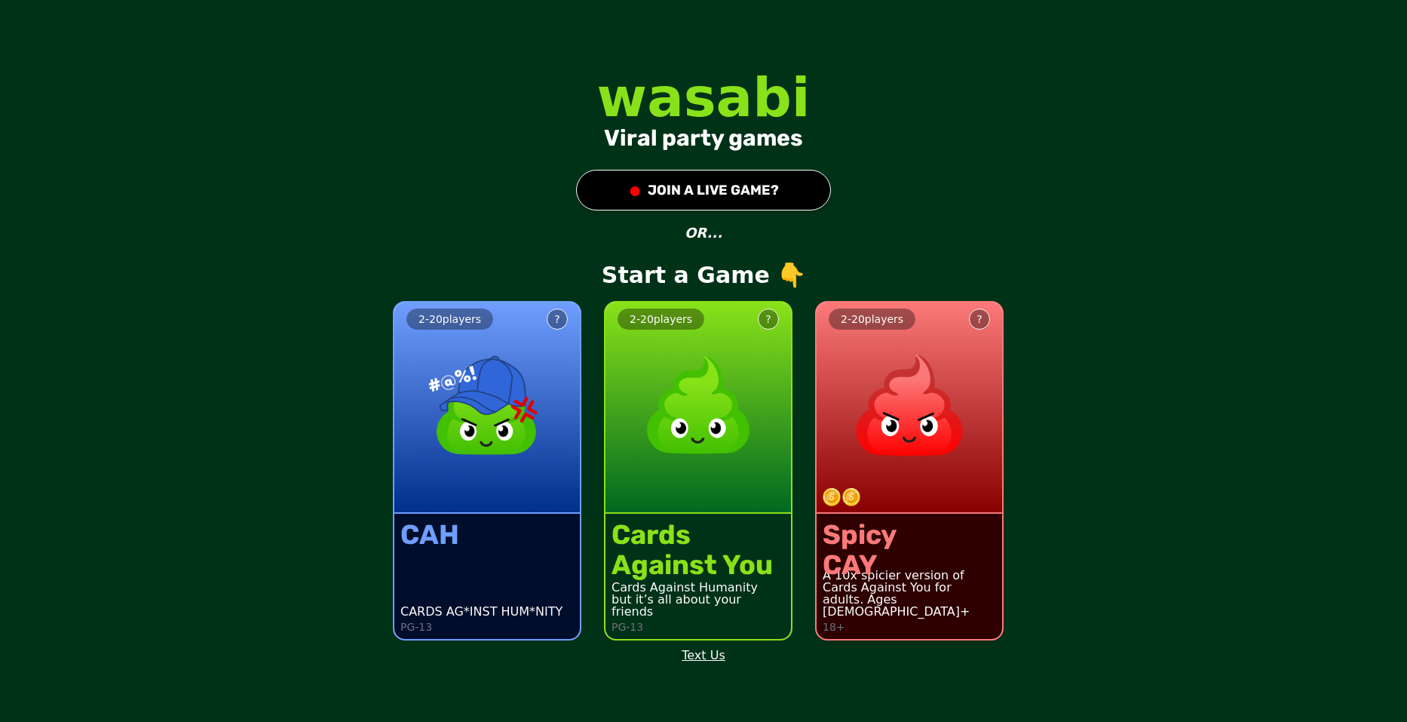
click at [771, 186] on button "● JOIN A LIVE GAME?" at bounding box center [703, 190] width 255 height 41
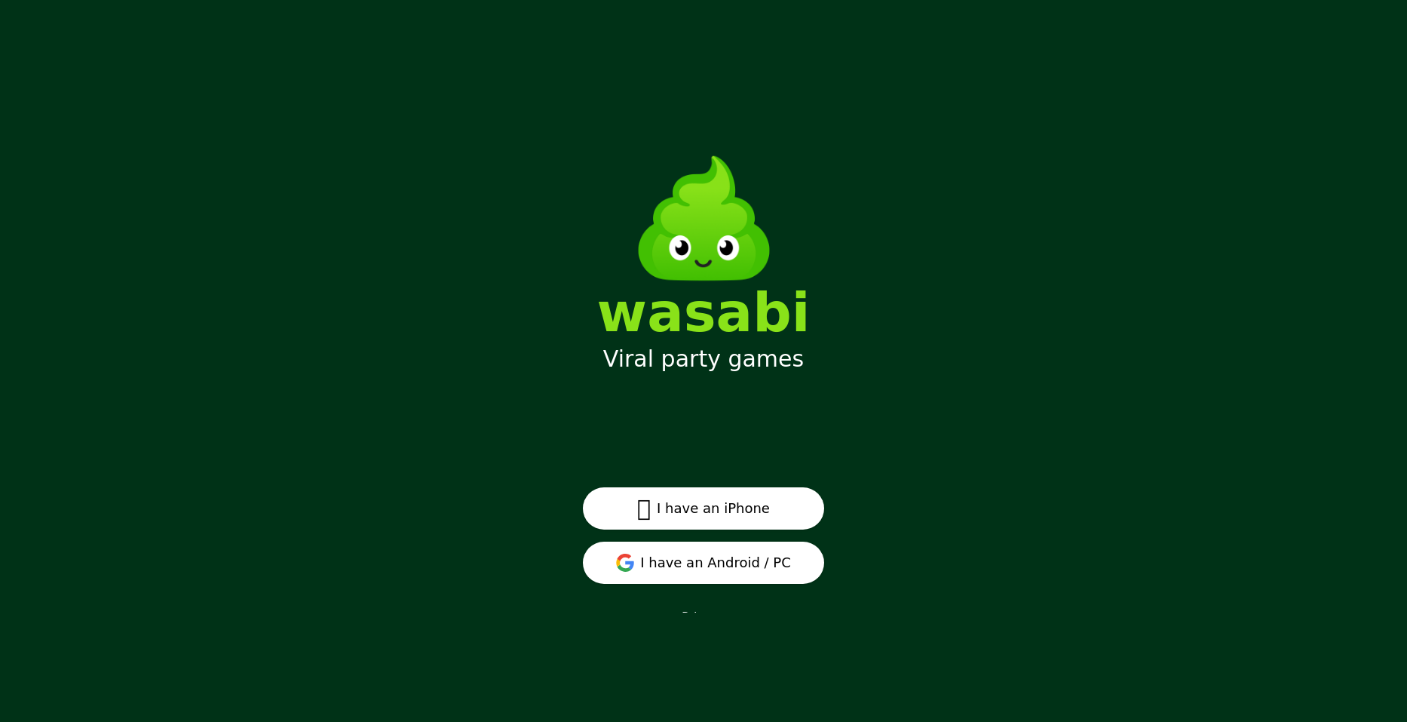
click at [741, 571] on button "I have an Android / PC" at bounding box center [703, 563] width 241 height 42
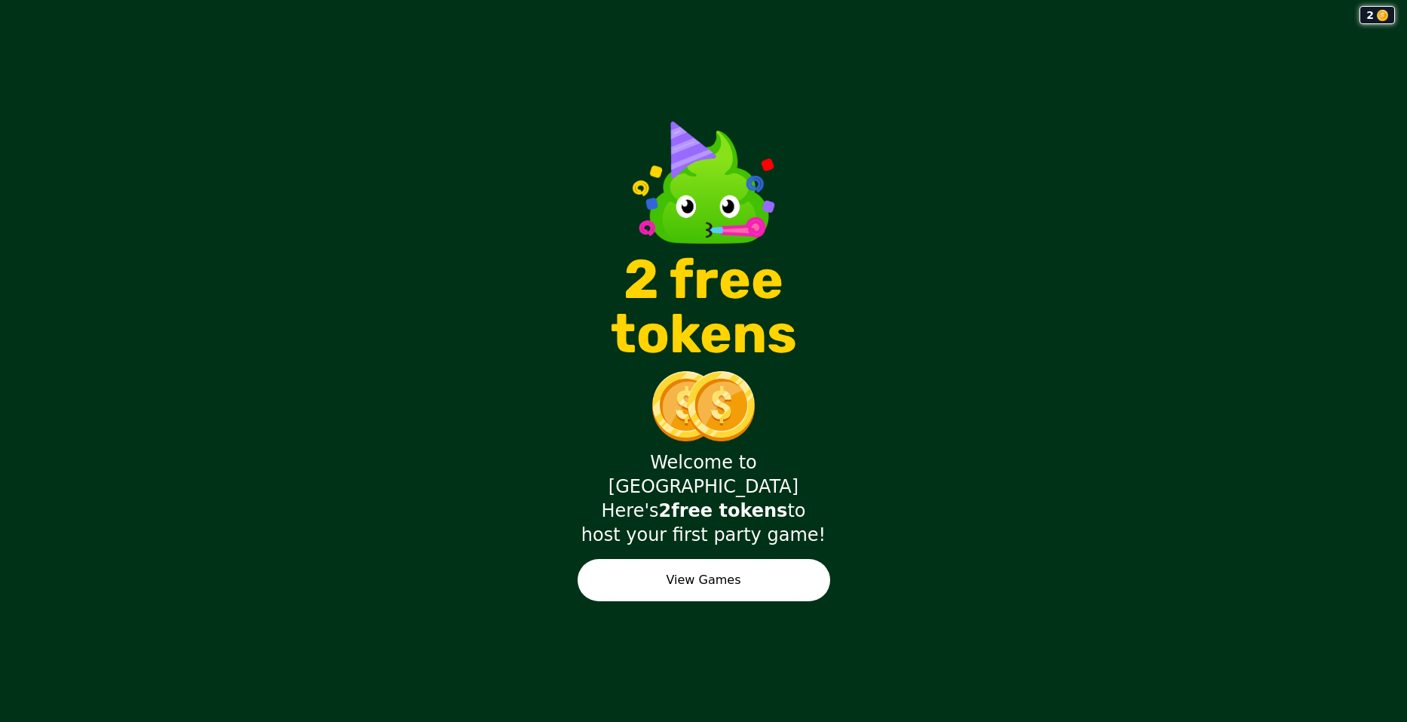
click at [702, 559] on button "View Games" at bounding box center [704, 580] width 253 height 42
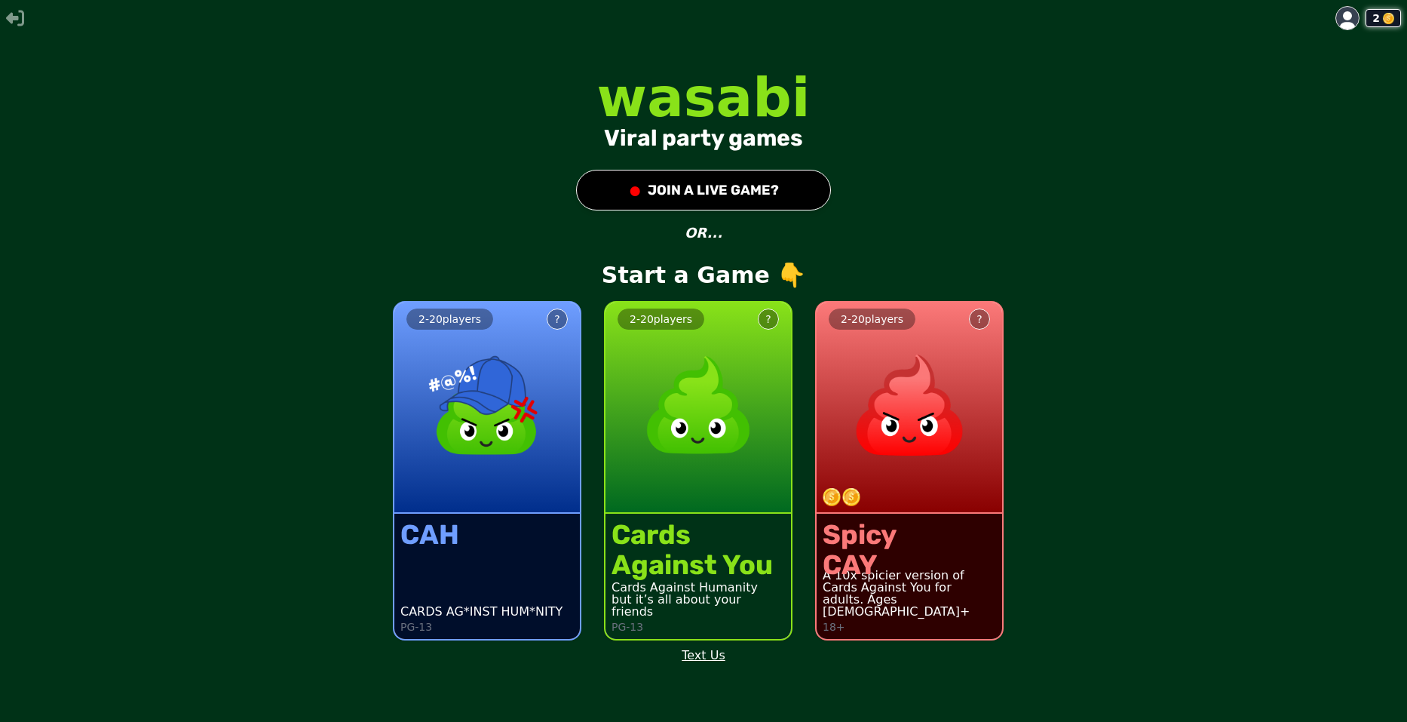
click at [497, 475] on div "2 - 20 players ?" at bounding box center [487, 407] width 186 height 211
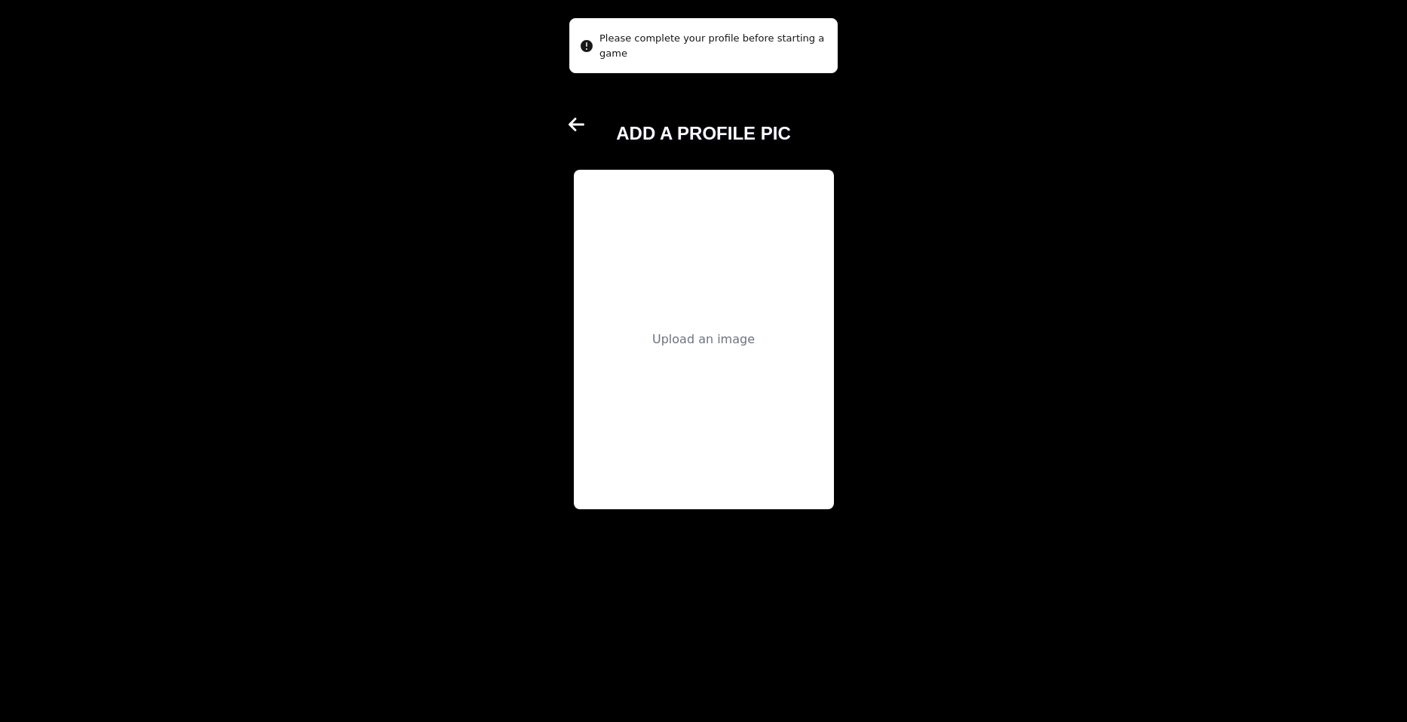
click at [711, 327] on div "Upload an image" at bounding box center [704, 339] width 260 height 339
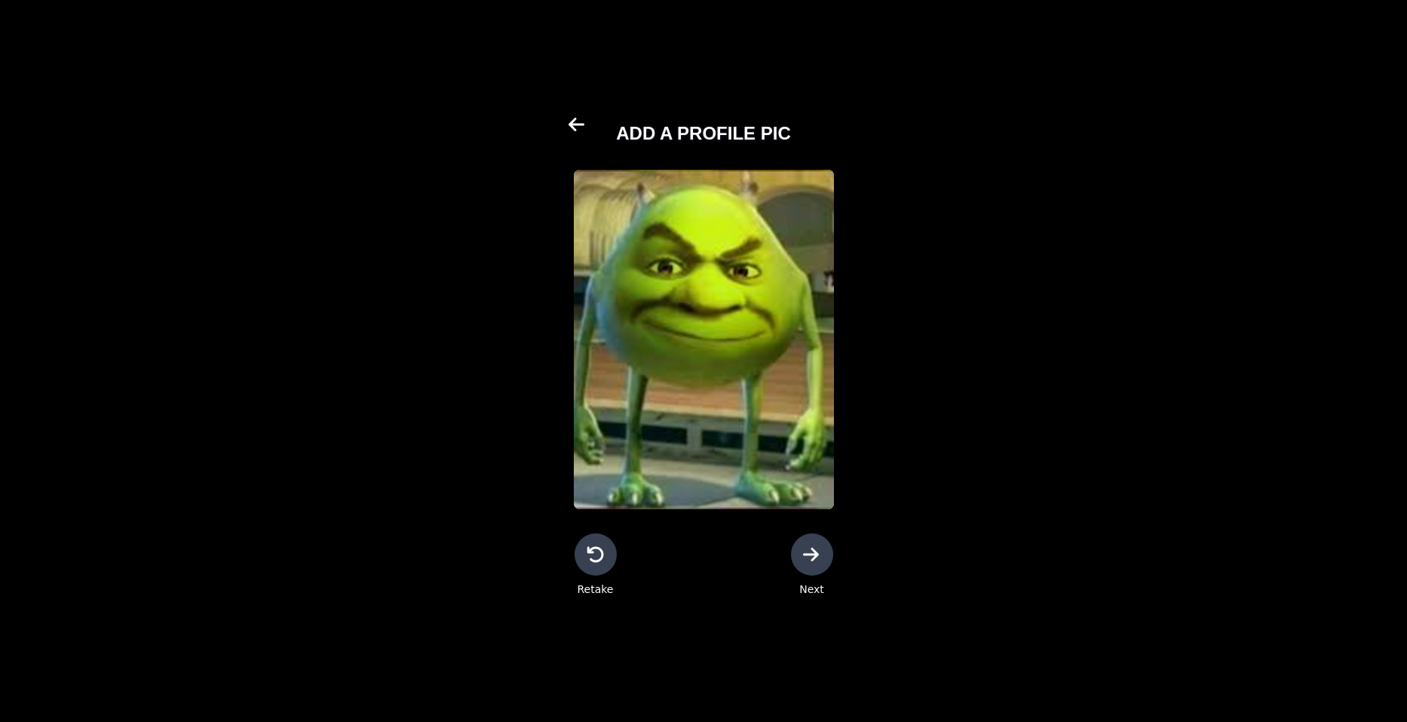
click at [818, 562] on icon at bounding box center [812, 554] width 18 height 18
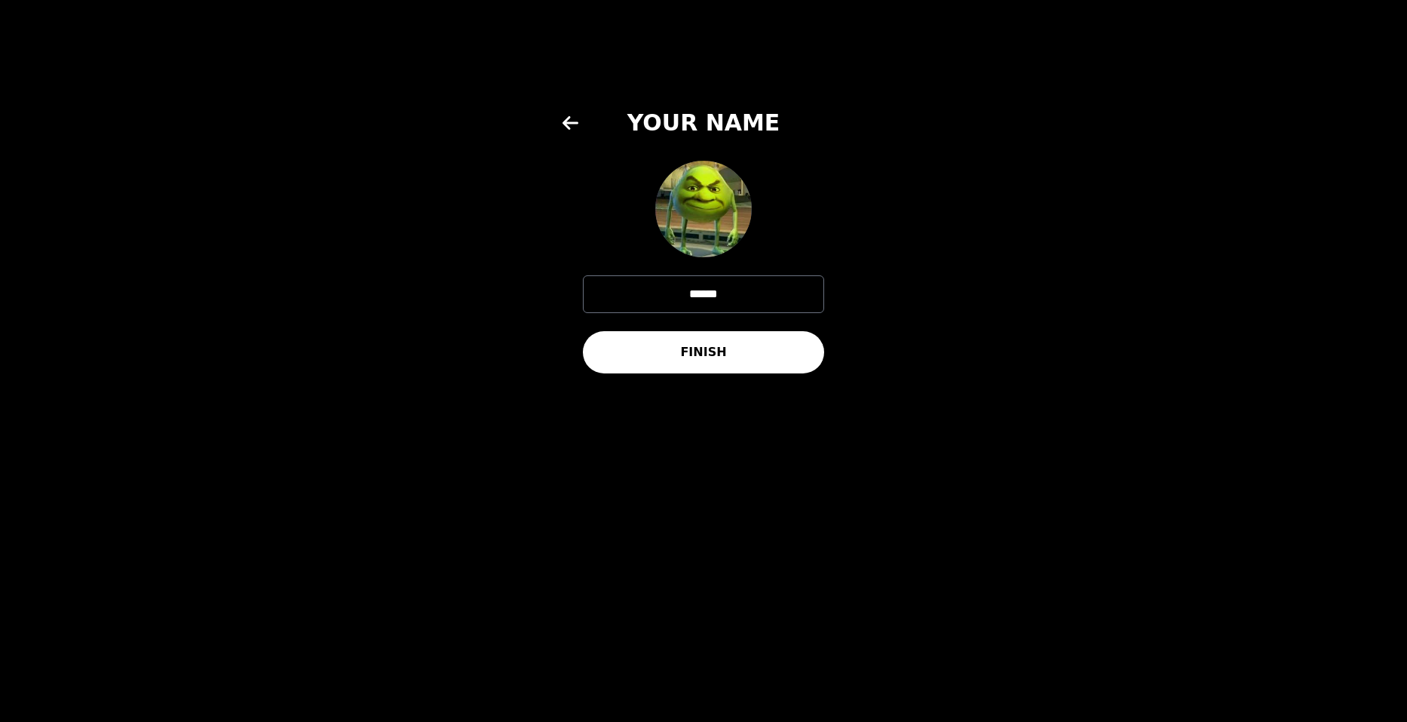
click at [731, 352] on button "FINISH" at bounding box center [703, 352] width 241 height 42
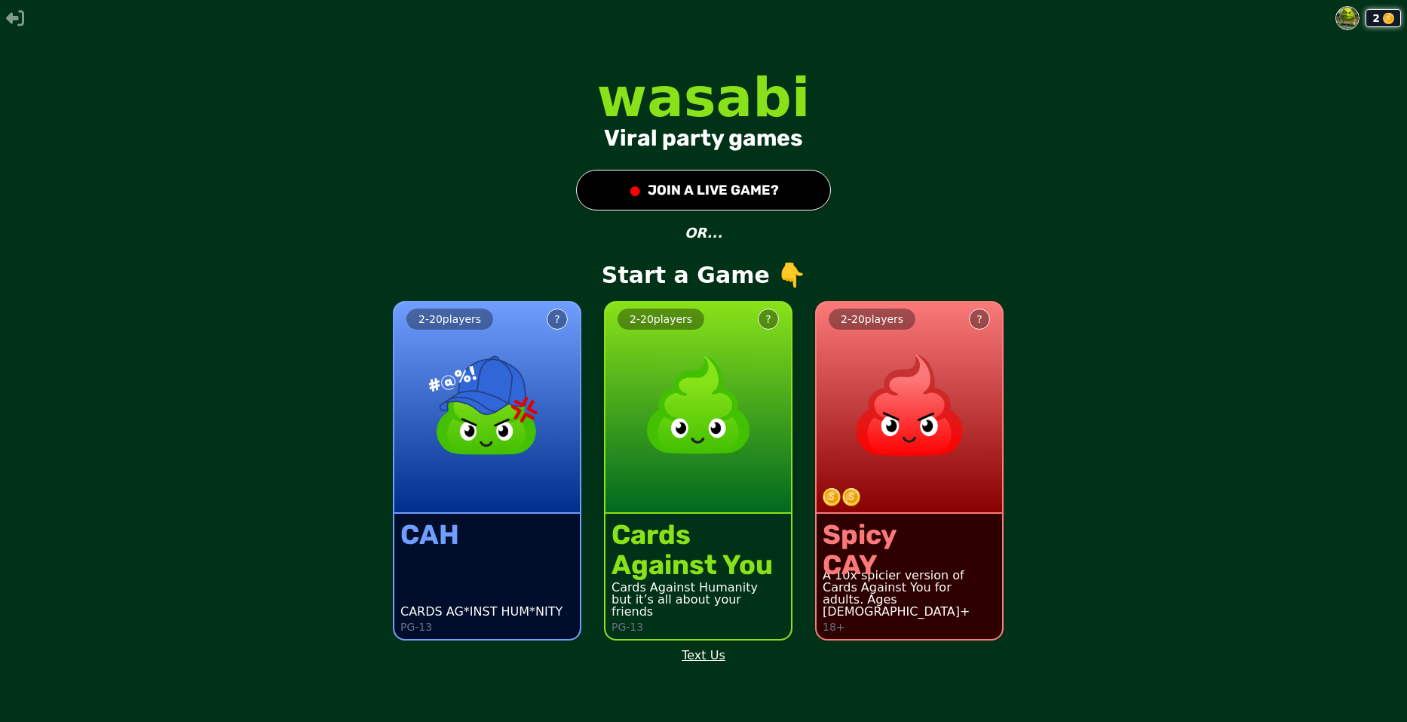
click at [662, 477] on div "2 - 20 players ?" at bounding box center [699, 407] width 186 height 211
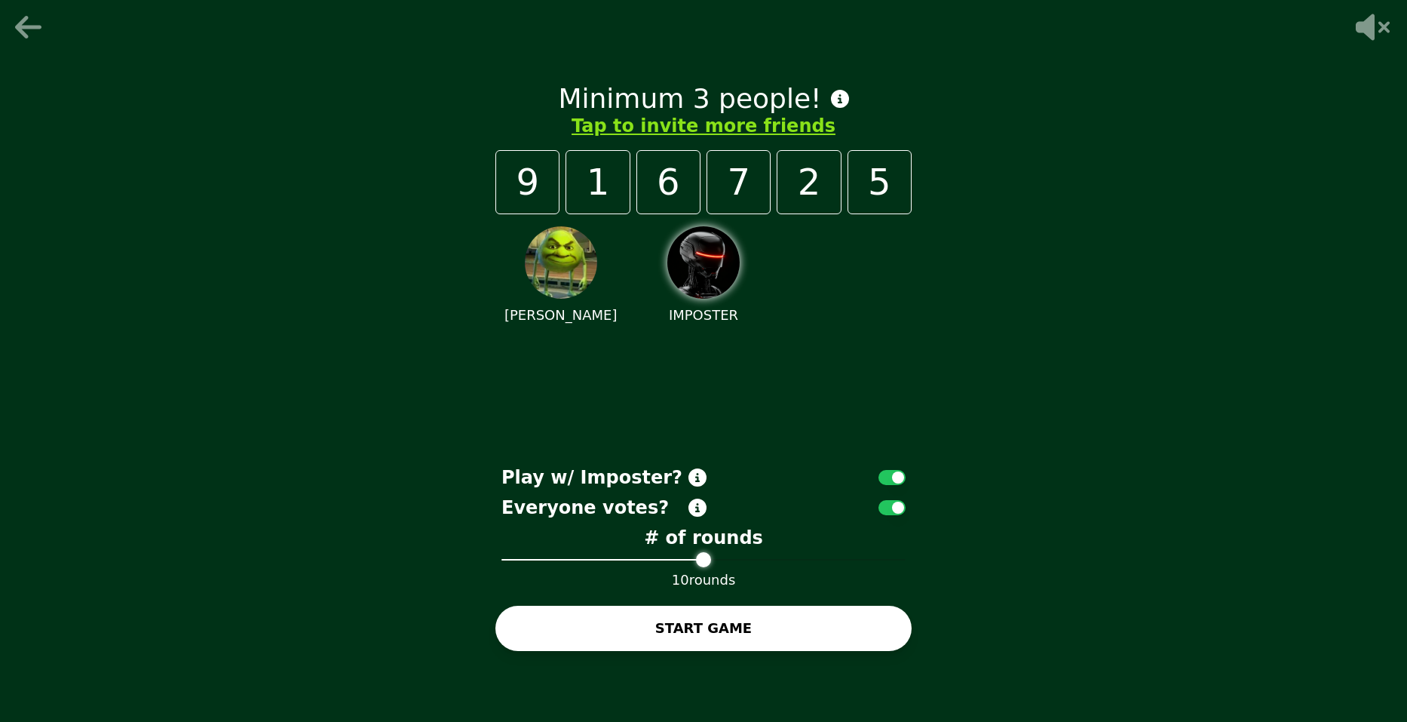
click at [16, 30] on icon at bounding box center [30, 27] width 36 height 30
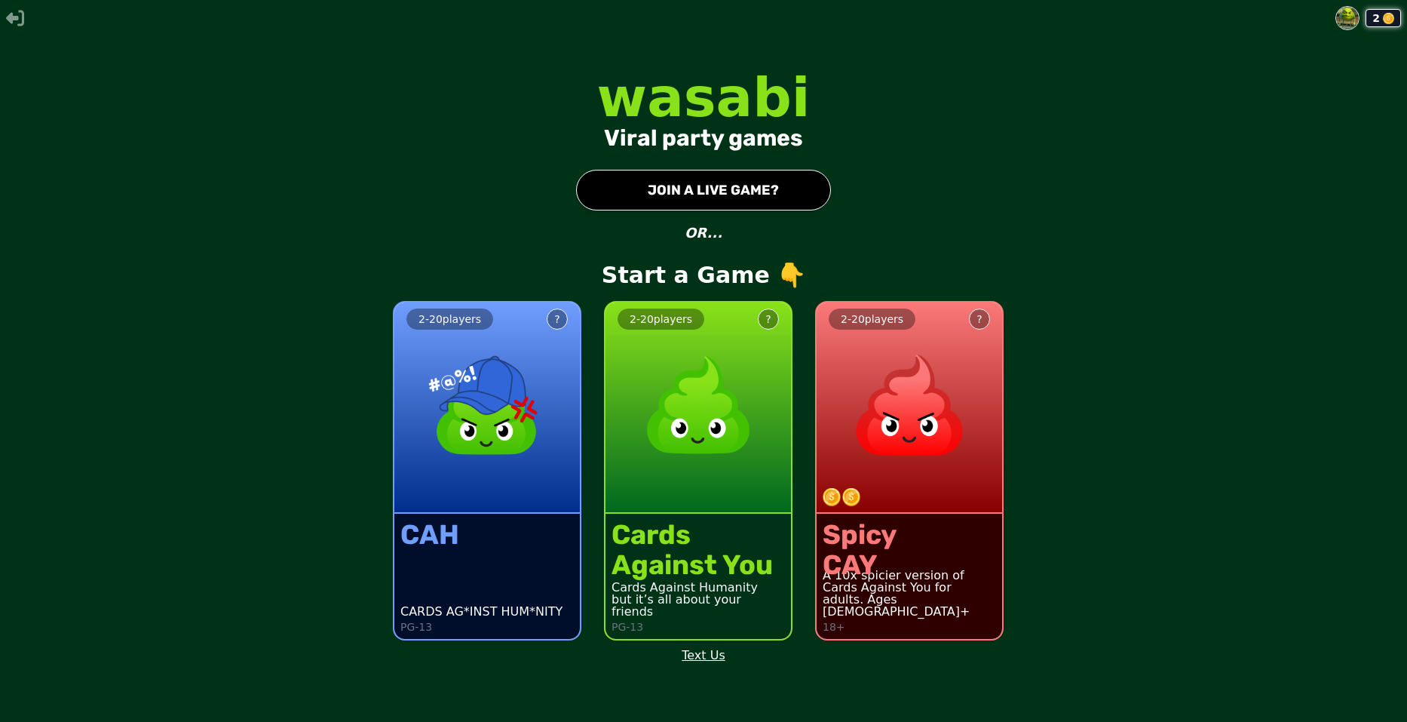
click at [745, 192] on button "● JOIN A LIVE GAME?" at bounding box center [703, 190] width 255 height 41
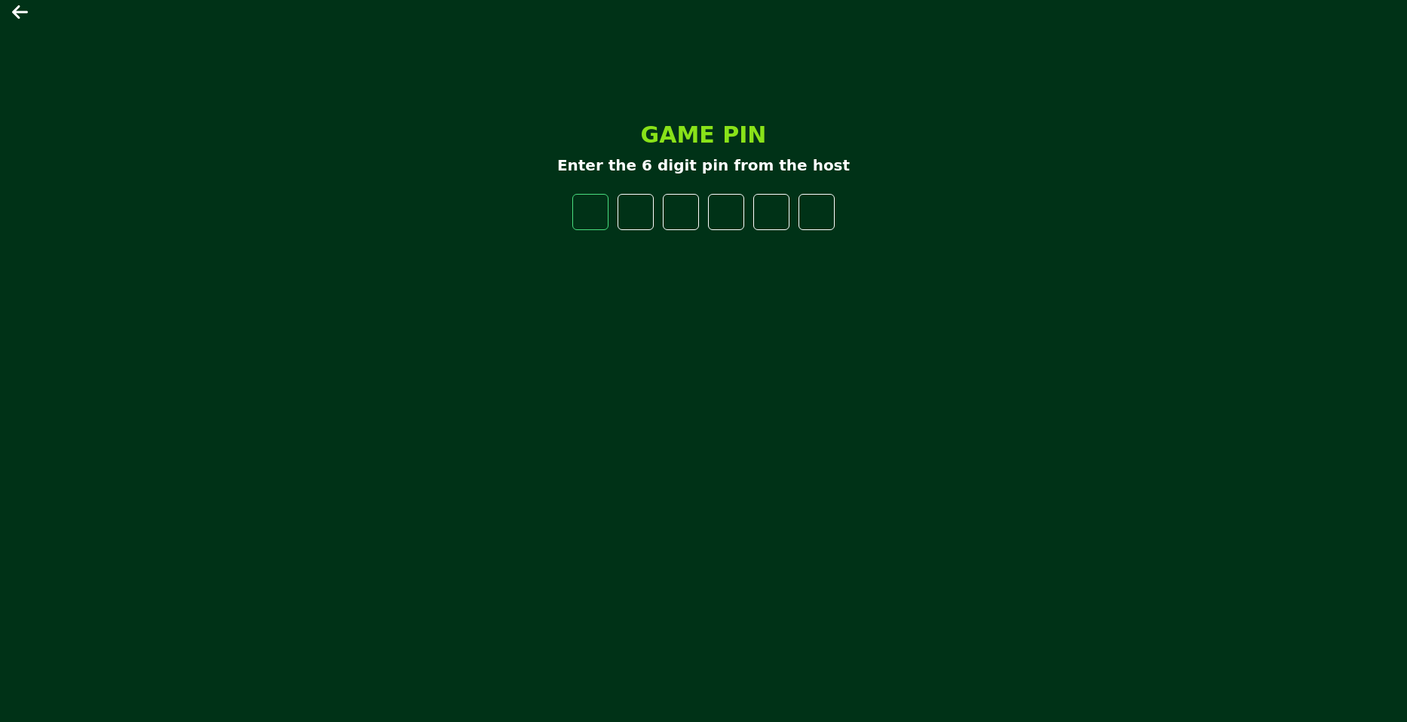
type input "*"
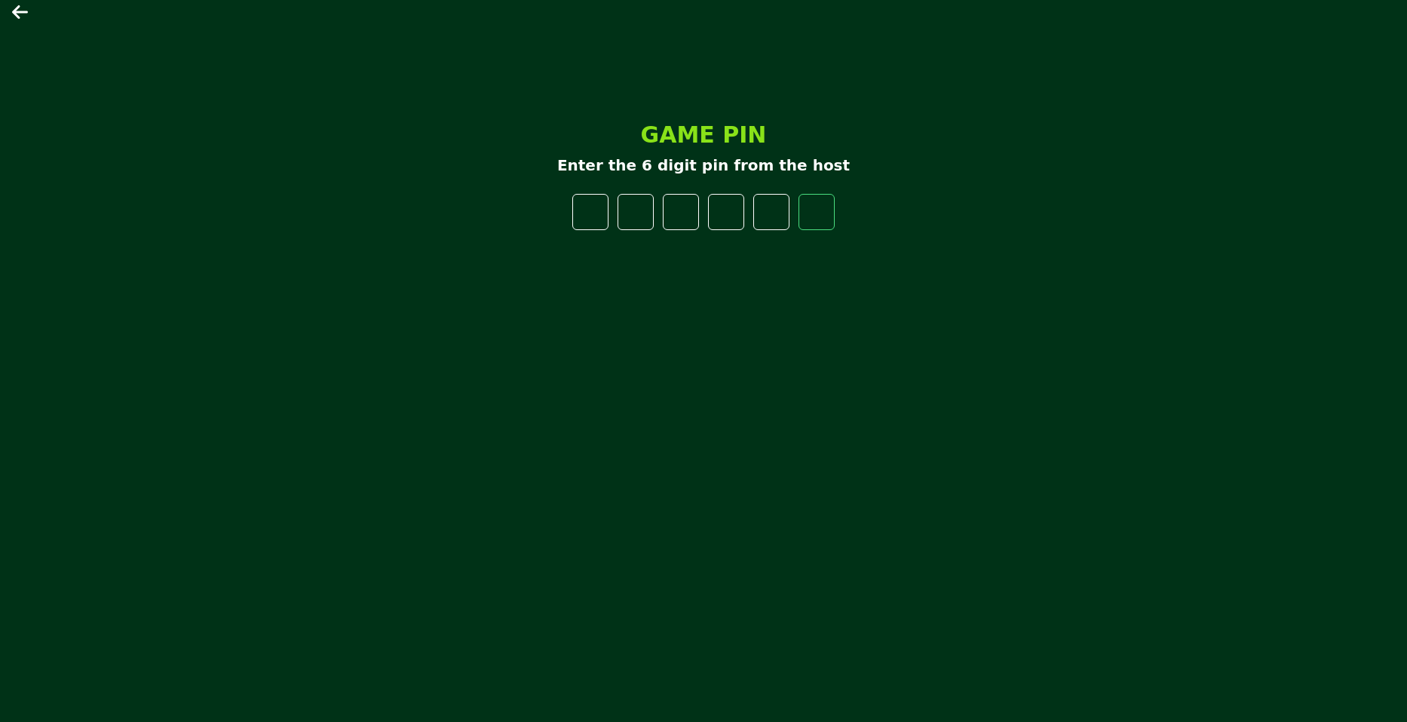
type input "*"
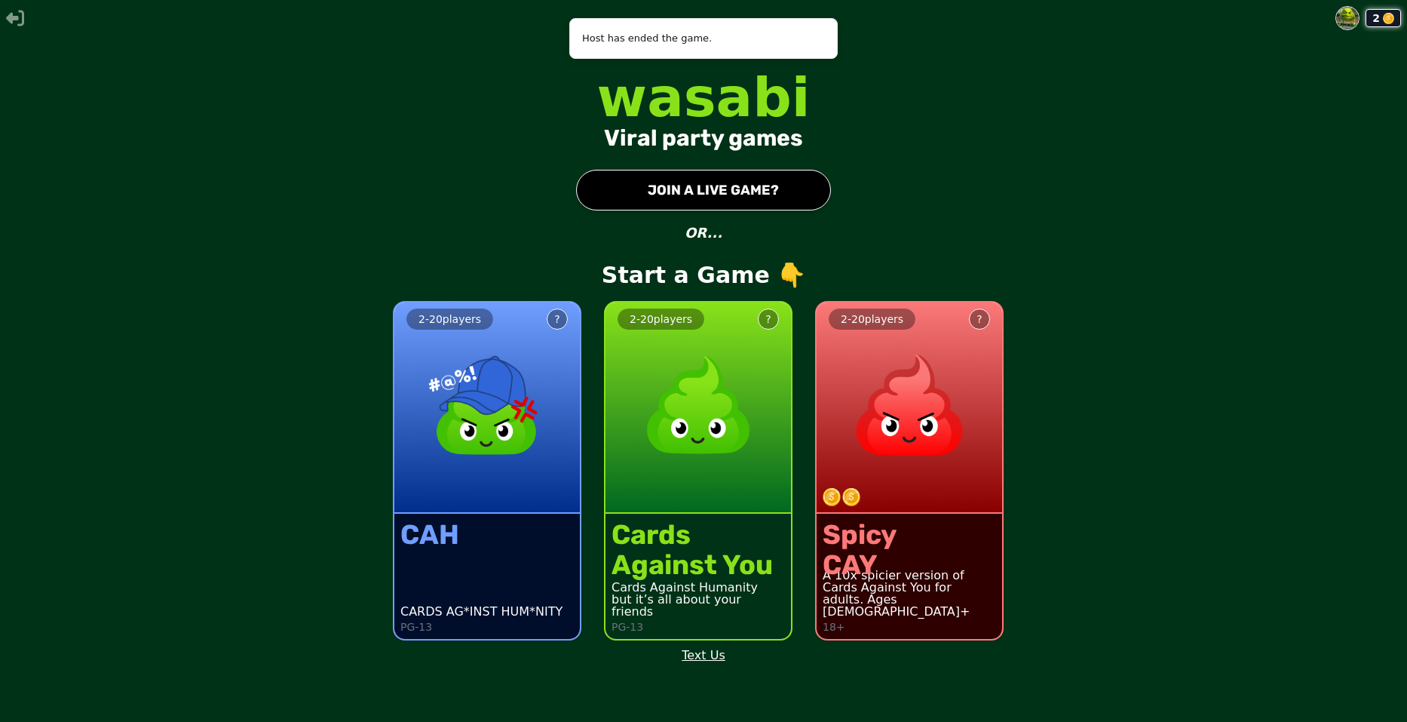
click at [820, 198] on button "● JOIN A LIVE GAME?" at bounding box center [703, 190] width 255 height 41
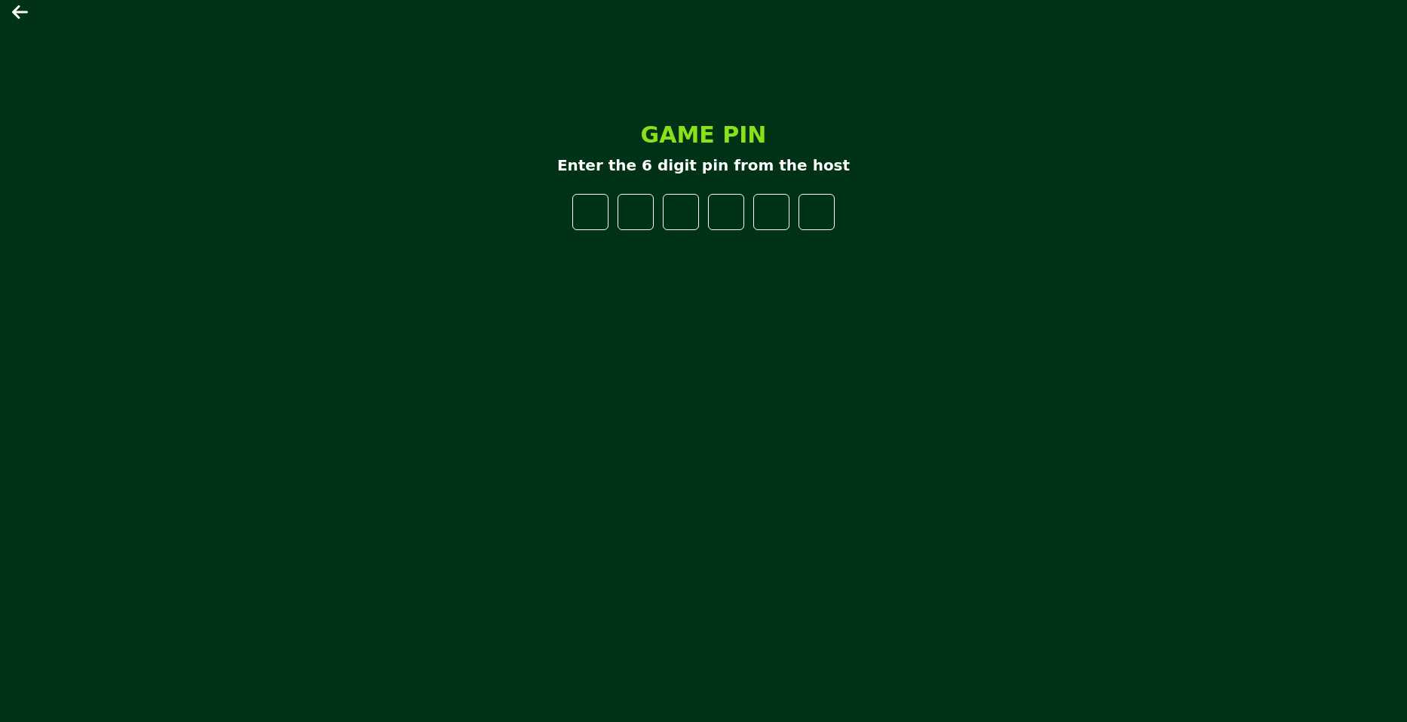
click at [28, 11] on icon at bounding box center [21, 12] width 18 height 18
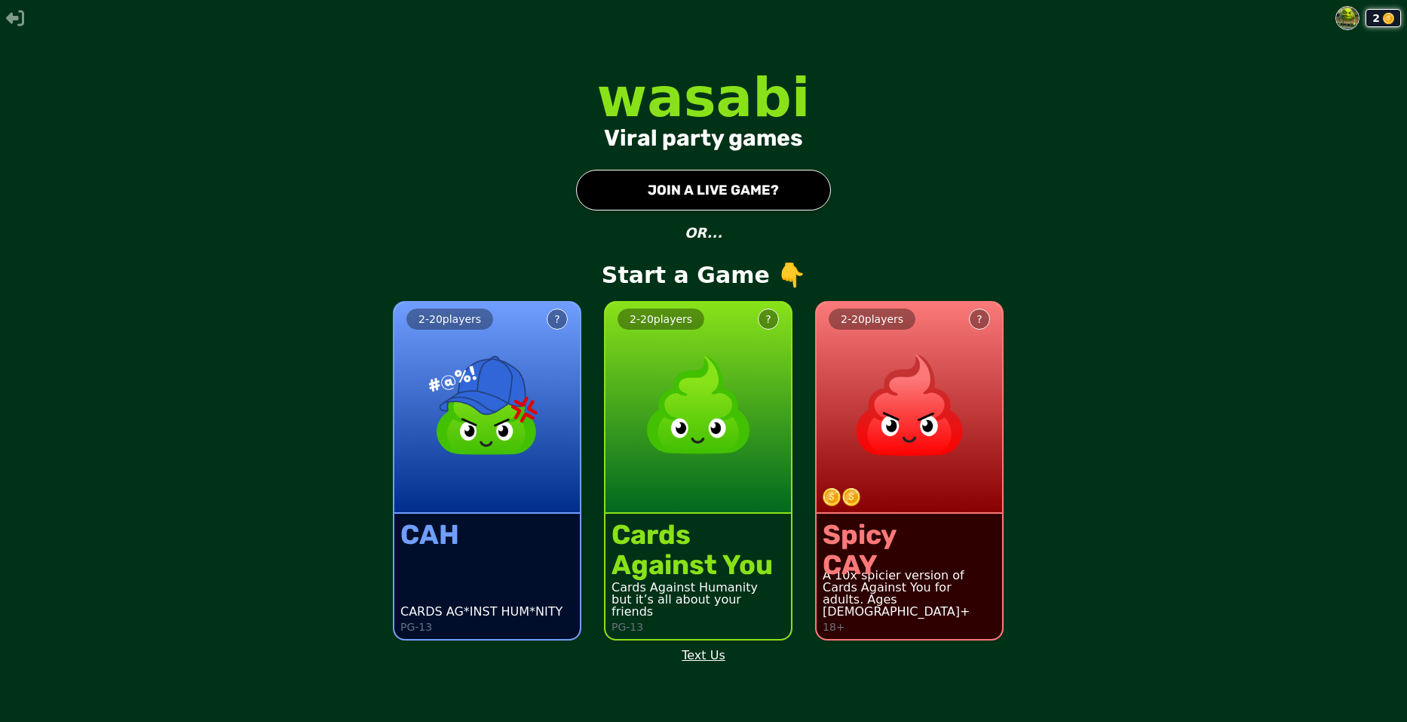
click at [720, 456] on img at bounding box center [698, 405] width 133 height 133
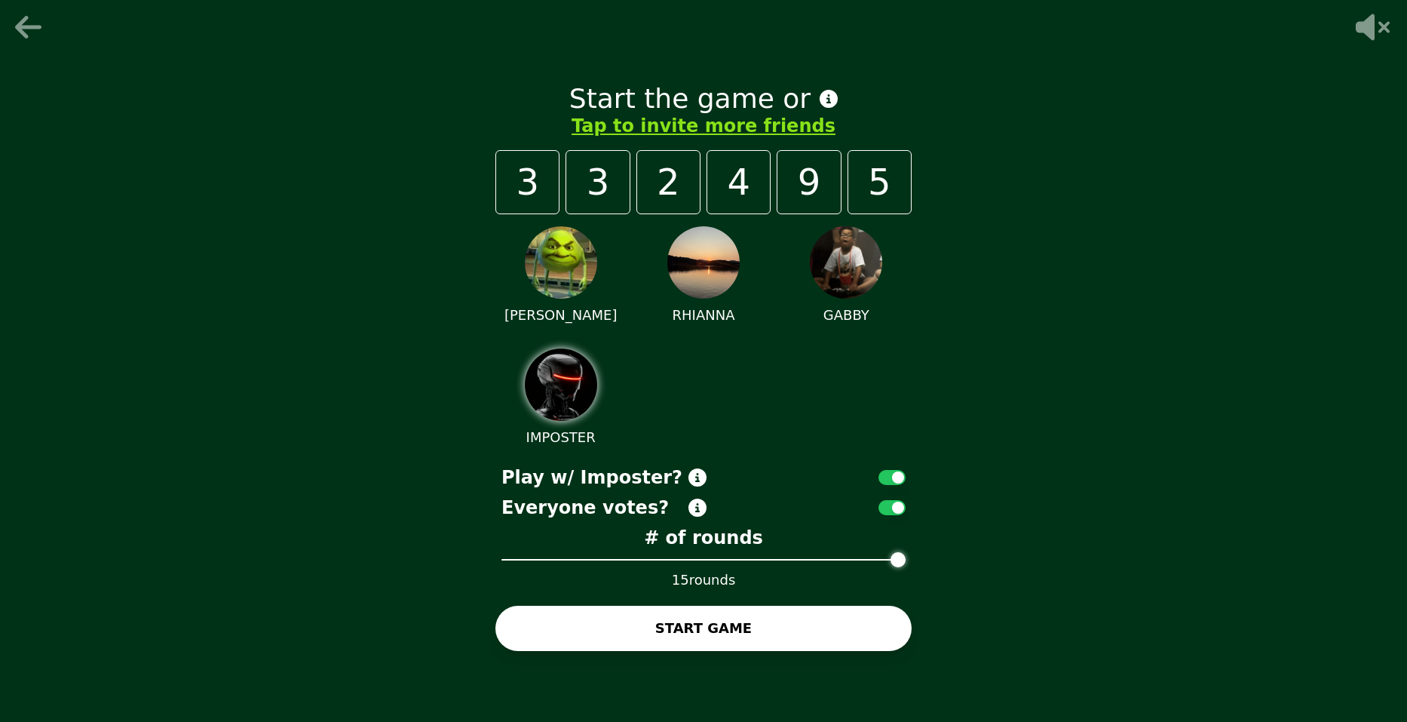
click at [906, 567] on span at bounding box center [898, 559] width 15 height 15
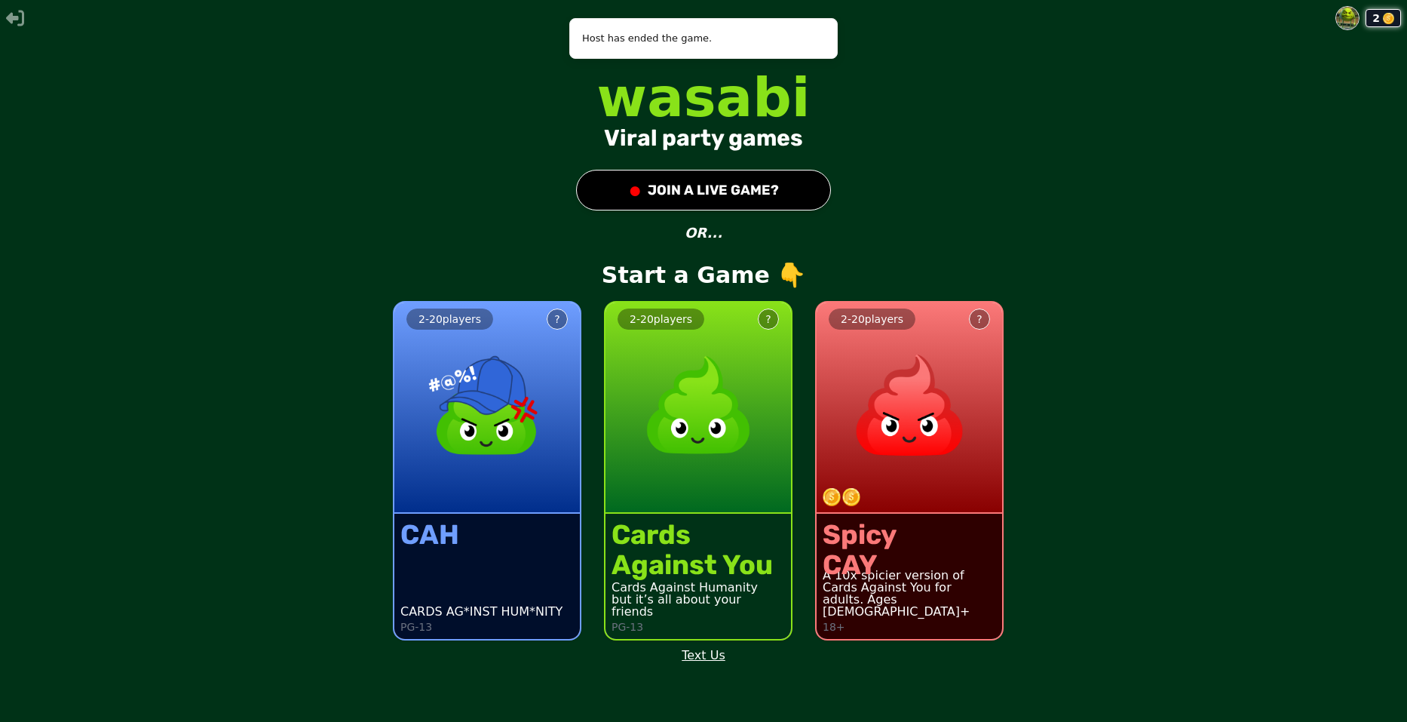
click at [739, 449] on img at bounding box center [698, 405] width 133 height 133
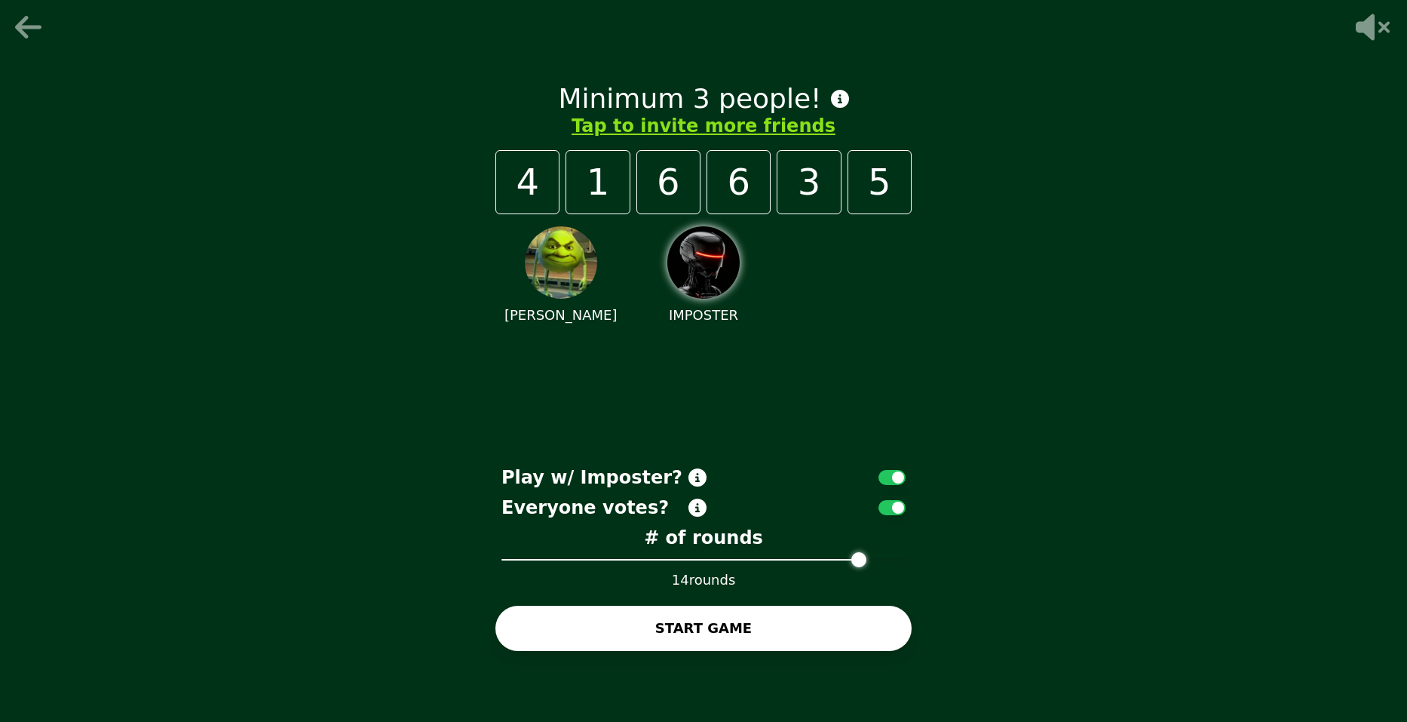
click at [867, 567] on span at bounding box center [859, 559] width 15 height 15
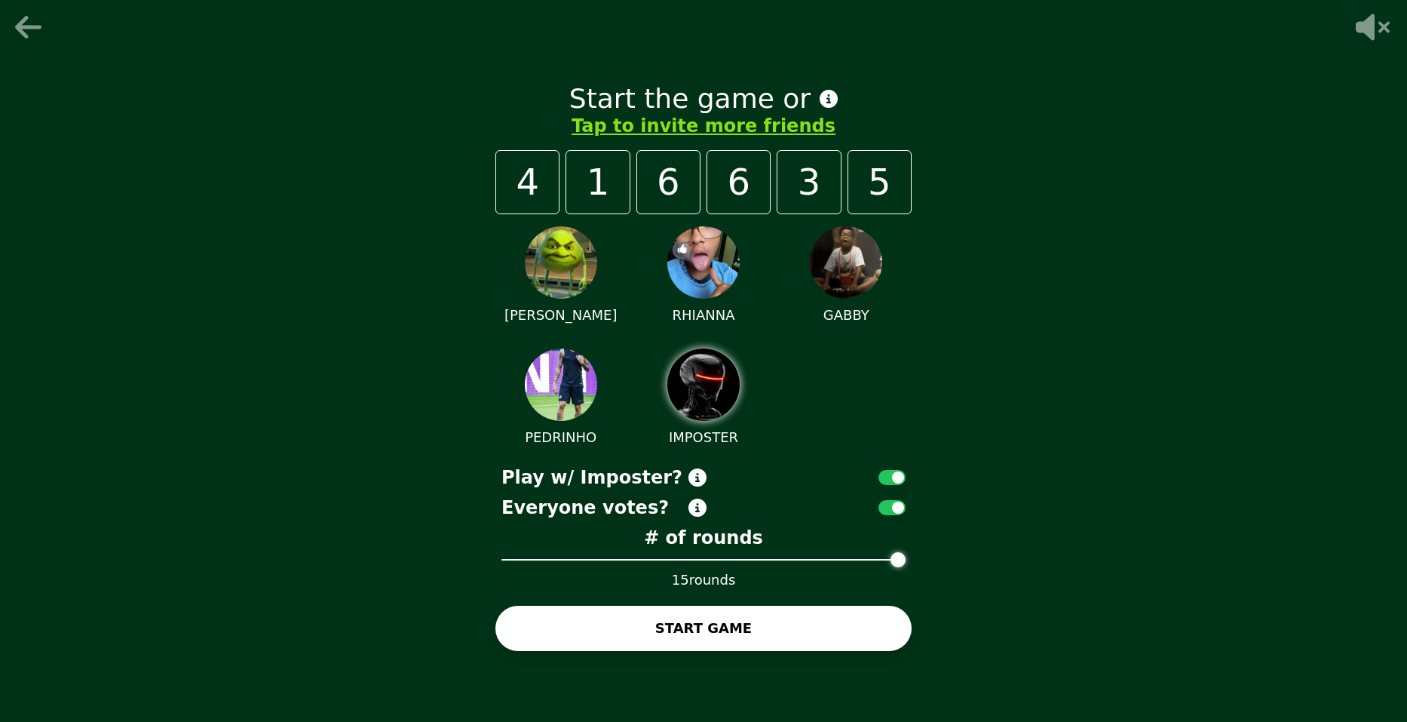
click at [814, 640] on button "START GAME" at bounding box center [704, 628] width 416 height 45
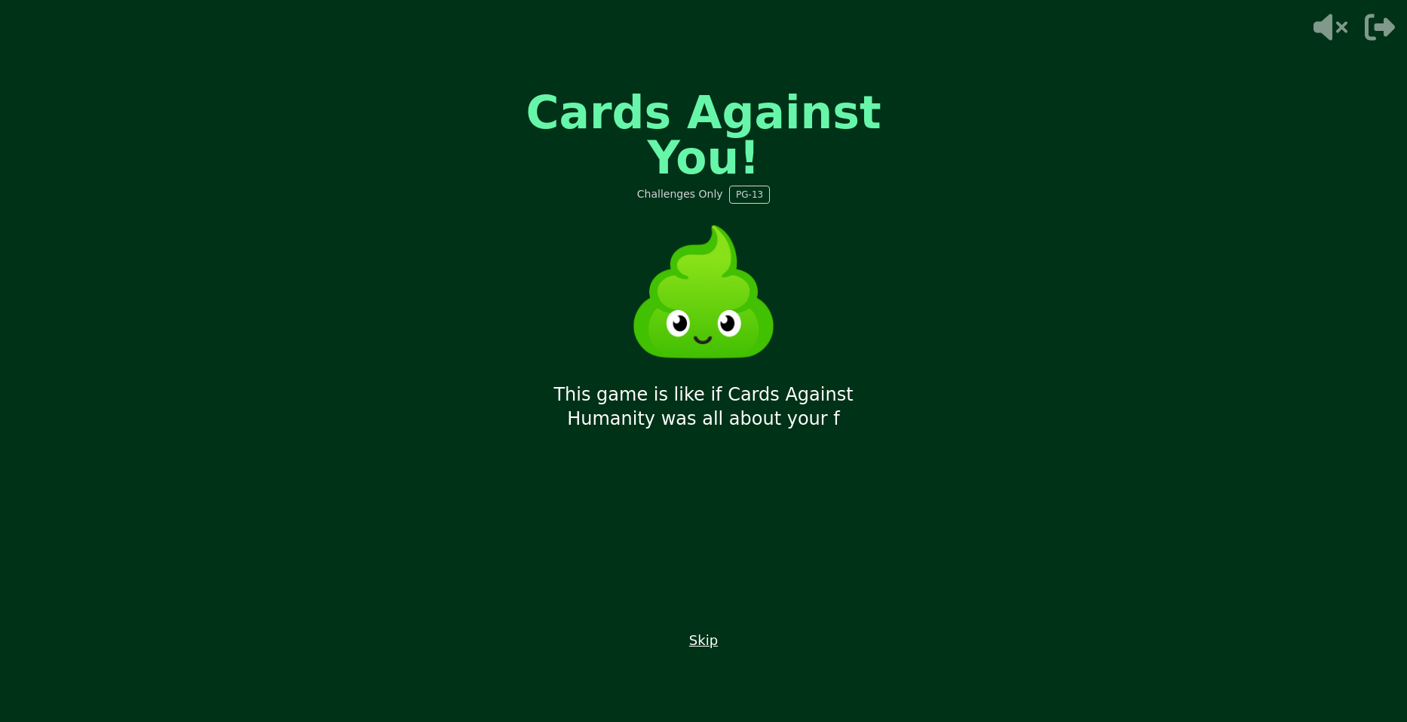
click at [708, 644] on button "Skip" at bounding box center [703, 640] width 29 height 21
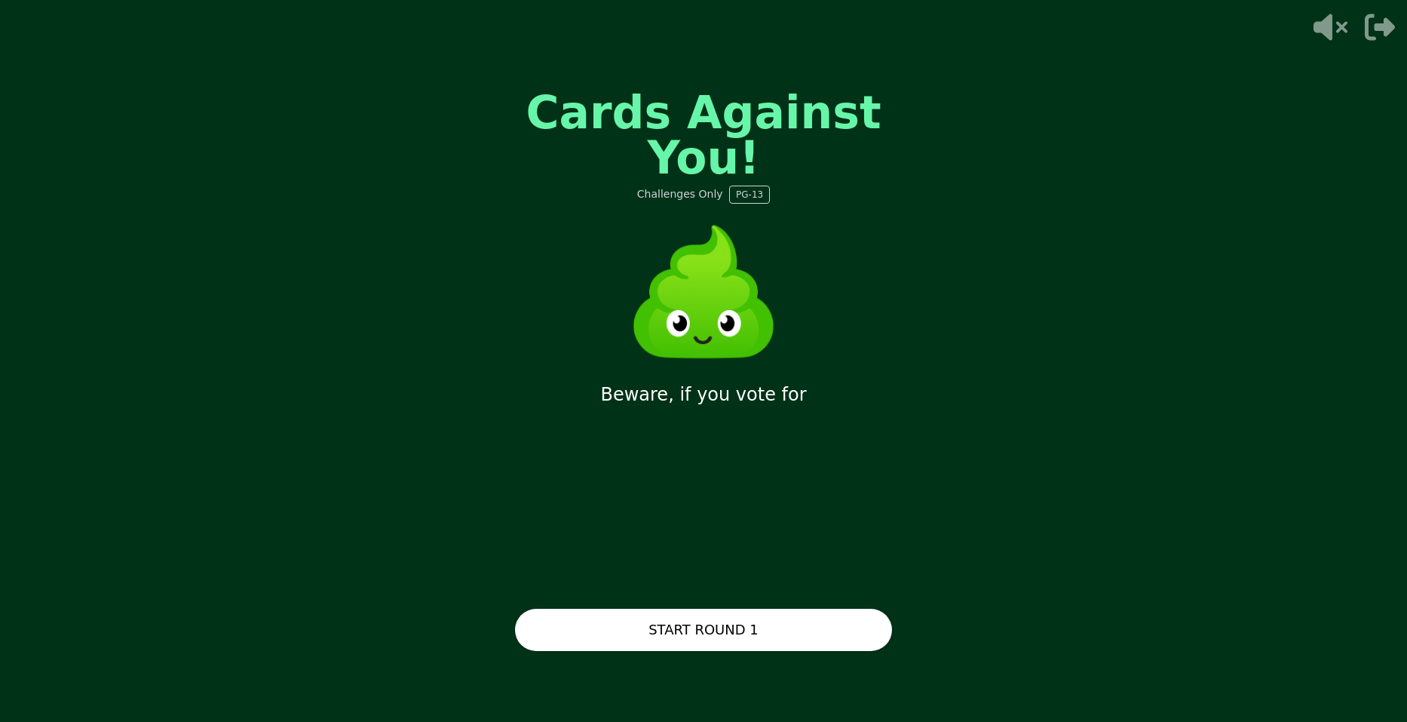
drag, startPoint x: 747, startPoint y: 621, endPoint x: 993, endPoint y: 516, distance: 266.9
click at [750, 621] on button "START ROUND 1" at bounding box center [703, 630] width 377 height 42
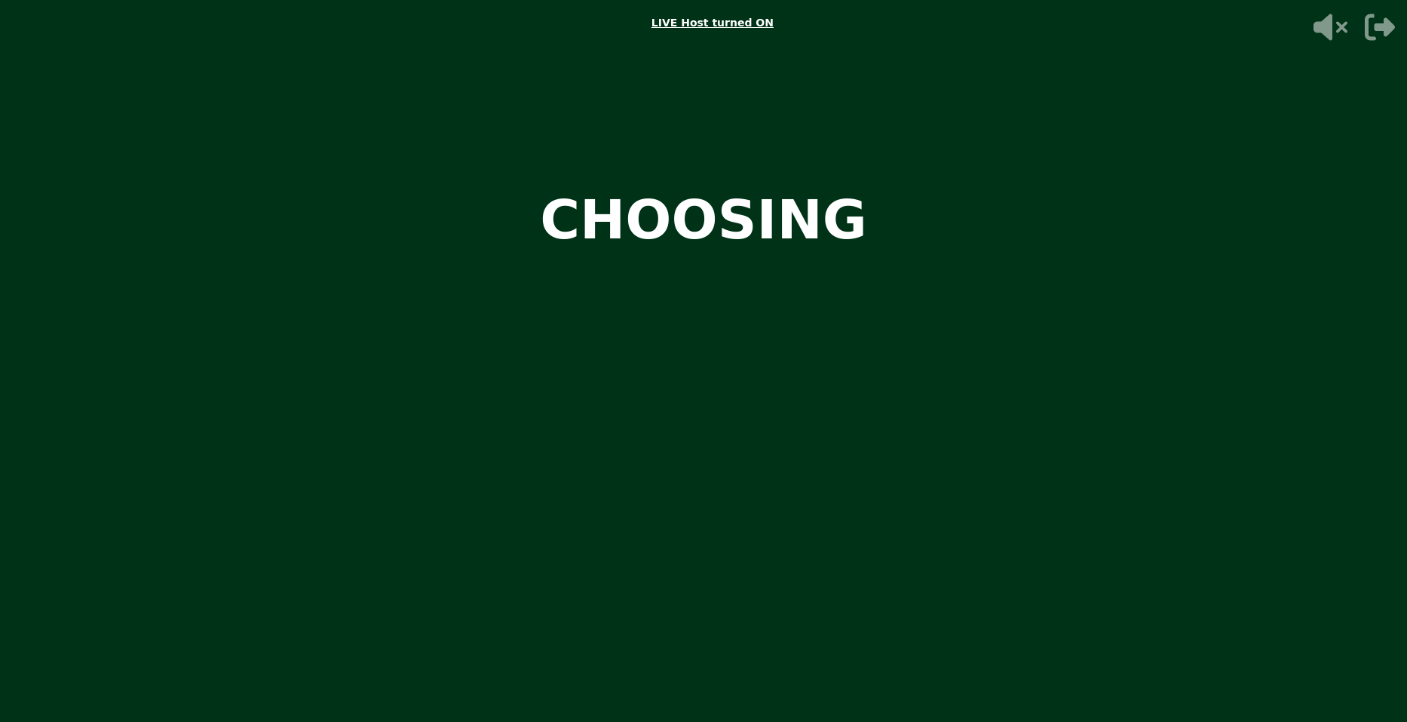
click at [1324, 26] on icon at bounding box center [1331, 27] width 34 height 26
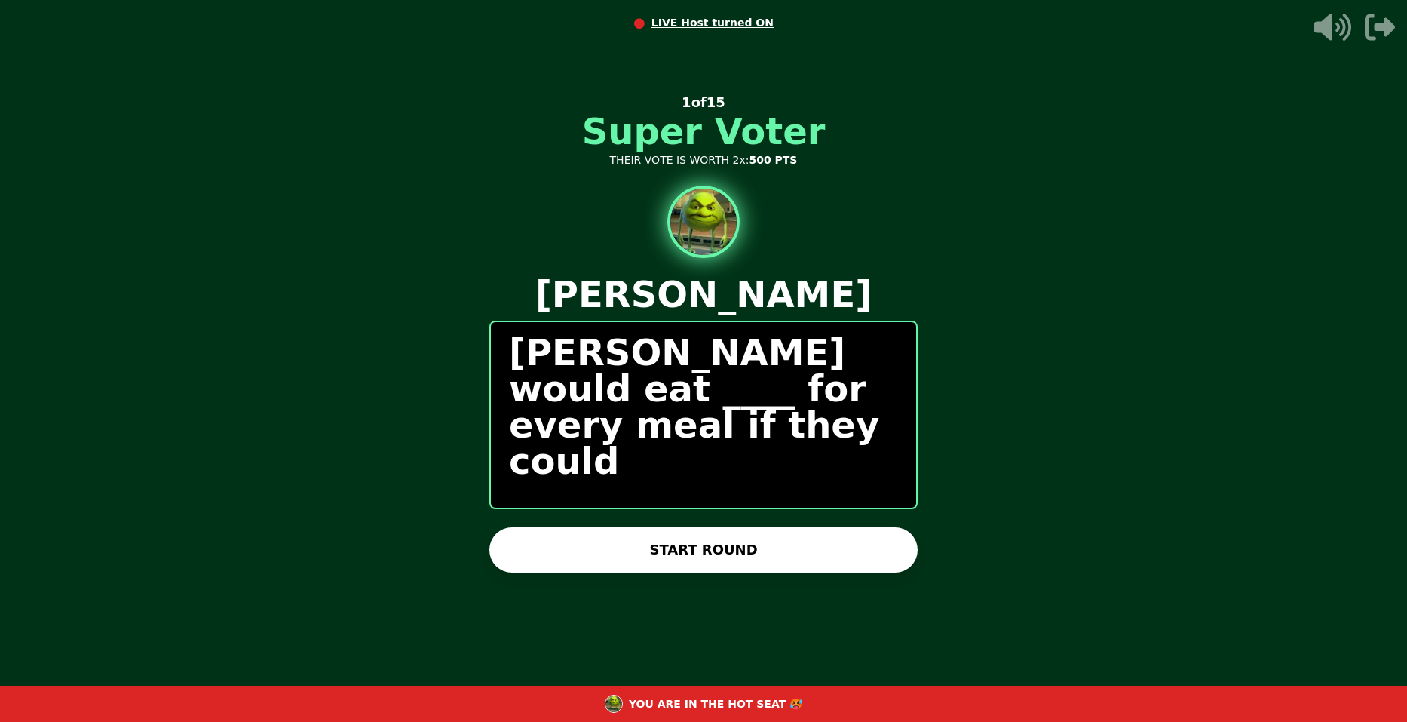
click at [819, 562] on button "START ROUND" at bounding box center [704, 549] width 428 height 45
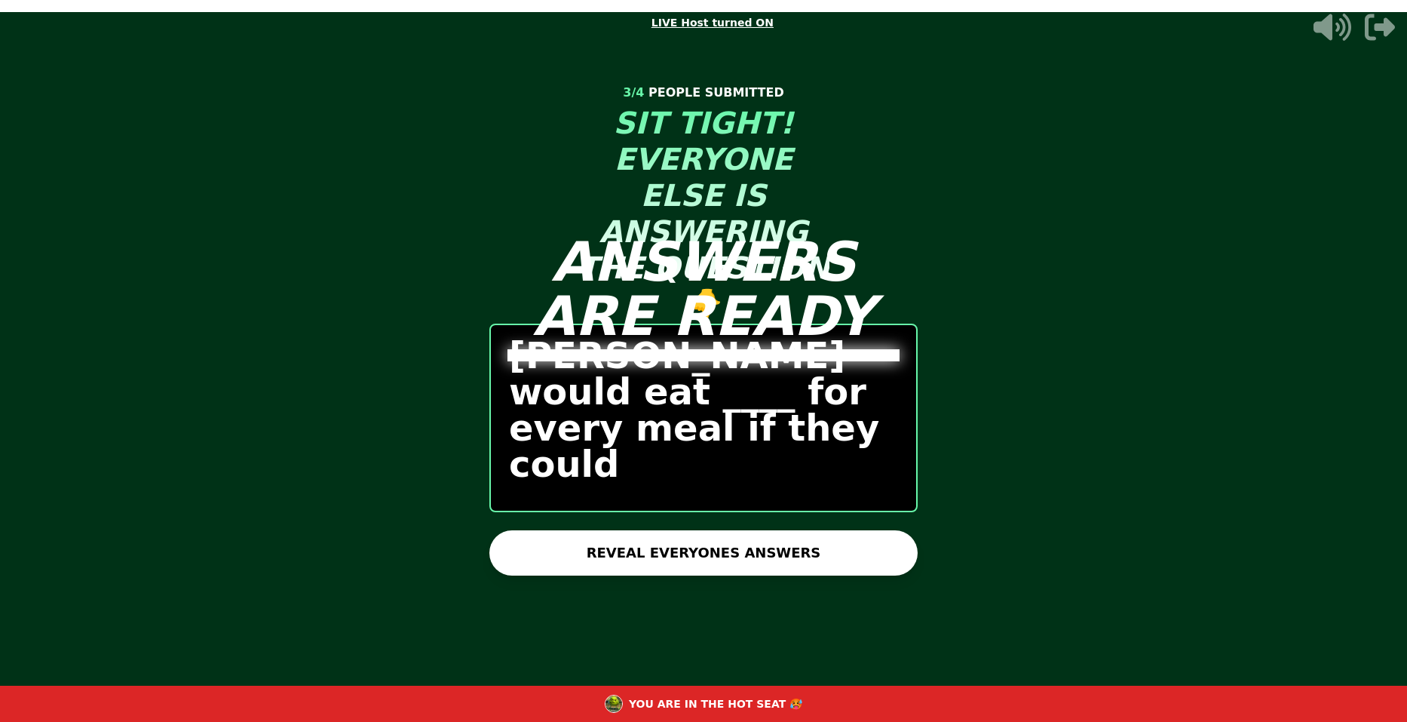
click at [647, 533] on button "REVEAL EVERYONES ANSWERS" at bounding box center [704, 552] width 428 height 45
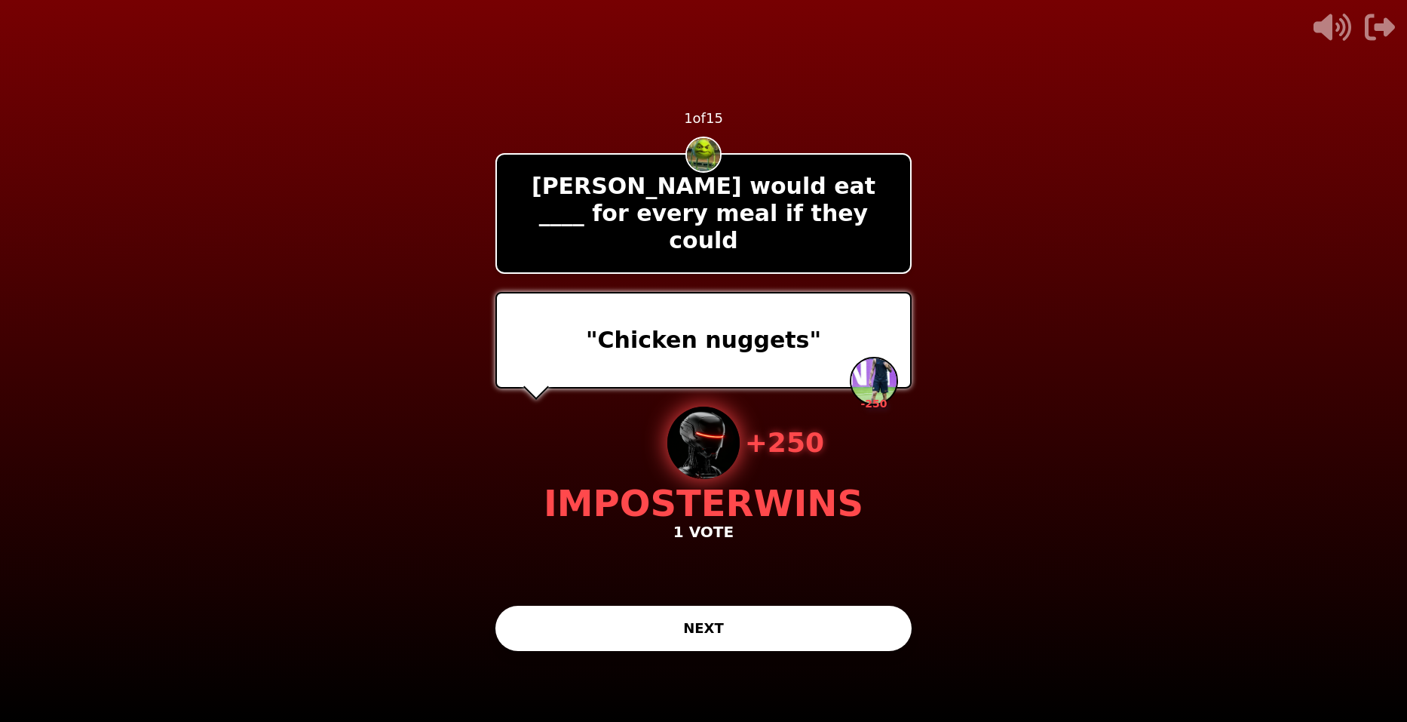
click at [806, 618] on button "NEXT" at bounding box center [704, 628] width 416 height 45
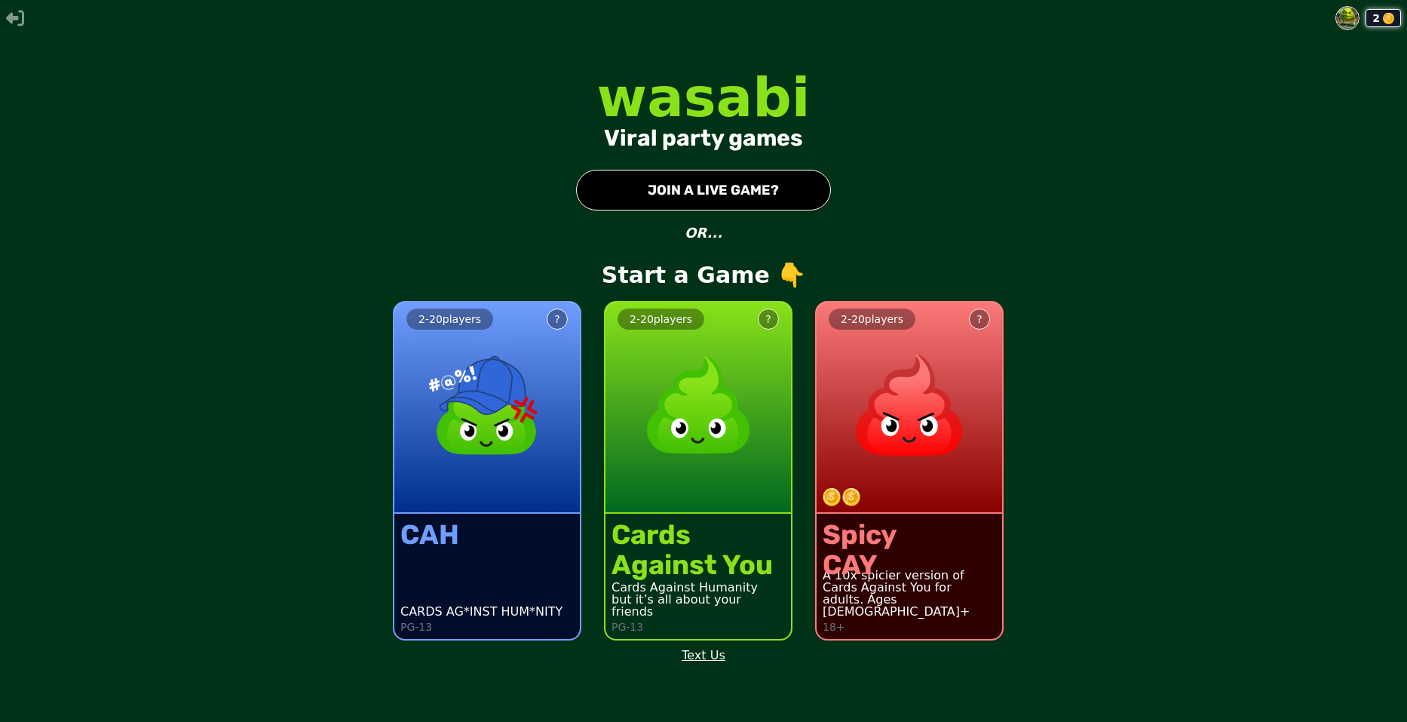
click at [628, 179] on button "● JOIN A LIVE GAME?" at bounding box center [703, 190] width 255 height 41
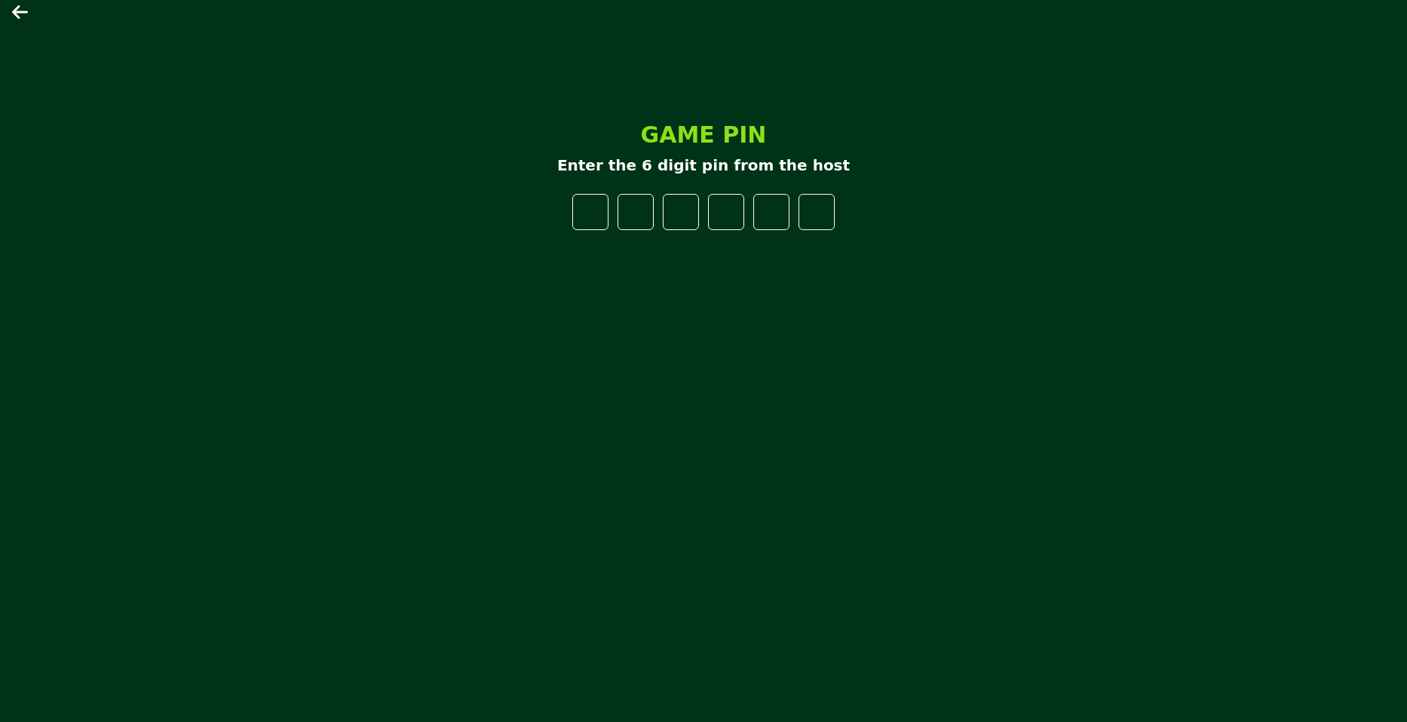
type input "*"
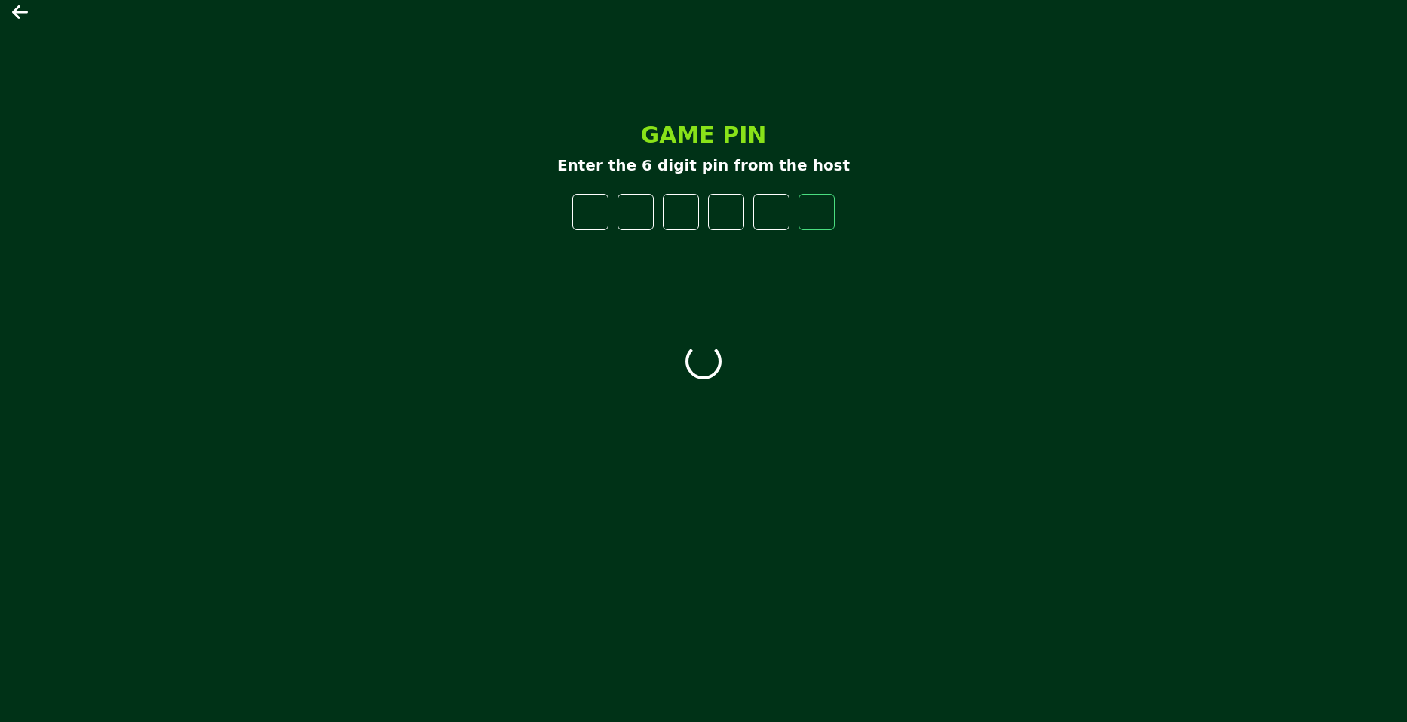
type input "*"
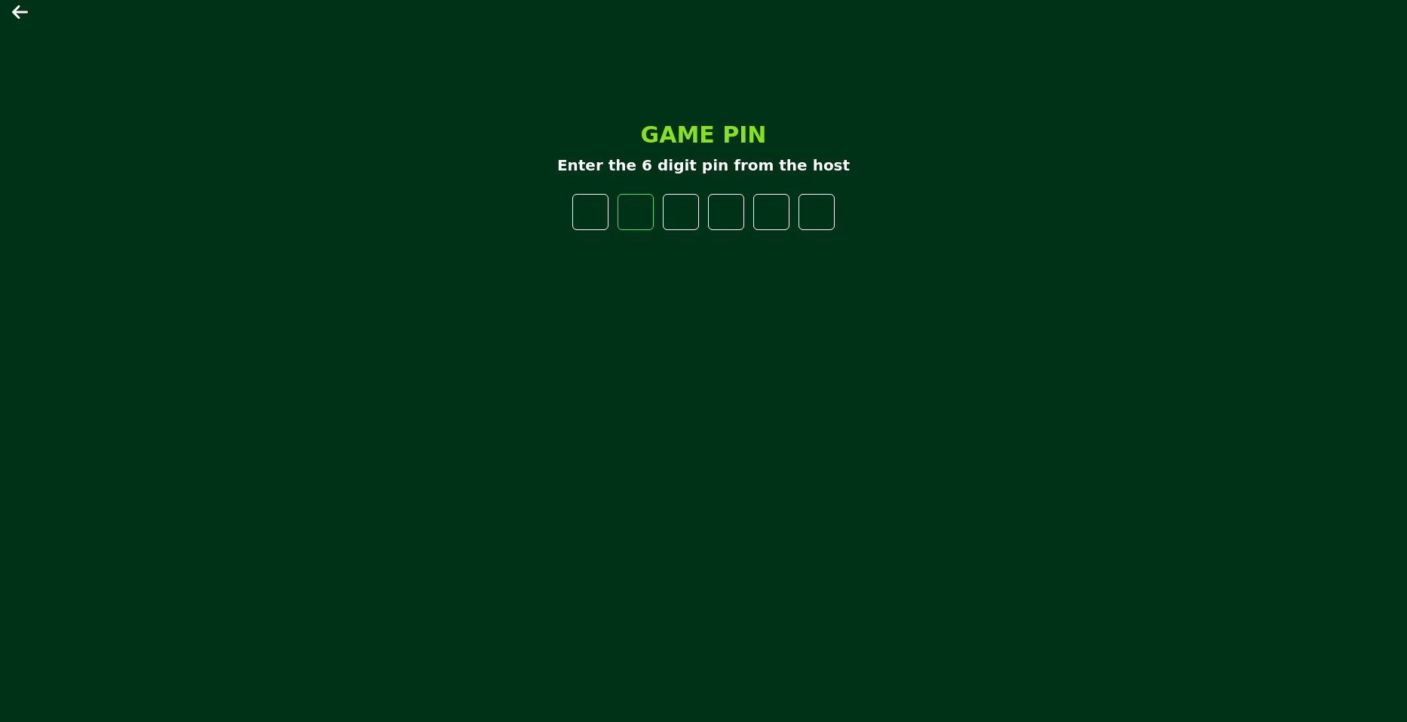
type input "*"
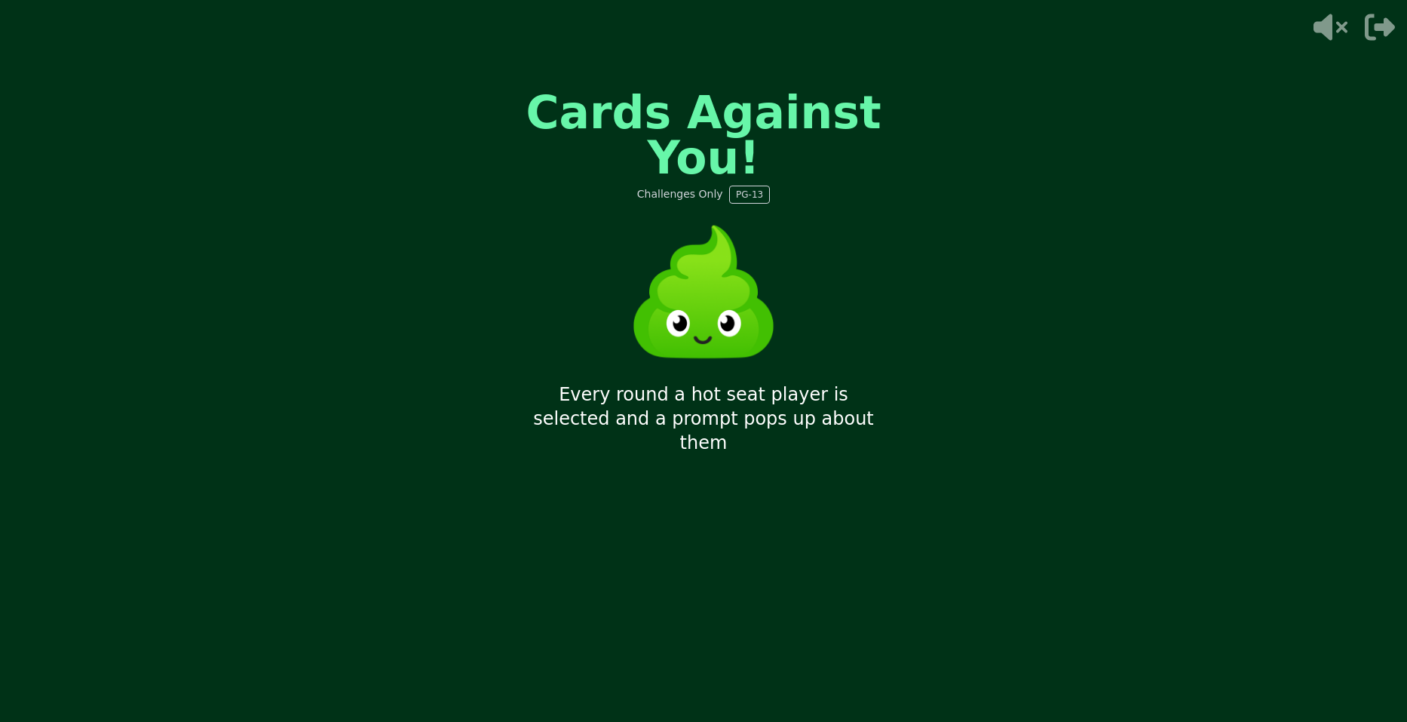
click at [779, 617] on div "Cards Against You! Challenges Only PG-13 Every round a hot seat player is selec…" at bounding box center [703, 361] width 453 height 603
drag, startPoint x: 812, startPoint y: 415, endPoint x: 828, endPoint y: 381, distance: 37.8
click at [819, 410] on p "Every round a hot seat player is selected and a prompt pops up about them" at bounding box center [704, 418] width 416 height 72
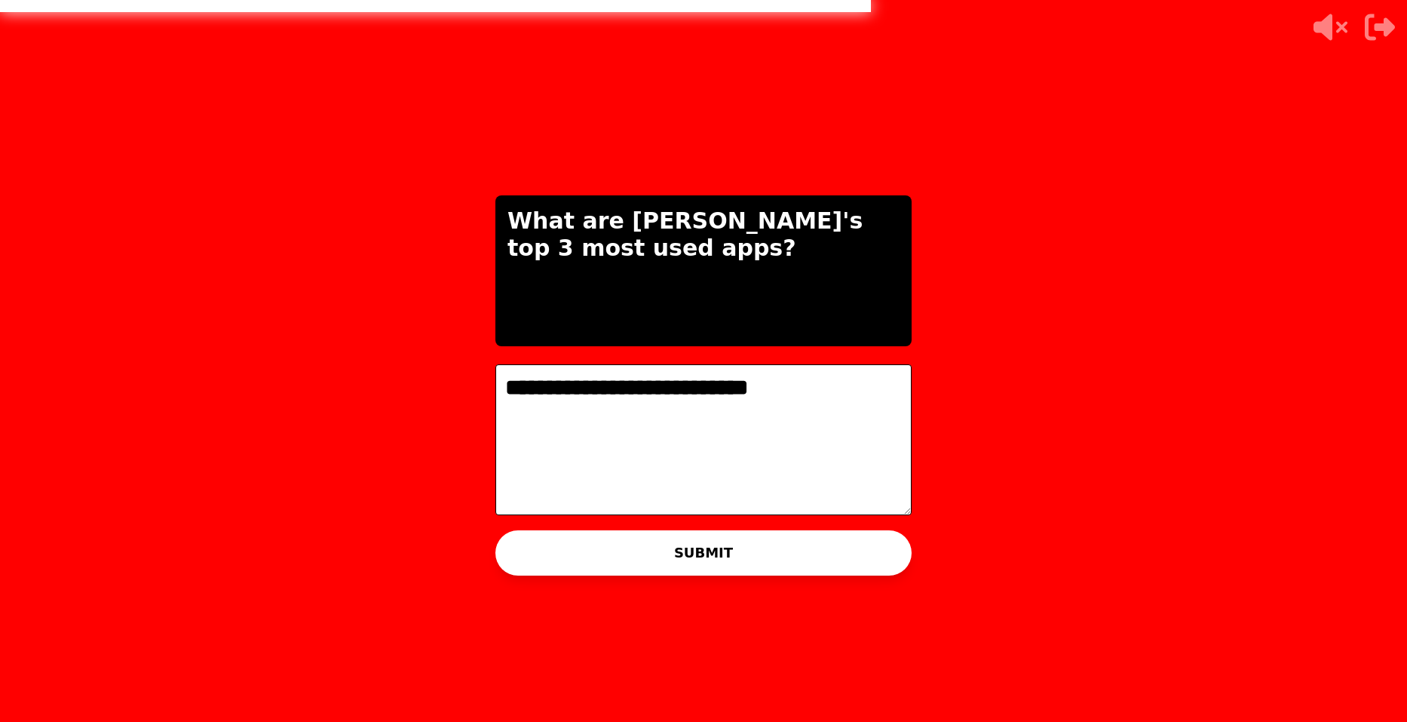
type textarea "**********"
click at [769, 533] on button "SUBMIT" at bounding box center [704, 552] width 416 height 45
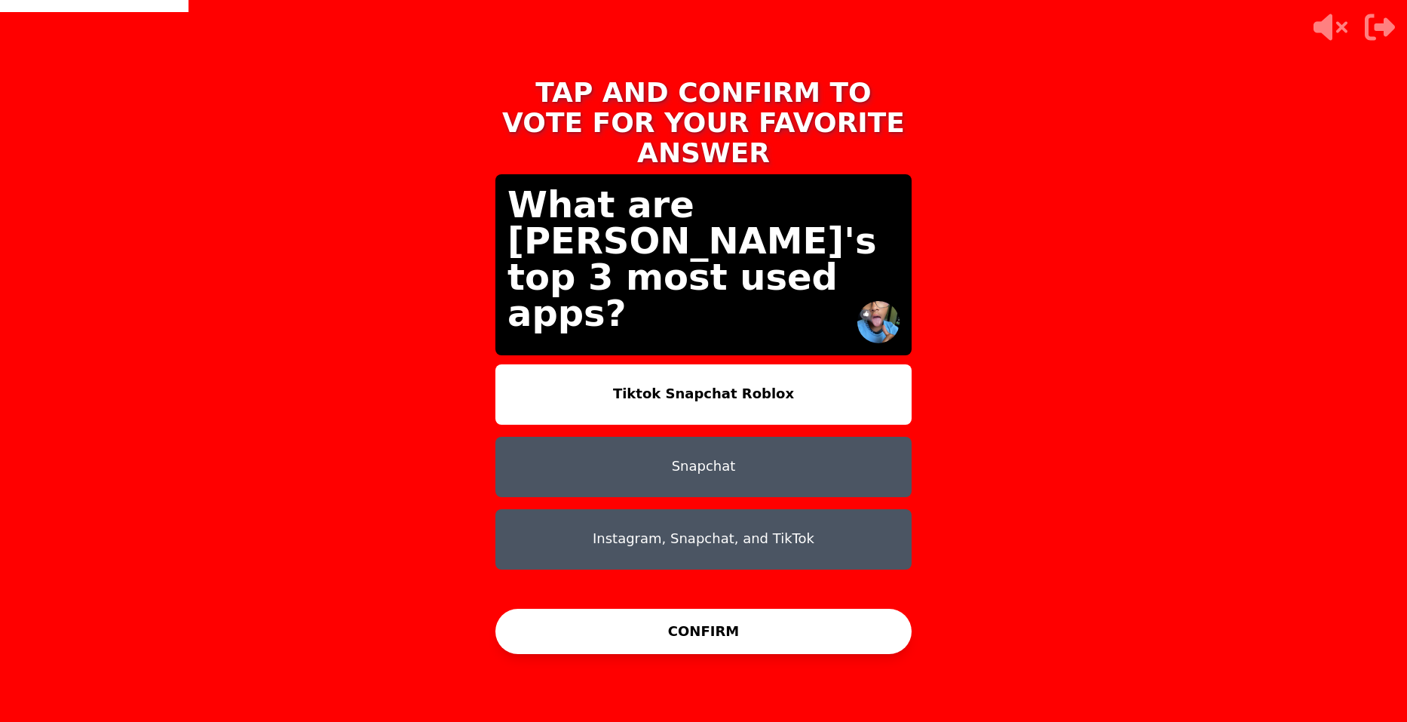
click at [781, 509] on button "Instagram, Snapchat, and TikTok" at bounding box center [704, 539] width 416 height 60
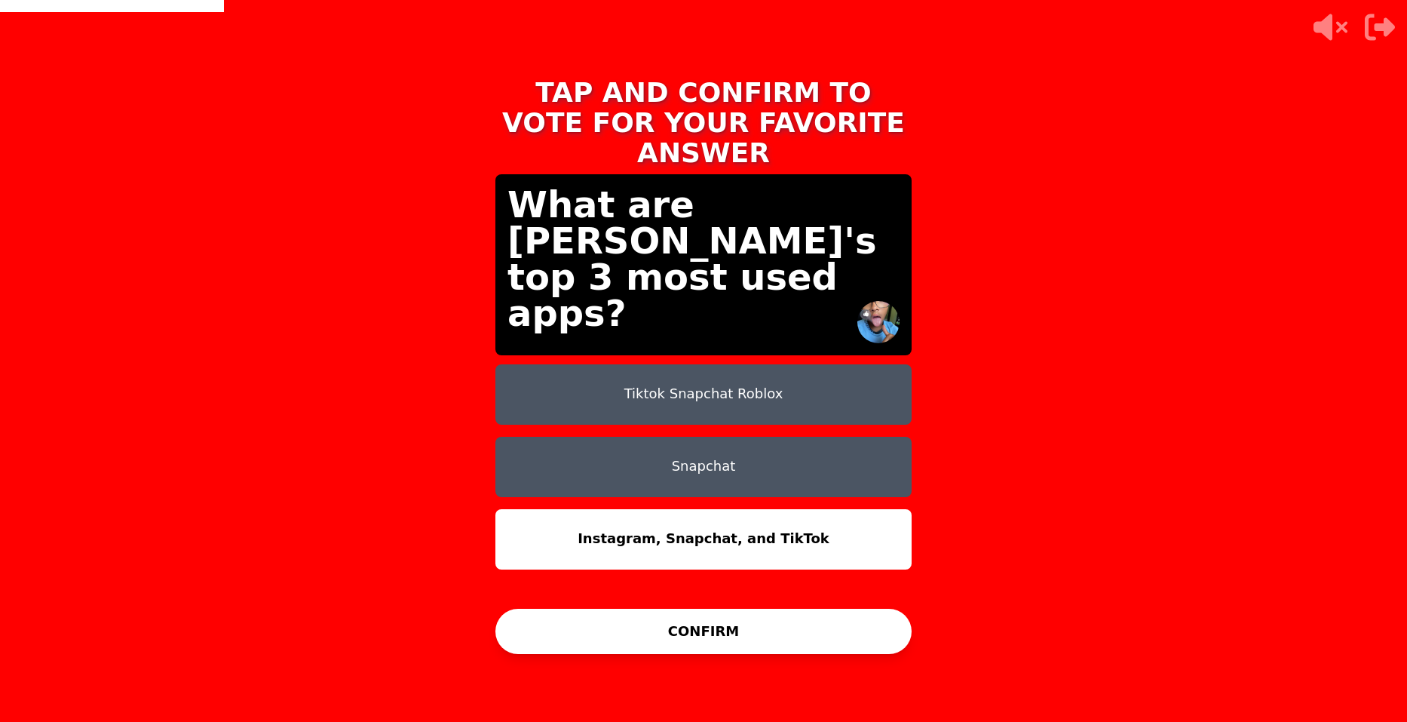
click at [804, 437] on button "Snapchat" at bounding box center [704, 467] width 416 height 60
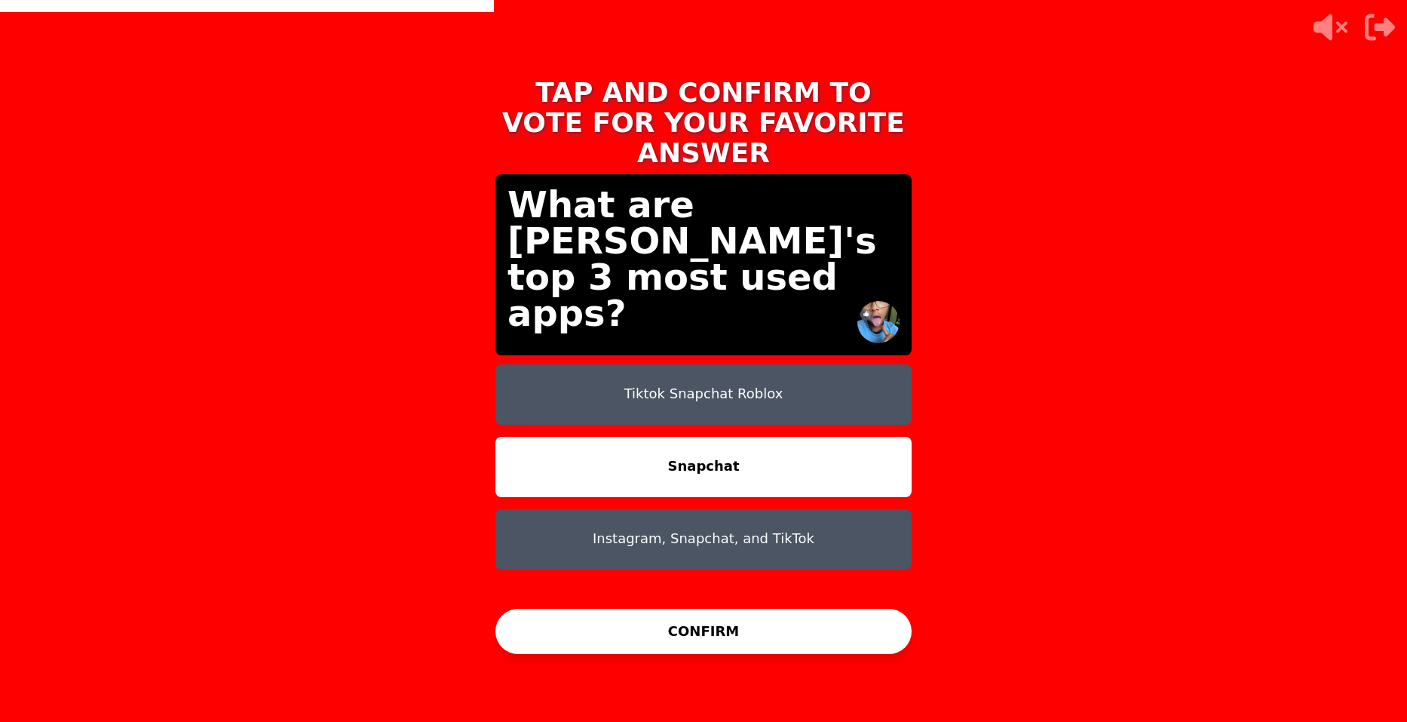
click at [787, 375] on button "Tiktok Snapchat Roblox" at bounding box center [704, 394] width 416 height 60
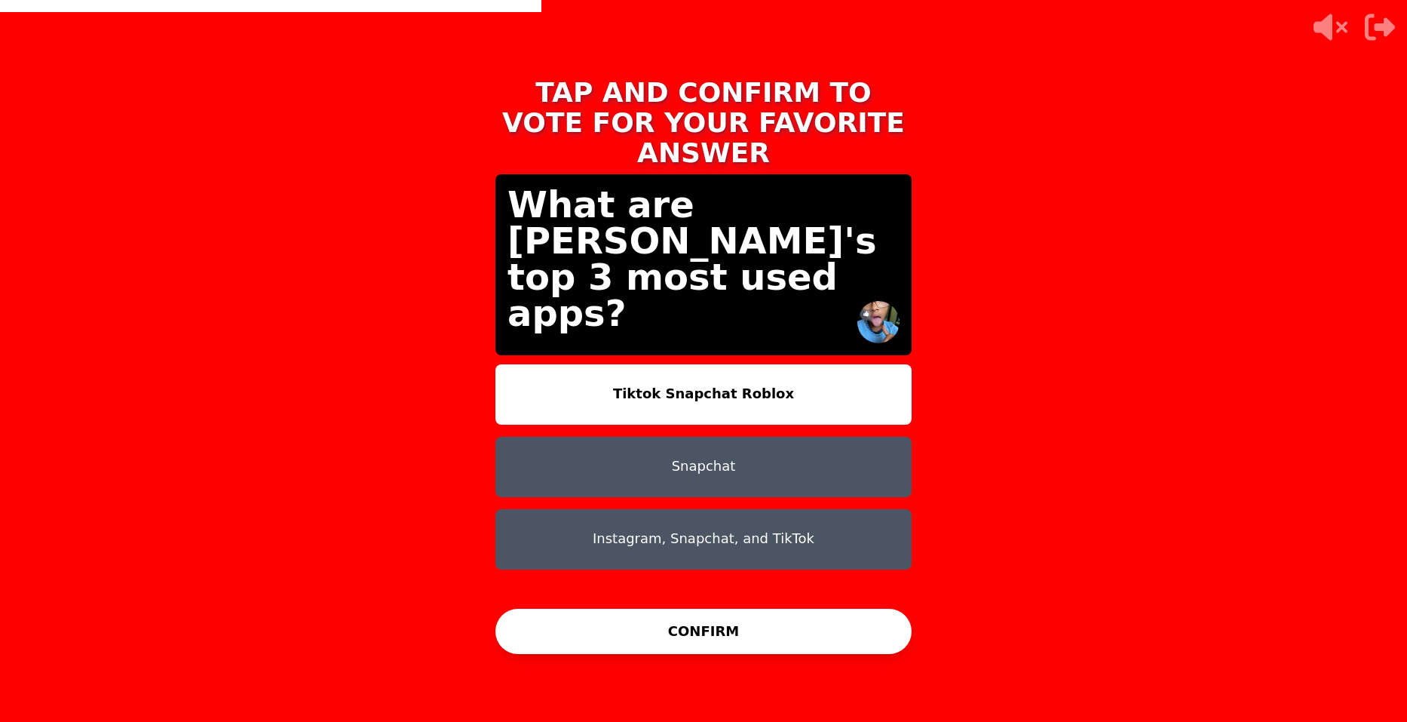
click at [785, 639] on button "CONFIRM" at bounding box center [704, 631] width 416 height 45
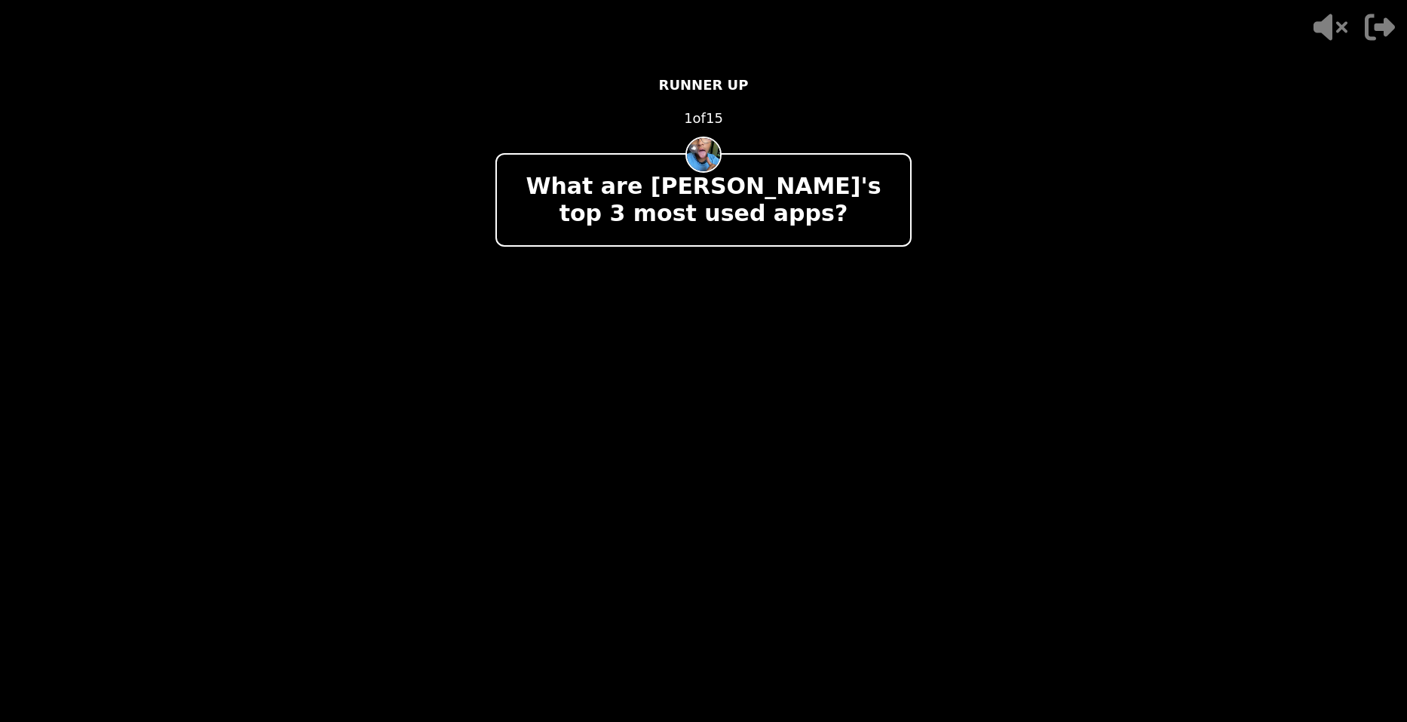
click at [774, 601] on div "- 500 PTS RUNNER UP 1 of 15 What are Rhianna's top 3 most used apps? + 250 Pedr…" at bounding box center [704, 361] width 416 height 603
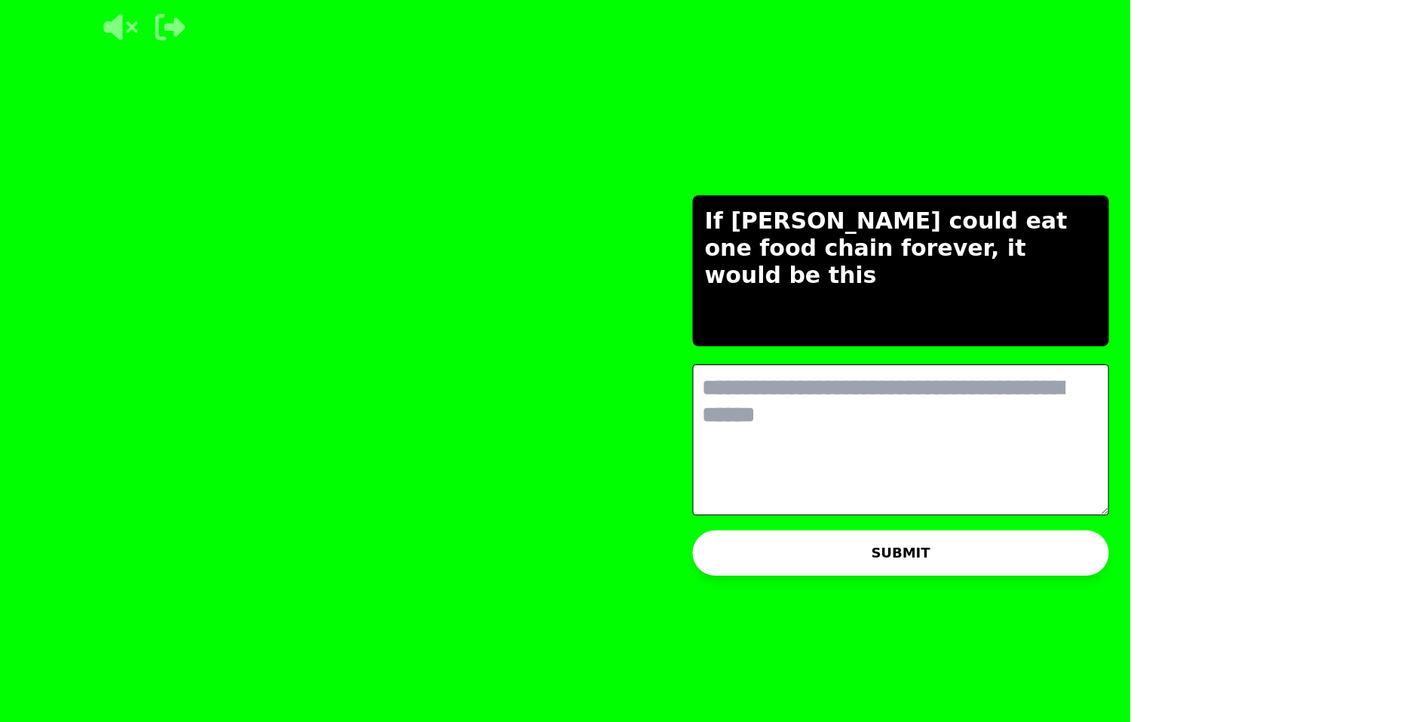
scroll to position [0, 14]
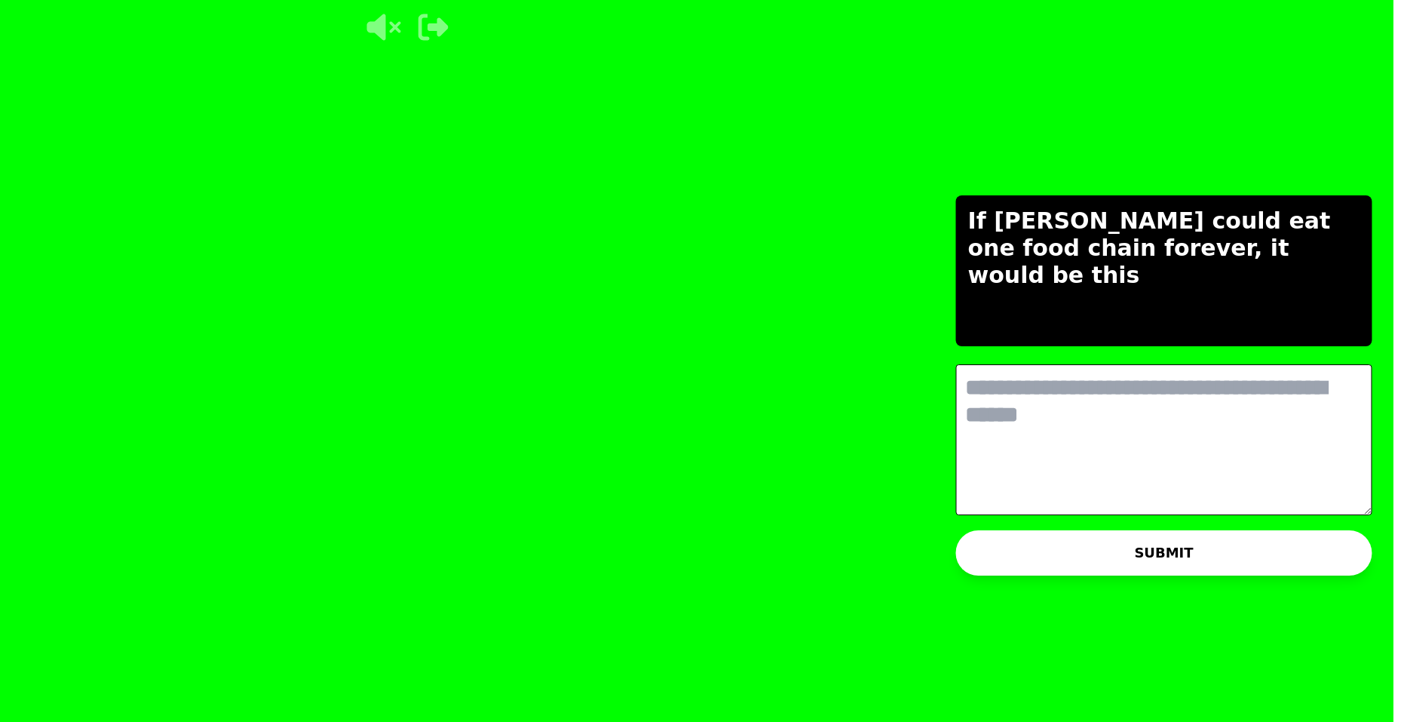
click at [956, 390] on textarea at bounding box center [1164, 439] width 416 height 151
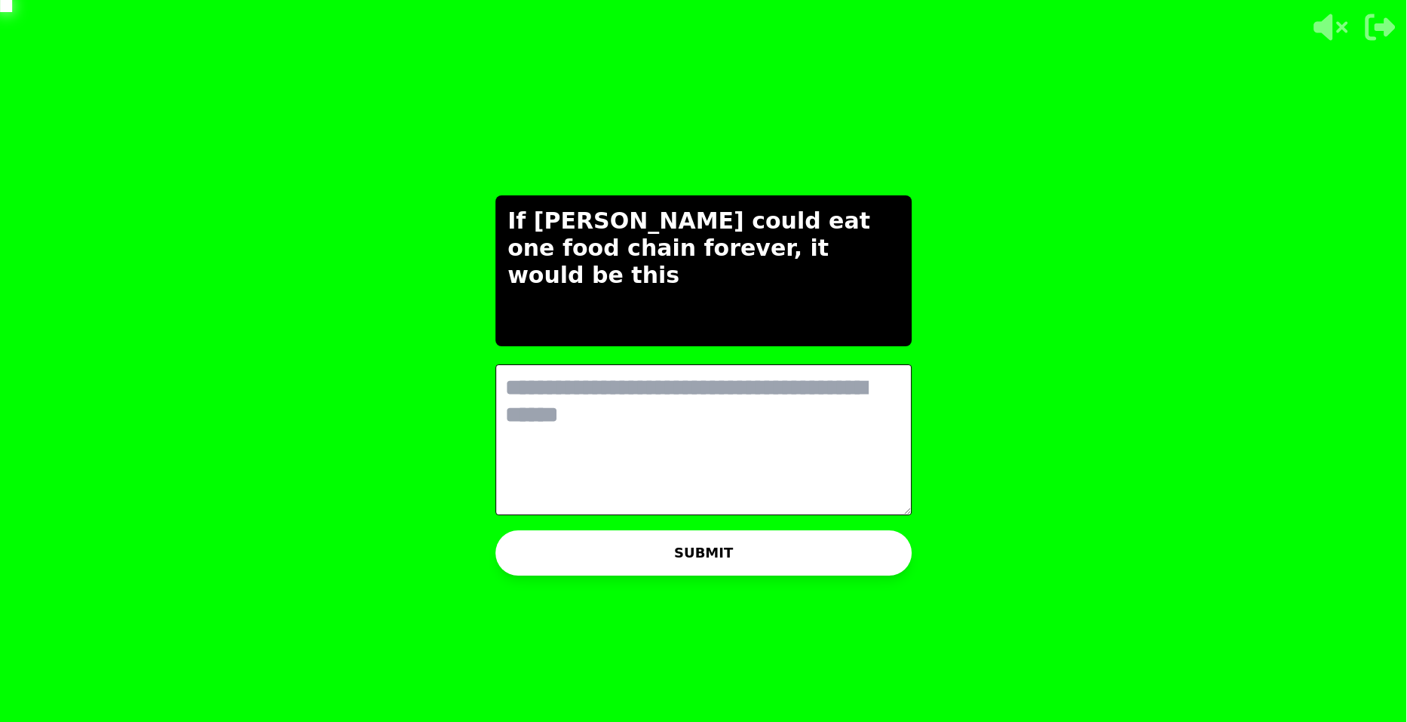
scroll to position [0, 0]
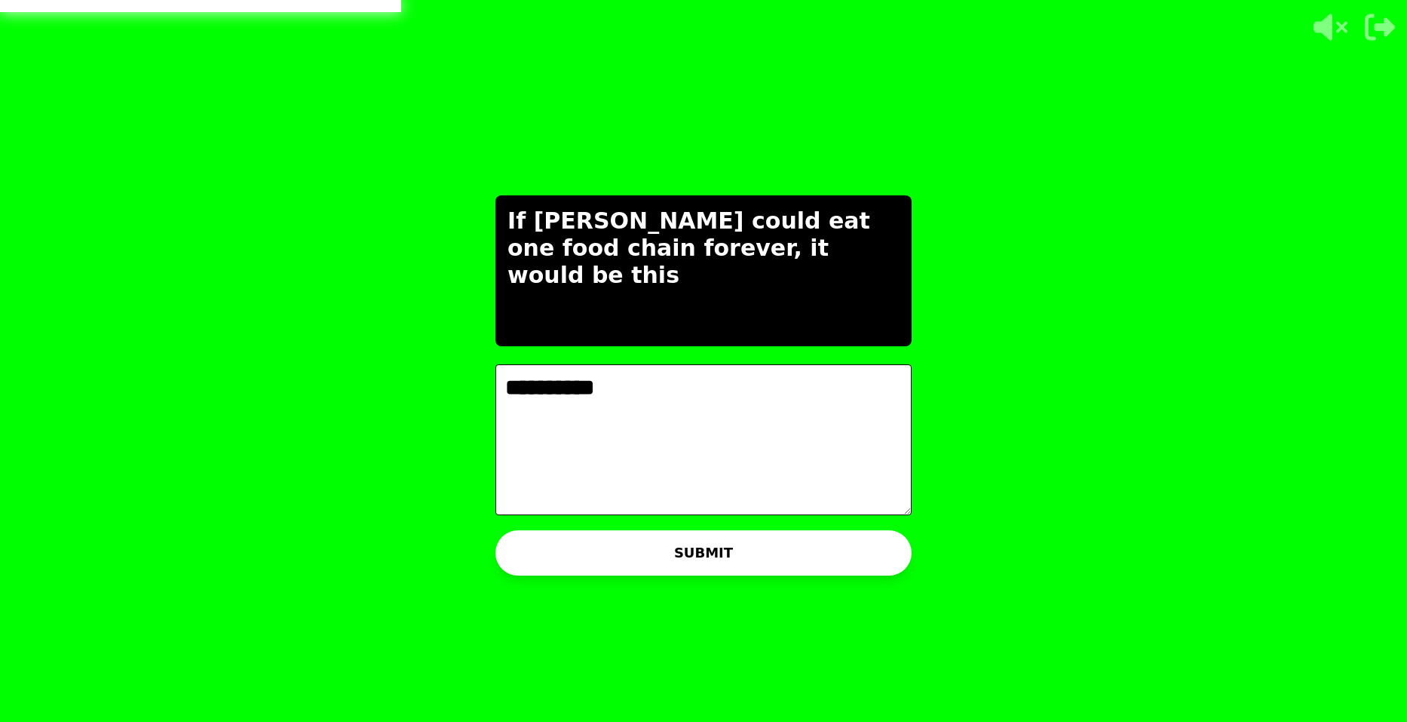
type textarea "**********"
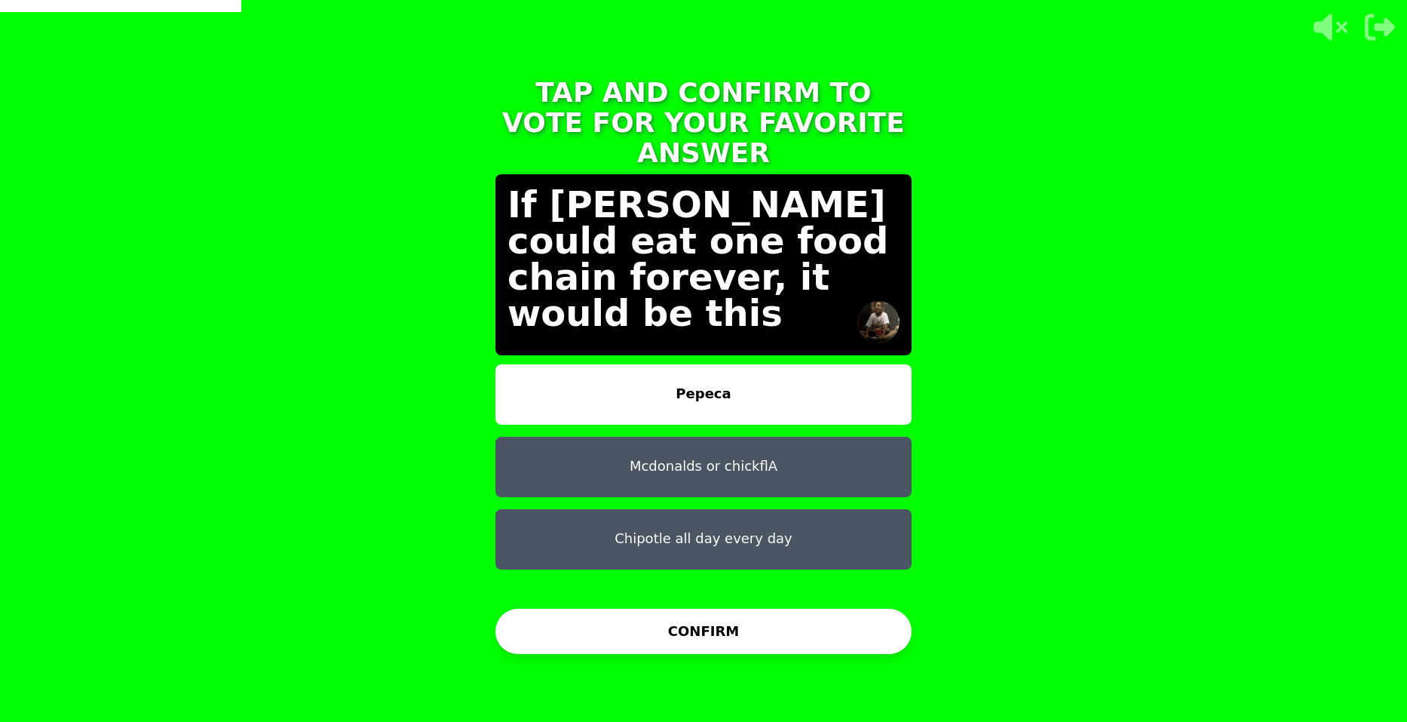
click at [717, 446] on button "Mcdonalds or chickflA" at bounding box center [704, 467] width 416 height 60
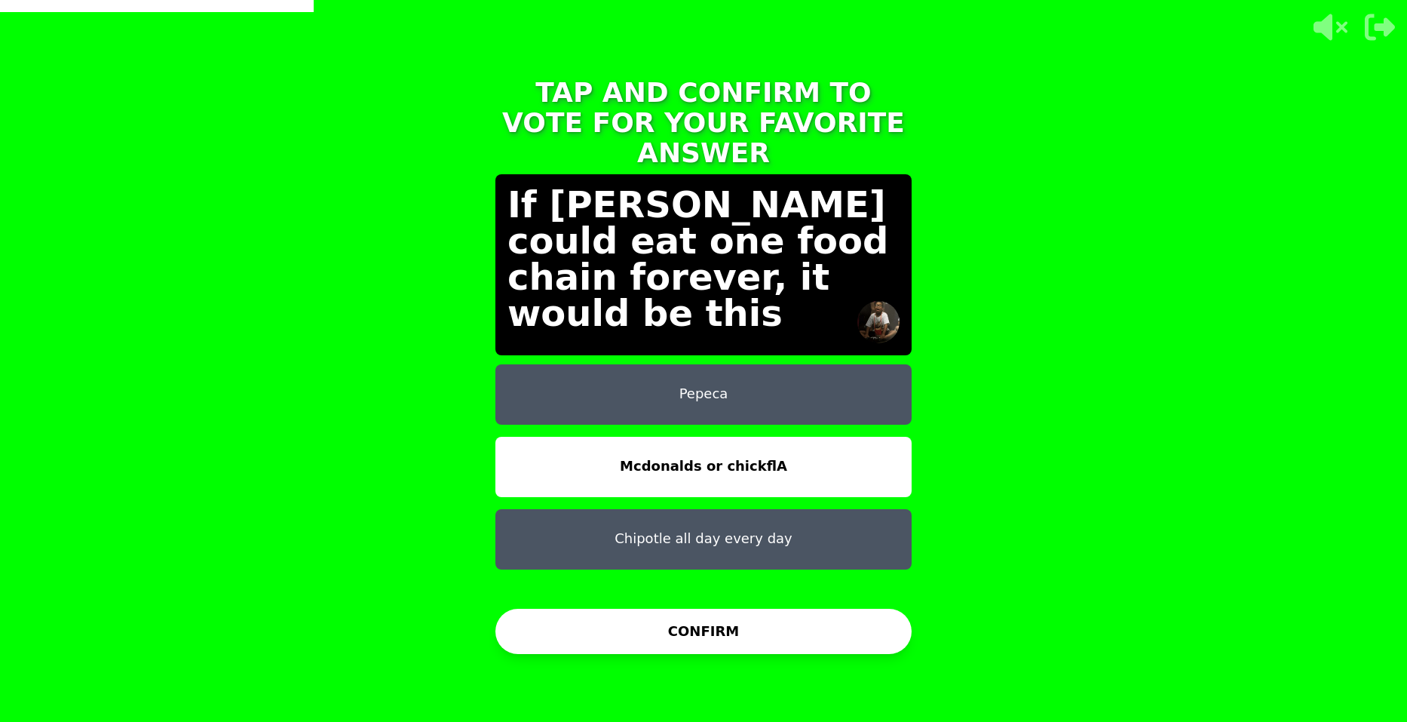
click at [815, 380] on button "Pepeca" at bounding box center [704, 394] width 416 height 60
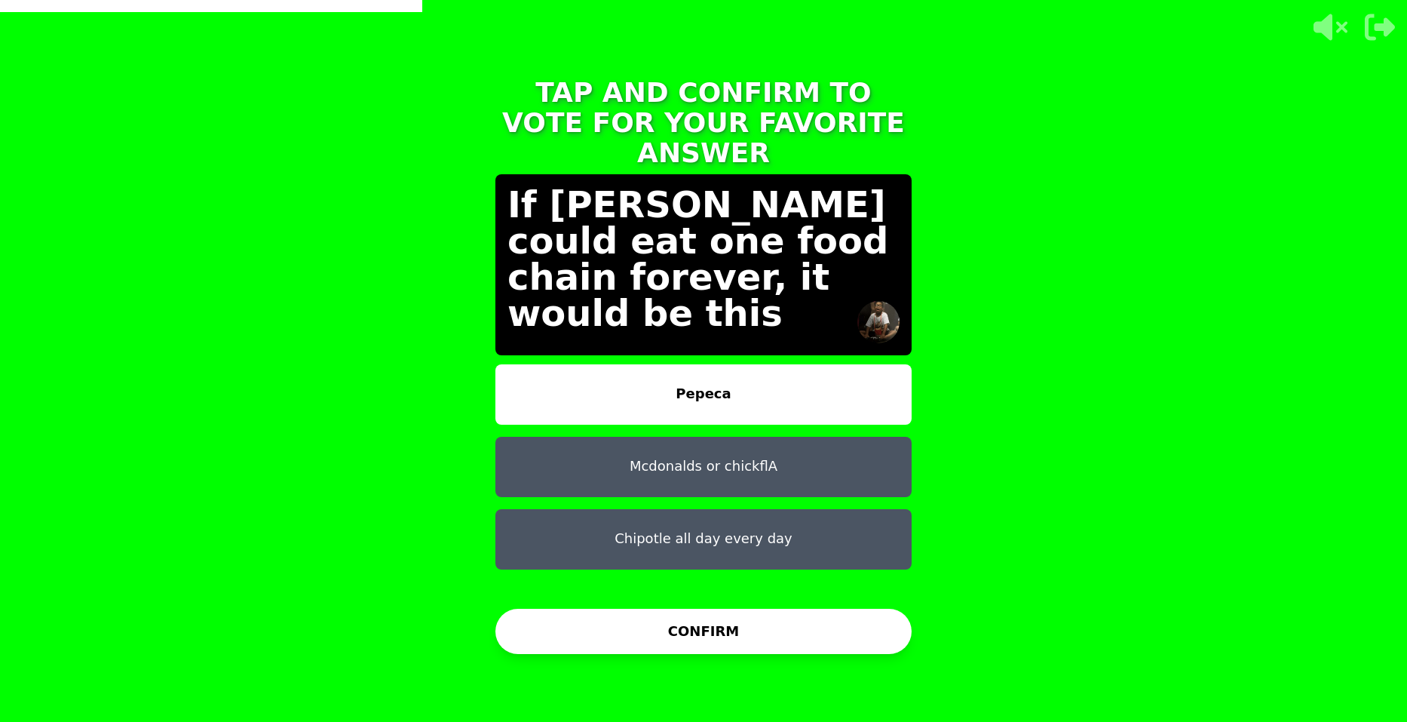
click at [744, 450] on button "Mcdonalds or chickflA" at bounding box center [704, 467] width 416 height 60
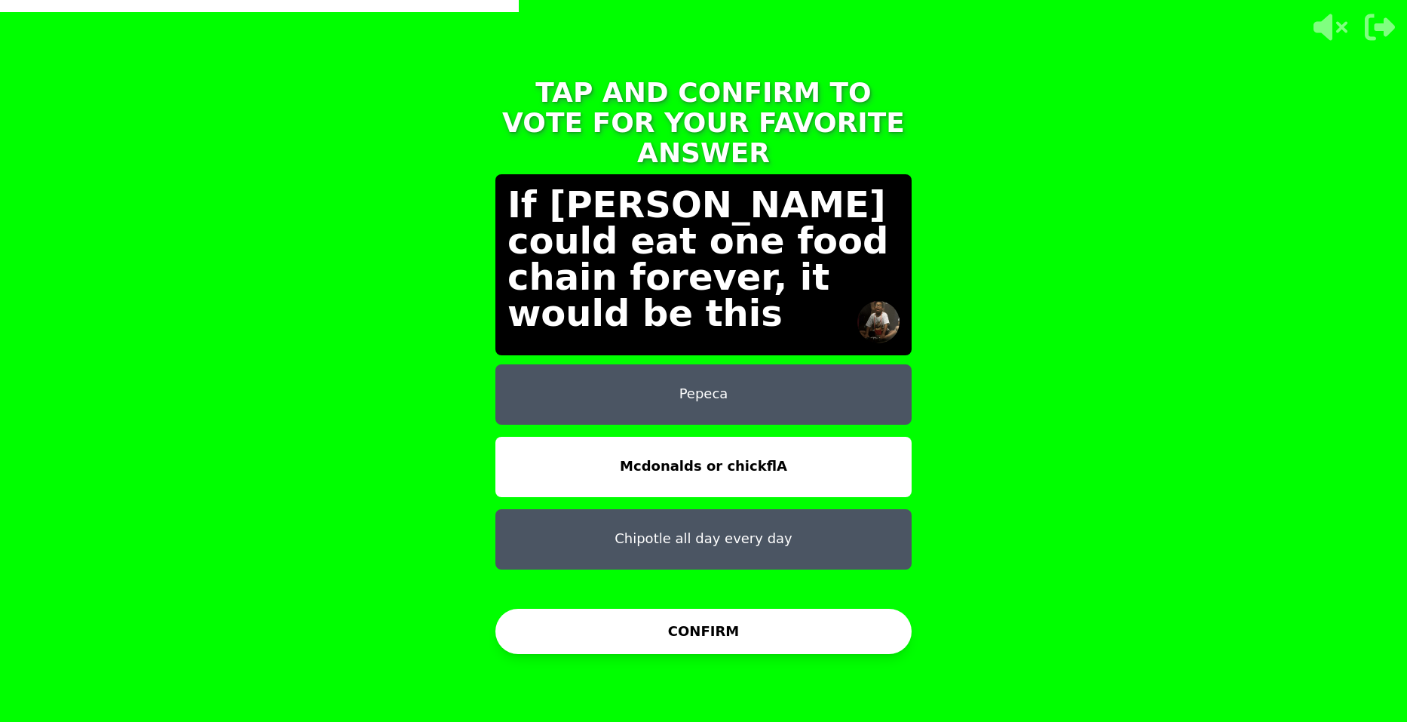
click at [805, 376] on button "Pepeca" at bounding box center [704, 394] width 416 height 60
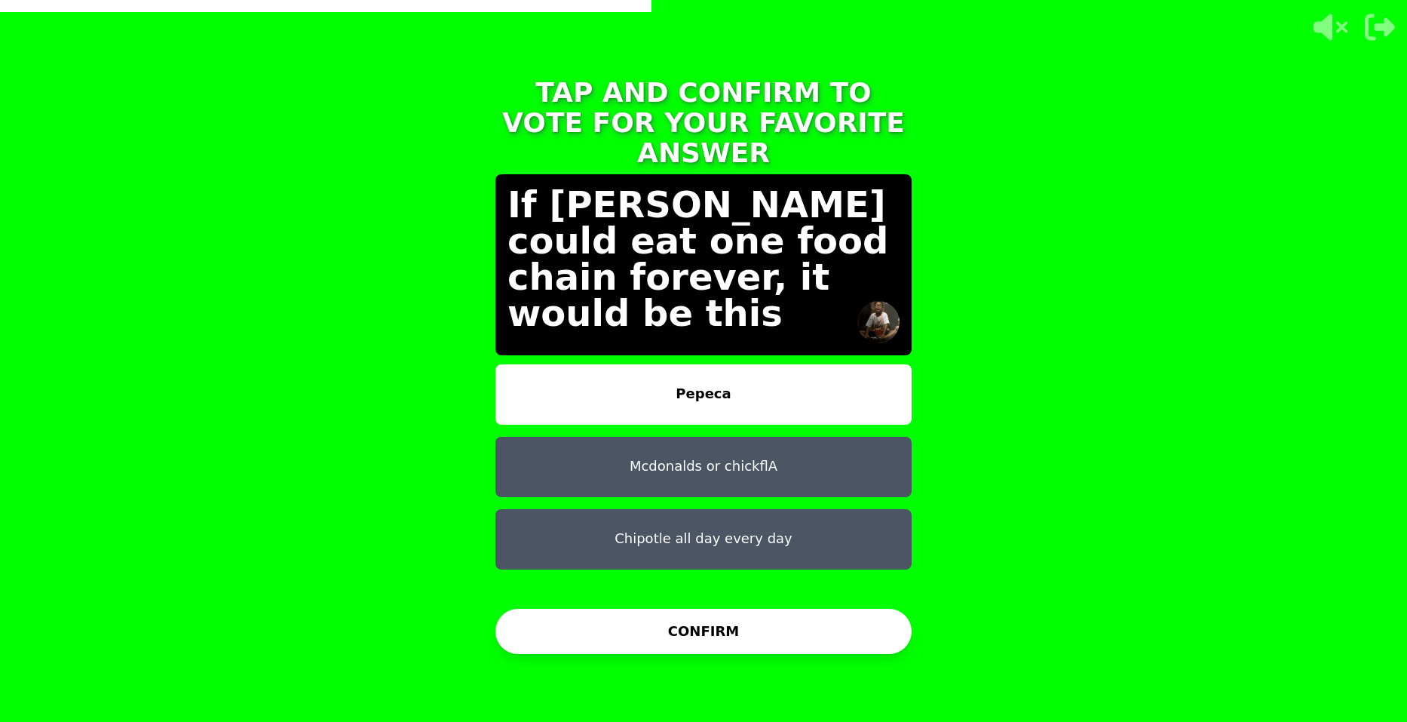
click at [807, 625] on button "CONFIRM" at bounding box center [704, 631] width 416 height 45
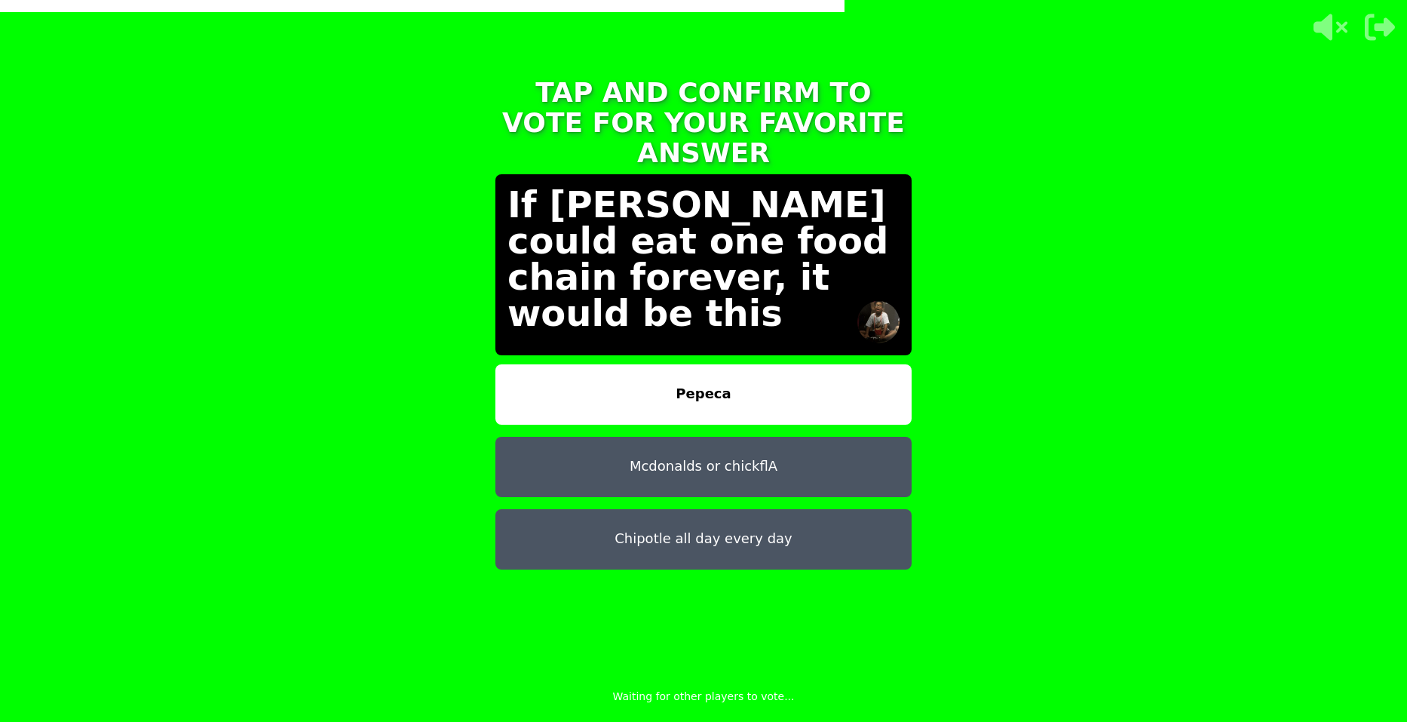
click at [729, 379] on button "Pepeca" at bounding box center [704, 394] width 416 height 60
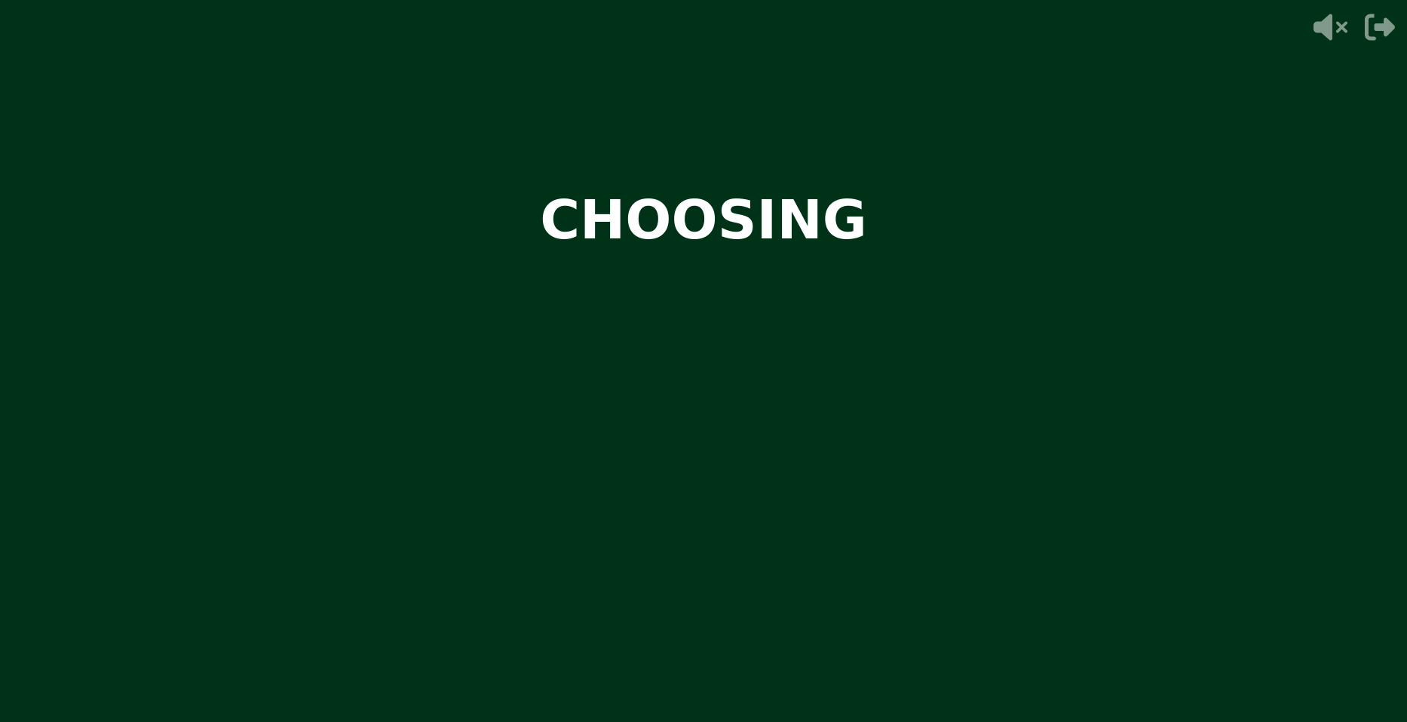
click at [899, 478] on video at bounding box center [703, 361] width 1407 height 722
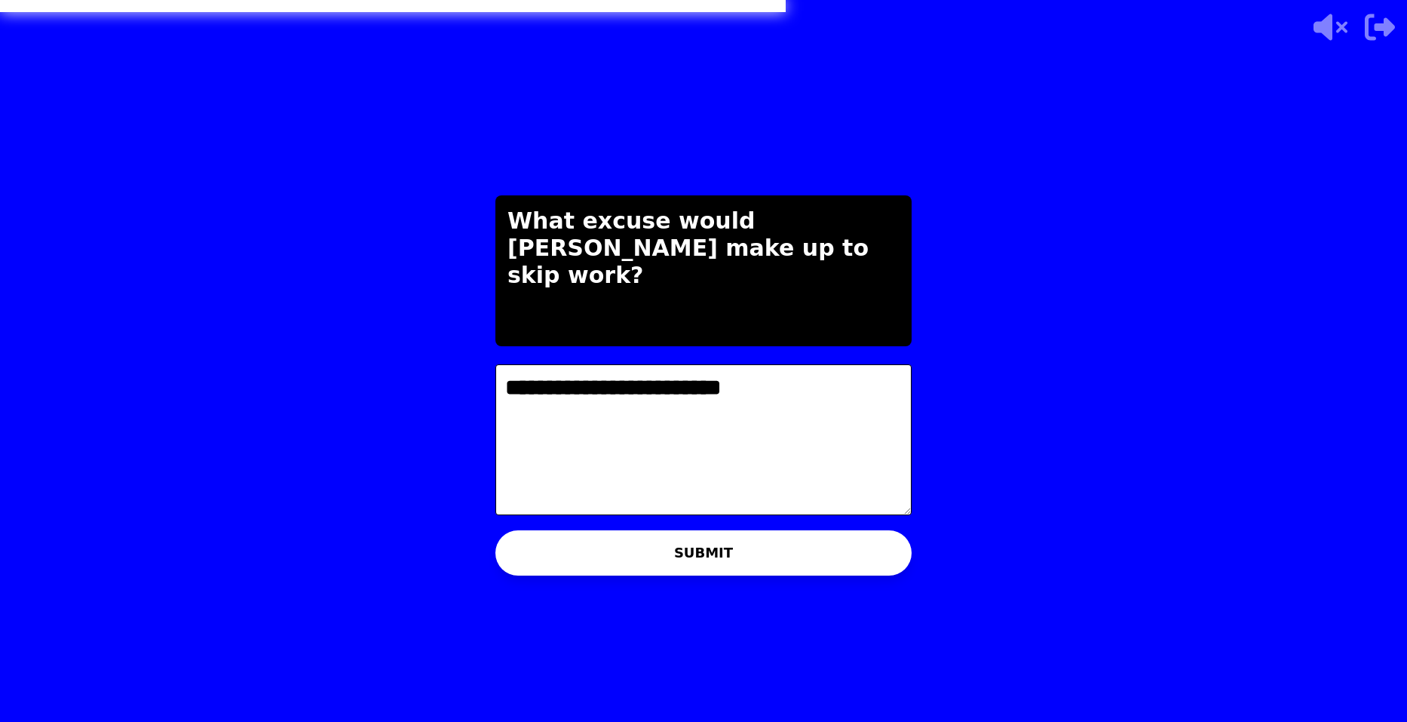
type textarea "**********"
click at [864, 551] on button "SUBMIT" at bounding box center [704, 552] width 416 height 45
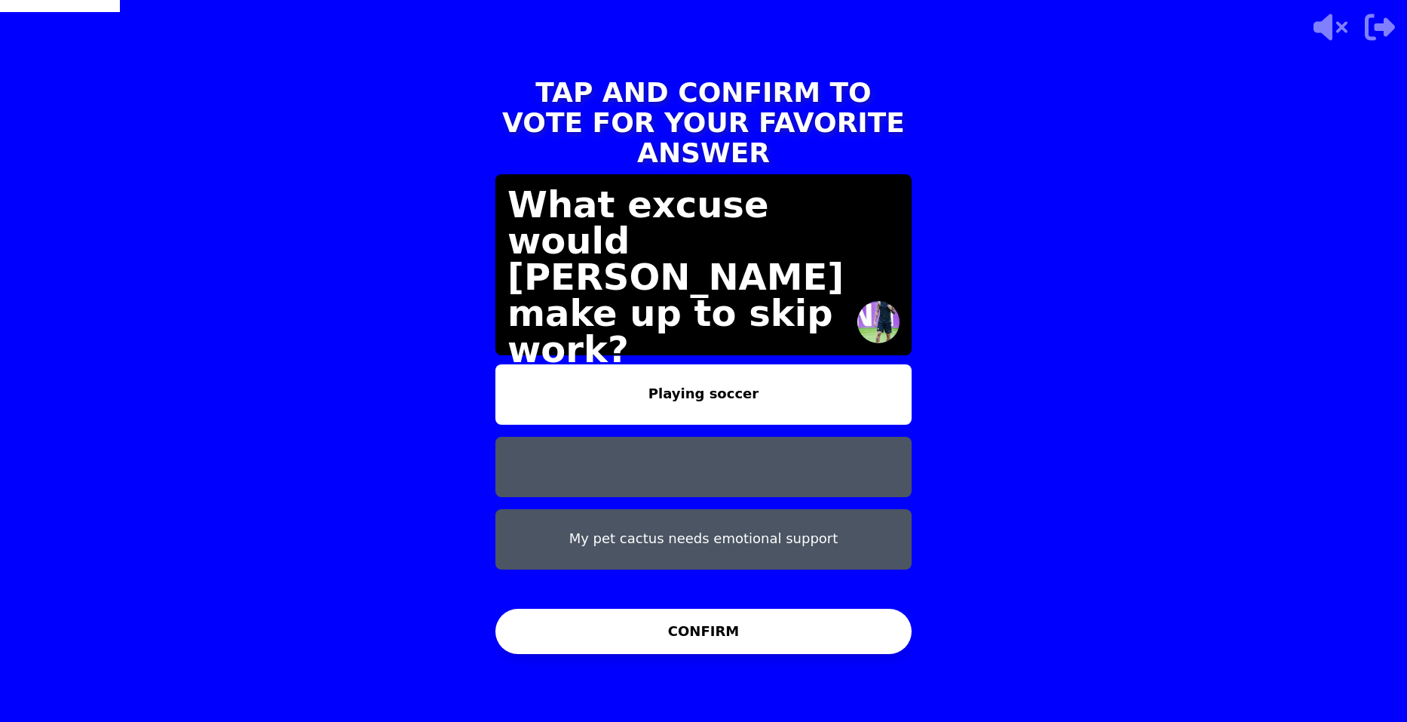
click at [692, 520] on button "My pet cactus needs emotional support" at bounding box center [704, 539] width 416 height 60
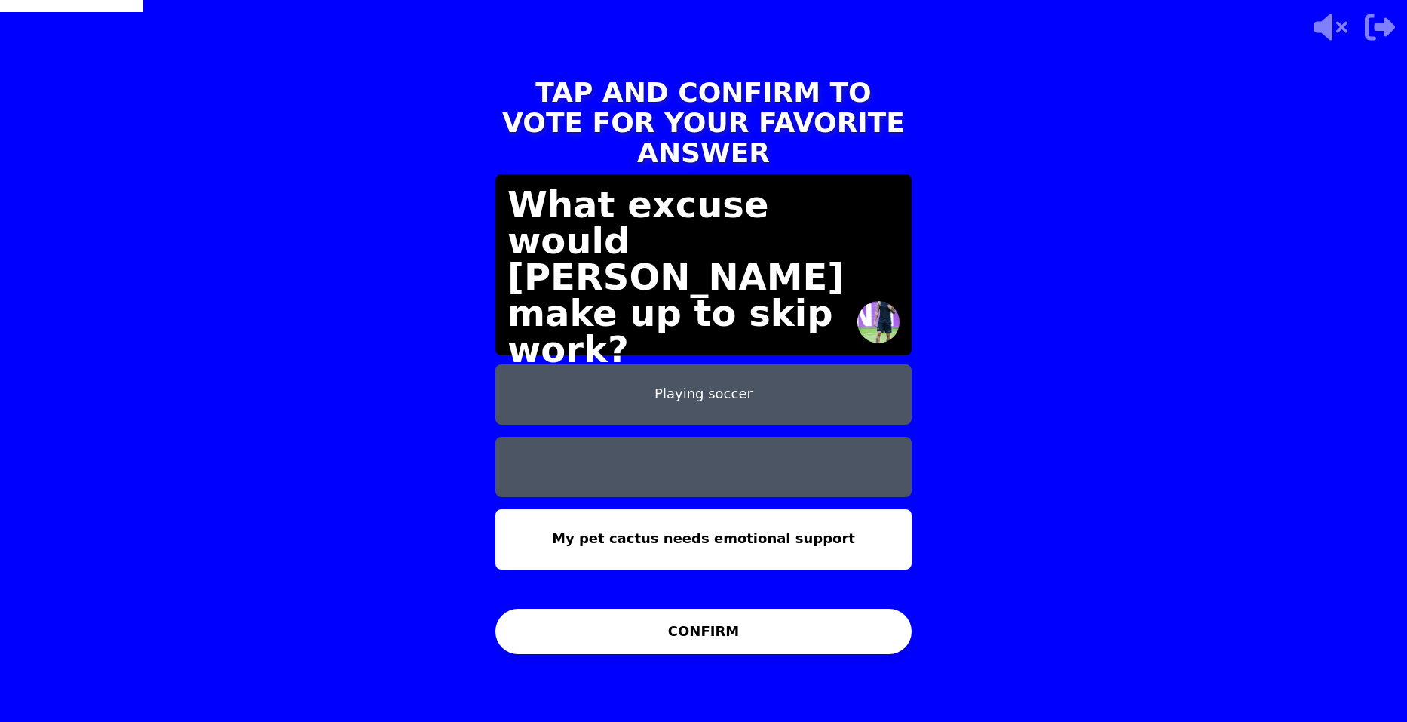
click at [775, 371] on button "Playing soccer" at bounding box center [704, 394] width 416 height 60
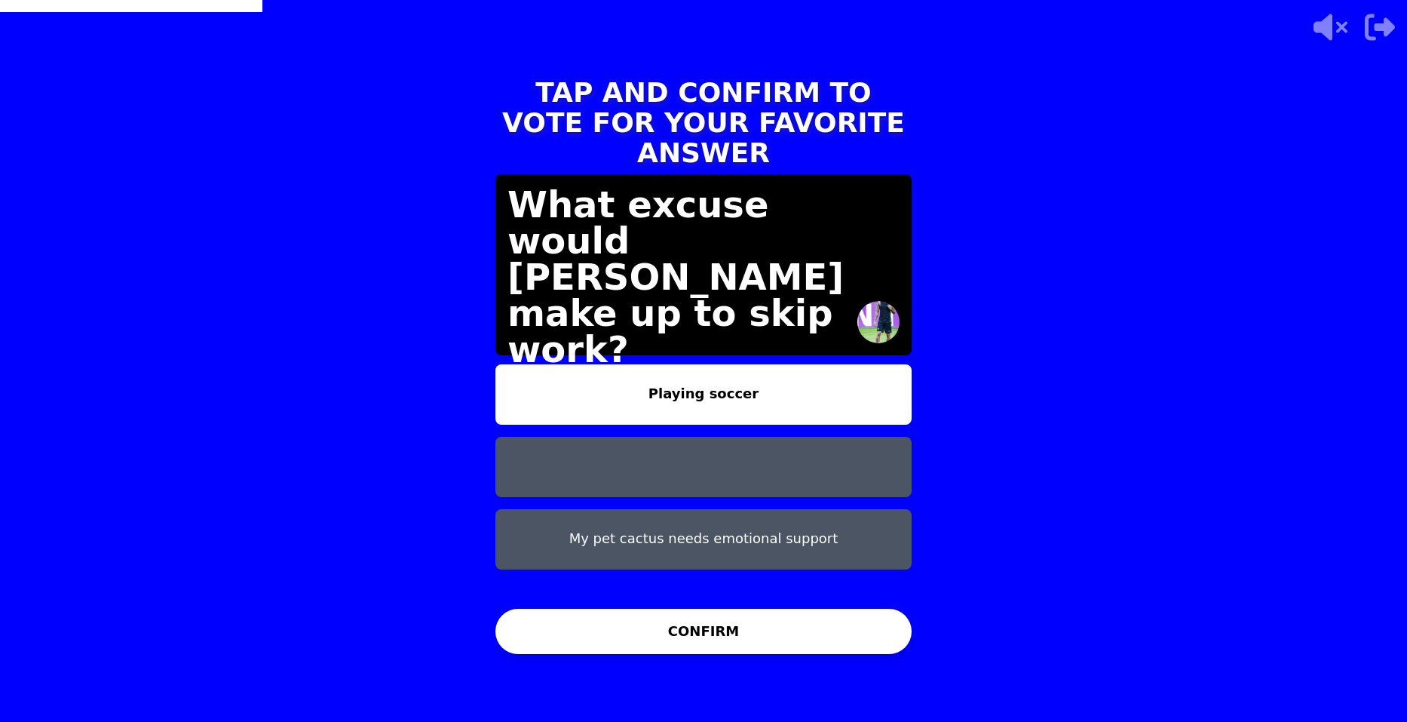
click at [726, 628] on button "CONFIRM" at bounding box center [704, 631] width 416 height 45
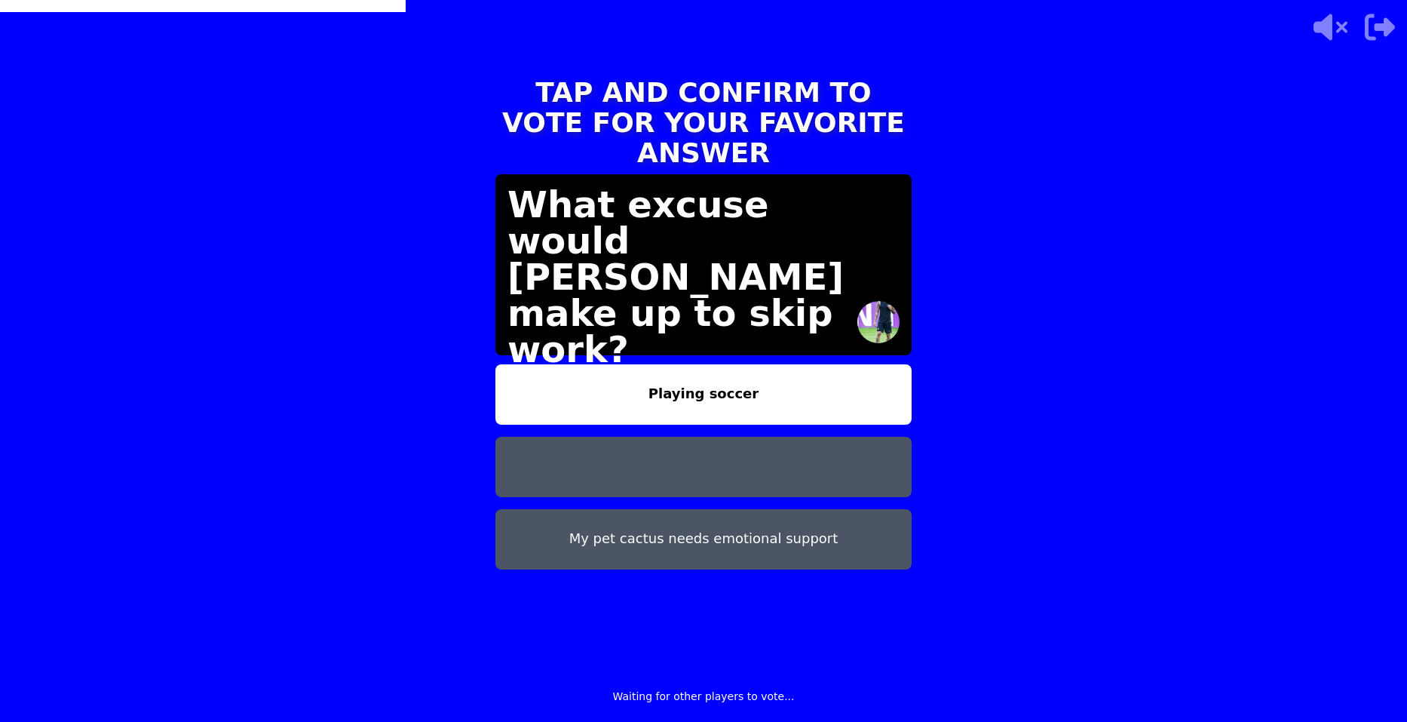
click at [744, 554] on div "Playing soccer My pet cactus needs emotional support" at bounding box center [704, 481] width 416 height 235
click at [791, 517] on button "My pet cactus needs emotional support" at bounding box center [704, 539] width 416 height 60
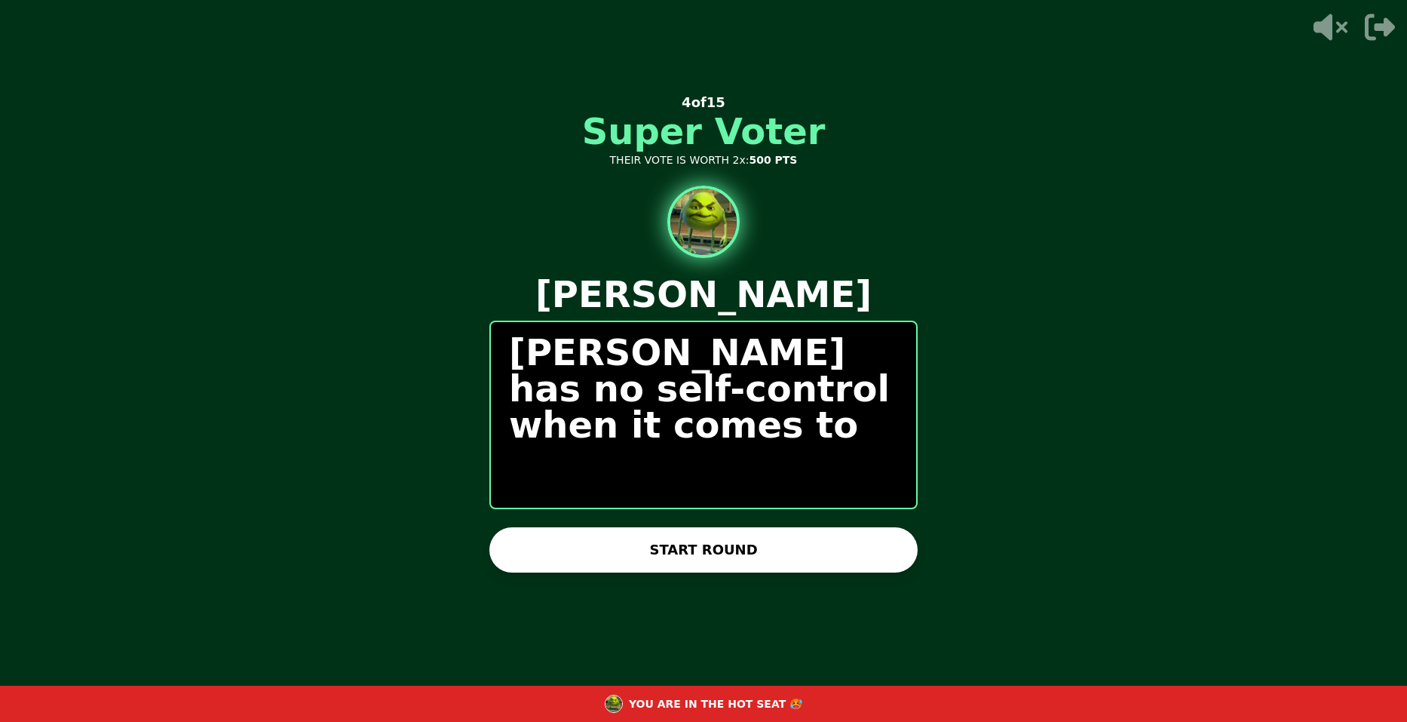
click at [771, 552] on button "START ROUND" at bounding box center [704, 549] width 428 height 45
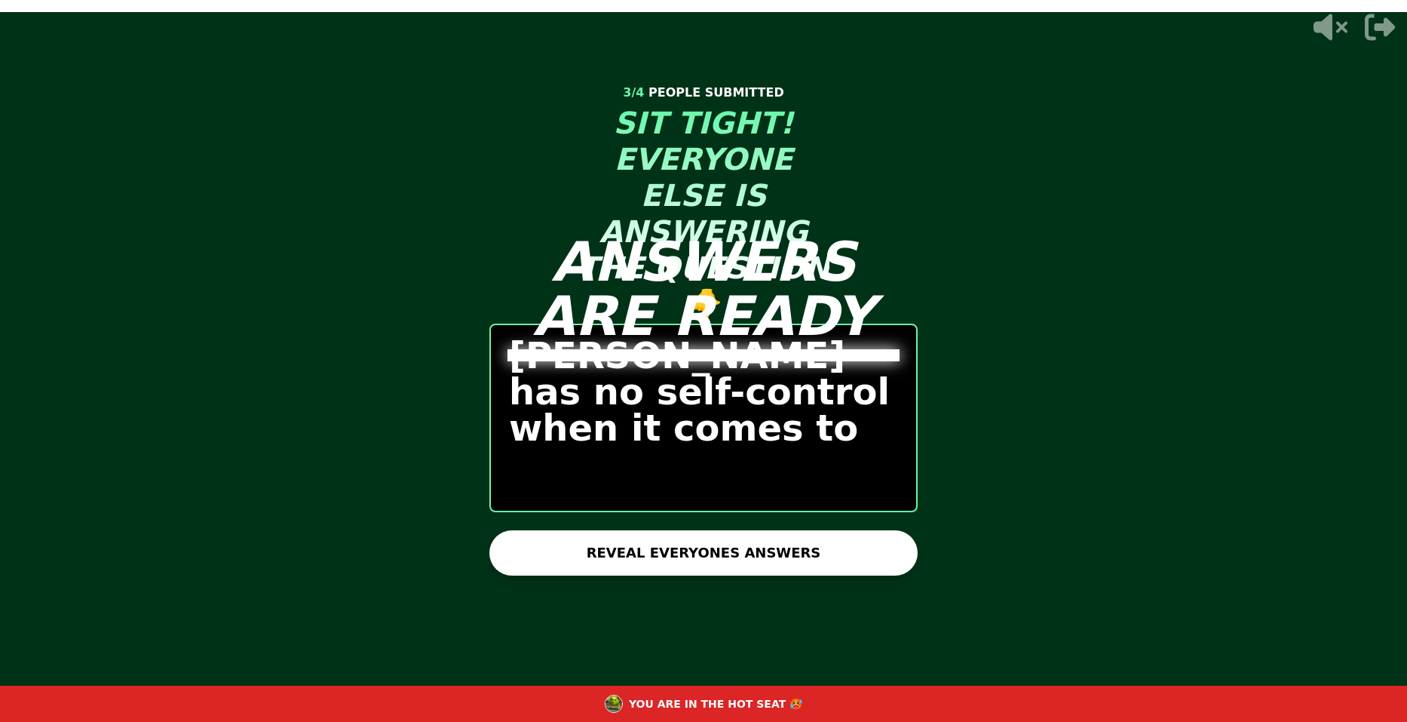
drag, startPoint x: 780, startPoint y: 548, endPoint x: 799, endPoint y: 545, distance: 19.2
click at [799, 545] on button "REVEAL EVERYONES ANSWERS" at bounding box center [704, 552] width 428 height 45
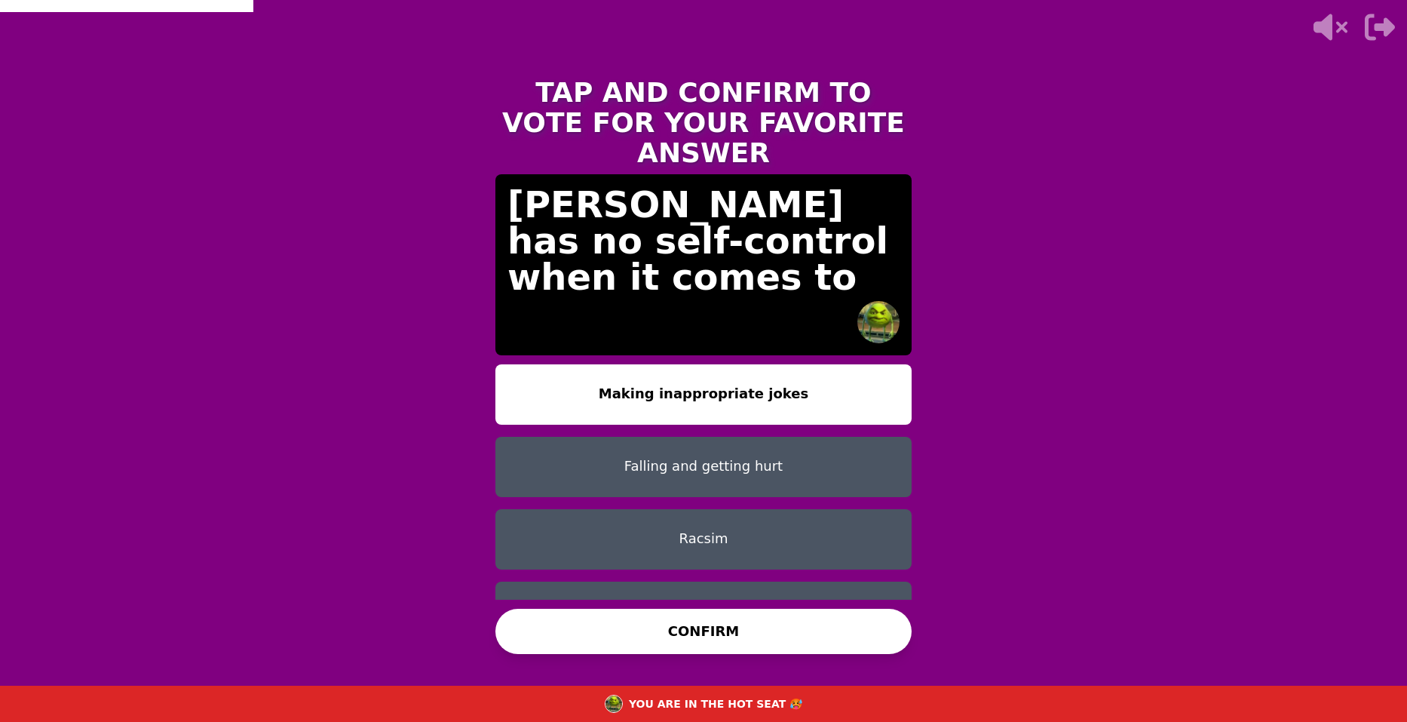
click at [763, 439] on button "Falling and getting hurt" at bounding box center [704, 467] width 416 height 60
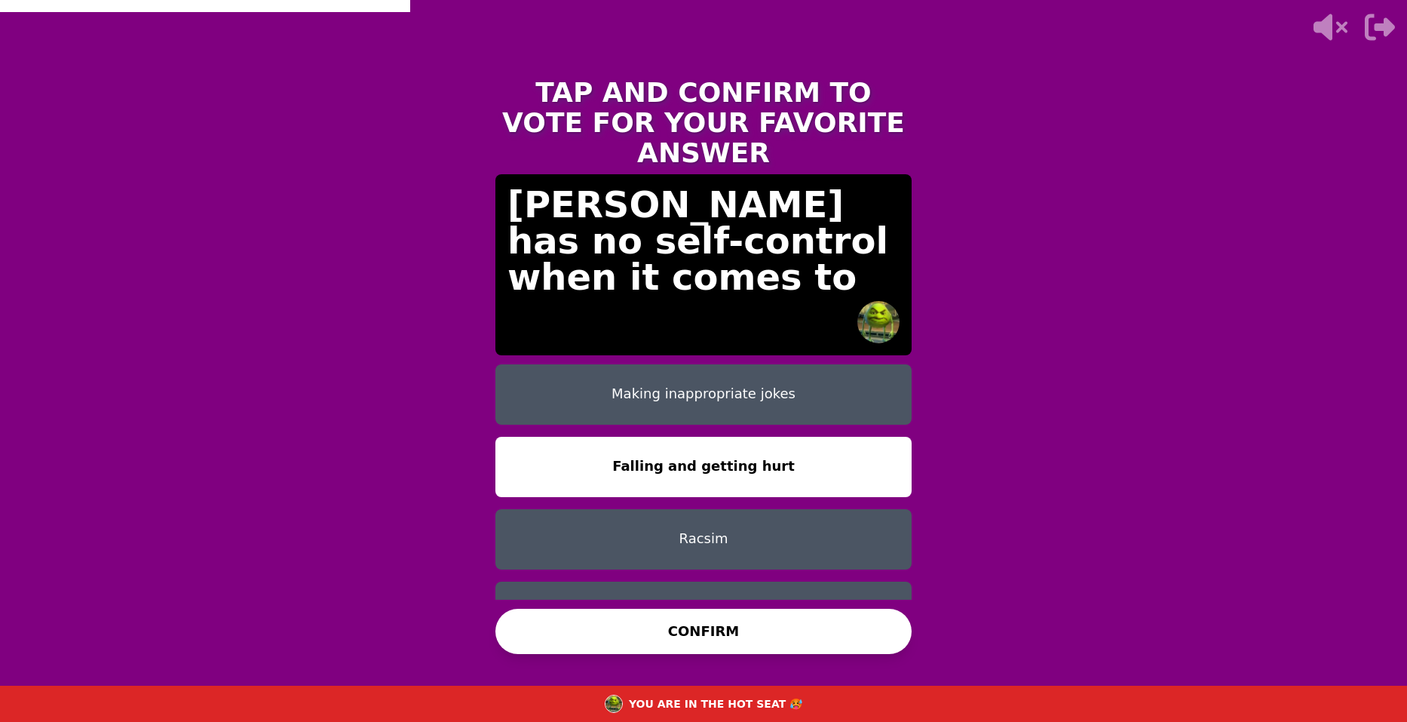
click at [763, 509] on button "Racsim" at bounding box center [704, 539] width 416 height 60
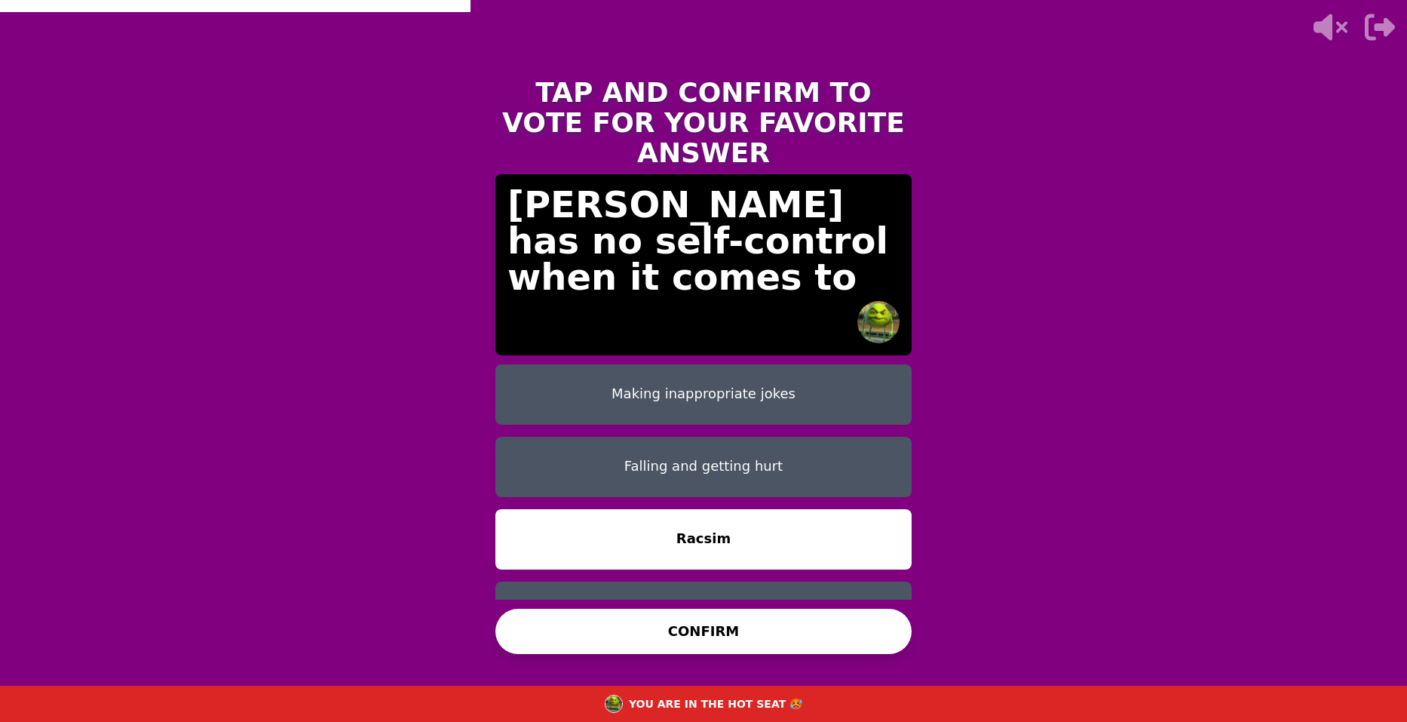
click at [753, 582] on button "Being racist" at bounding box center [704, 612] width 416 height 60
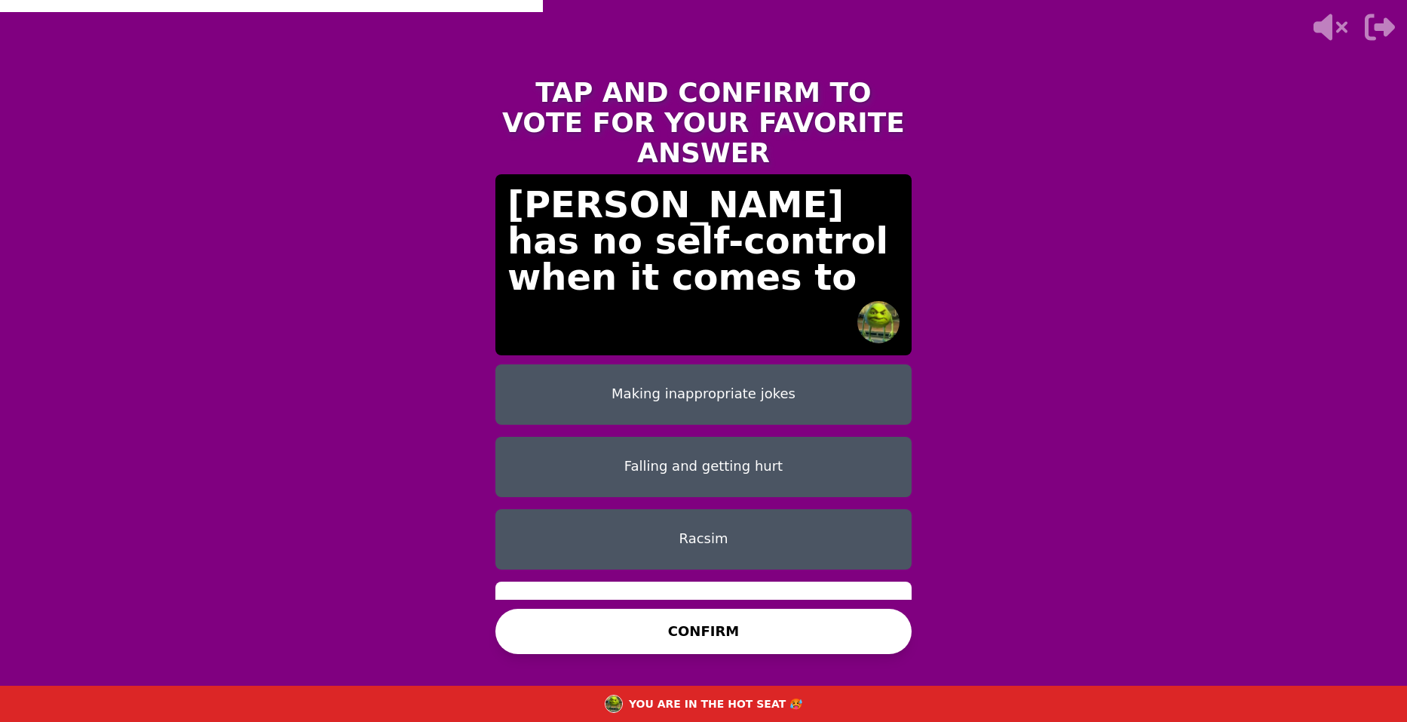
click at [726, 437] on button "Falling and getting hurt" at bounding box center [704, 467] width 416 height 60
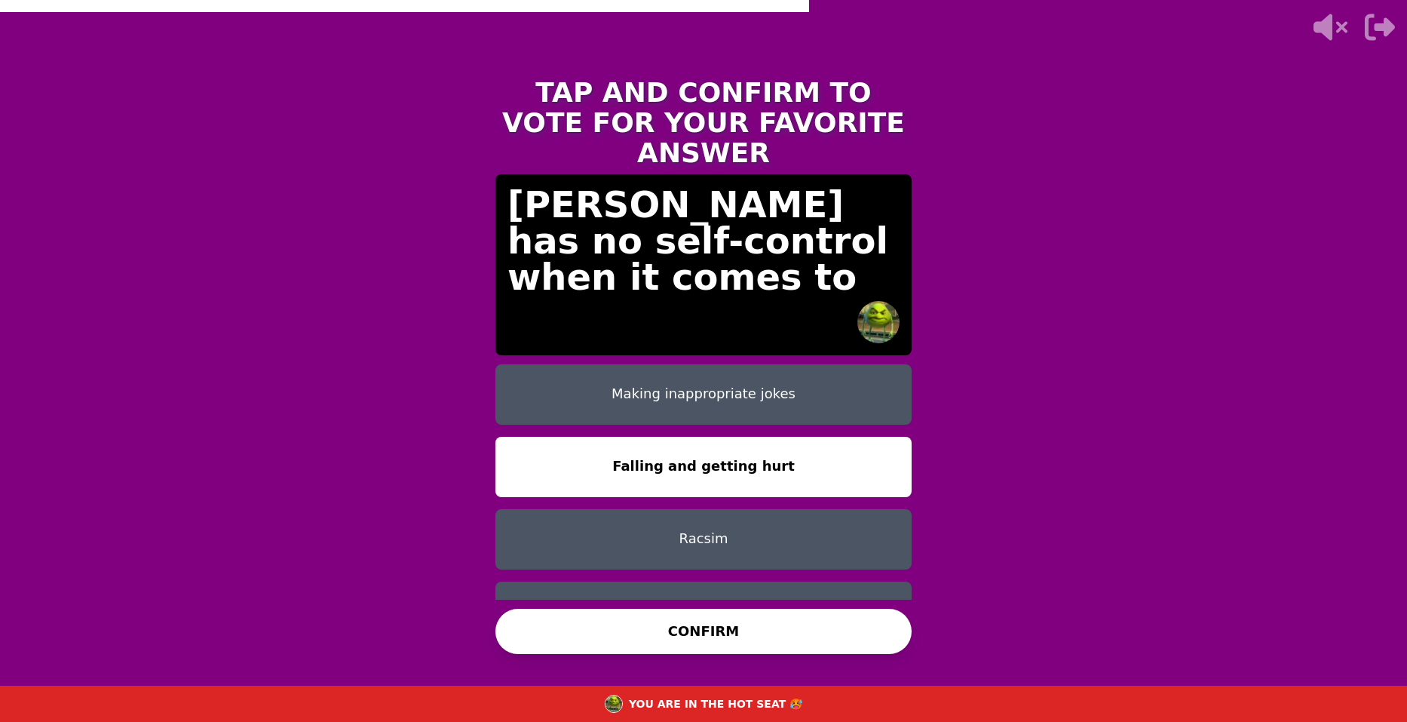
click at [757, 616] on button "CONFIRM" at bounding box center [704, 631] width 416 height 45
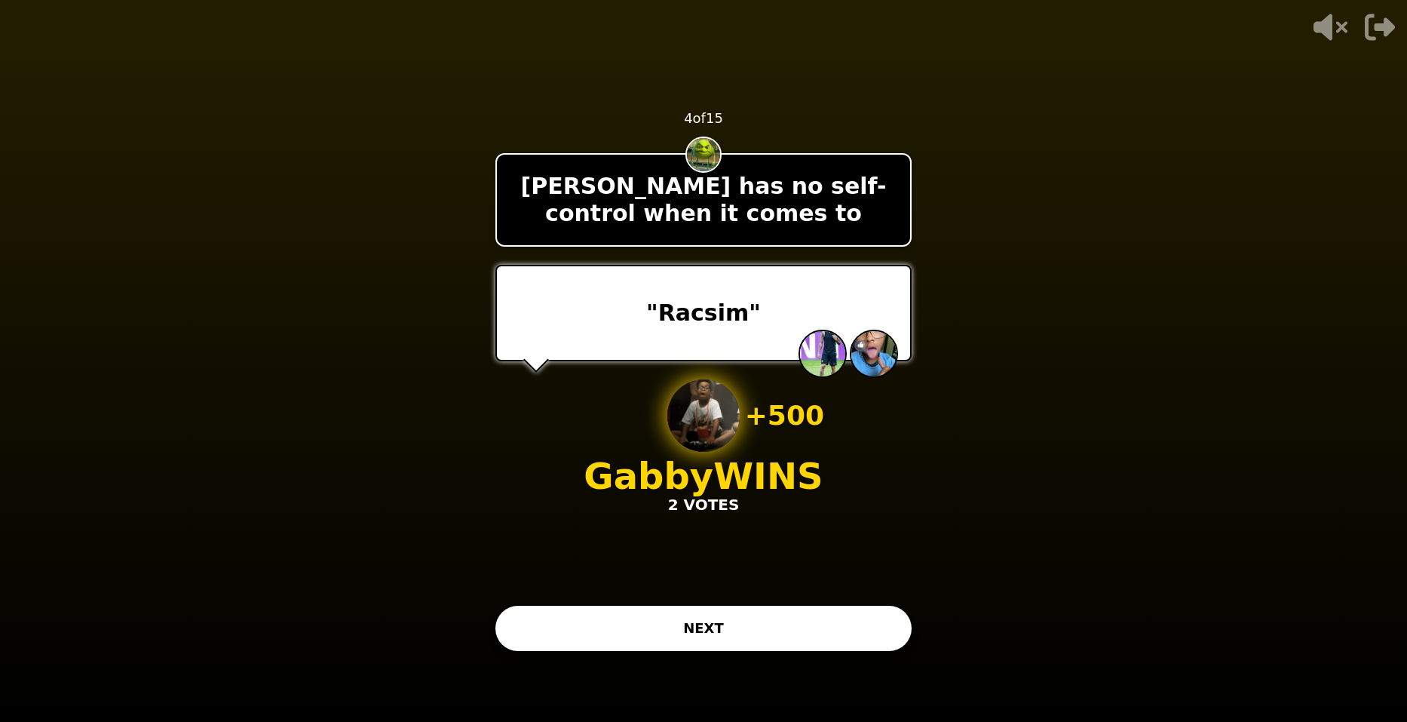
click at [882, 707] on video at bounding box center [703, 361] width 1407 height 722
click at [839, 596] on div "- 500 PTS 4 of 15 Miguel has no self-control when it comes to "Racsim" + 500 Ga…" at bounding box center [704, 361] width 416 height 603
click at [822, 628] on button "NEXT" at bounding box center [704, 628] width 416 height 45
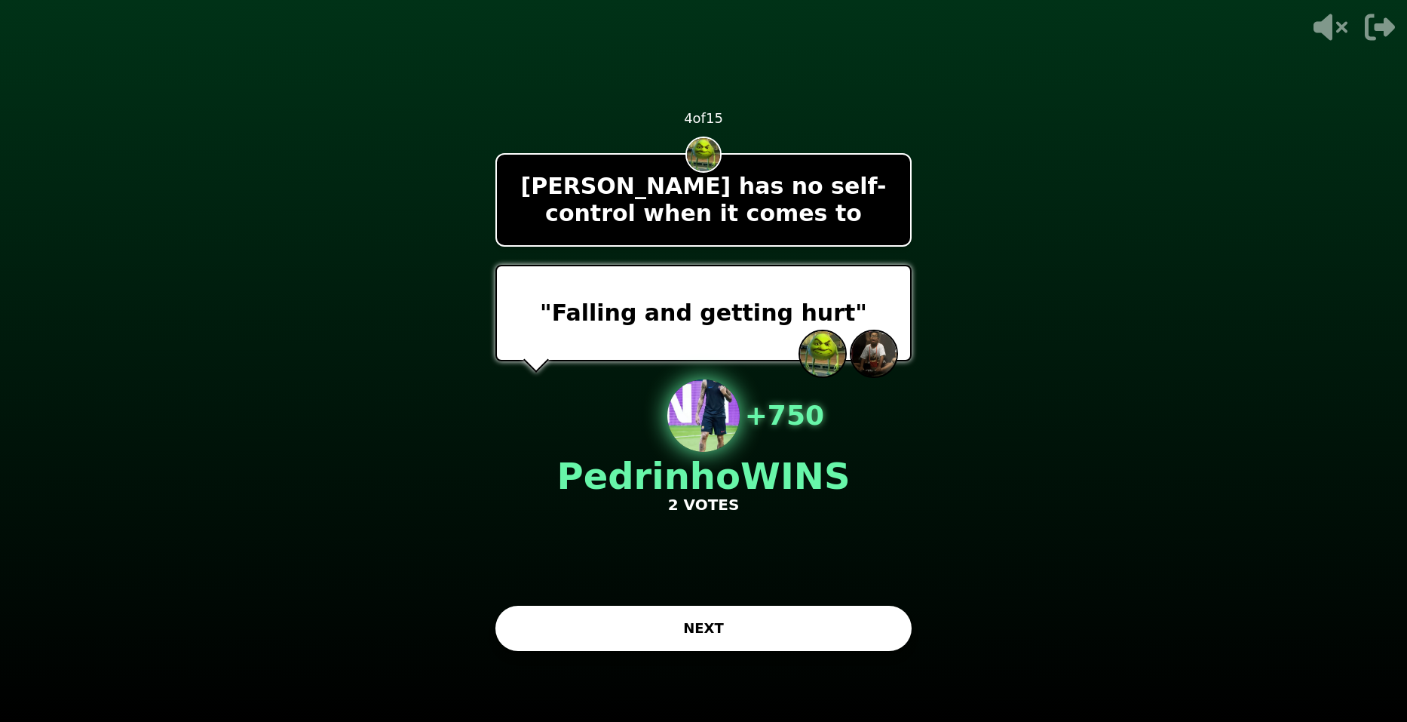
click at [822, 628] on button "NEXT" at bounding box center [704, 628] width 416 height 45
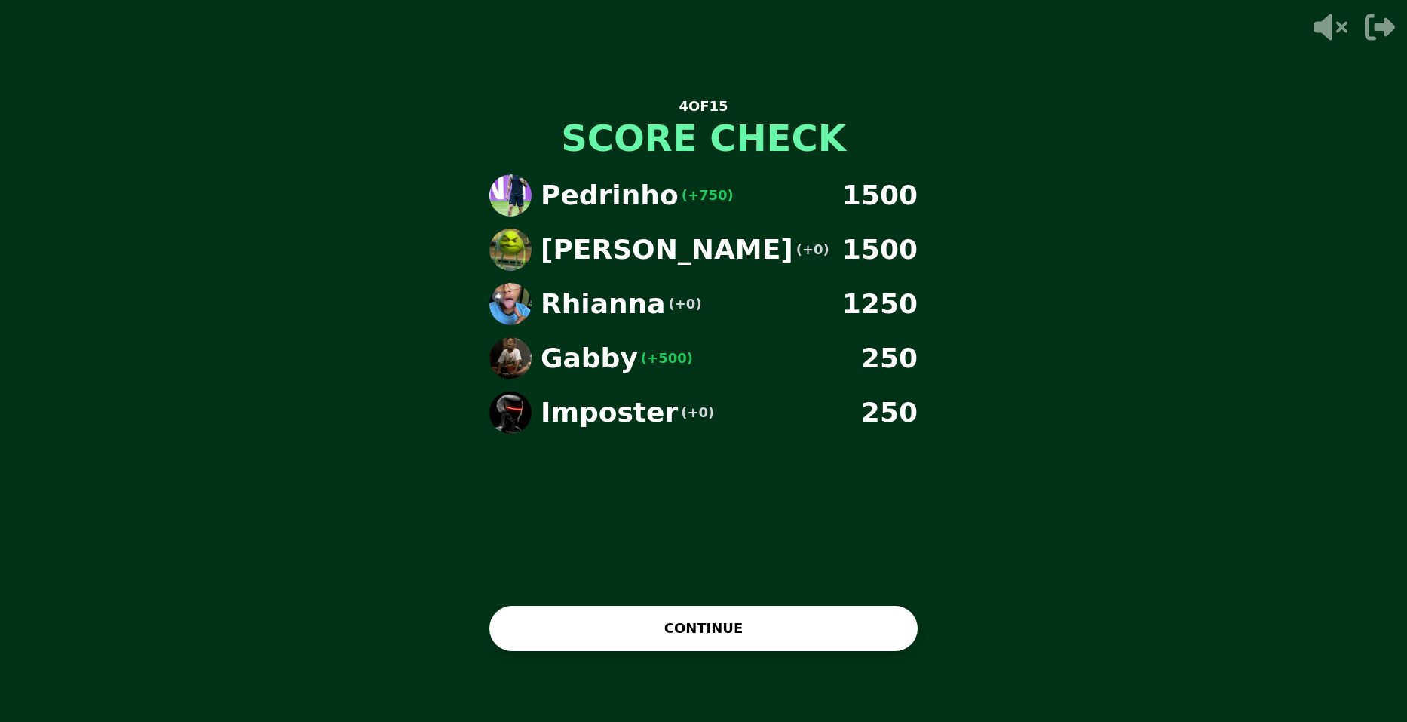
click at [753, 586] on div "4 OF 15 SCORE CHECK Pedrinho (+750) 1500 Miguel (+0) 1500 Rhianna (+0) 1250 Gab…" at bounding box center [703, 361] width 453 height 603
click at [748, 639] on button "CONTINUE" at bounding box center [704, 628] width 428 height 45
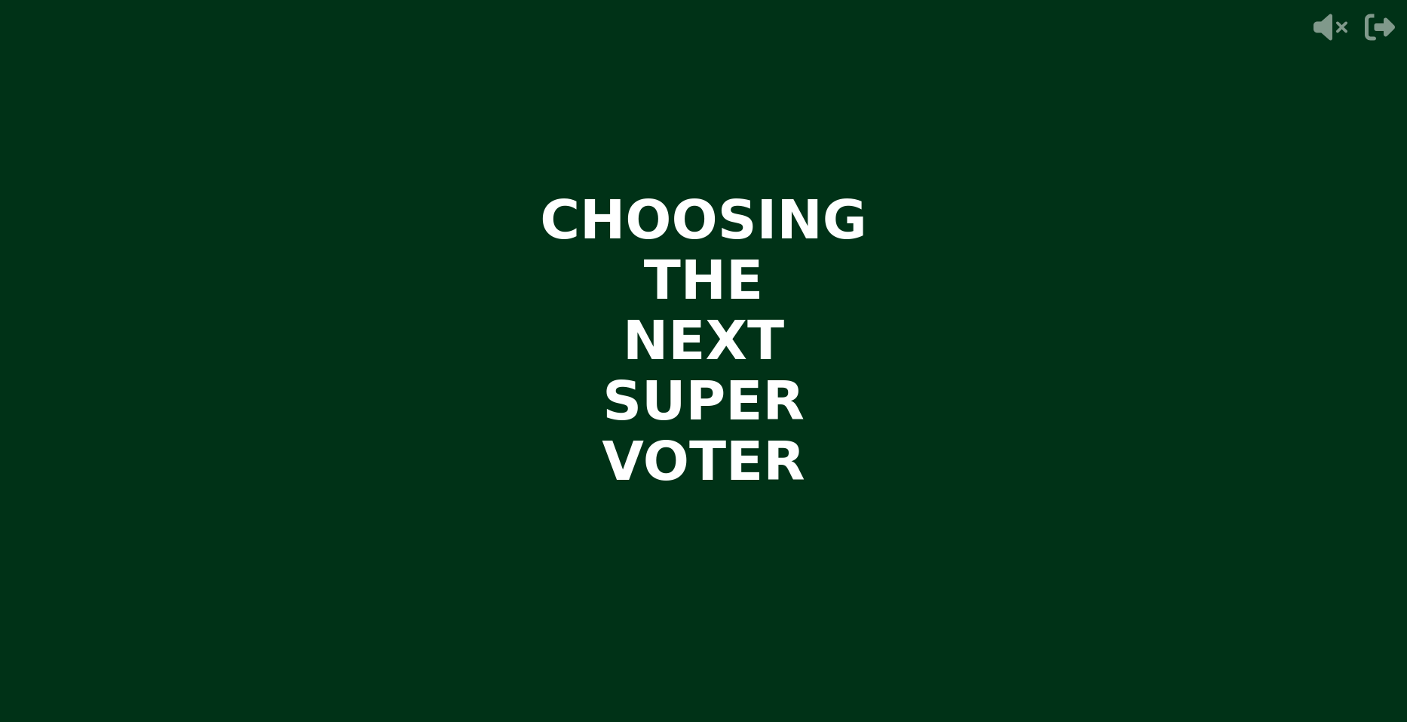
drag, startPoint x: 701, startPoint y: 394, endPoint x: 695, endPoint y: 403, distance: 10.9
click at [695, 403] on video at bounding box center [703, 361] width 1407 height 722
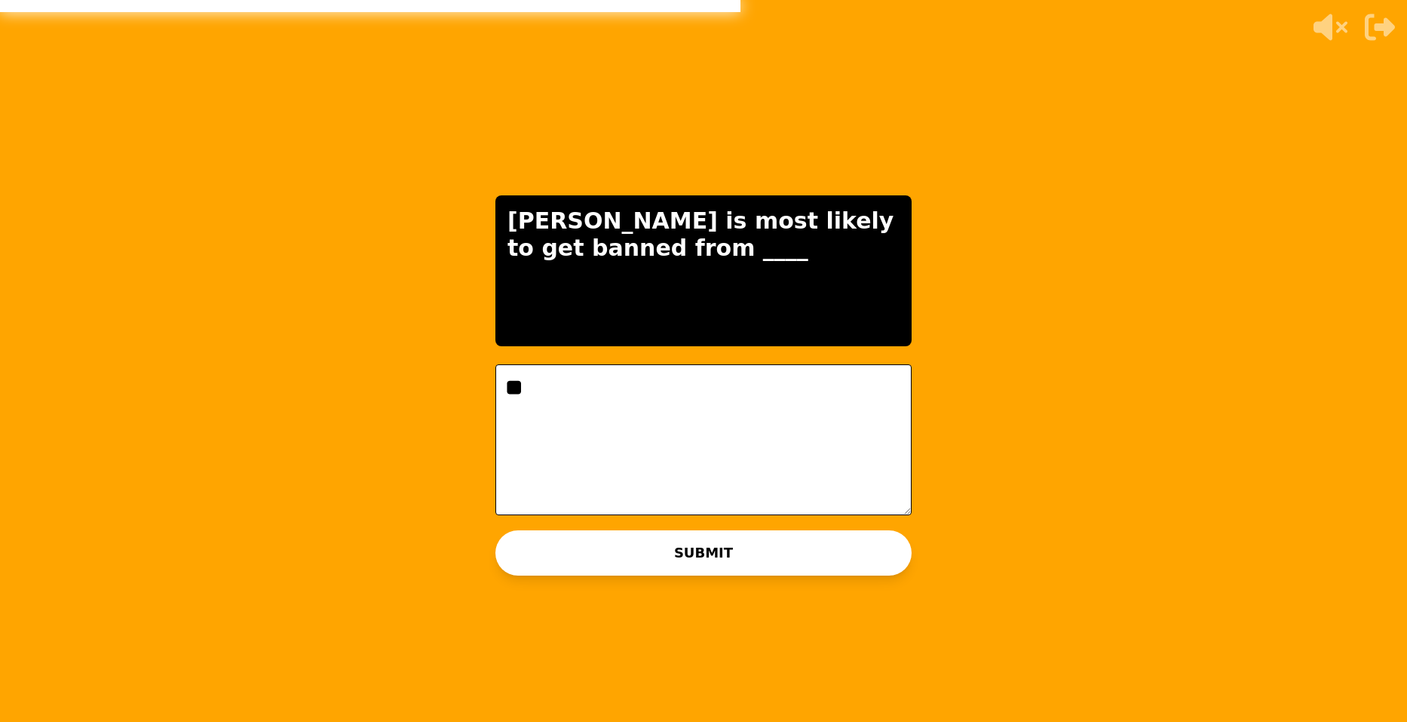
type textarea "*"
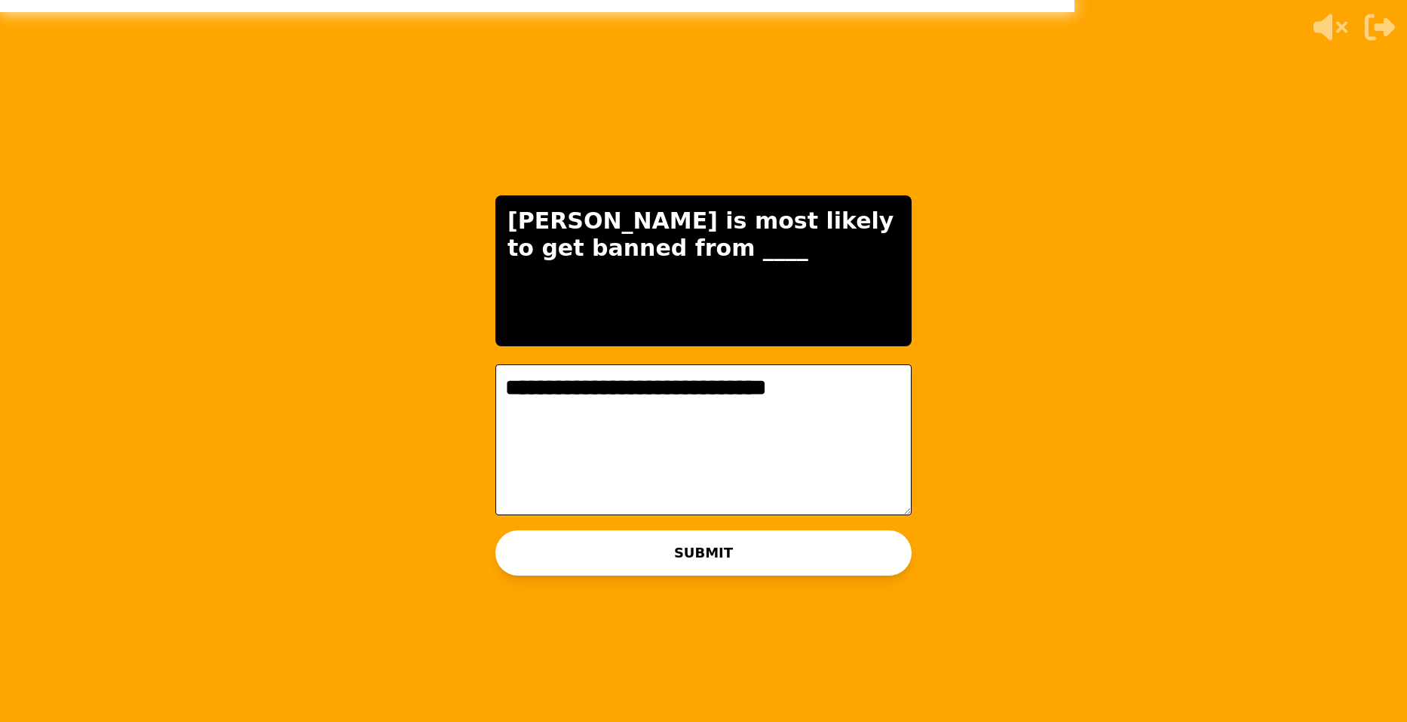
type textarea "**********"
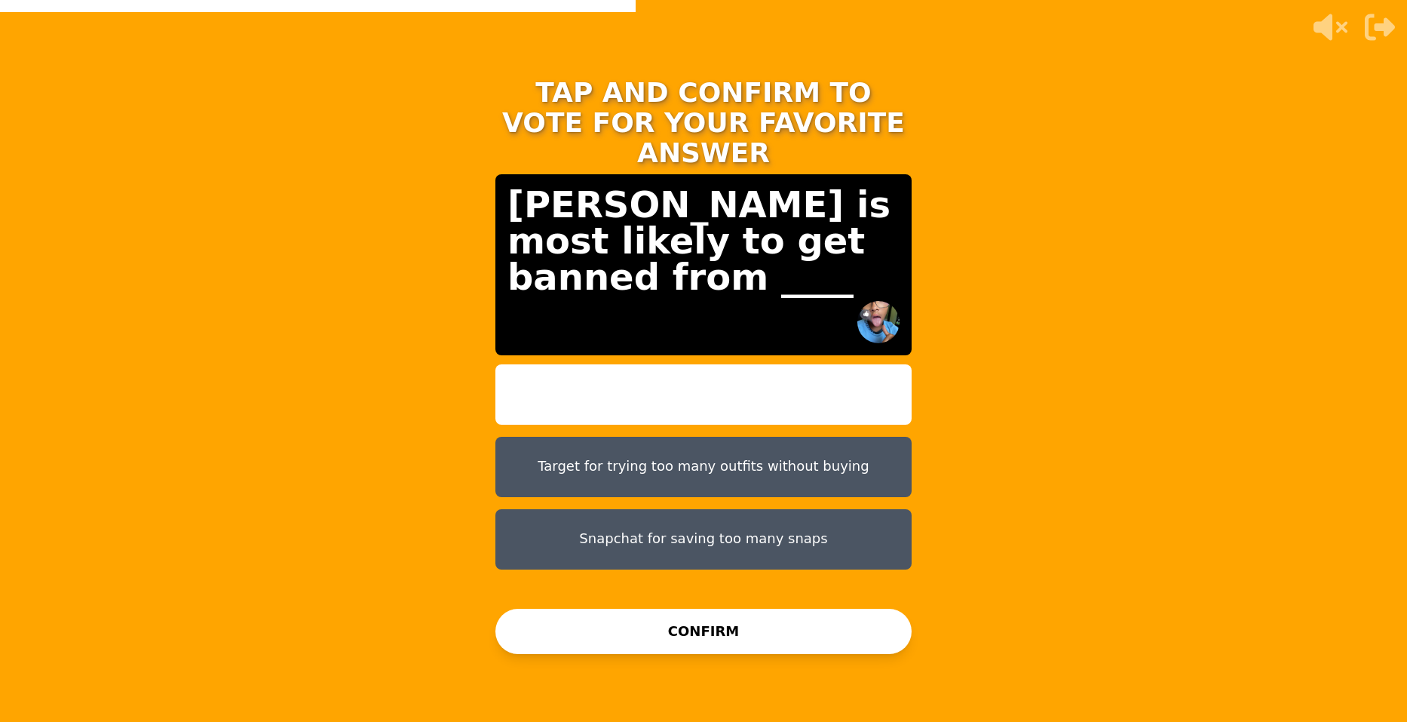
click at [803, 514] on button "Snapchat for saving too many snaps" at bounding box center [704, 539] width 416 height 60
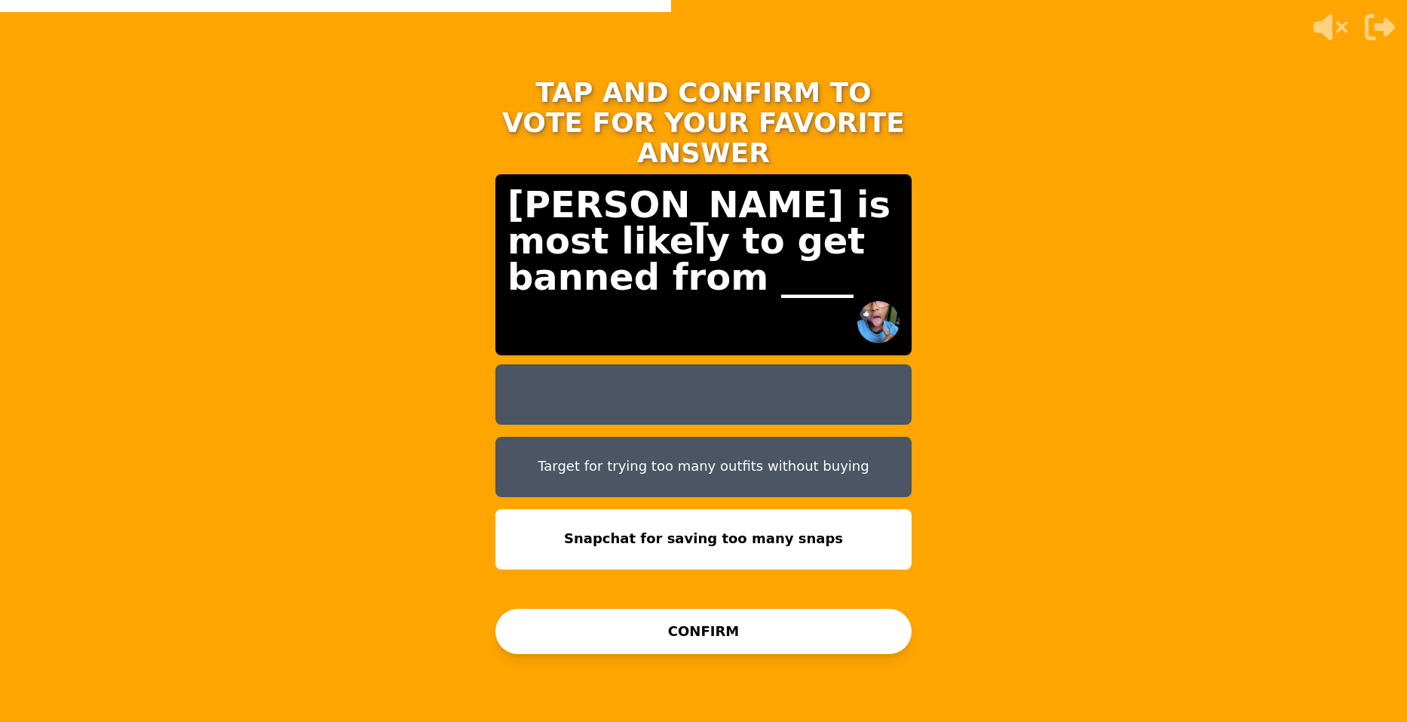
click at [782, 621] on button "CONFIRM" at bounding box center [704, 631] width 416 height 45
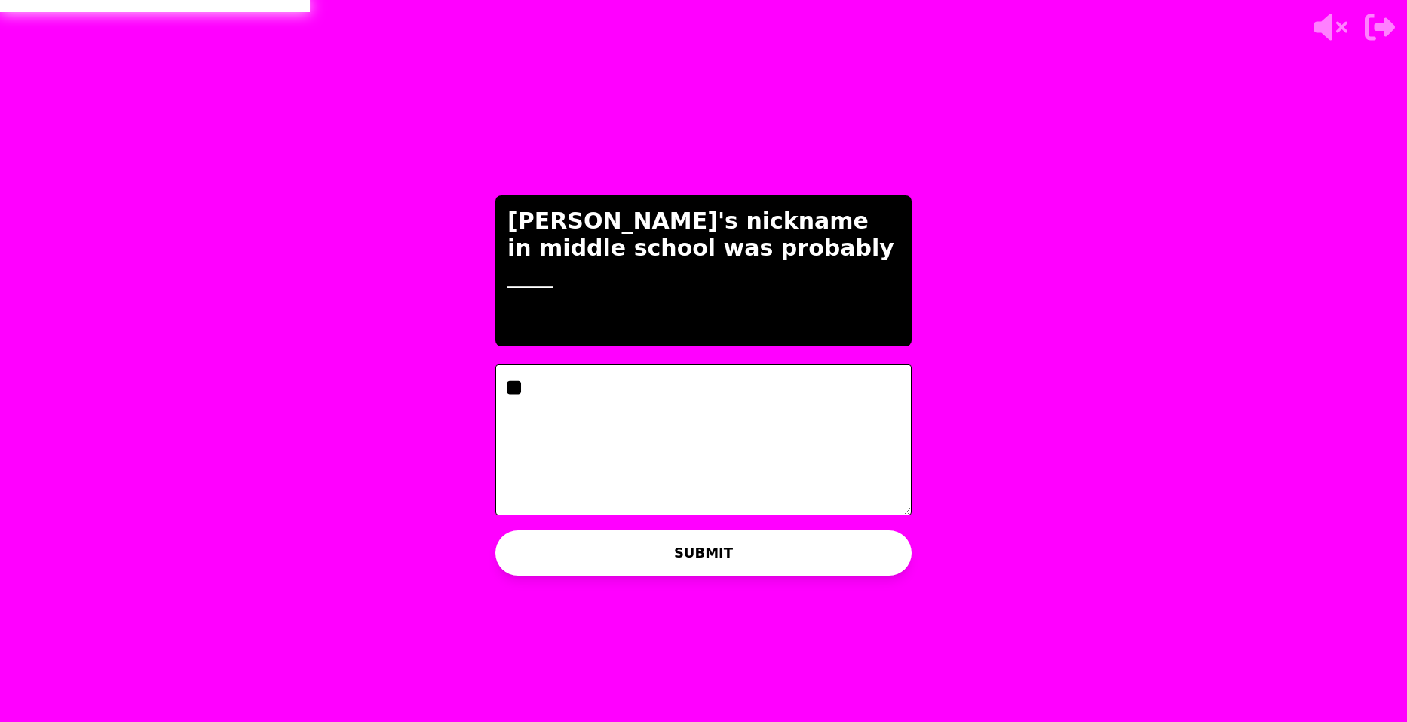
type textarea "*"
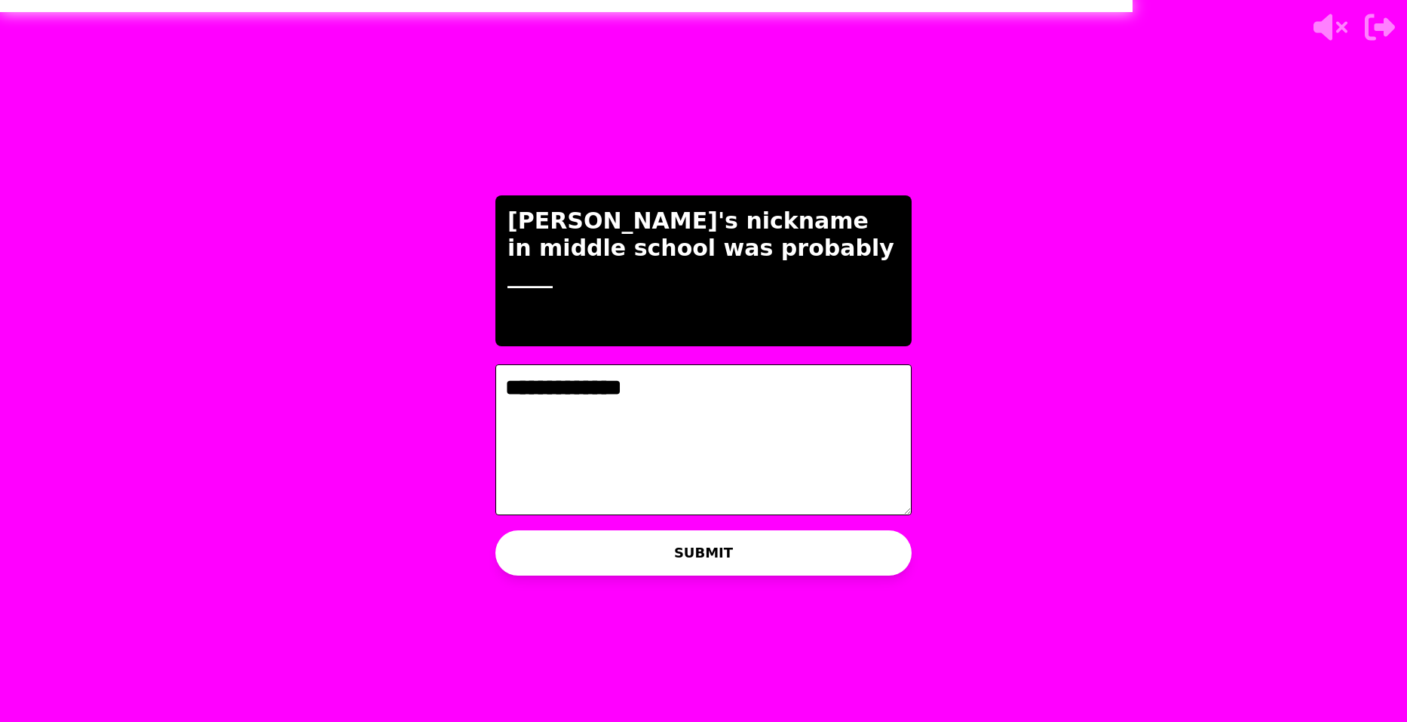
type textarea "**********"
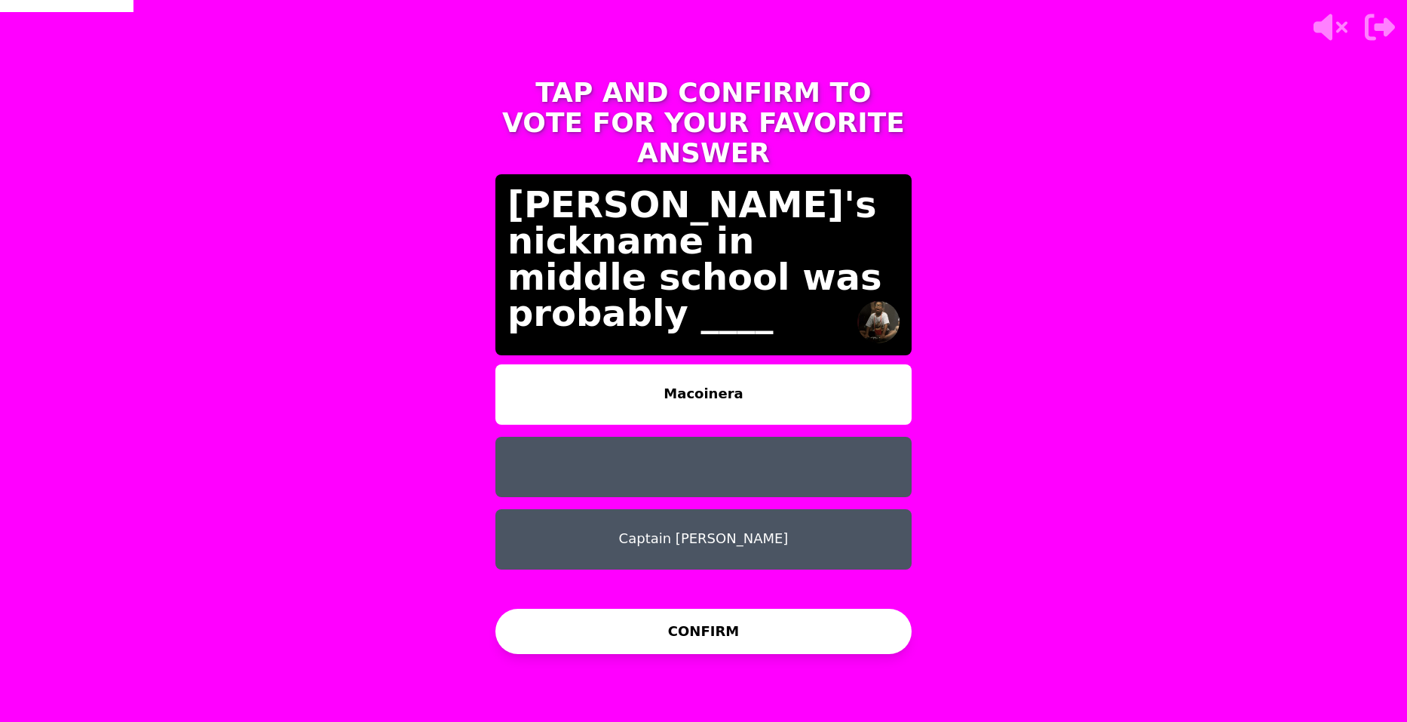
click at [833, 620] on button "CONFIRM" at bounding box center [704, 631] width 416 height 45
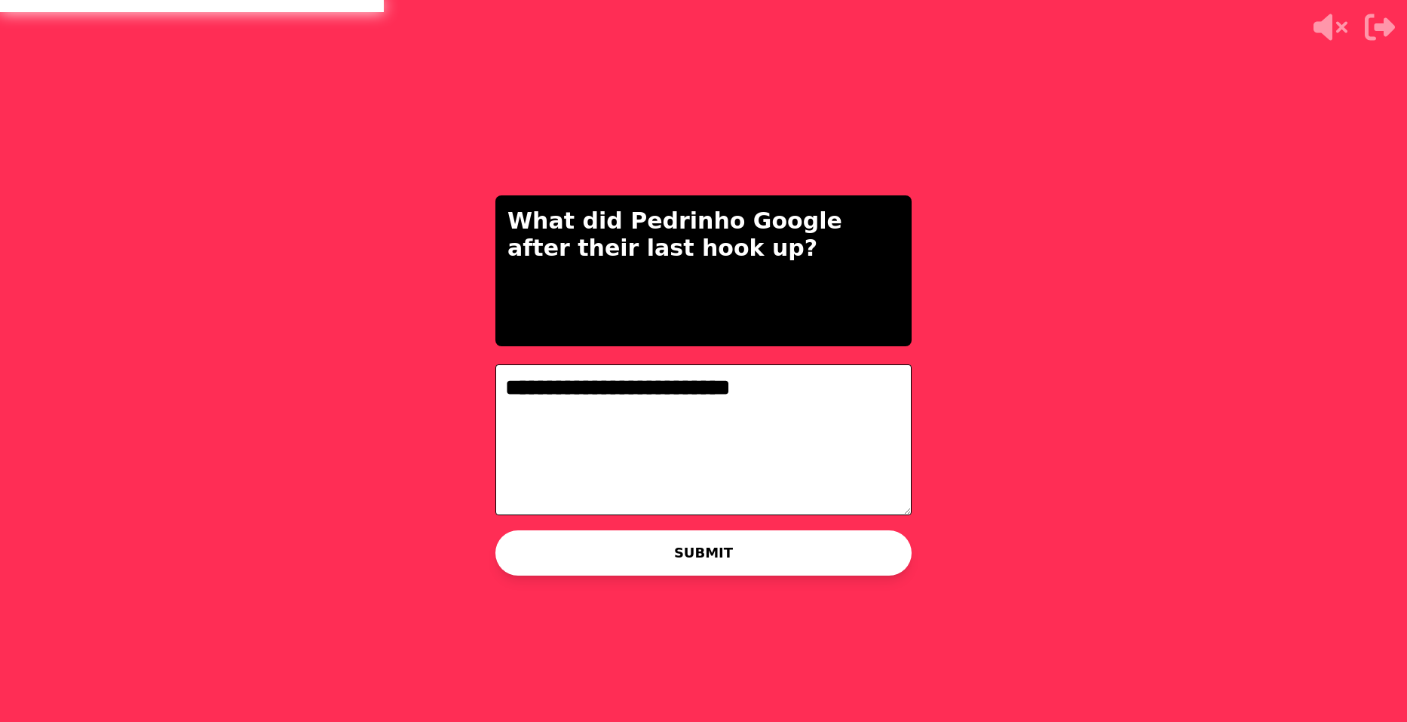
type textarea "**********"
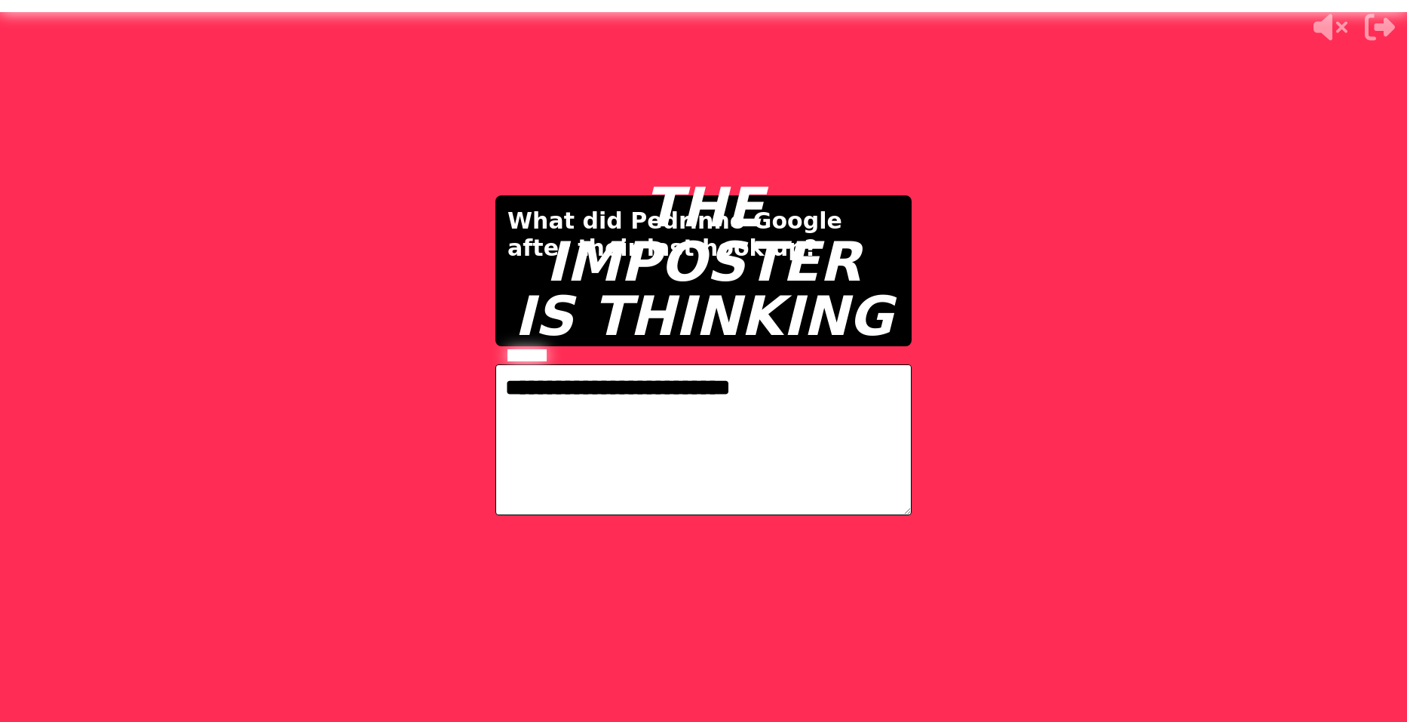
click at [1318, 468] on video at bounding box center [703, 361] width 1407 height 722
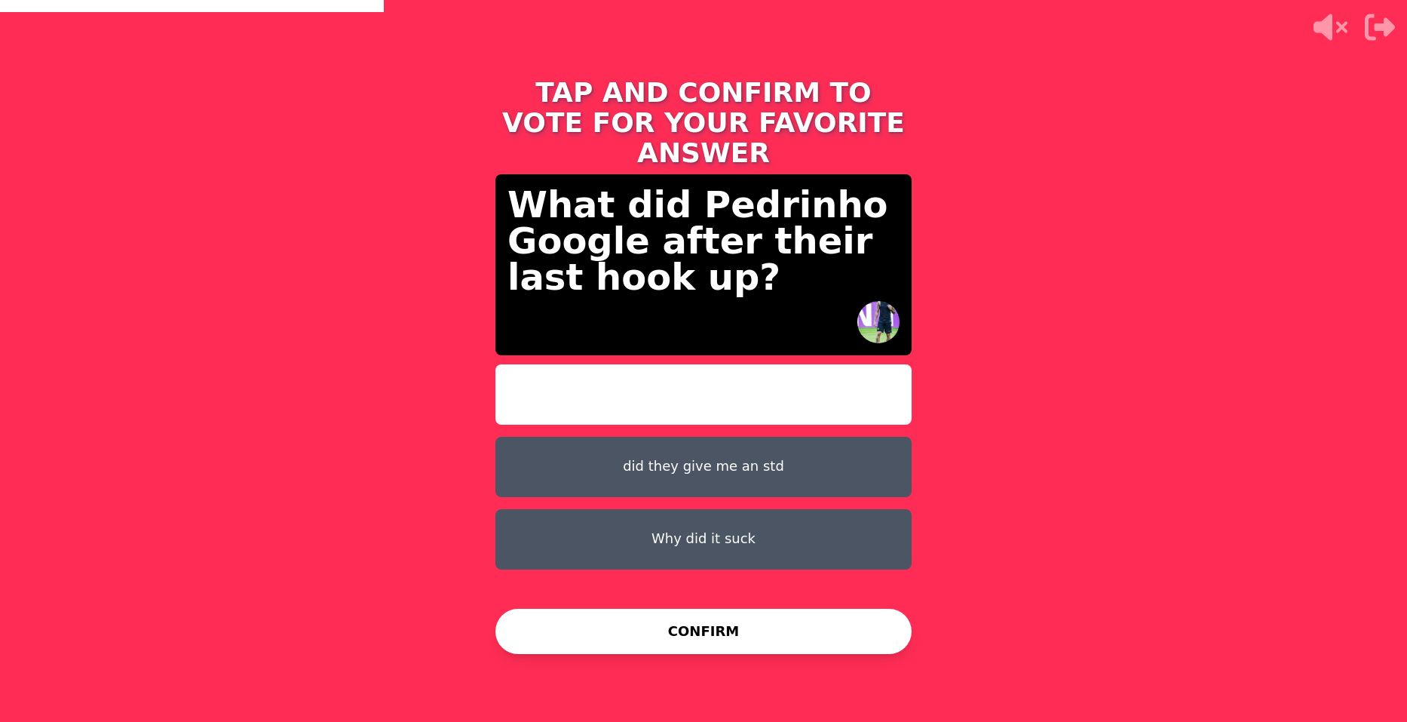
click at [704, 444] on button "did they give me an std" at bounding box center [704, 467] width 416 height 60
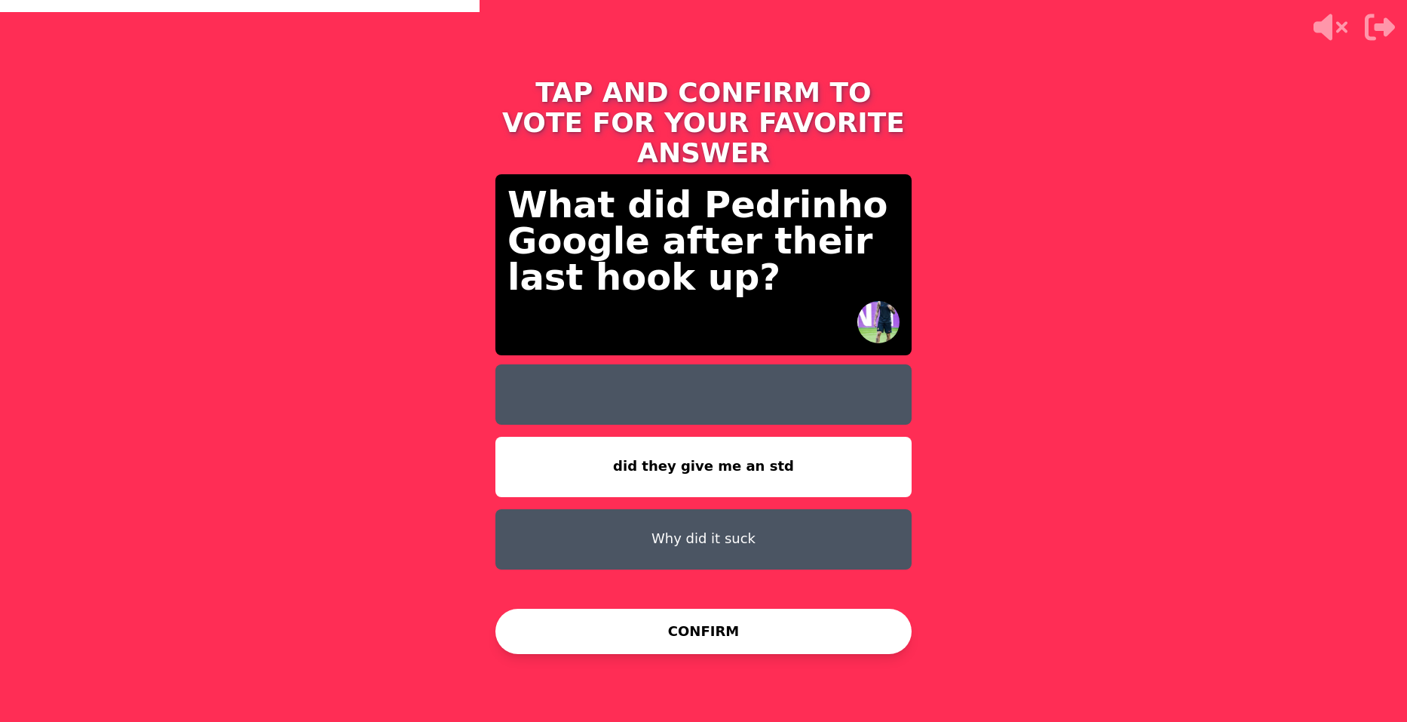
click at [846, 628] on button "CONFIRM" at bounding box center [704, 631] width 416 height 45
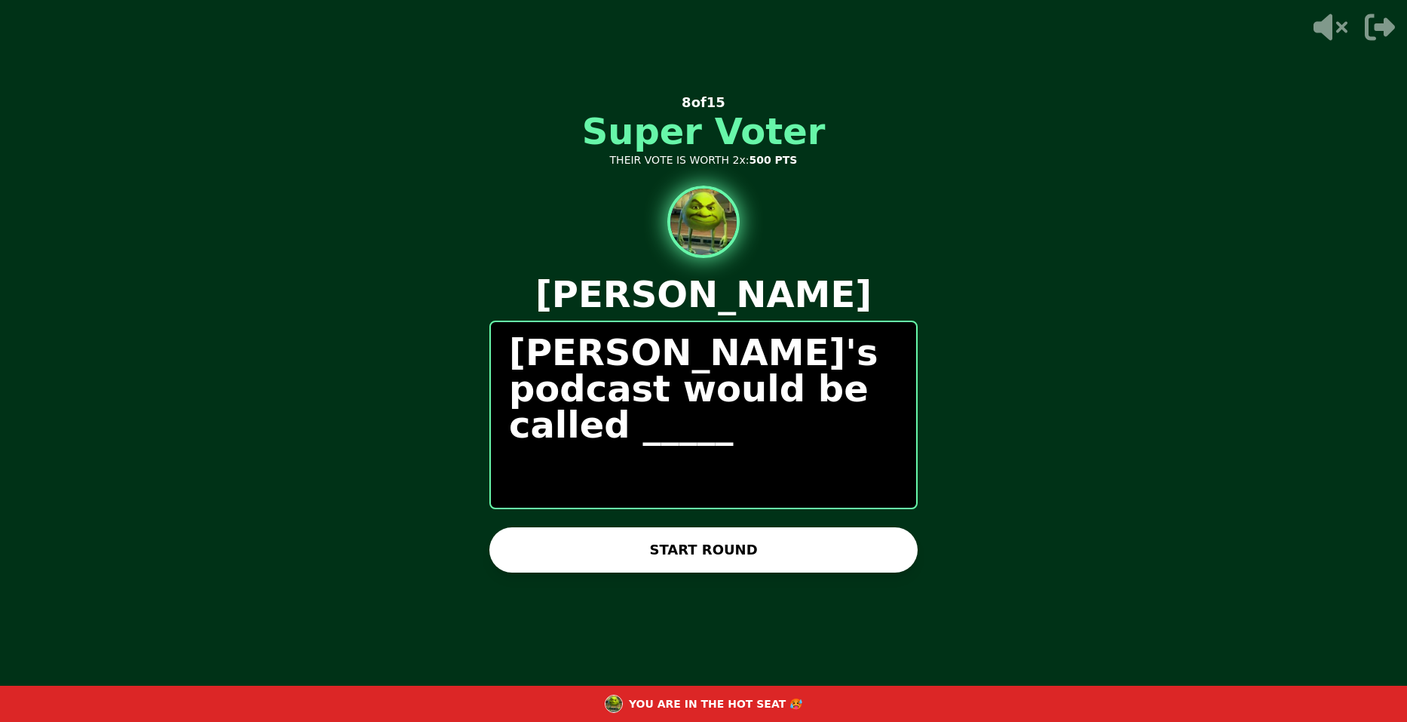
click at [775, 545] on button "START ROUND" at bounding box center [704, 549] width 428 height 45
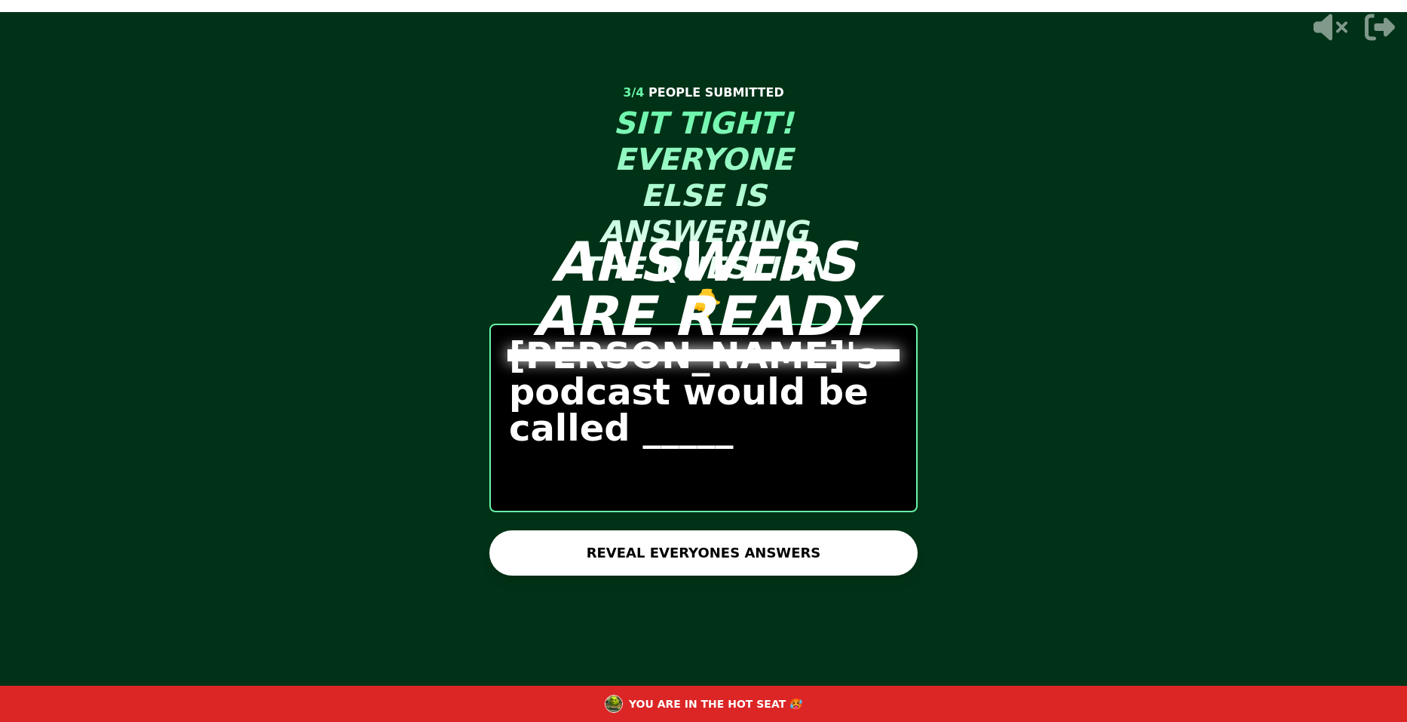
click at [729, 527] on div "ANSWERS ARE READY" at bounding box center [703, 361] width 453 height 603
click at [722, 550] on button "REVEAL EVERYONES ANSWERS" at bounding box center [704, 552] width 428 height 45
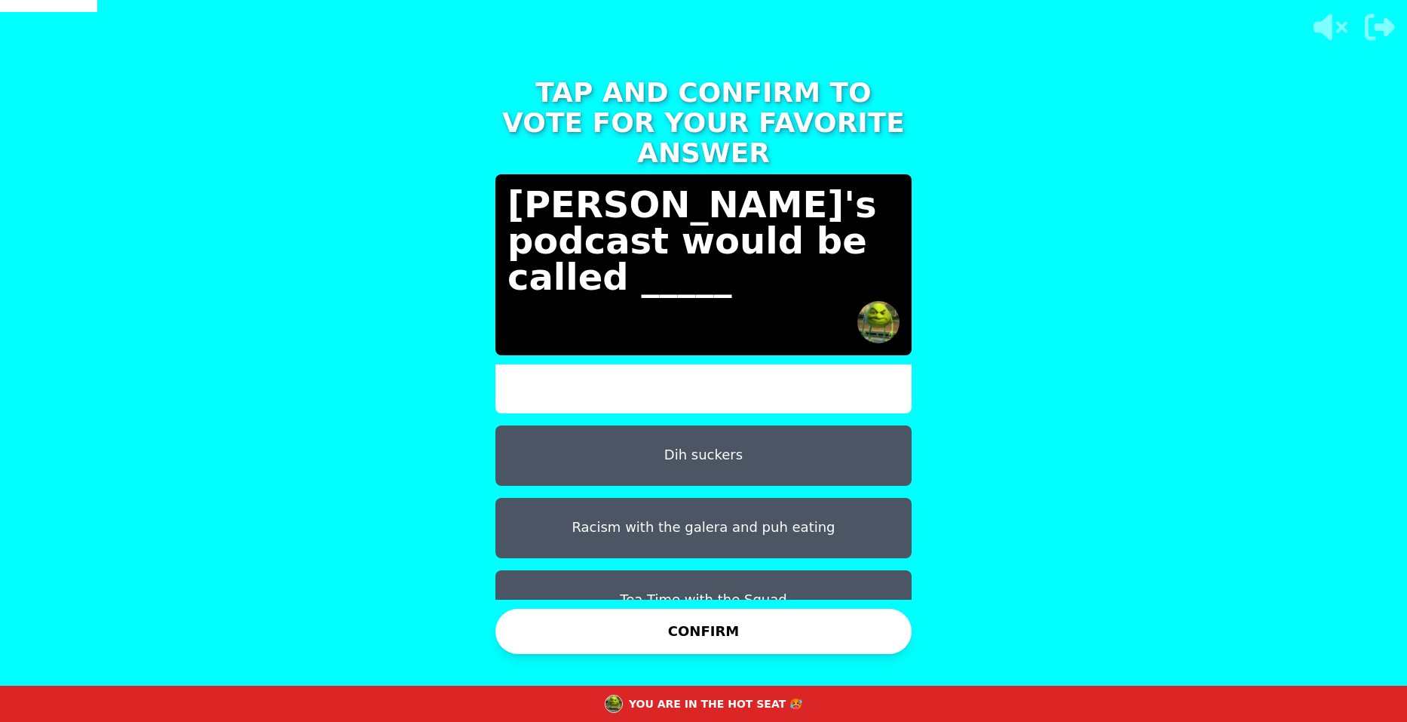
scroll to position [12, 0]
click at [697, 508] on button "Racism with the galera and puh eating" at bounding box center [704, 527] width 416 height 60
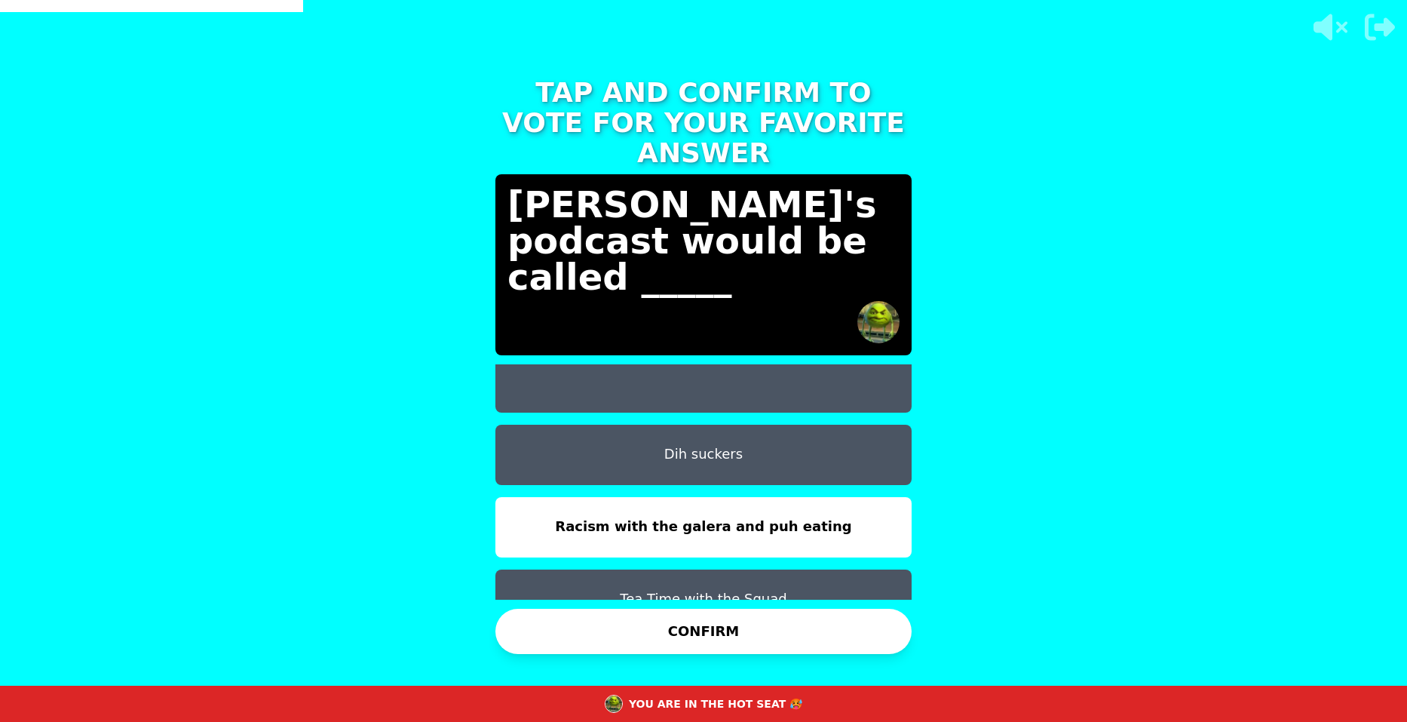
click at [754, 635] on button "CONFIRM" at bounding box center [704, 631] width 416 height 45
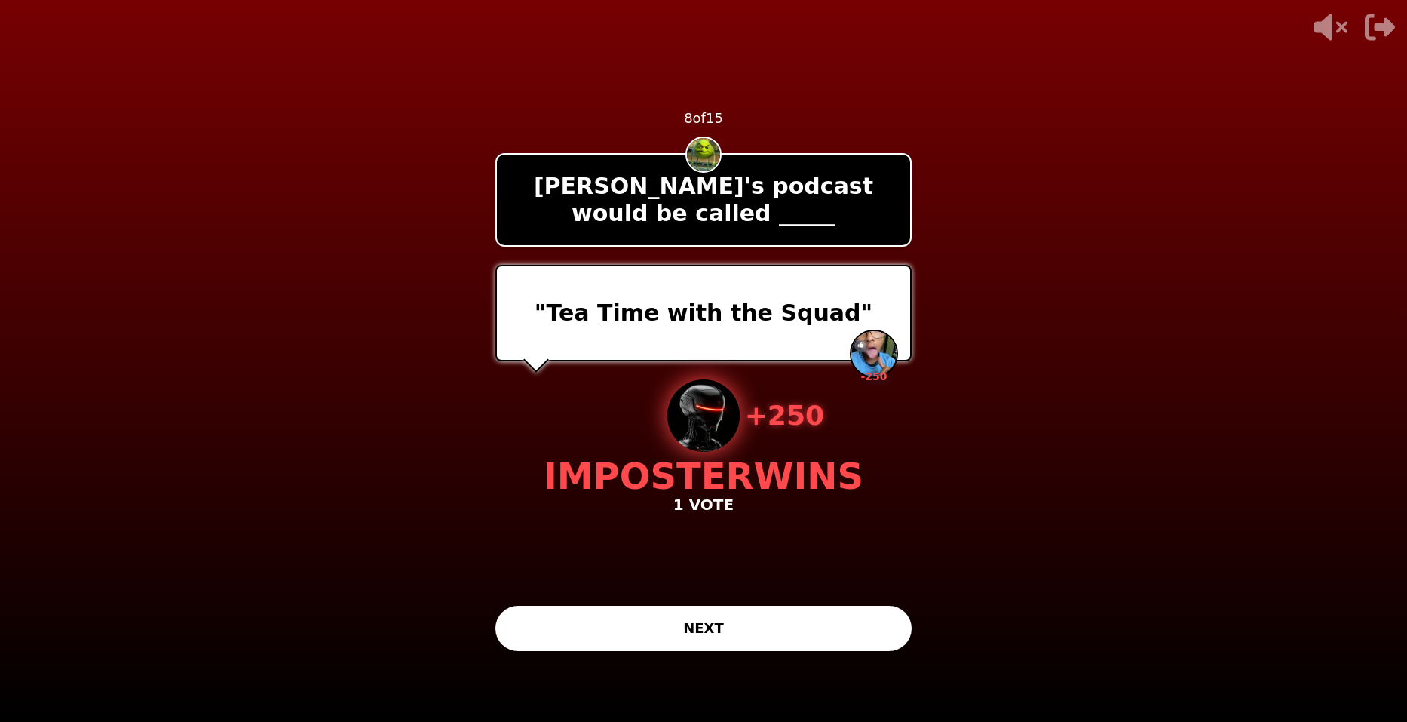
click at [735, 633] on button "NEXT" at bounding box center [704, 628] width 416 height 45
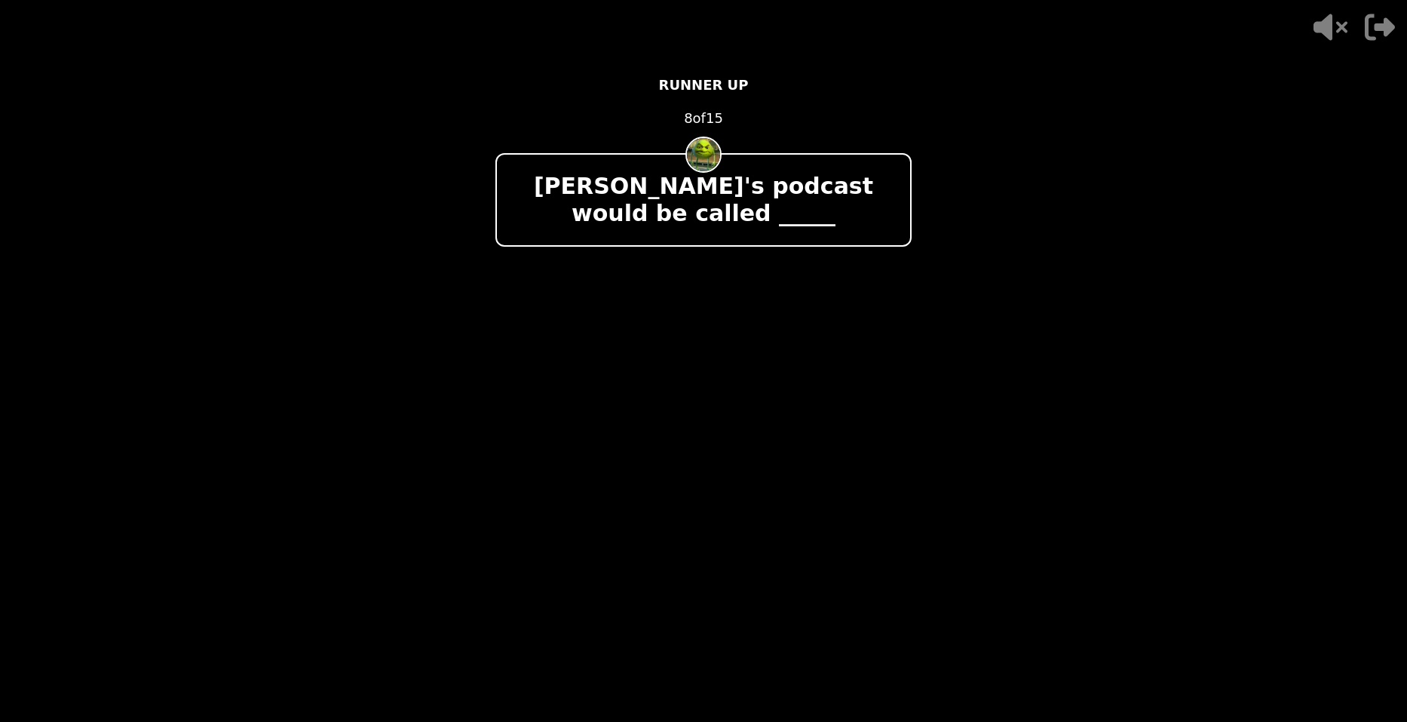
click at [703, 388] on img at bounding box center [704, 415] width 72 height 72
click at [729, 292] on div at bounding box center [704, 313] width 416 height 97
click at [729, 516] on div "- 500 PTS RUNNER UP 8 of 15 Miguel's podcast would be called _____ + 250 Rhiann…" at bounding box center [704, 361] width 416 height 603
drag, startPoint x: 701, startPoint y: 571, endPoint x: 585, endPoint y: 558, distance: 117.6
click at [671, 582] on div "- 500 PTS RUNNER UP 8 of 15 Miguel's podcast would be called _____ + 250 Rhiann…" at bounding box center [704, 361] width 416 height 603
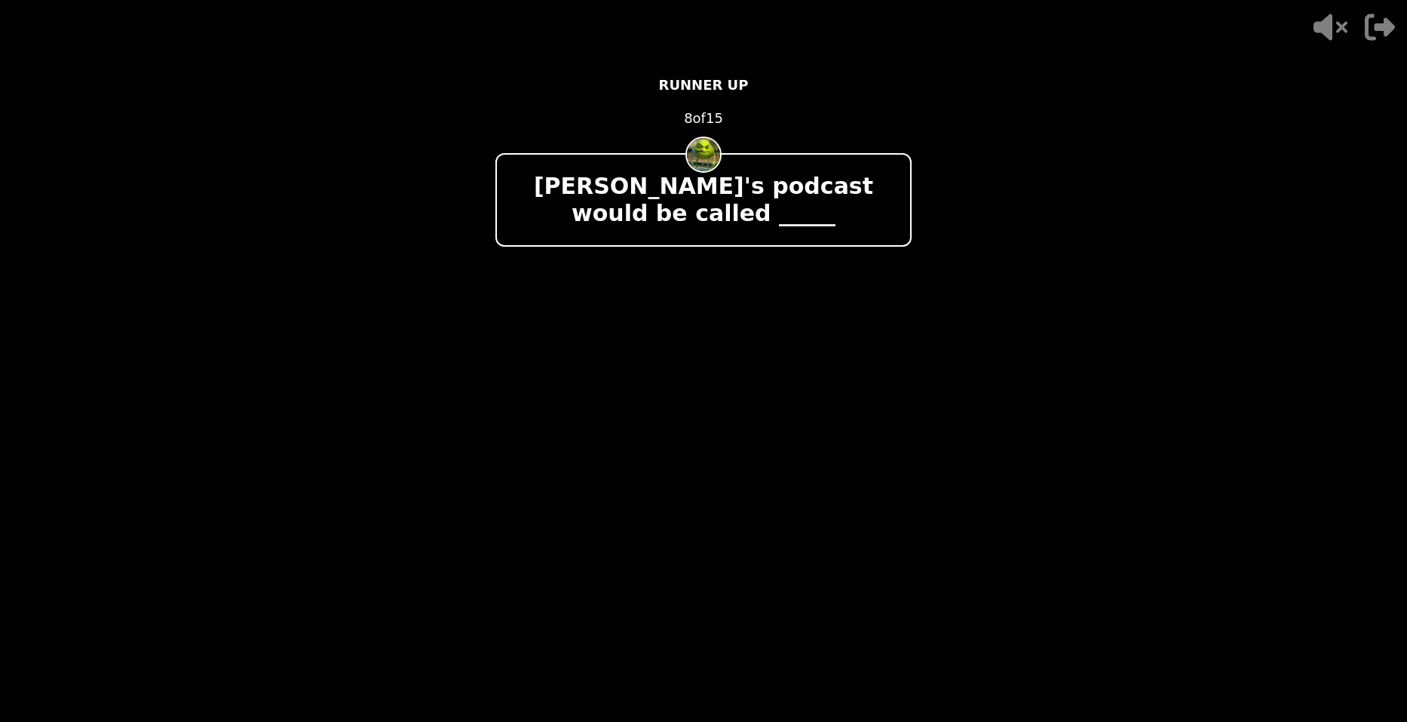
drag, startPoint x: 588, startPoint y: 465, endPoint x: 784, endPoint y: 518, distance: 203.1
click at [644, 469] on div "- 500 PTS RUNNER UP 8 of 15 Miguel's podcast would be called _____ + 250 Rhiann…" at bounding box center [703, 361] width 453 height 722
click at [929, 556] on div "- 500 PTS RUNNER UP 8 of 15 Miguel's podcast would be called _____ + 250 Rhiann…" at bounding box center [703, 361] width 453 height 722
click at [864, 513] on div "- 500 PTS RUNNER UP 8 of 15 Miguel's podcast would be called _____ + 250 Rhiann…" at bounding box center [703, 361] width 453 height 722
drag, startPoint x: 645, startPoint y: 590, endPoint x: 848, endPoint y: 712, distance: 236.8
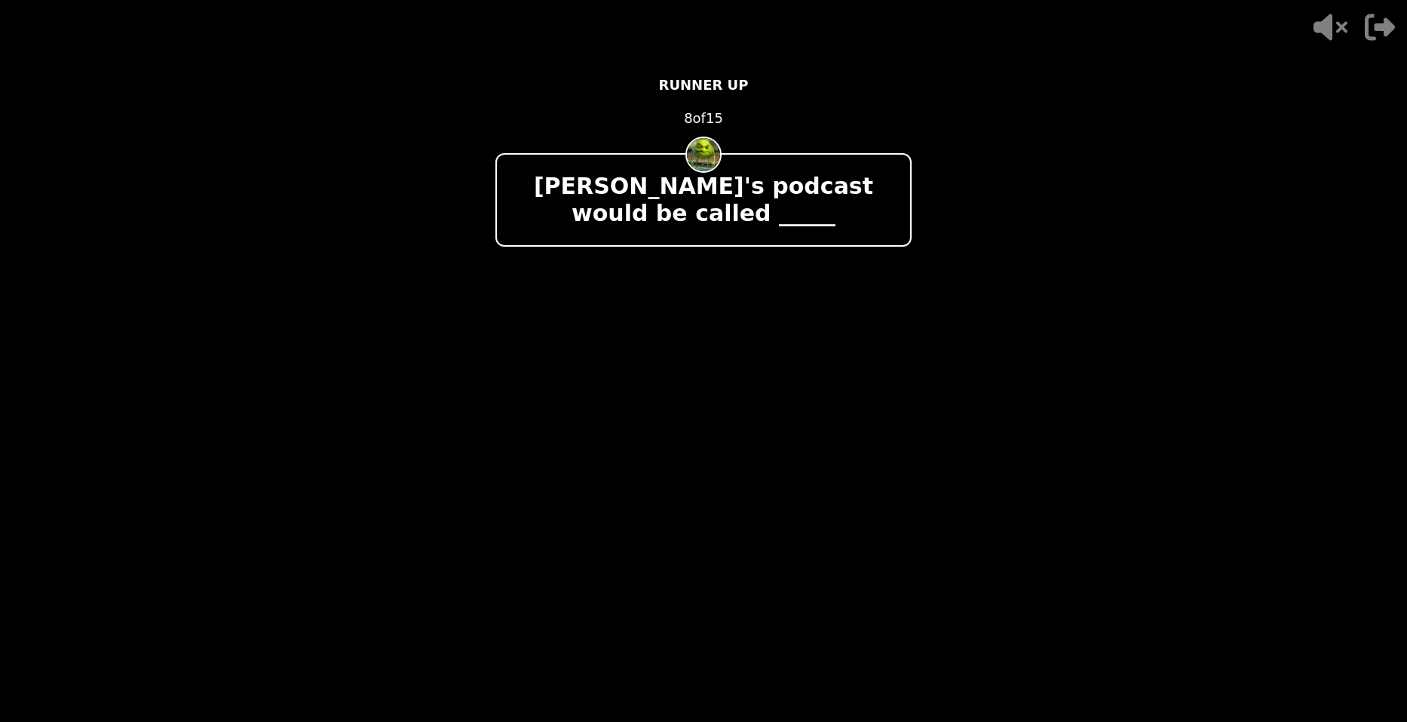
click at [710, 721] on html "- 500 PTS RUNNER UP 8 of 15 Miguel's podcast would be called _____ + 250 Rhiann…" at bounding box center [703, 361] width 1407 height 722
drag, startPoint x: 953, startPoint y: 648, endPoint x: 935, endPoint y: 508, distance: 140.7
click at [959, 640] on video at bounding box center [703, 361] width 1407 height 722
click at [735, 482] on div "- 500 PTS RUNNER UP 8 of 15 Miguel's podcast would be called _____ + 250 Rhiann…" at bounding box center [704, 361] width 416 height 603
drag, startPoint x: 806, startPoint y: 580, endPoint x: 957, endPoint y: 565, distance: 151.6
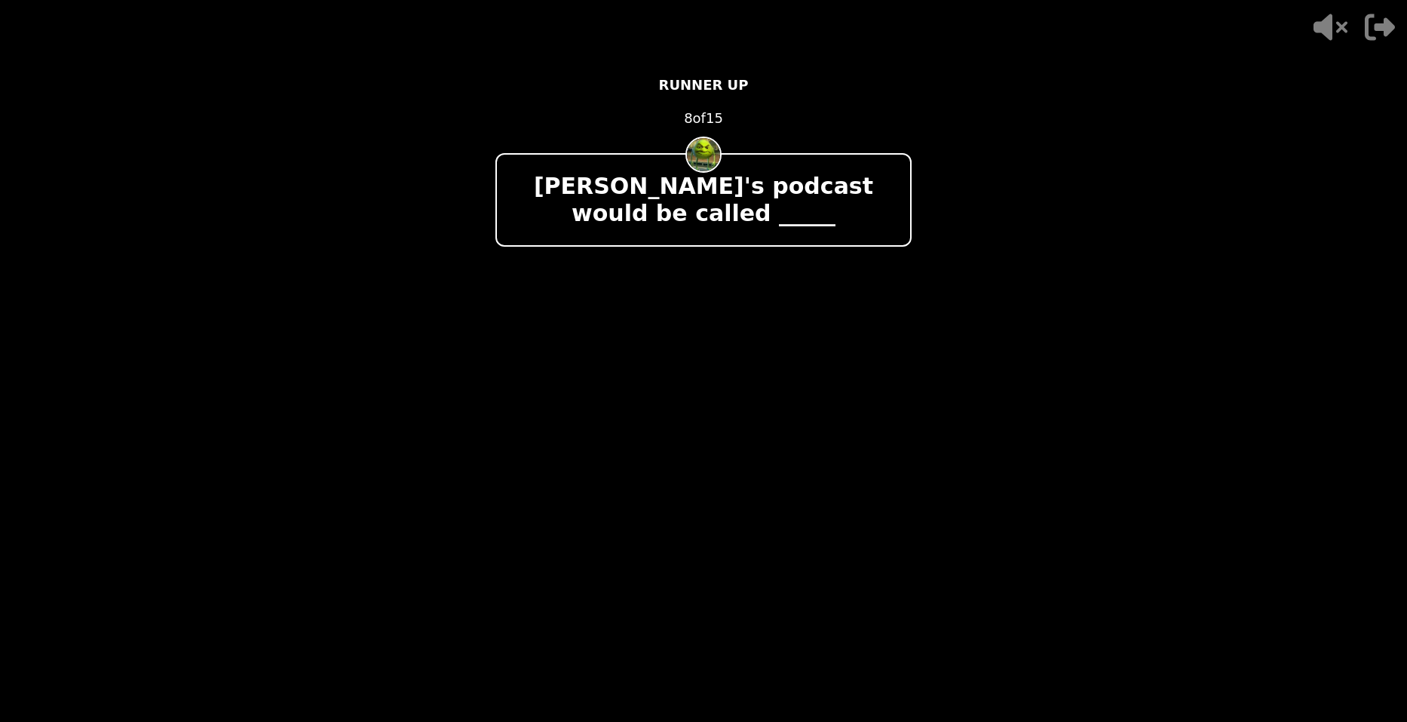
click at [892, 604] on div "- 500 PTS RUNNER UP 8 of 15 Miguel's podcast would be called _____ + 250 Rhiann…" at bounding box center [704, 361] width 416 height 603
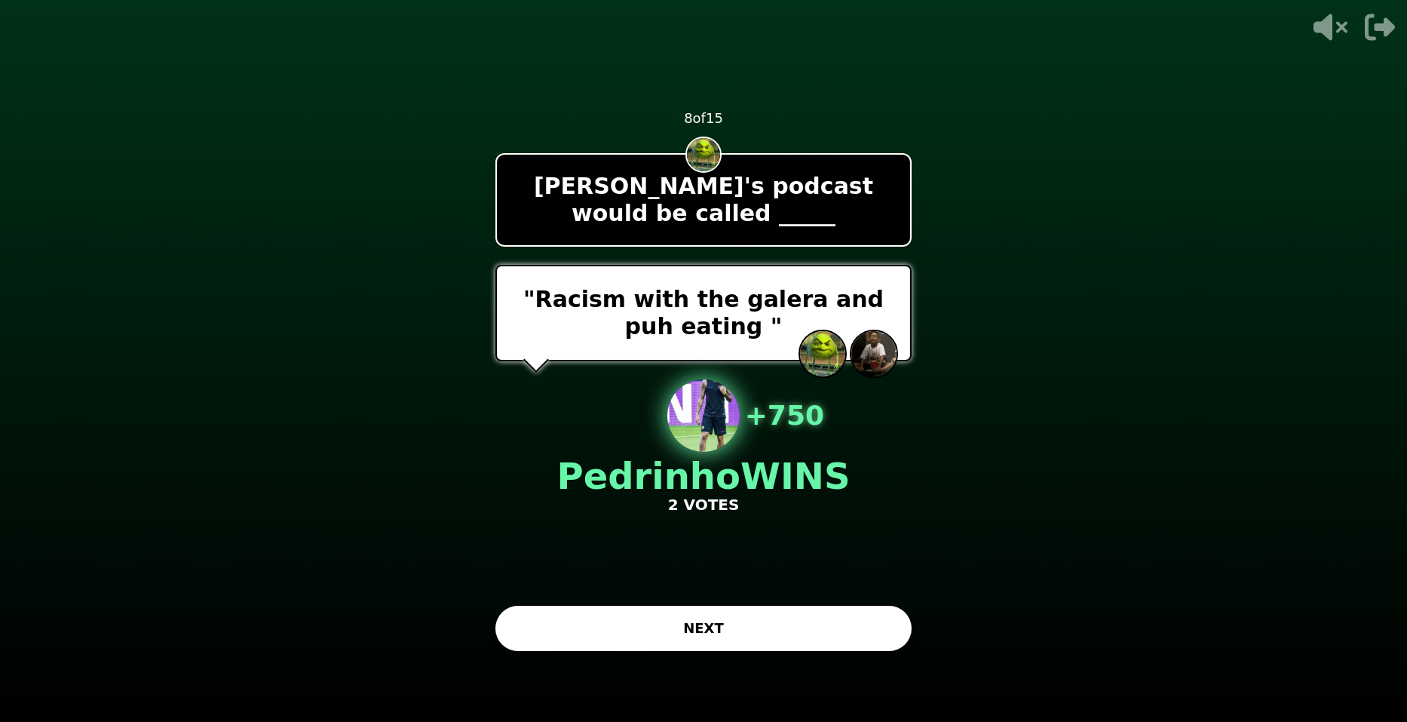
click at [773, 619] on button "NEXT" at bounding box center [704, 628] width 416 height 45
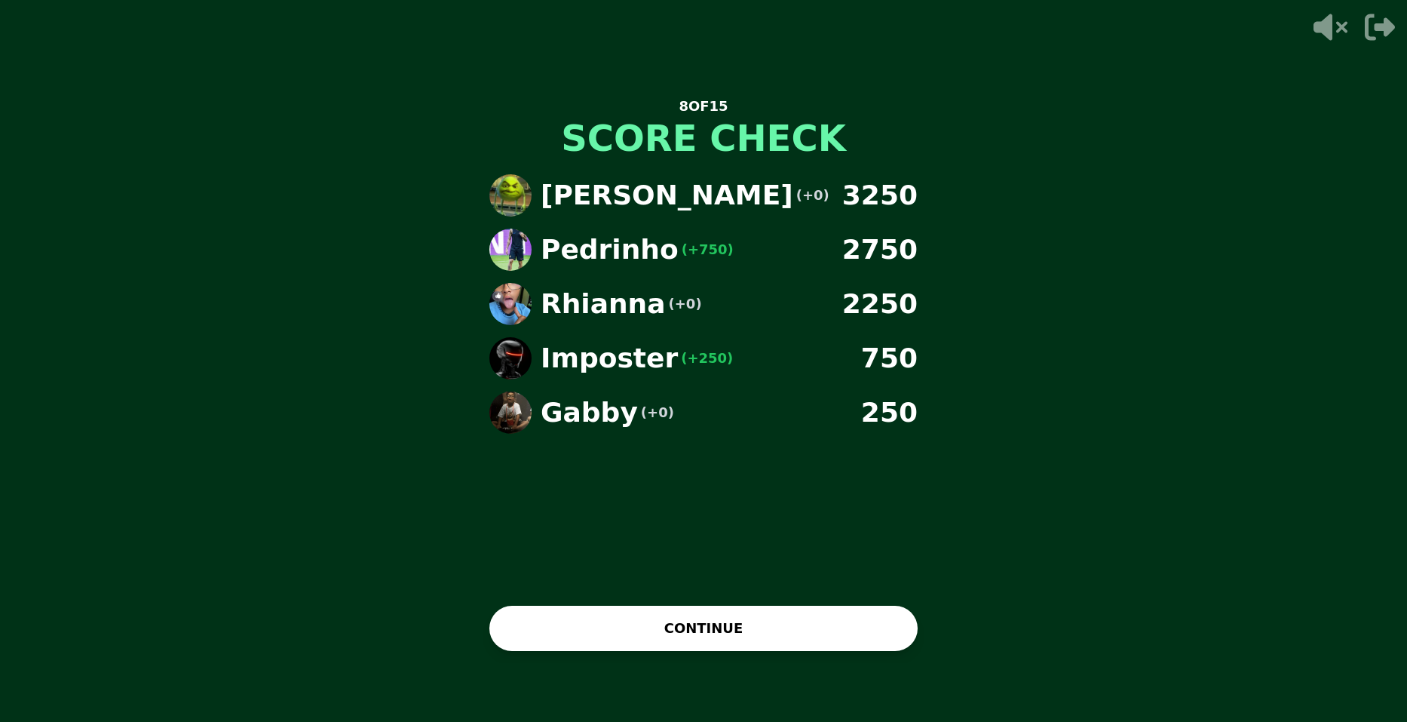
drag, startPoint x: 773, startPoint y: 619, endPoint x: 791, endPoint y: 714, distance: 96.0
click at [784, 659] on div "8 OF 15 SCORE CHECK Miguel (+0) 3250 Pedrinho (+750) 2750 Rhianna (+0) 2250 Imp…" at bounding box center [703, 361] width 453 height 603
click at [840, 610] on button "CONTINUE" at bounding box center [704, 628] width 428 height 45
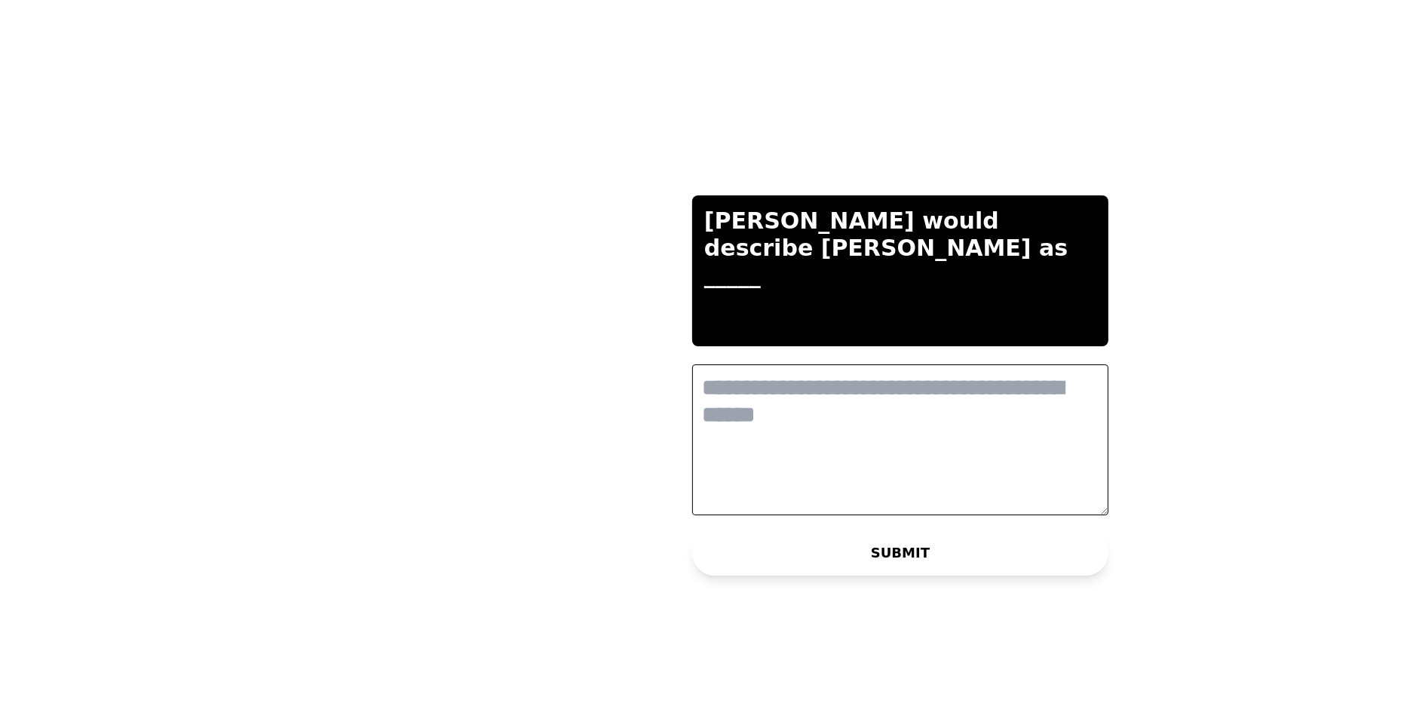
scroll to position [0, 0]
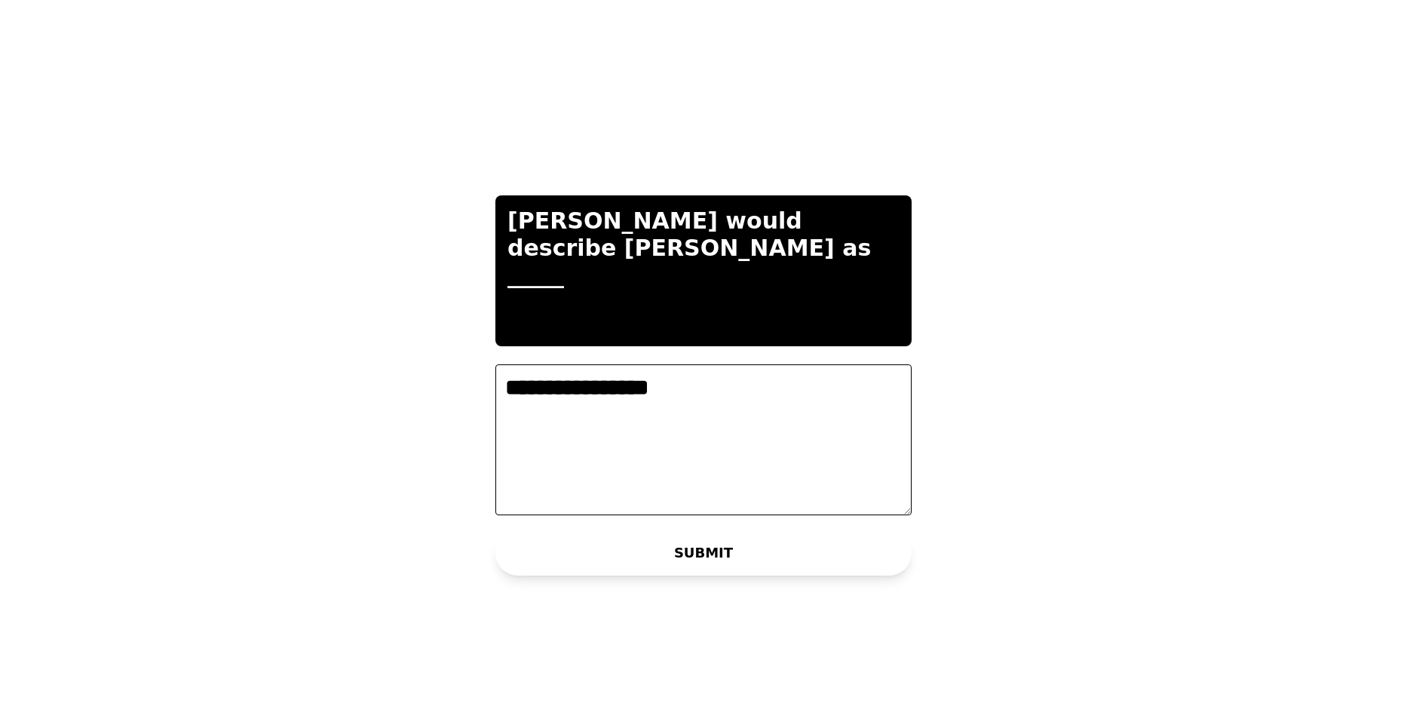
type textarea "**********"
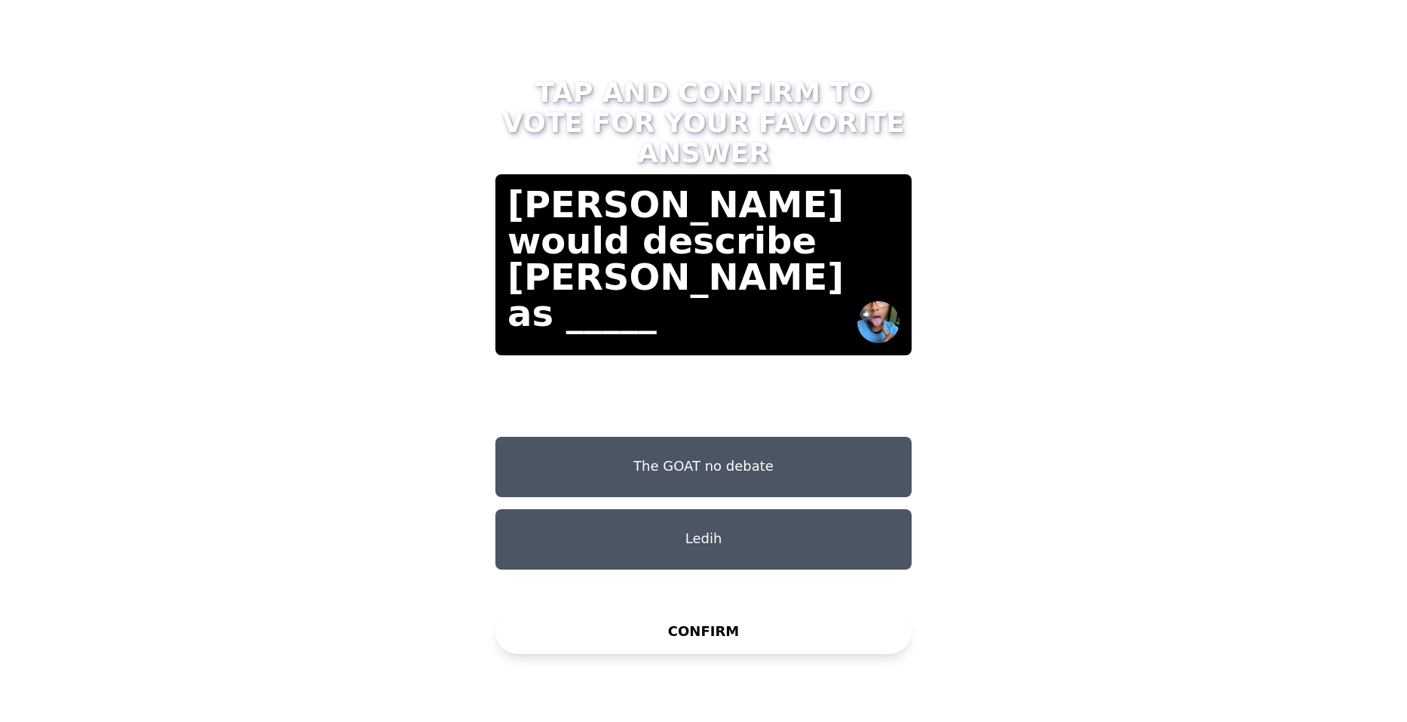
click at [667, 509] on button "Ledih" at bounding box center [704, 539] width 416 height 60
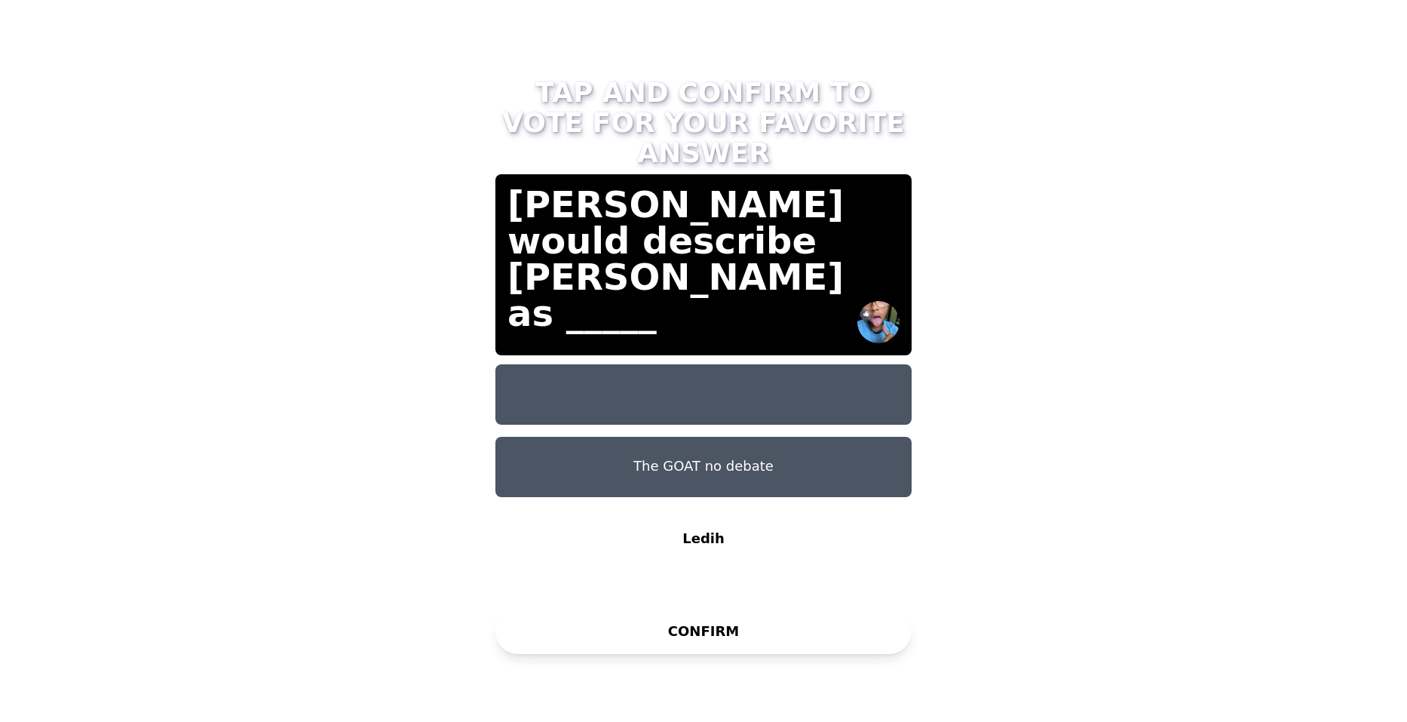
click at [692, 643] on button "CONFIRM" at bounding box center [704, 631] width 416 height 45
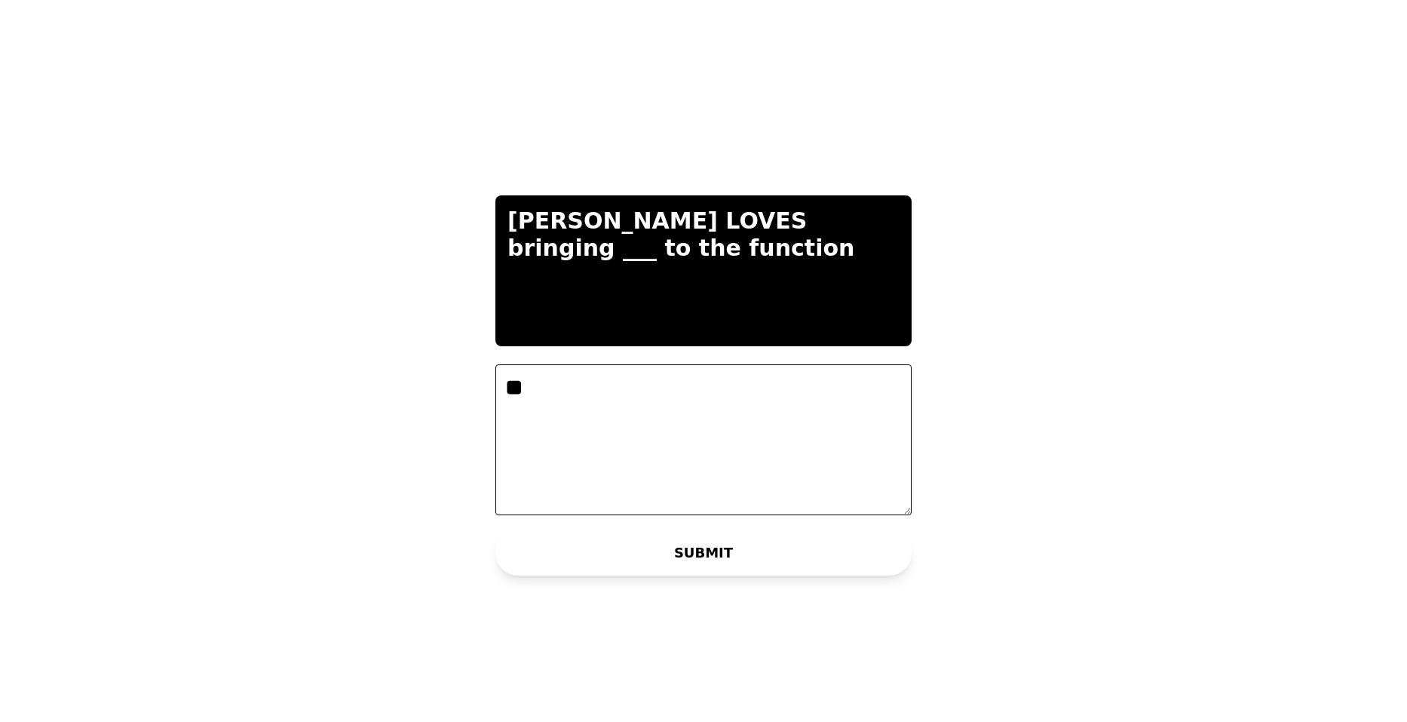
type textarea "*"
type textarea "**********"
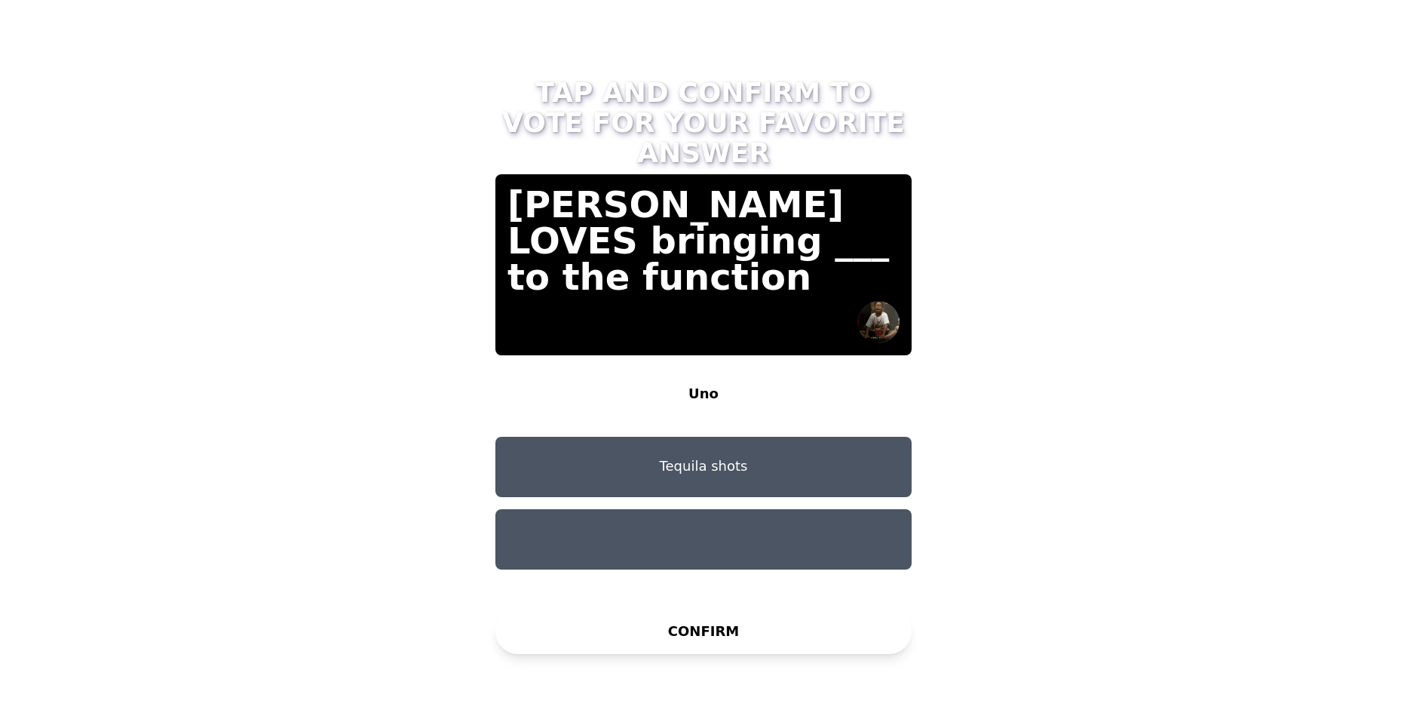
click at [710, 509] on button at bounding box center [704, 539] width 416 height 60
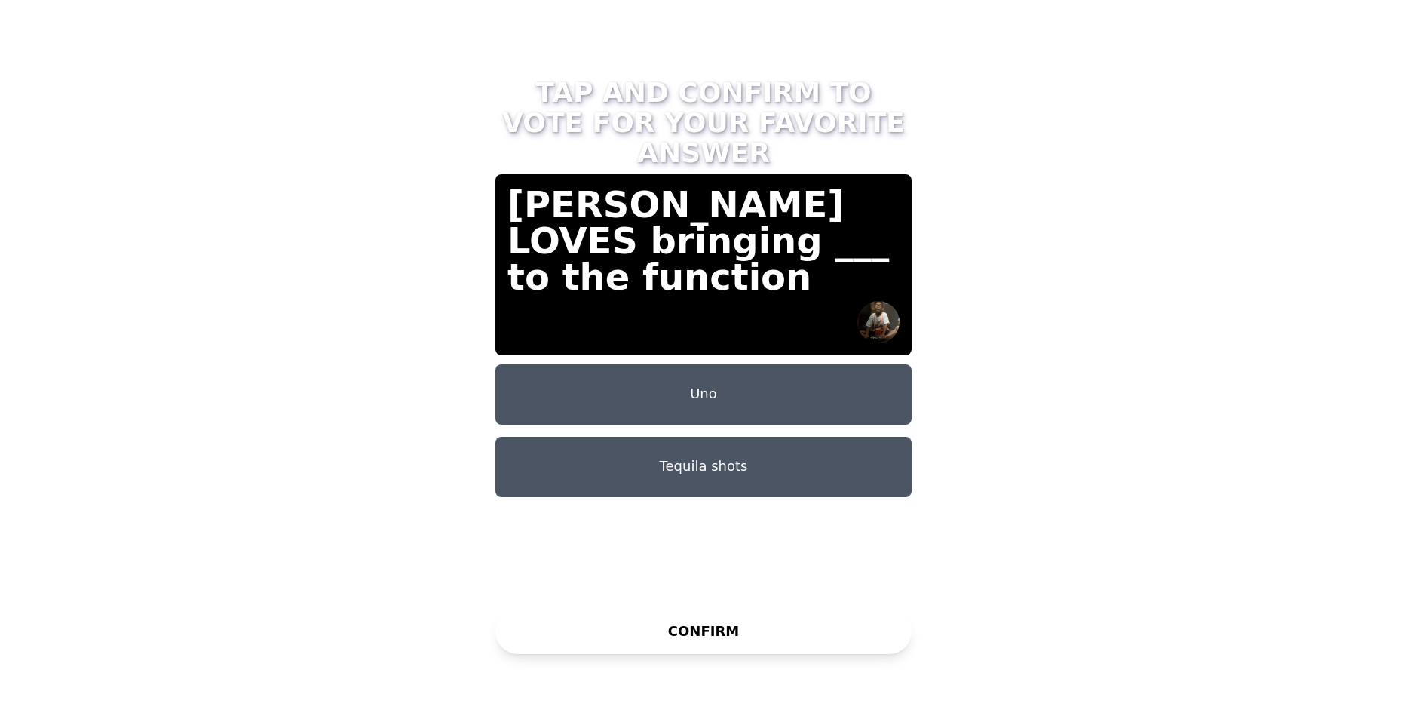
click at [706, 621] on button "CONFIRM" at bounding box center [704, 631] width 416 height 45
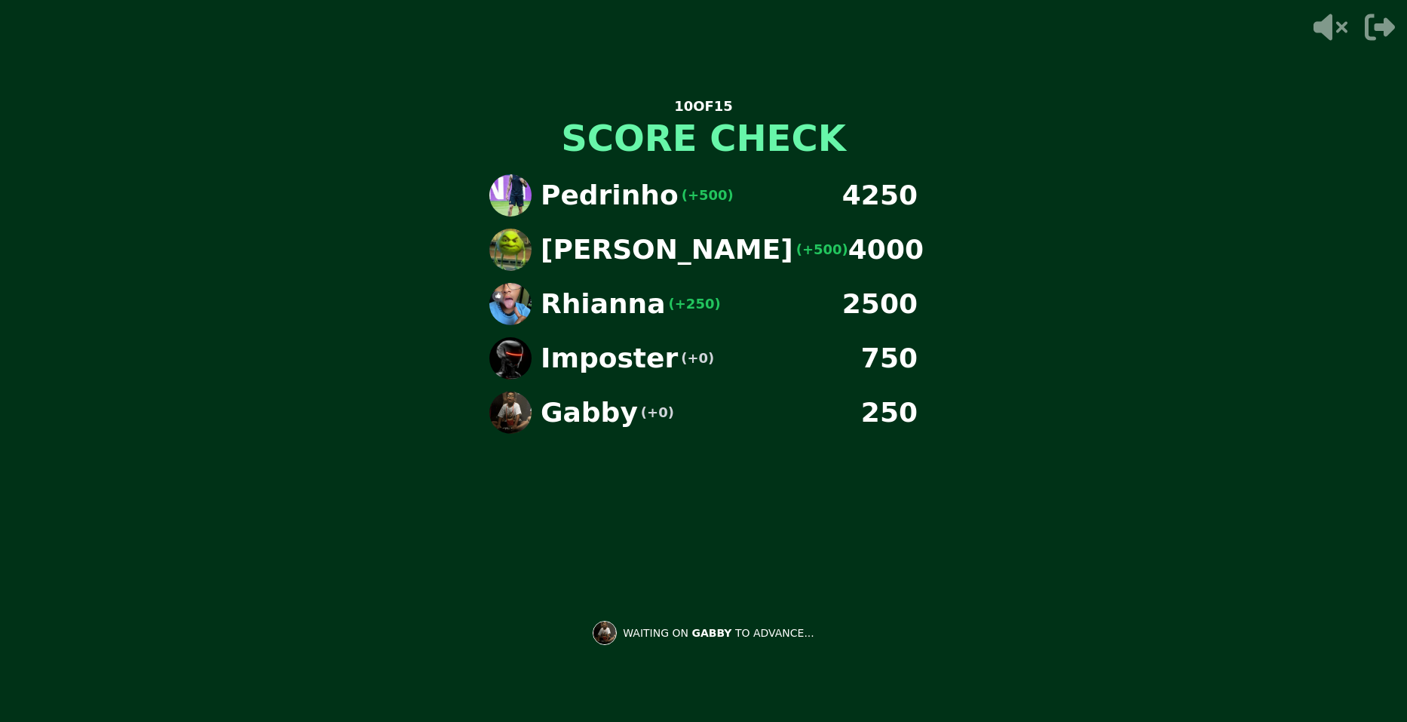
click at [841, 453] on div "Pedrinho (+500) 4250 Miguel (+500) 4000 Rhianna (+250) 2500 Imposter (+0) 750 G…" at bounding box center [703, 350] width 453 height 377
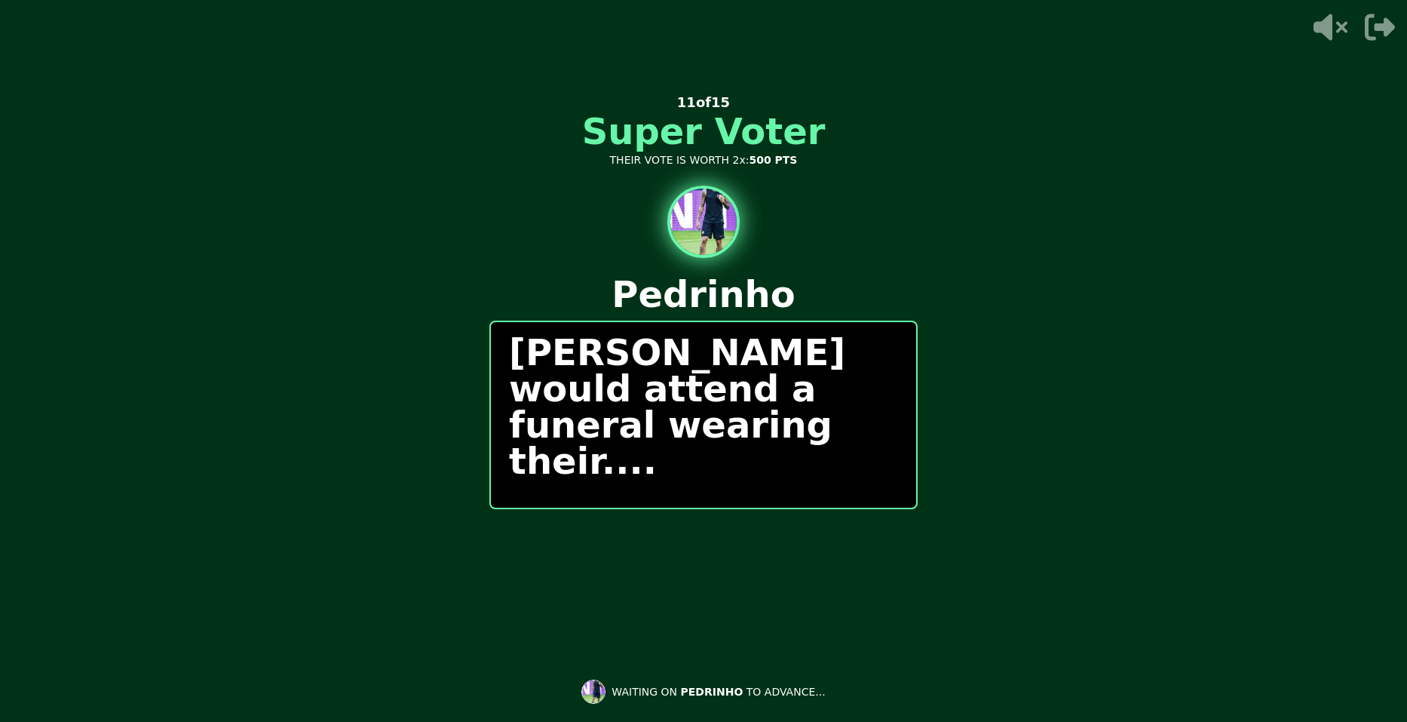
click at [723, 446] on p "Pedrinho would attend a funeral wearing their...." at bounding box center [703, 406] width 389 height 145
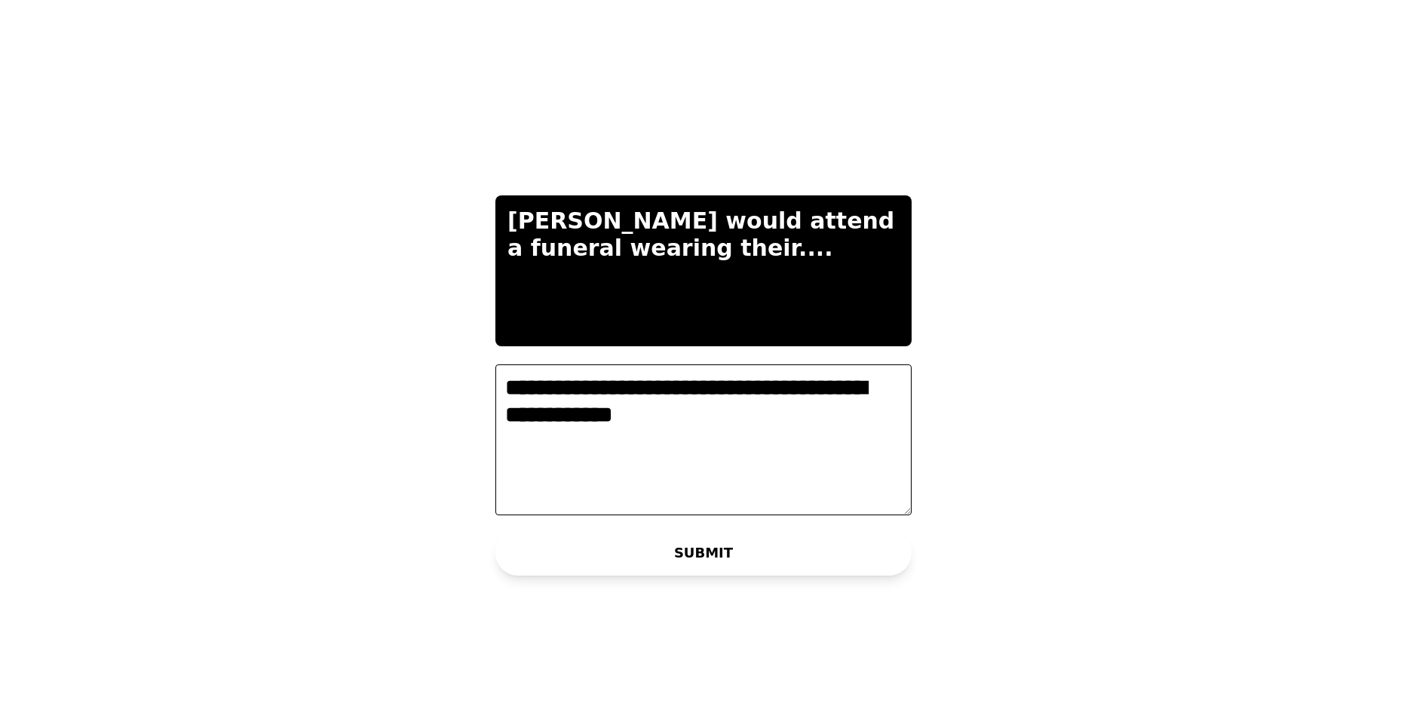
type textarea "**********"
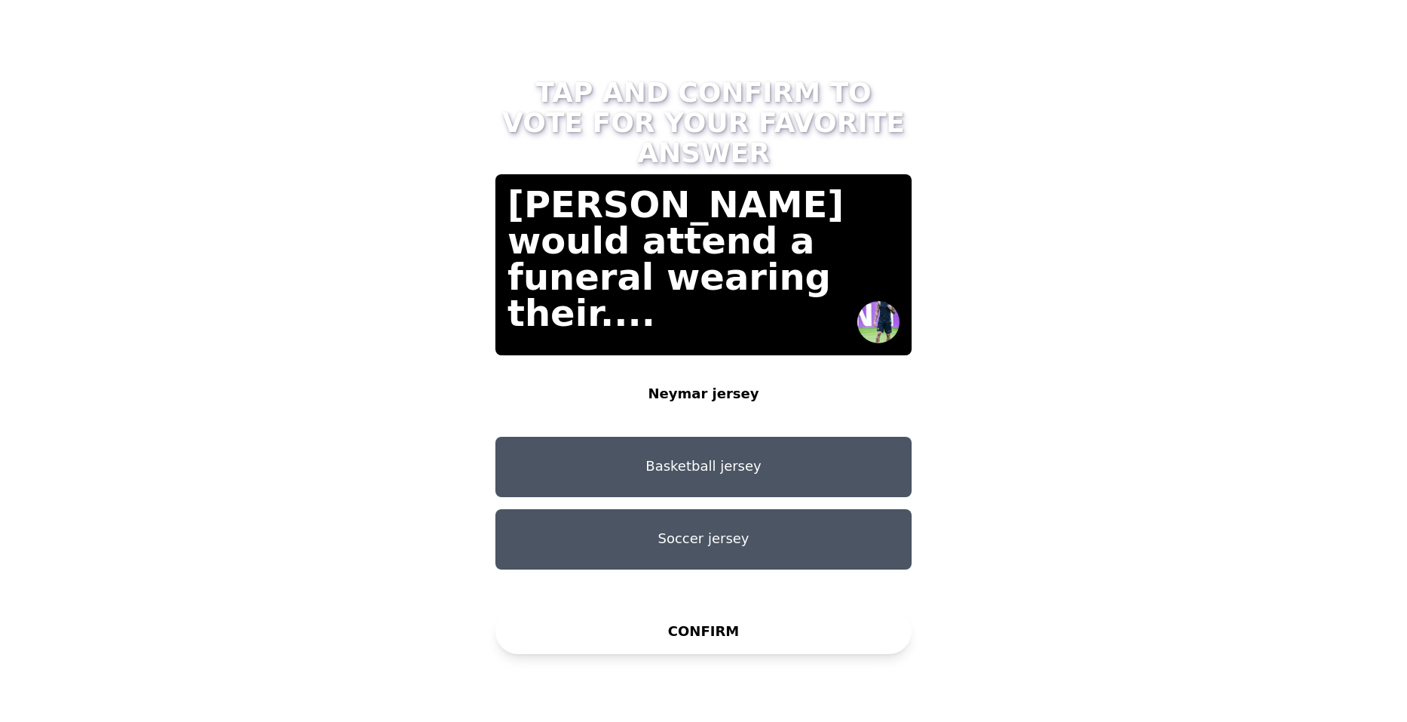
click at [739, 437] on button "Basketball jersey" at bounding box center [704, 467] width 416 height 60
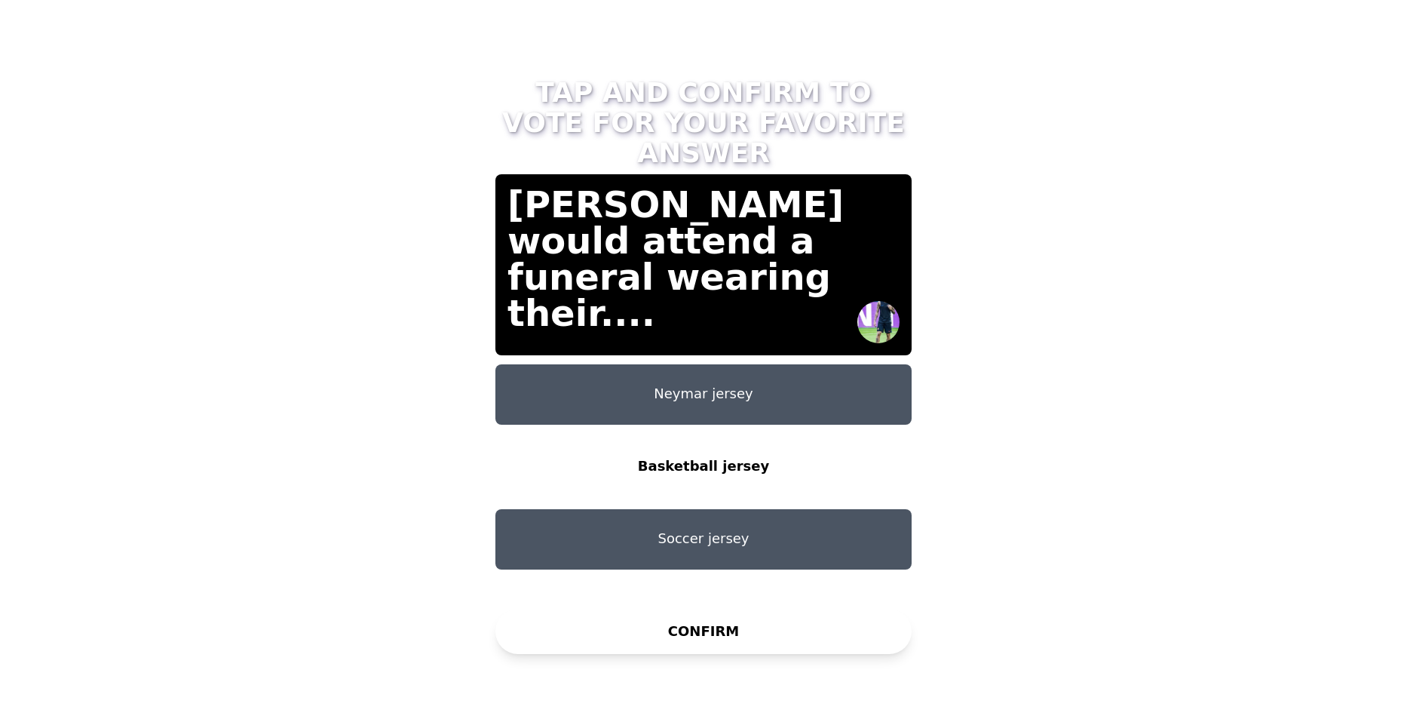
click at [775, 367] on button "Neymar jersey" at bounding box center [704, 394] width 416 height 60
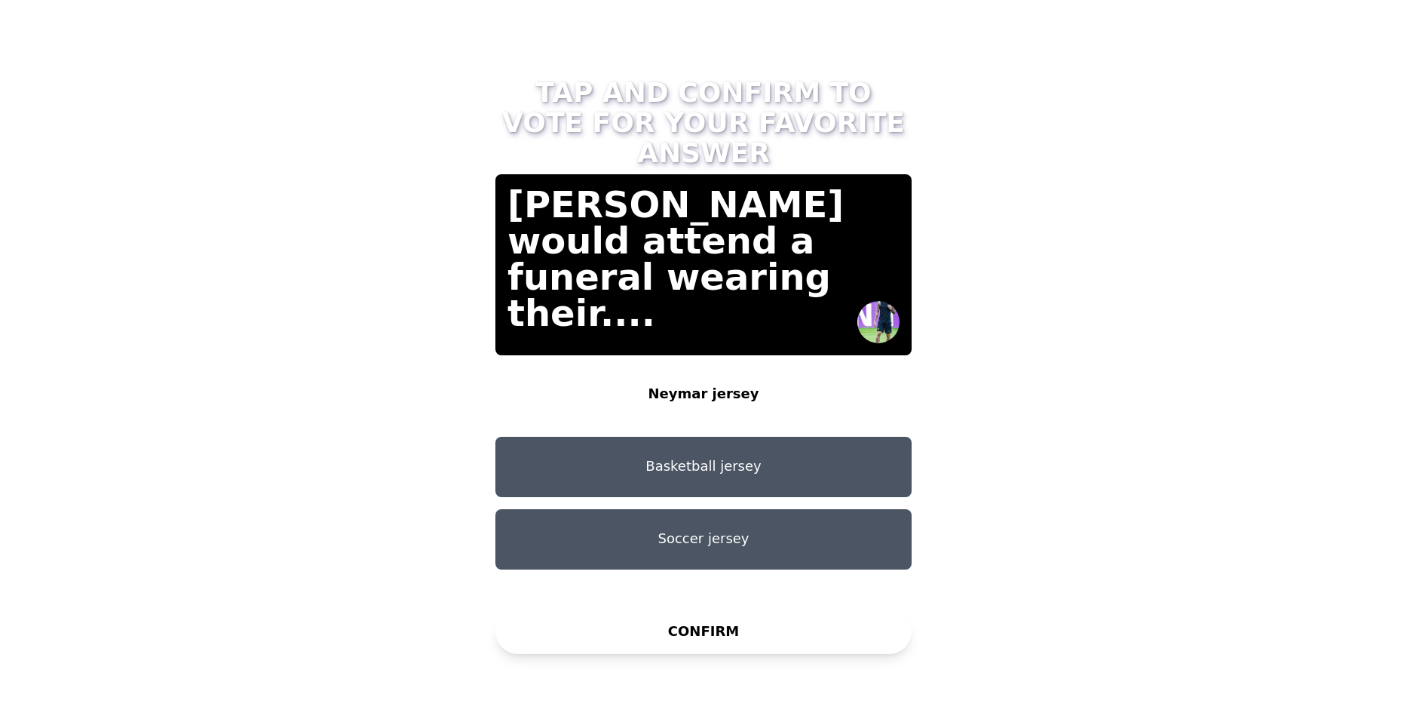
click at [741, 437] on button "Basketball jersey" at bounding box center [704, 467] width 416 height 60
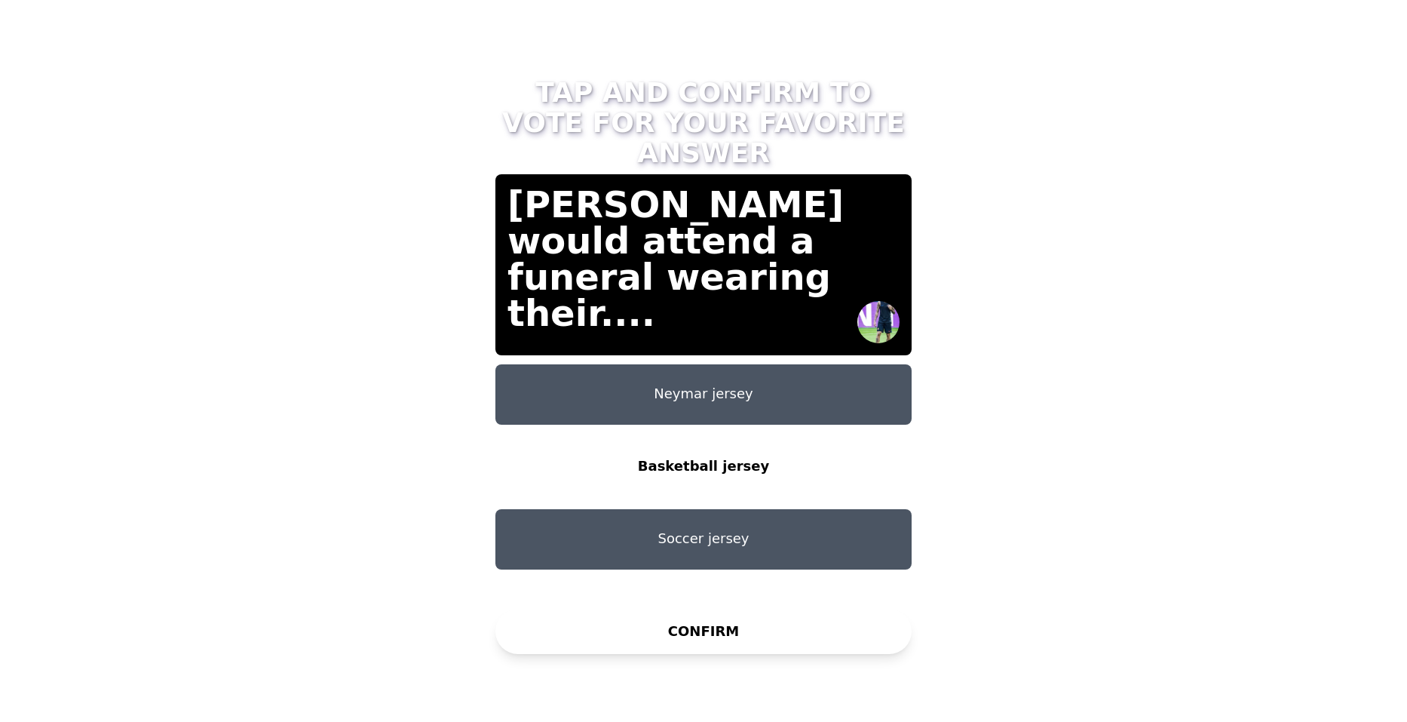
click at [827, 365] on button "Neymar jersey" at bounding box center [704, 394] width 416 height 60
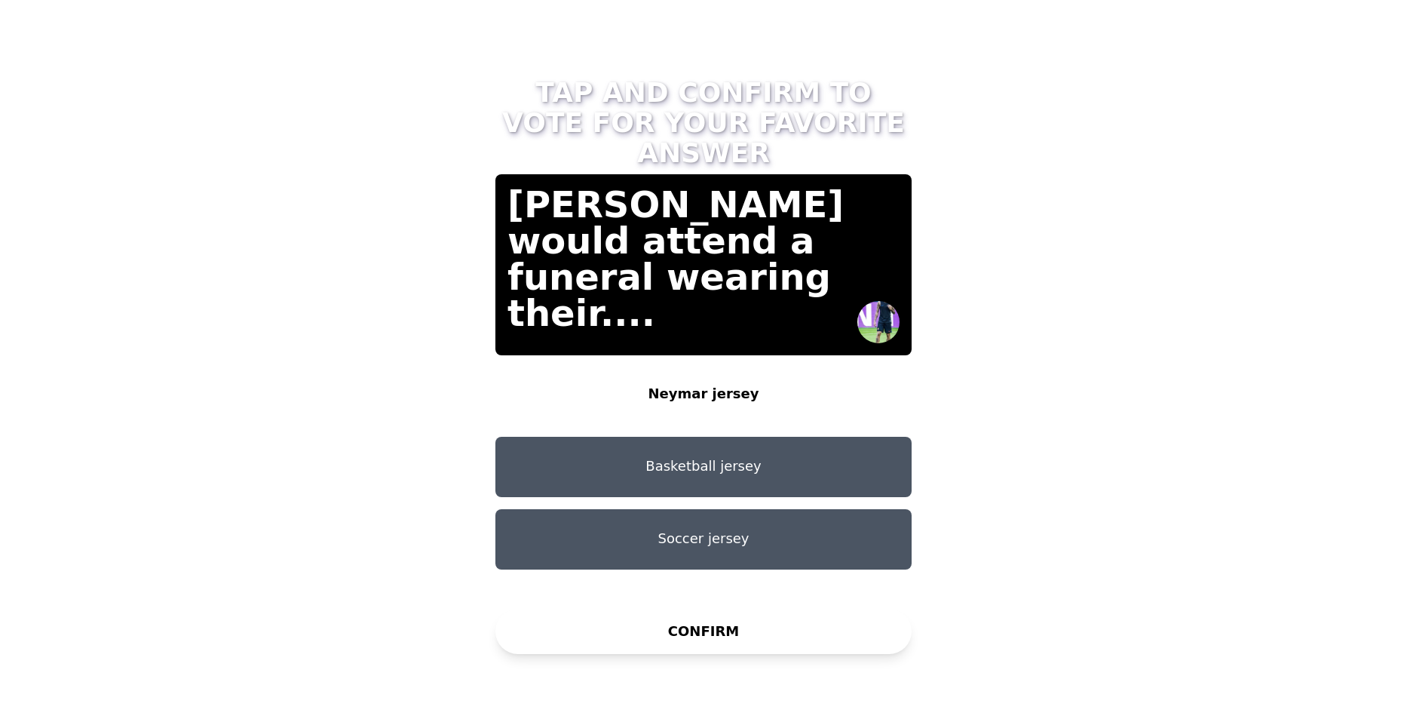
click at [695, 509] on button "Soccer jersey" at bounding box center [704, 539] width 416 height 60
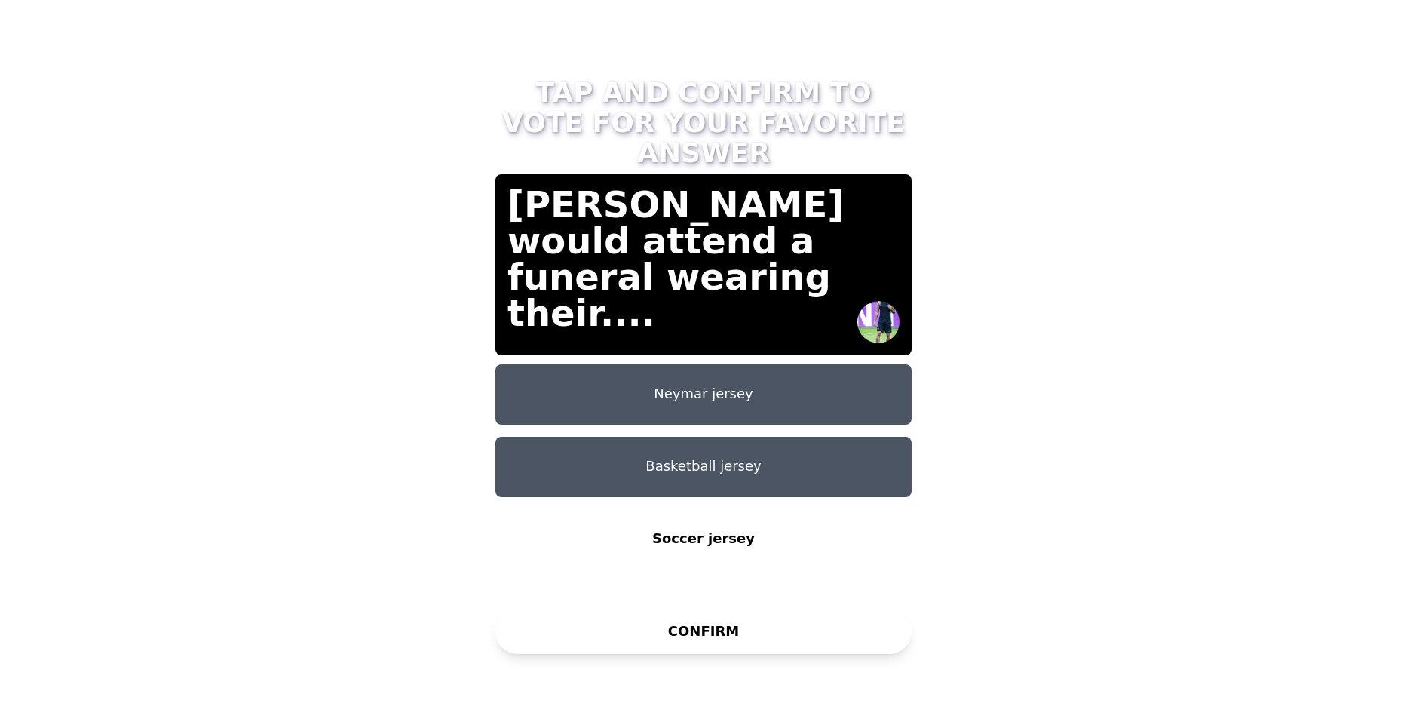
click at [803, 440] on button "Basketball jersey" at bounding box center [704, 467] width 416 height 60
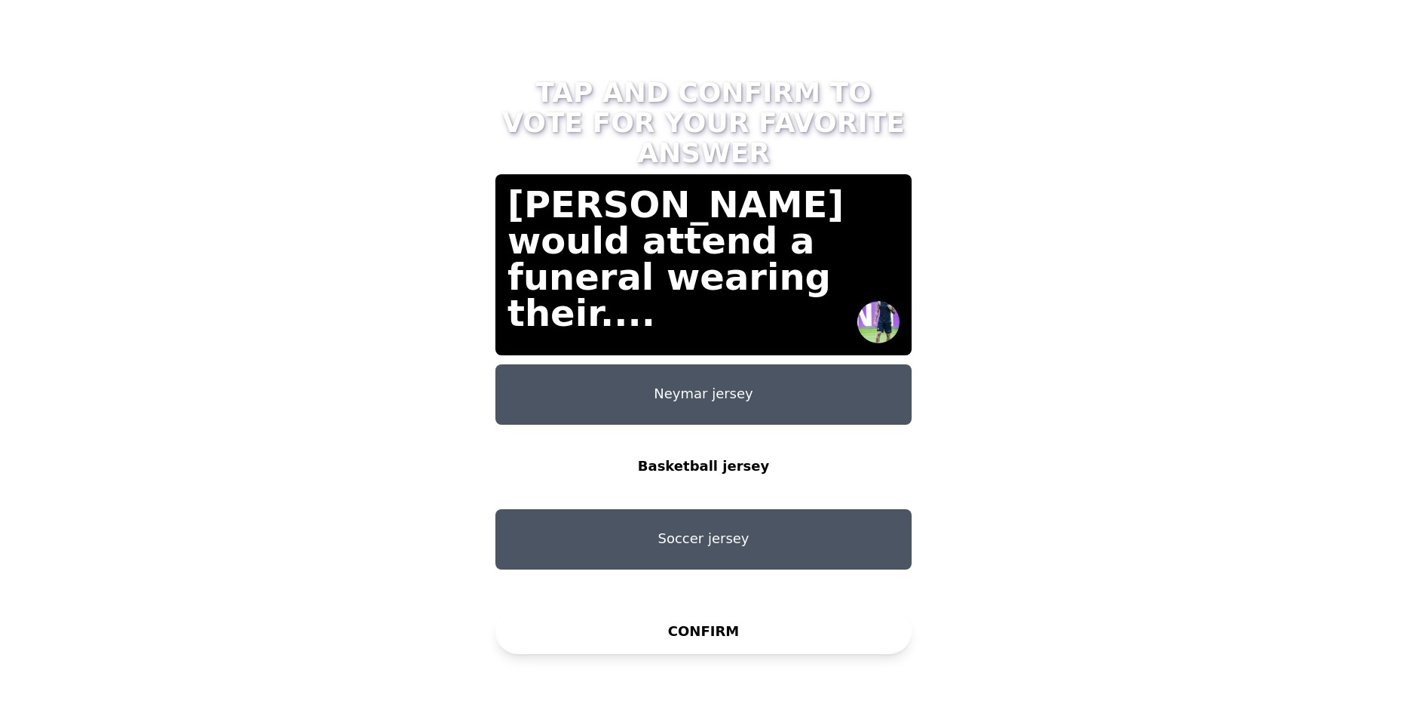
click at [748, 509] on button "Soccer jersey" at bounding box center [704, 539] width 416 height 60
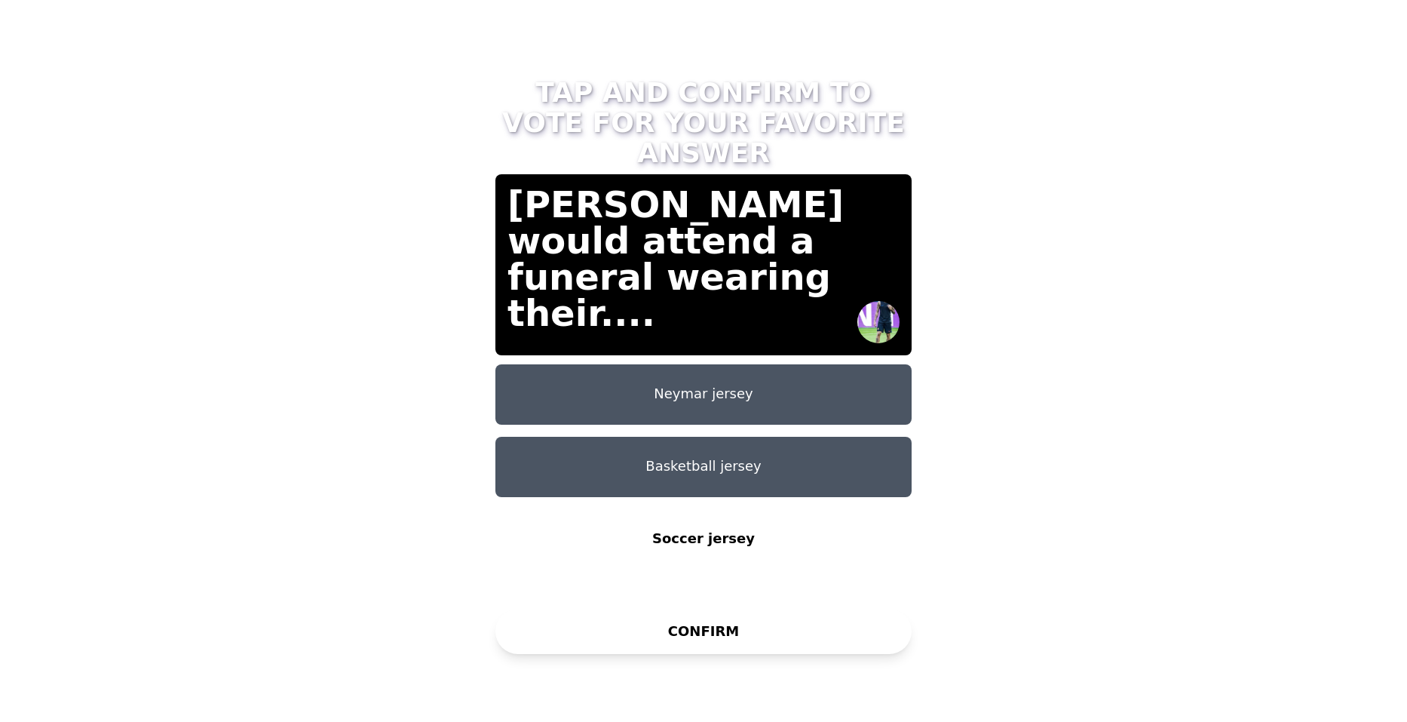
click at [737, 614] on button "CONFIRM" at bounding box center [704, 631] width 416 height 45
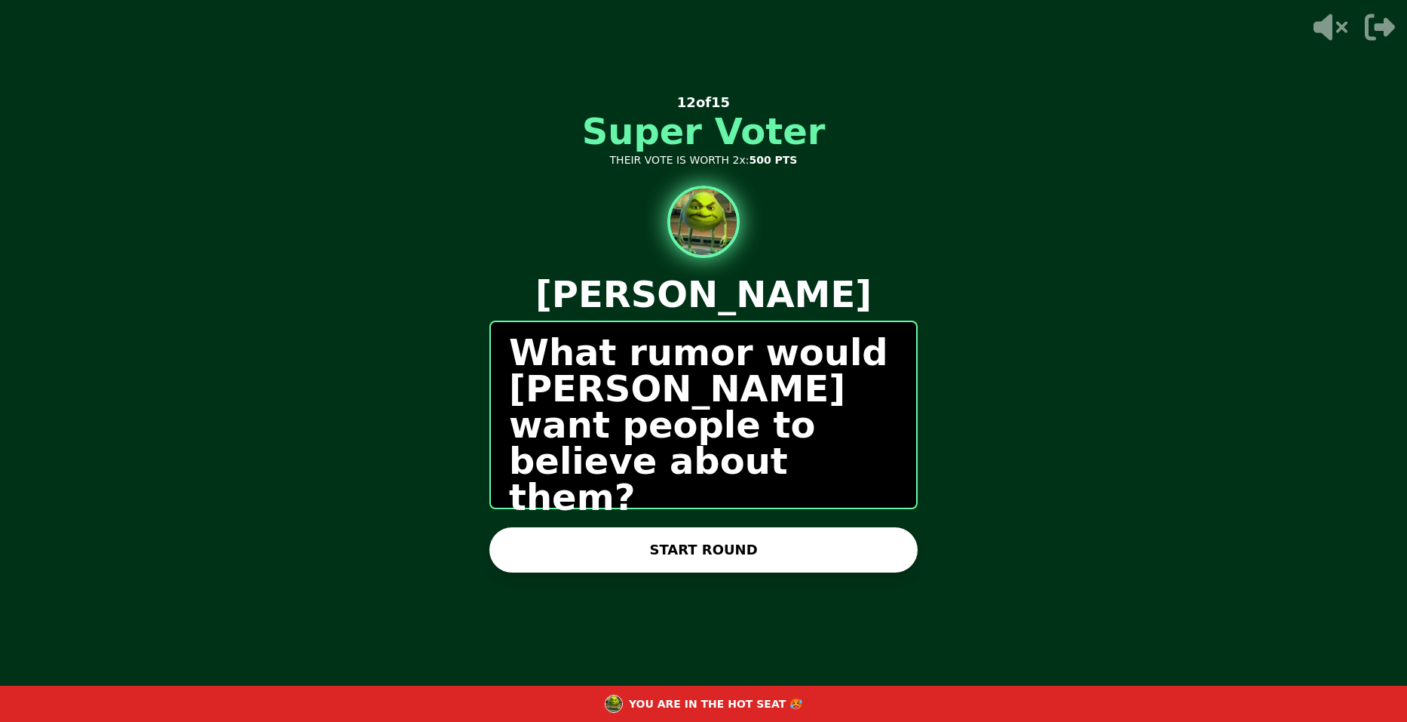
click at [825, 545] on button "START ROUND" at bounding box center [704, 549] width 428 height 45
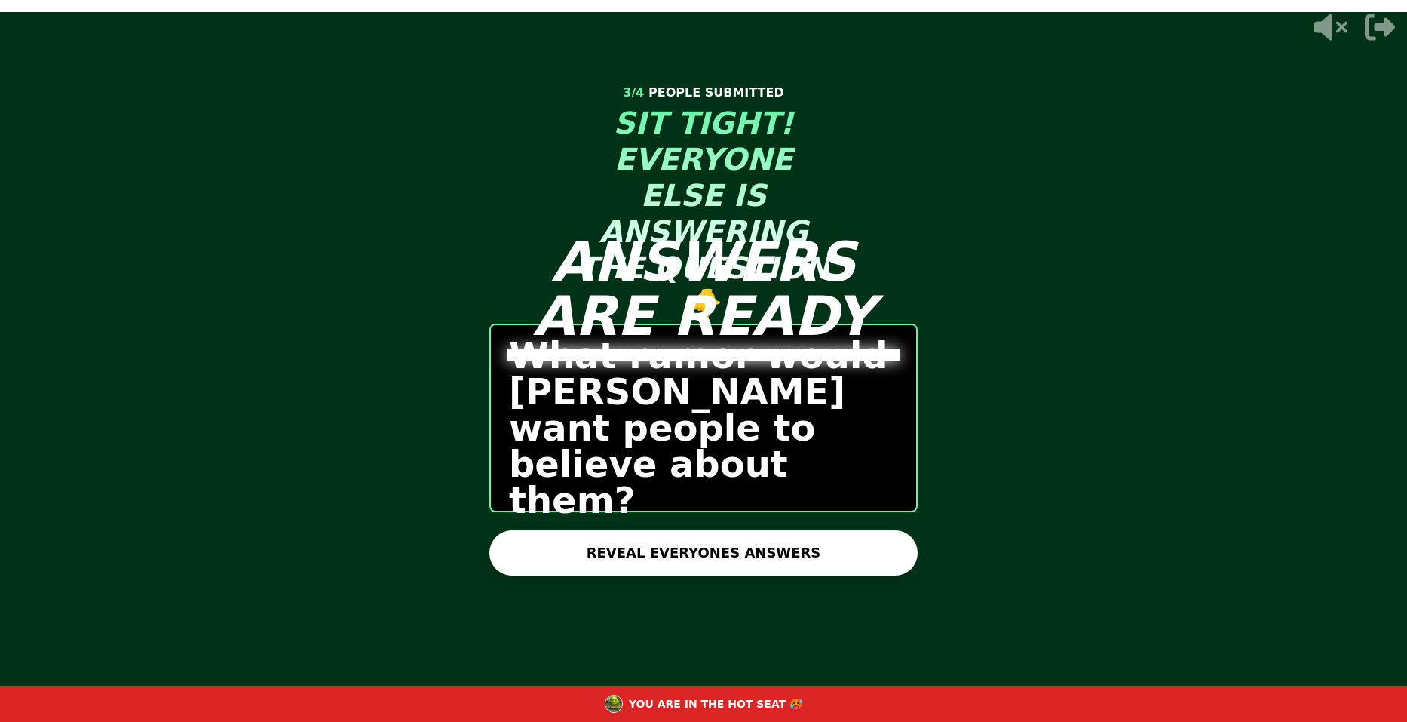
drag, startPoint x: 846, startPoint y: 551, endPoint x: 858, endPoint y: 507, distance: 45.2
click at [858, 507] on div "ANSWERS ARE READY 3 / 4 PEOPLE SUBMITTED SIT TIGHT! EVERYONE ELSE IS ANSWERING …" at bounding box center [703, 361] width 453 height 722
click at [827, 545] on button "REVEAL EVERYONES ANSWERS" at bounding box center [704, 552] width 428 height 45
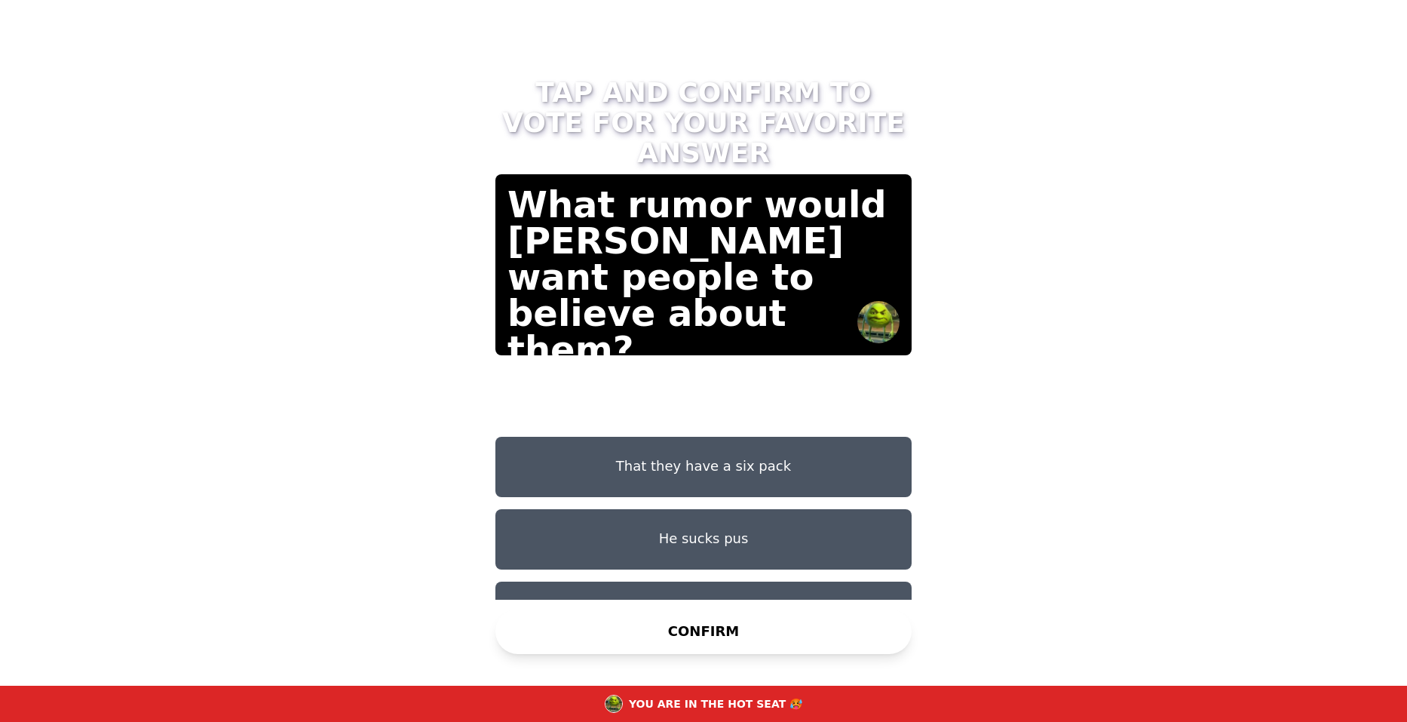
scroll to position [12, 0]
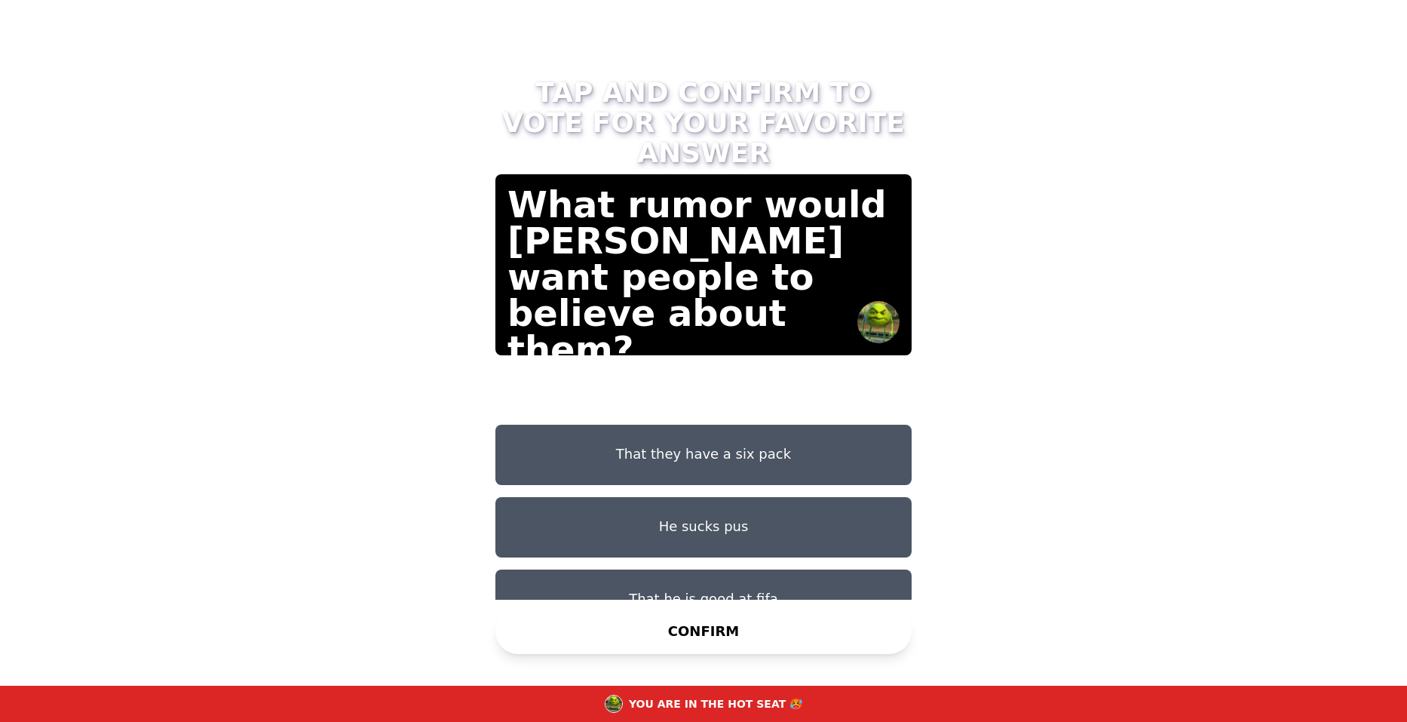
click at [769, 569] on button "That he is good at fifa" at bounding box center [704, 599] width 416 height 60
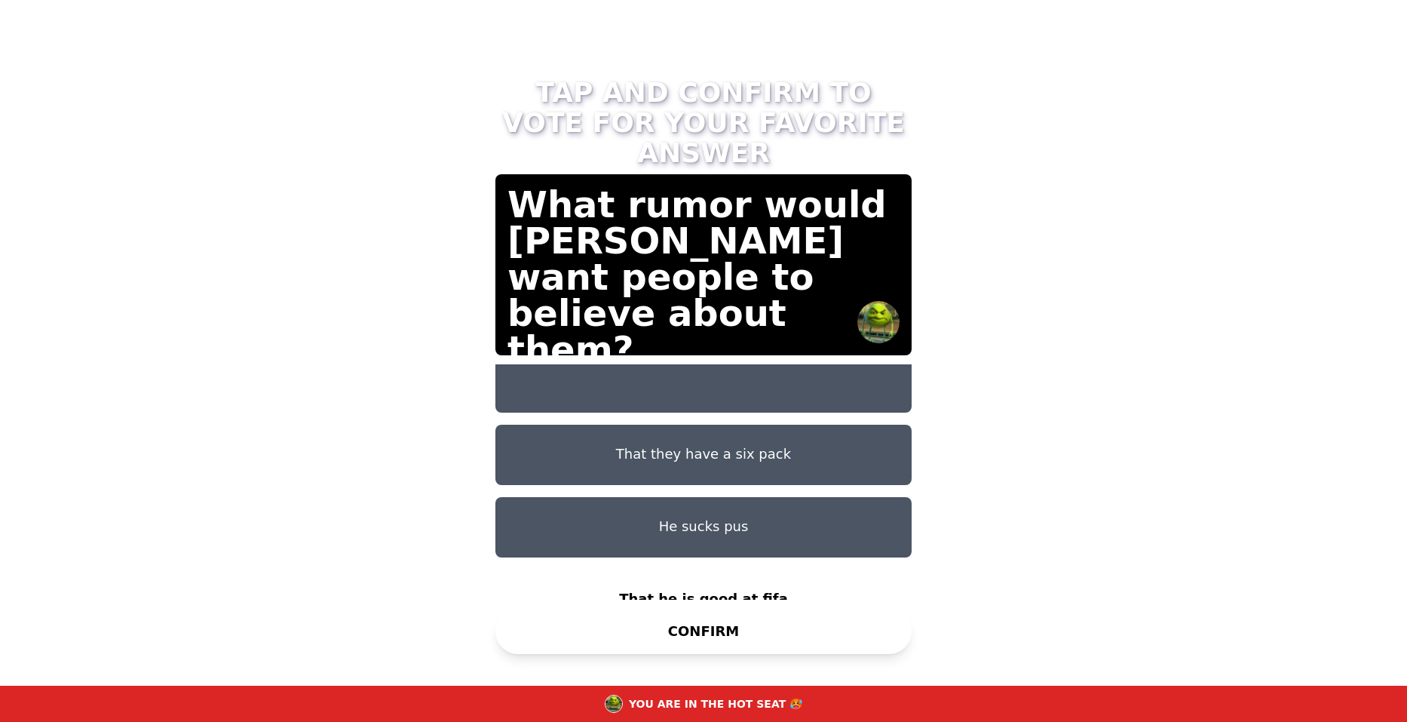
click at [737, 621] on button "CONFIRM" at bounding box center [704, 631] width 416 height 45
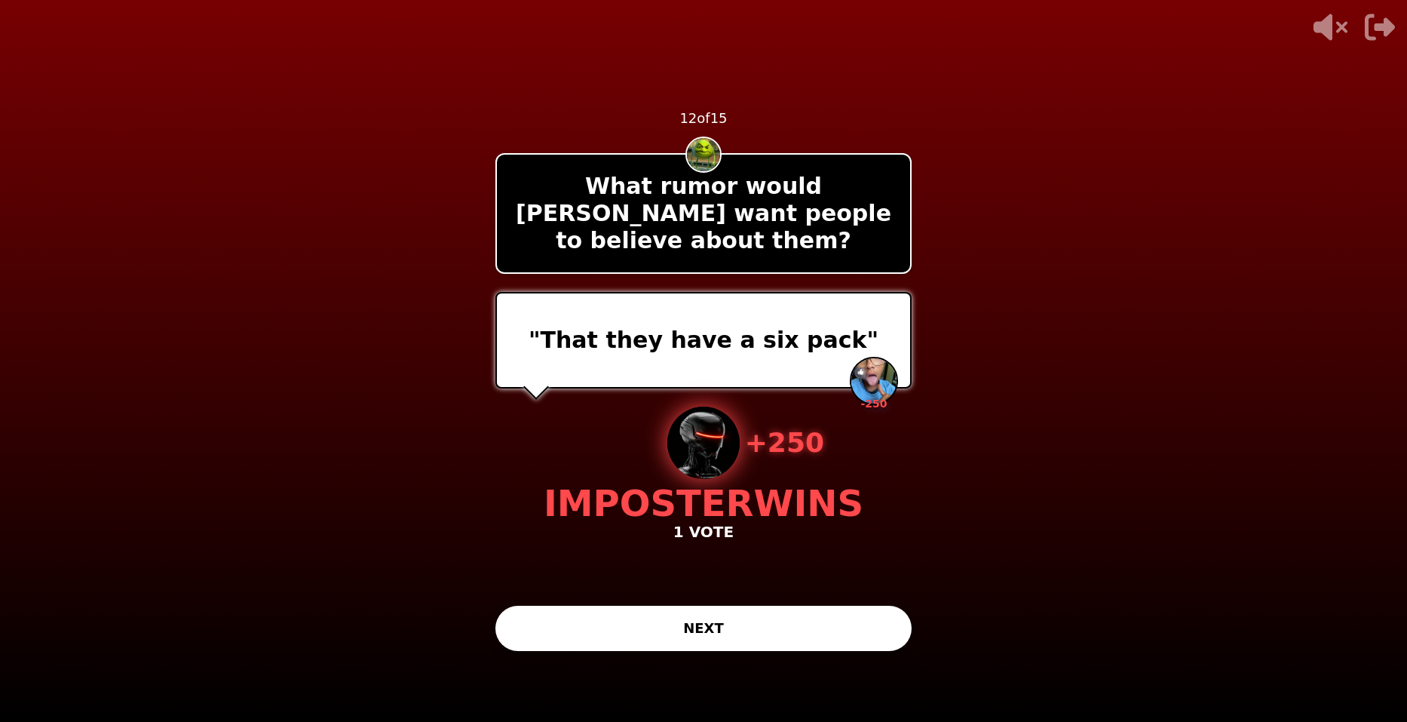
click at [709, 640] on button "NEXT" at bounding box center [704, 628] width 416 height 45
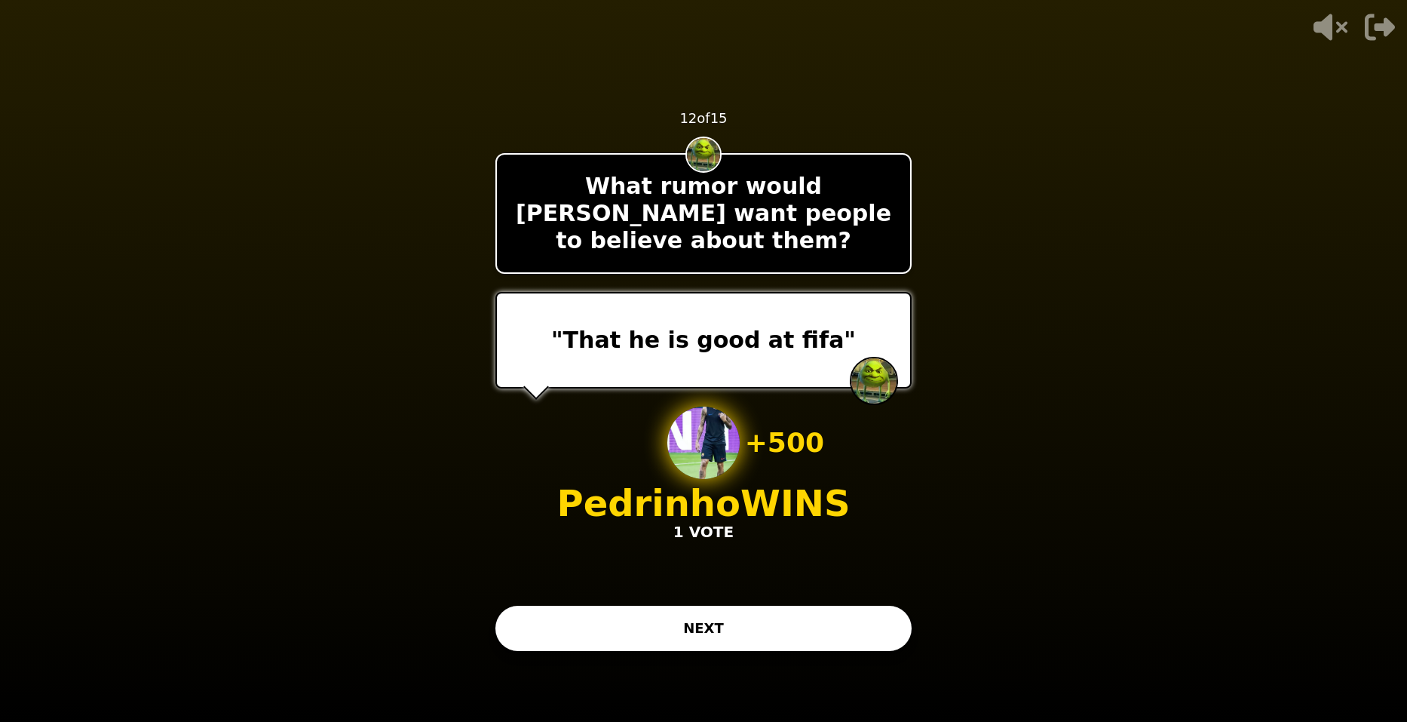
click at [846, 618] on button "NEXT" at bounding box center [704, 628] width 416 height 45
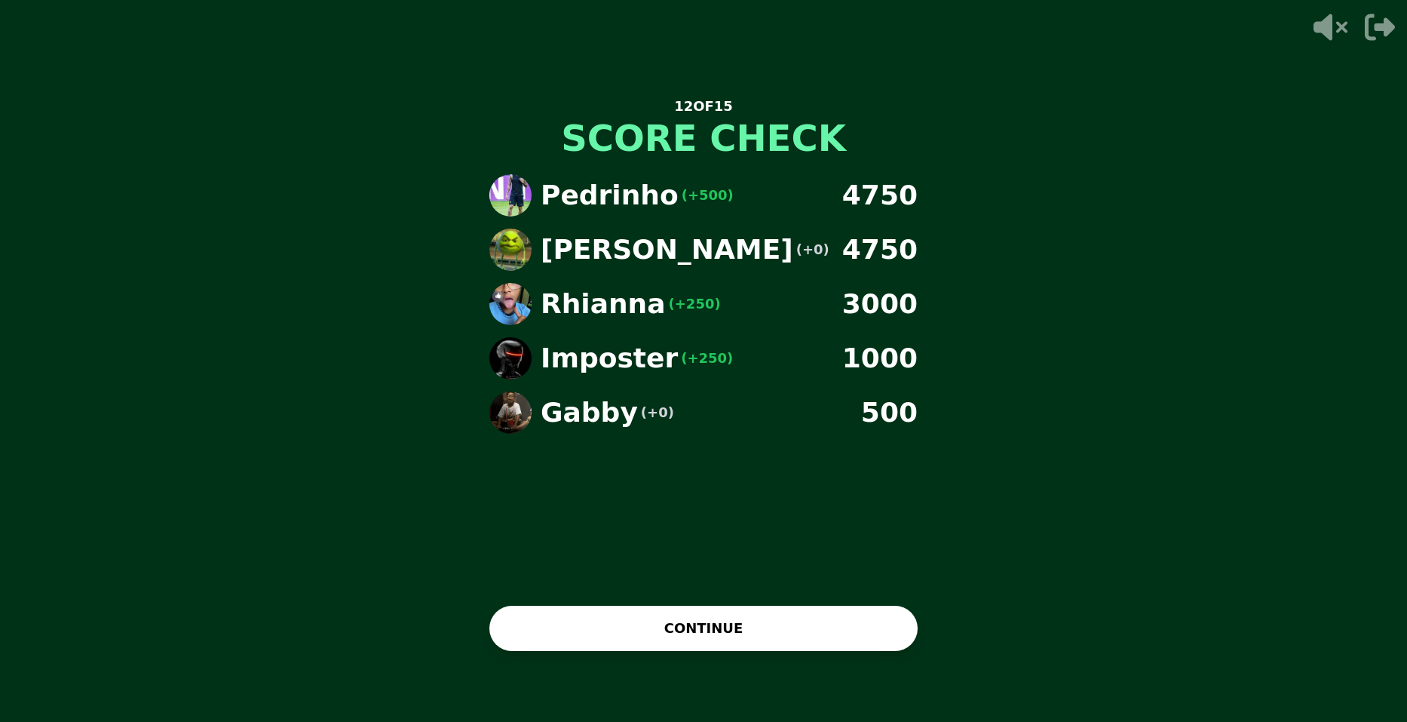
click at [820, 616] on button "CONTINUE" at bounding box center [704, 628] width 428 height 45
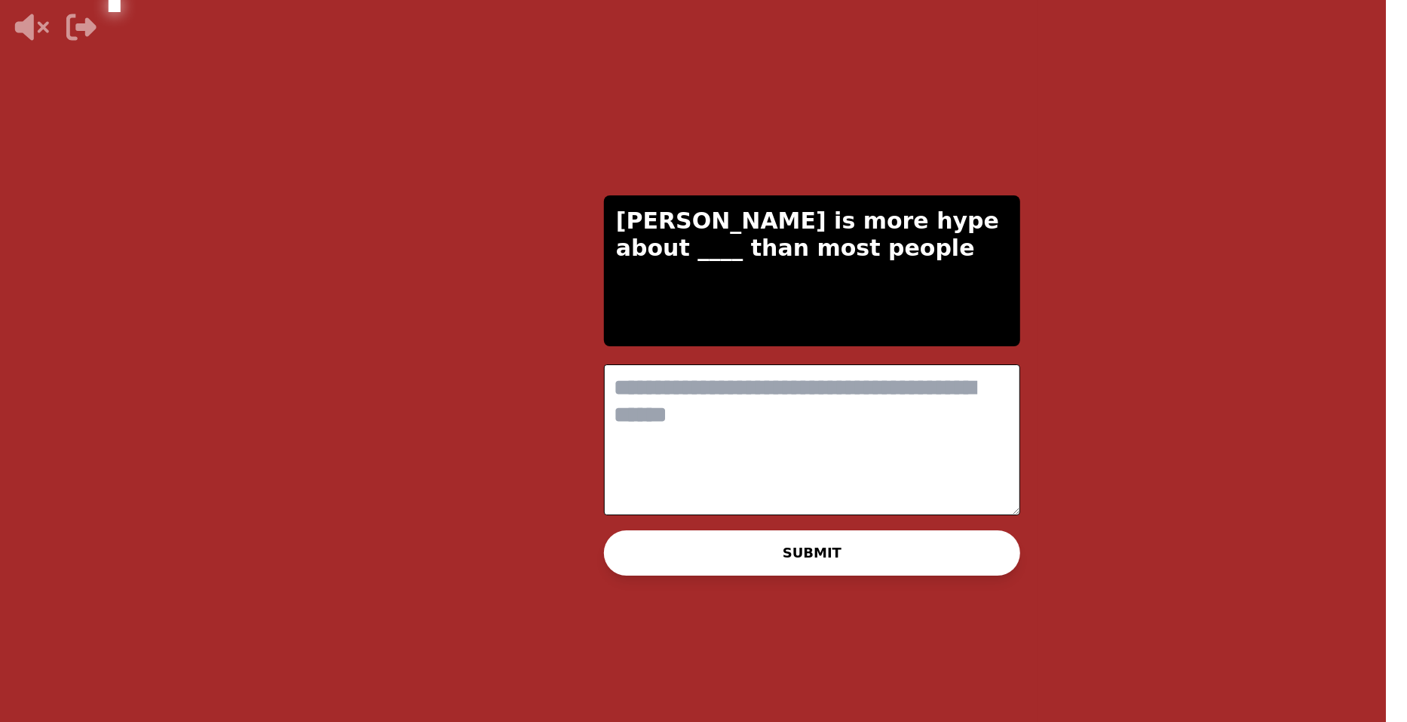
scroll to position [0, 0]
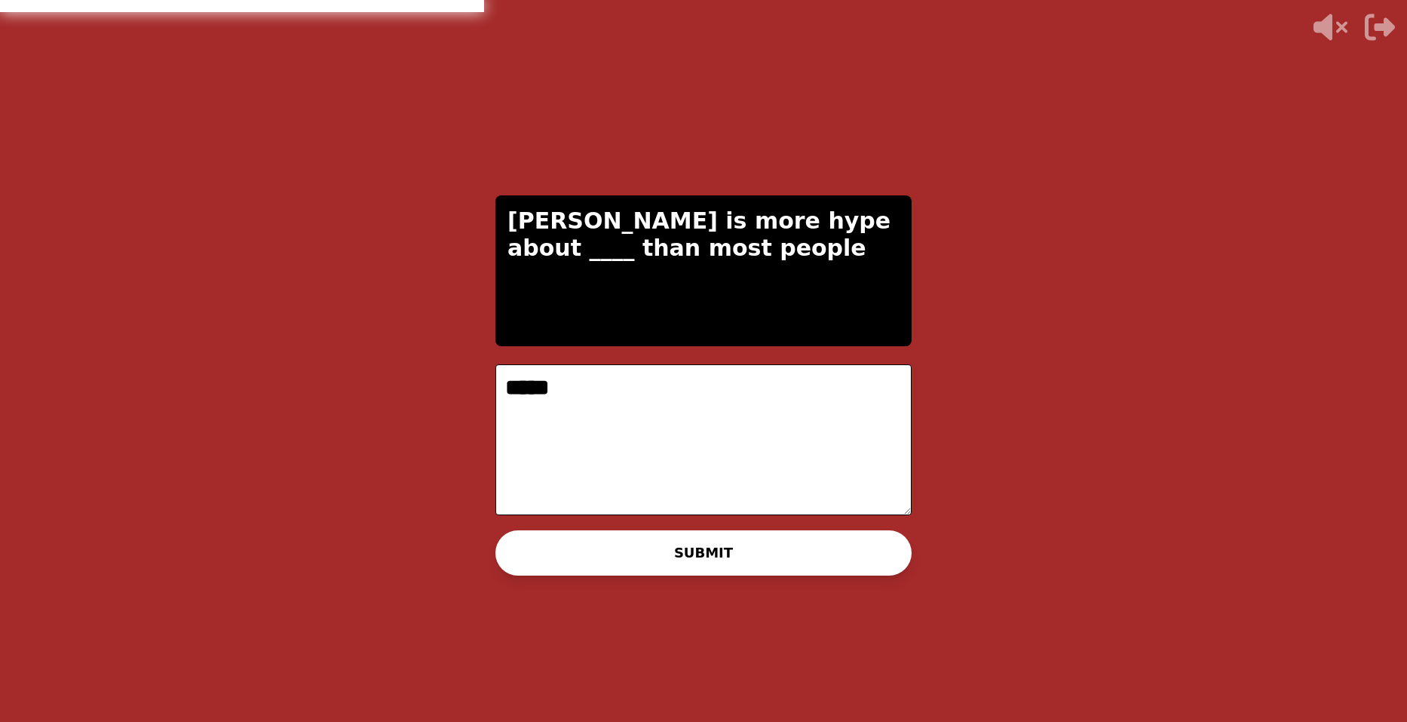
type textarea "*****"
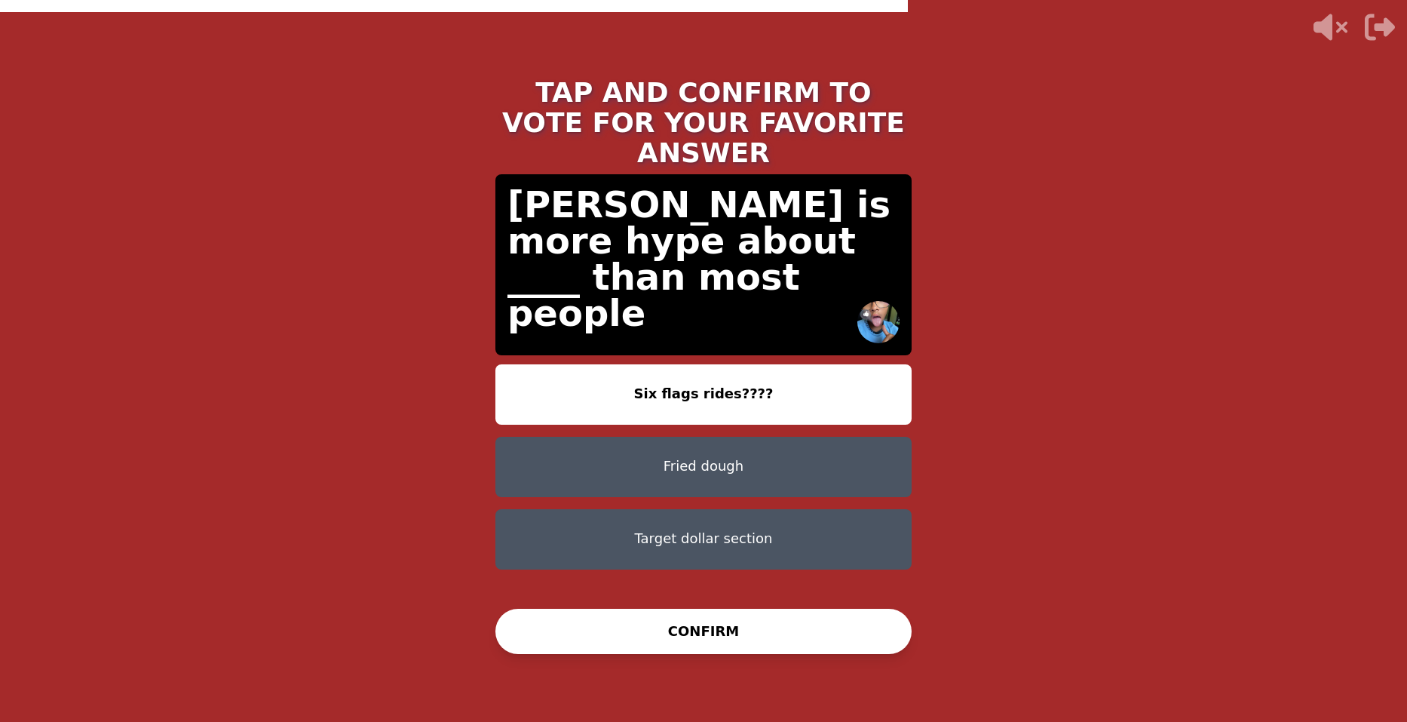
drag, startPoint x: 1338, startPoint y: 311, endPoint x: 1342, endPoint y: 299, distance: 11.9
click at [1338, 309] on div "TAP AND CONFIRM TO VOTE FOR YOUR FAVORITE ANSWER Rhianna is more hype about ___…" at bounding box center [703, 361] width 1407 height 722
click at [797, 437] on button "Fried dough" at bounding box center [704, 467] width 416 height 60
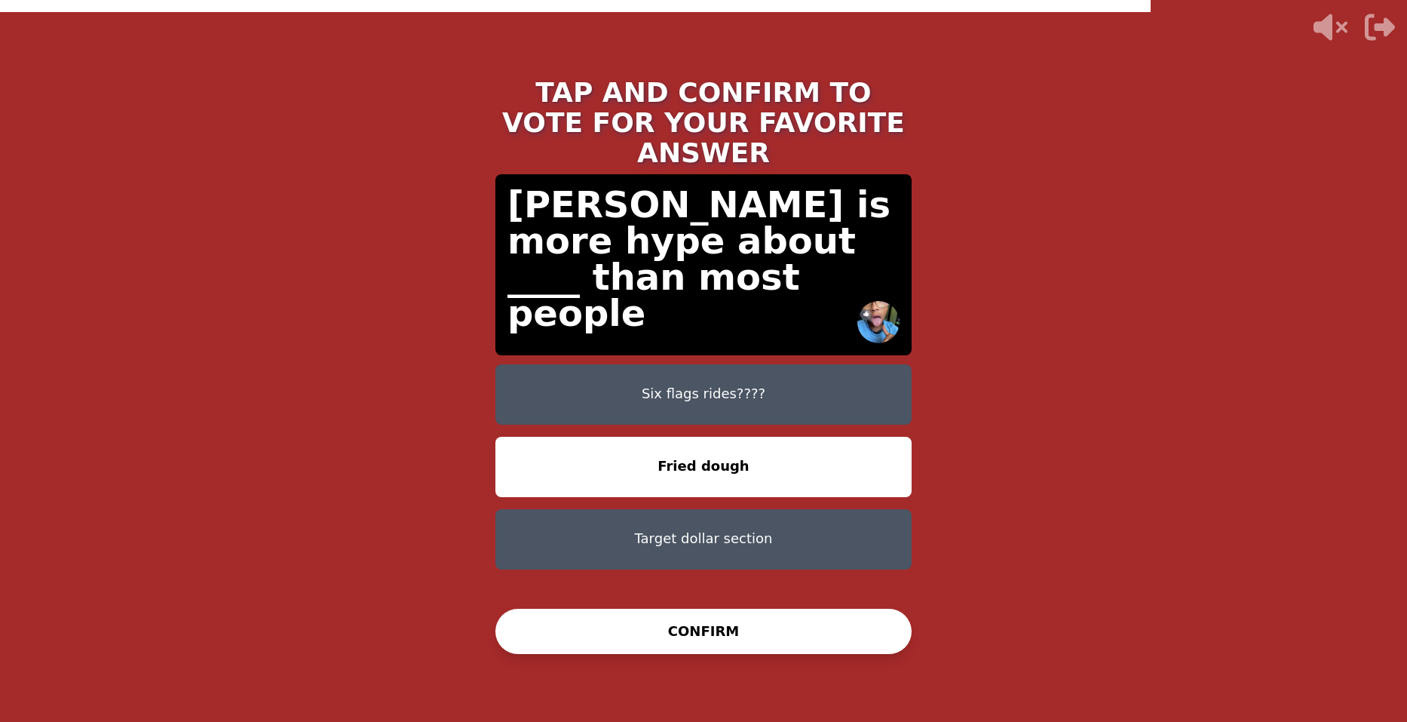
click at [784, 650] on button "CONFIRM" at bounding box center [704, 631] width 416 height 45
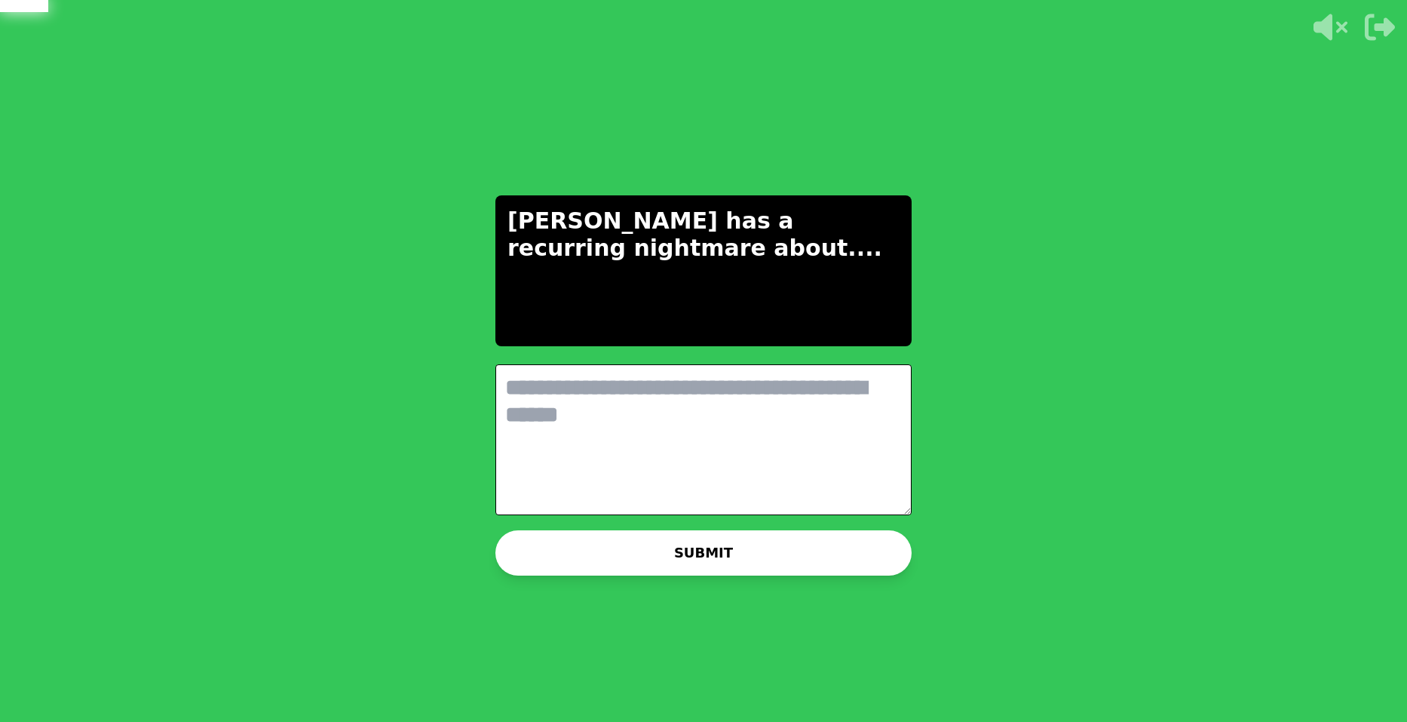
click at [588, 416] on textarea at bounding box center [704, 439] width 416 height 151
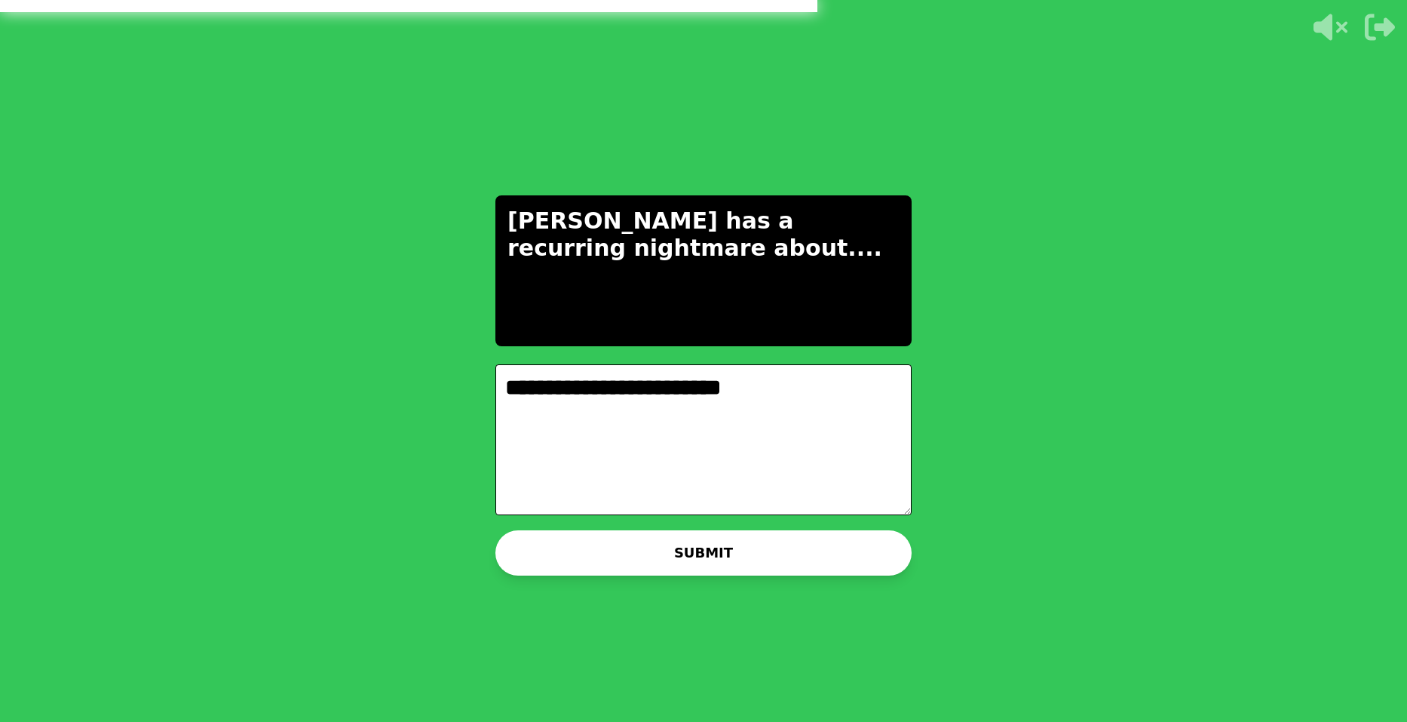
type textarea "**********"
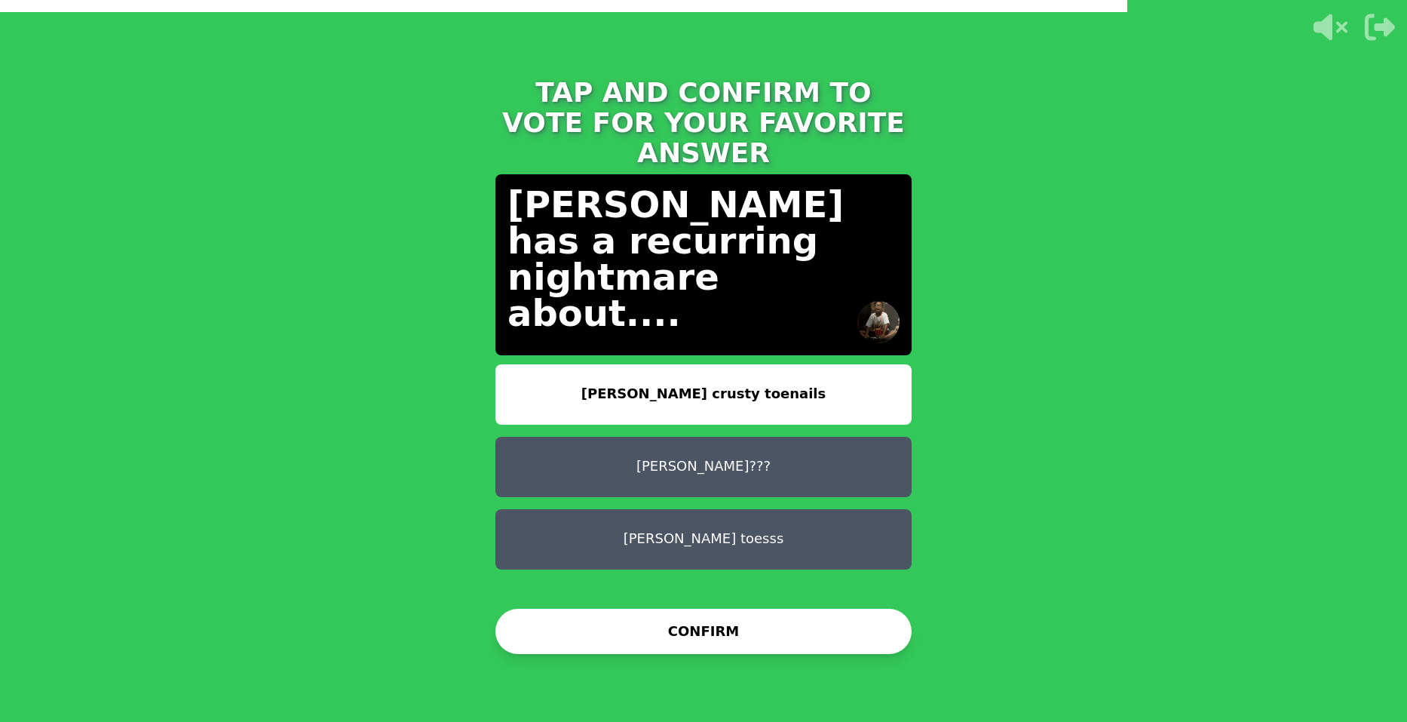
click at [747, 509] on button "Emersons toesss" at bounding box center [704, 539] width 416 height 60
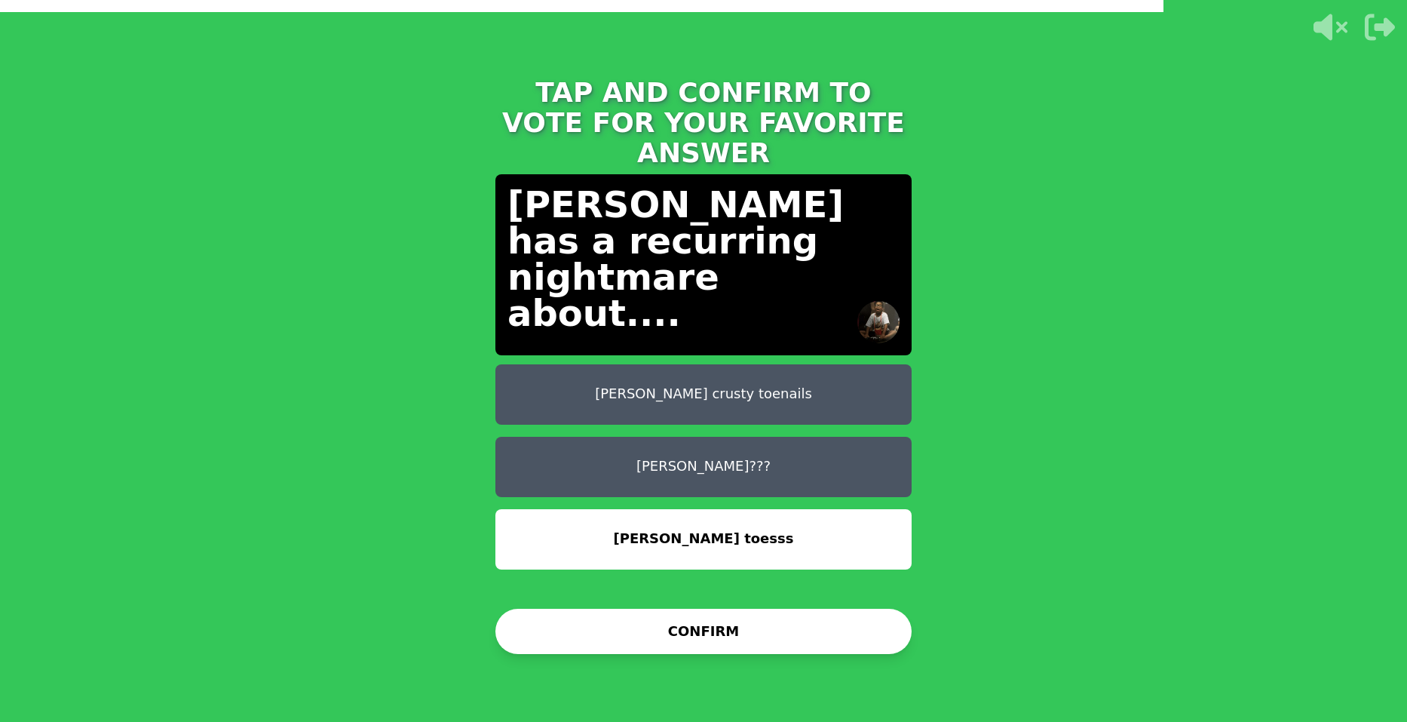
click at [750, 644] on button "CONFIRM" at bounding box center [704, 631] width 416 height 45
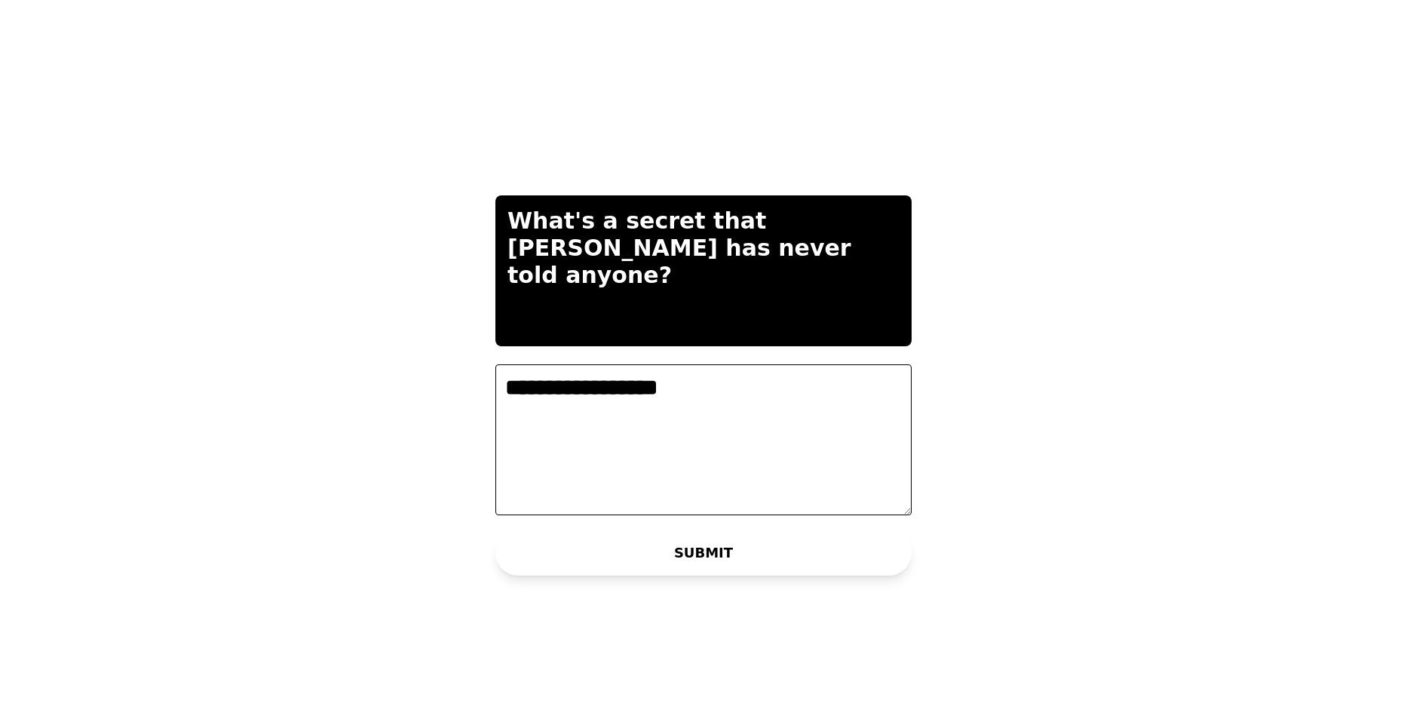
type textarea "**********"
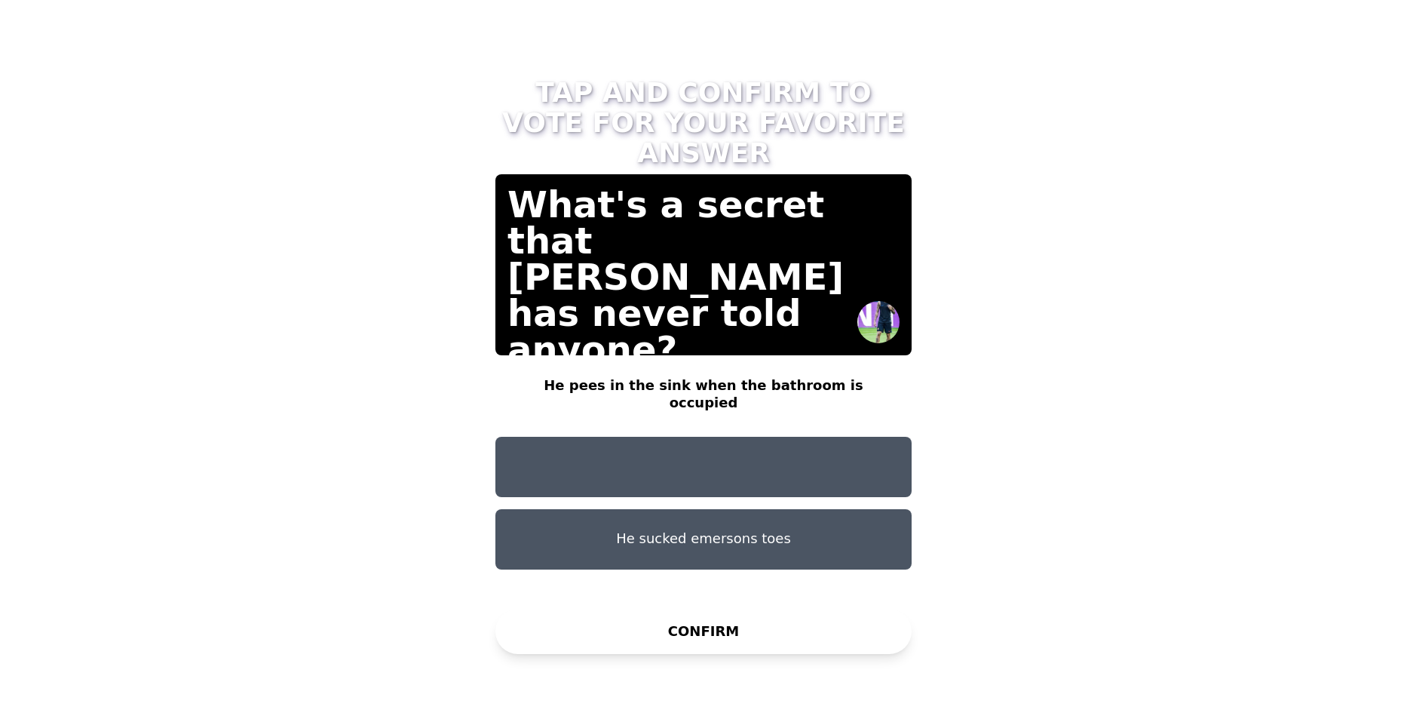
click at [797, 509] on button "He sucked emersons toes" at bounding box center [704, 539] width 416 height 60
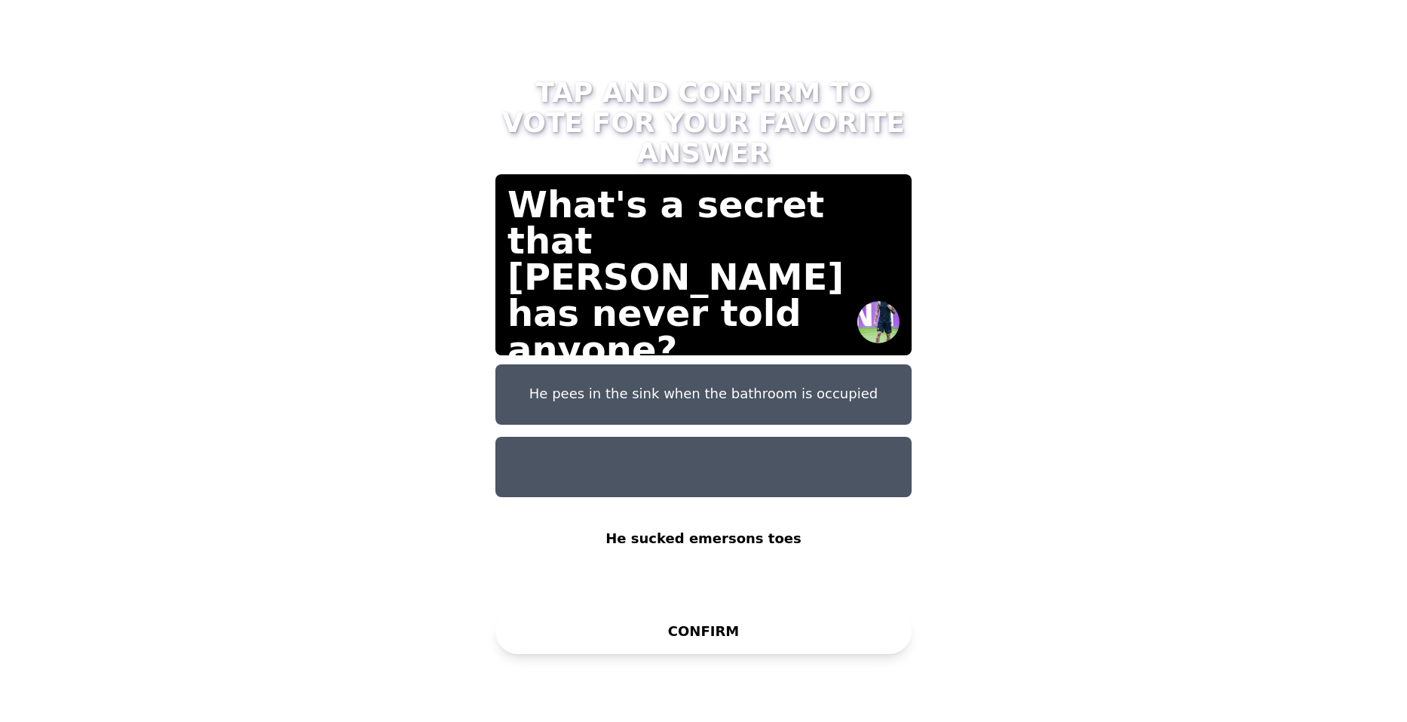
click at [733, 635] on button "CONFIRM" at bounding box center [704, 631] width 416 height 45
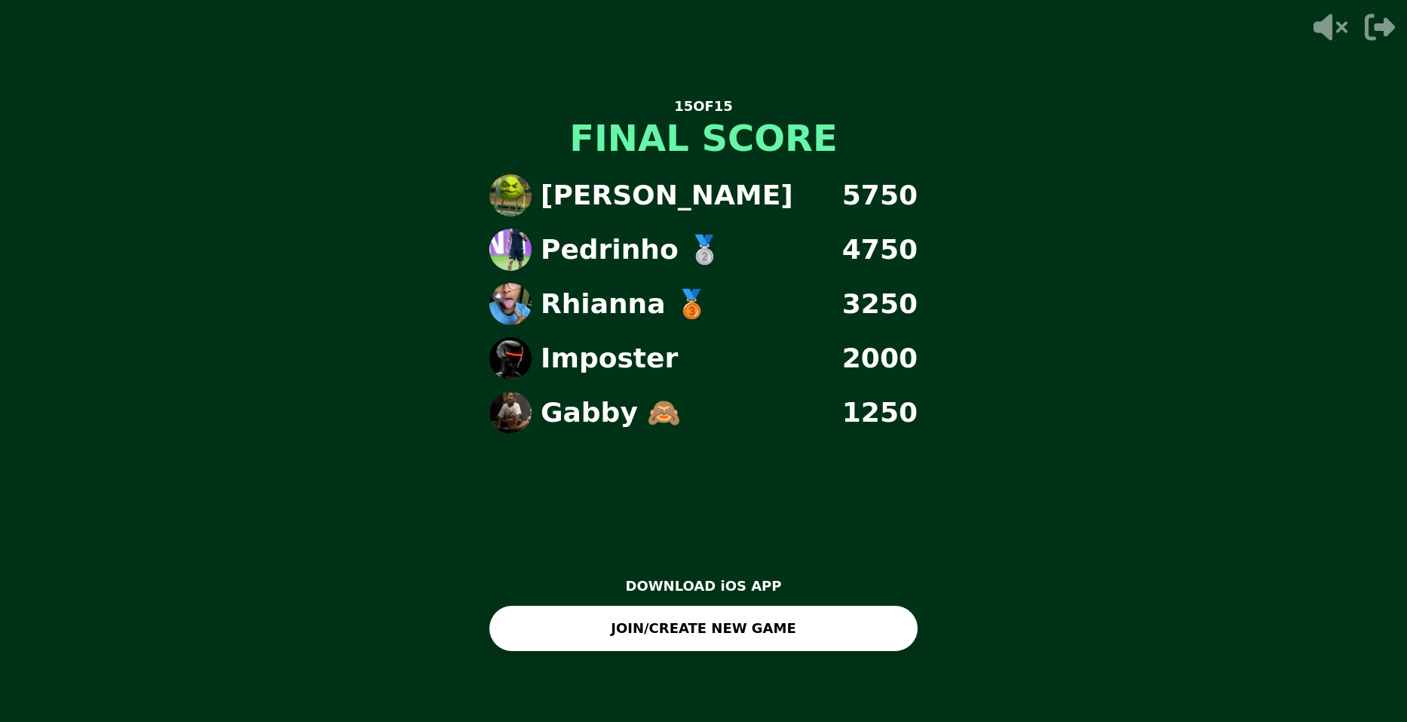
click at [625, 612] on button "JOIN/CREATE NEW GAME" at bounding box center [704, 628] width 428 height 45
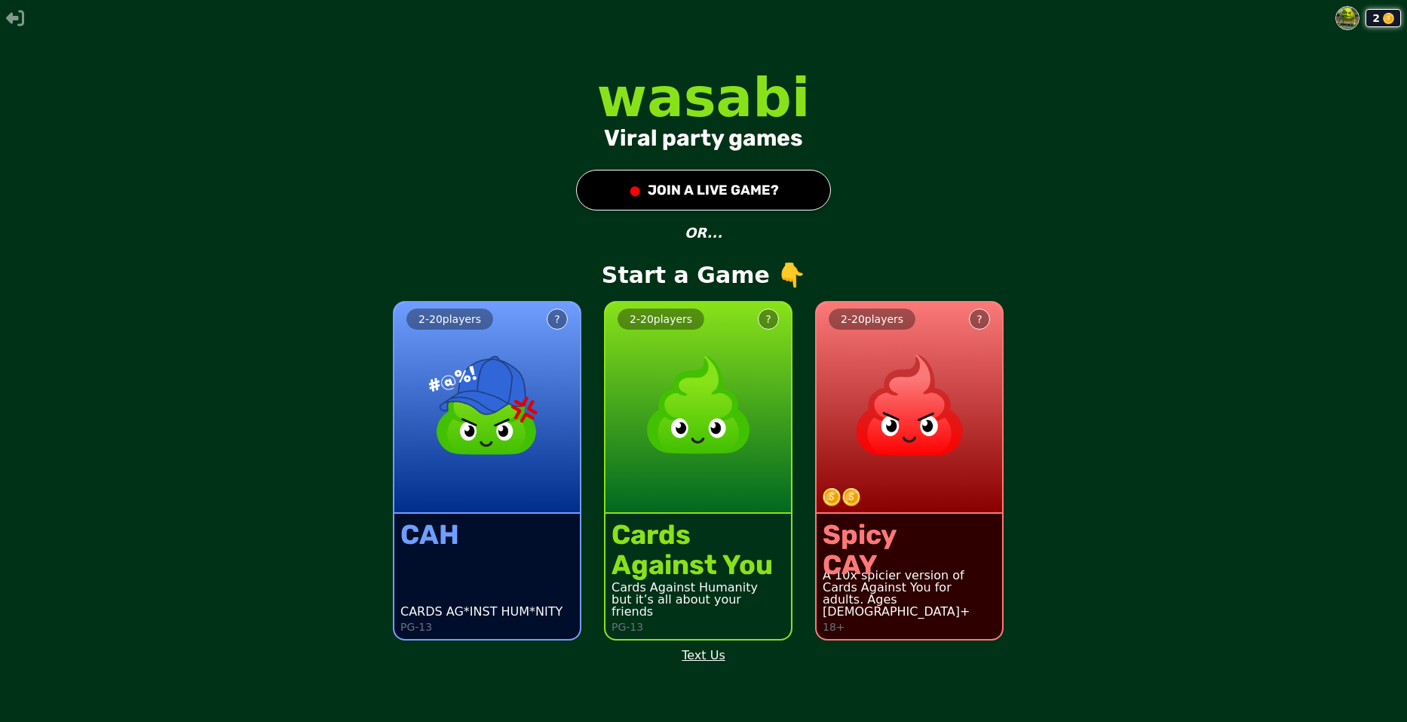
click at [663, 171] on button "● JOIN A LIVE GAME?" at bounding box center [703, 190] width 255 height 41
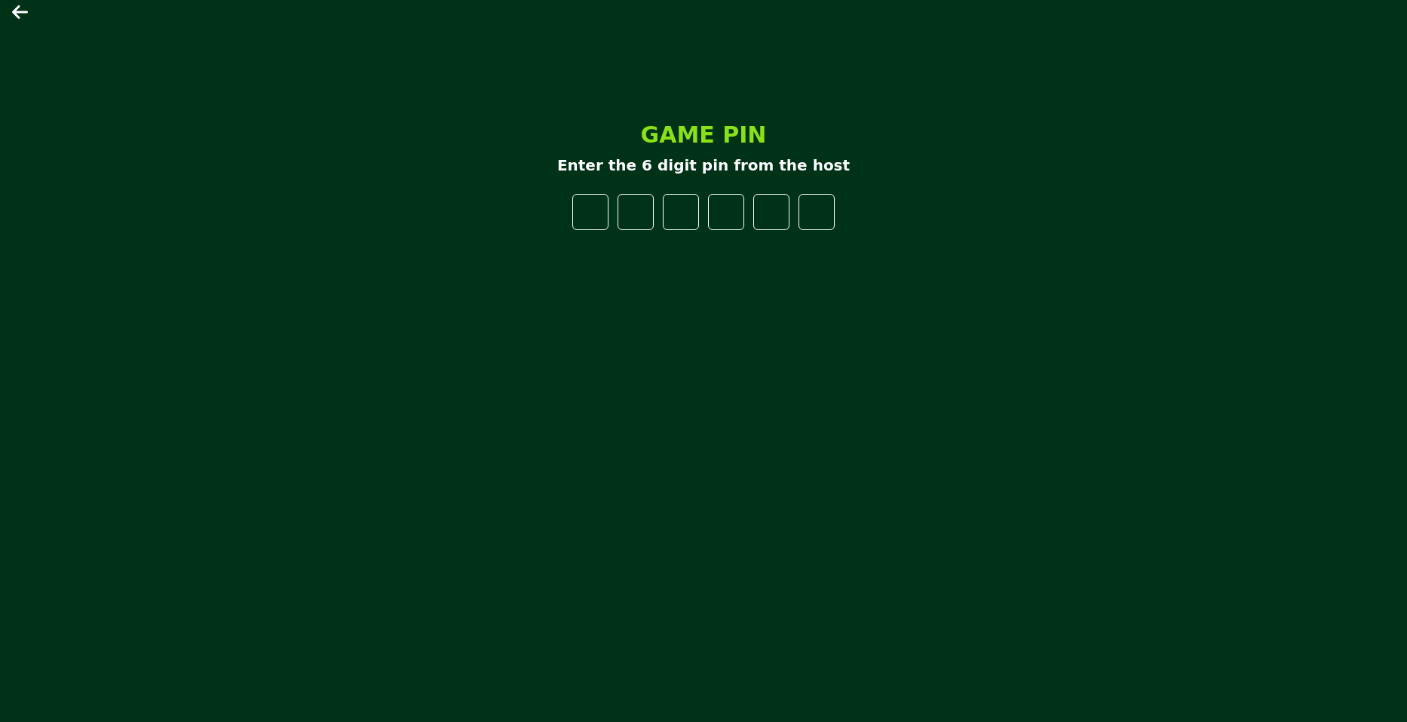
click at [16, 0] on main "GAME PIN Enter the 6 digit pin from the host" at bounding box center [703, 361] width 1407 height 722
click at [3, 10] on main "GAME PIN Enter the 6 digit pin from the host" at bounding box center [703, 361] width 1407 height 722
click at [26, 19] on icon at bounding box center [21, 12] width 18 height 18
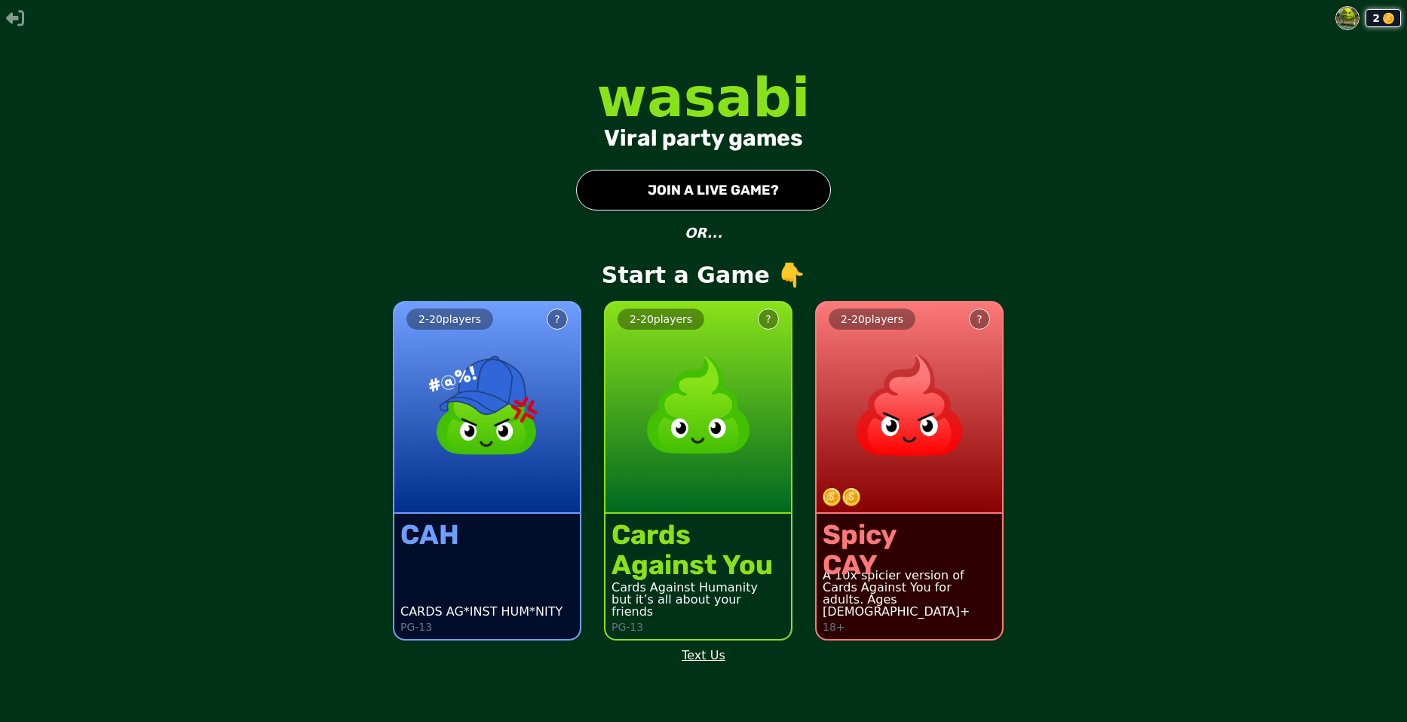
click at [756, 183] on button "● JOIN A LIVE GAME?" at bounding box center [703, 190] width 255 height 41
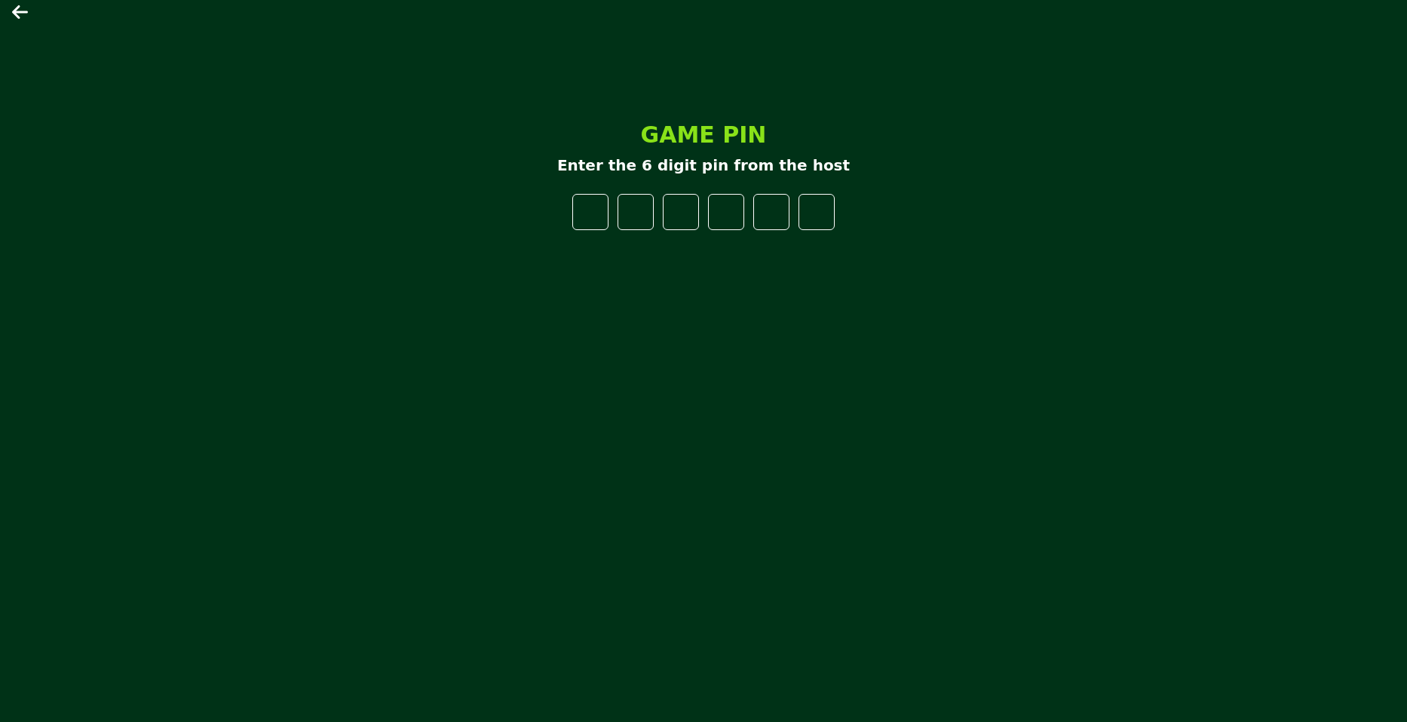
click at [22, 5] on icon at bounding box center [21, 12] width 18 height 18
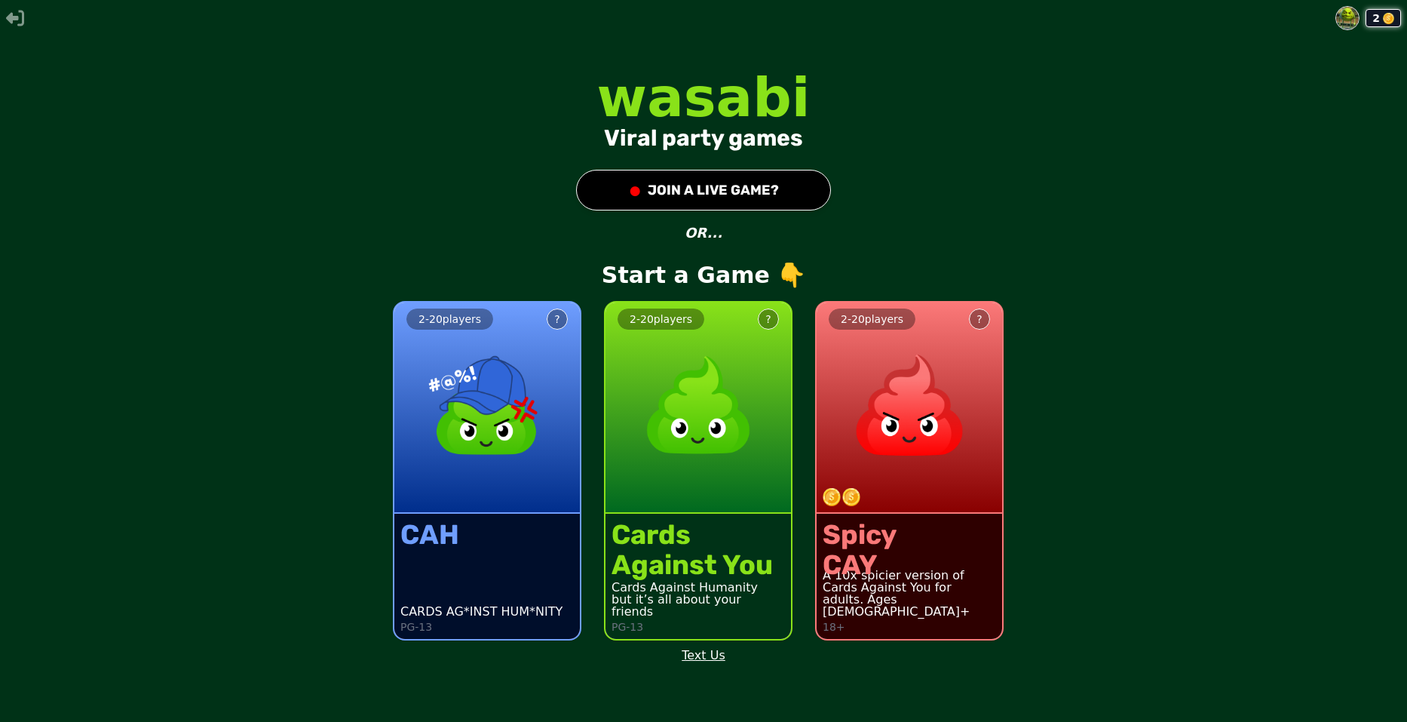
click at [722, 364] on img at bounding box center [698, 405] width 133 height 133
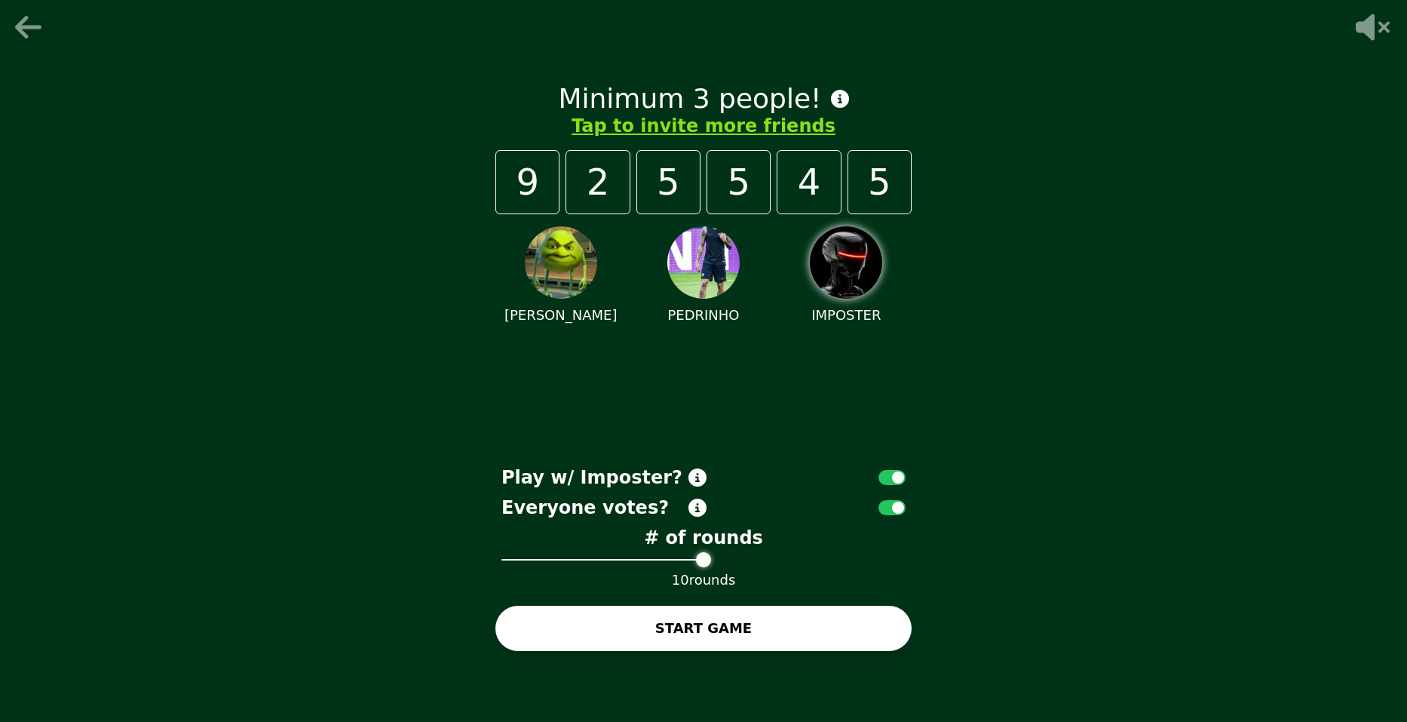
drag, startPoint x: 703, startPoint y: 548, endPoint x: 708, endPoint y: 559, distance: 11.8
click at [708, 559] on div "# of rounds 10 rounds" at bounding box center [704, 558] width 416 height 65
click at [906, 567] on span at bounding box center [898, 559] width 15 height 15
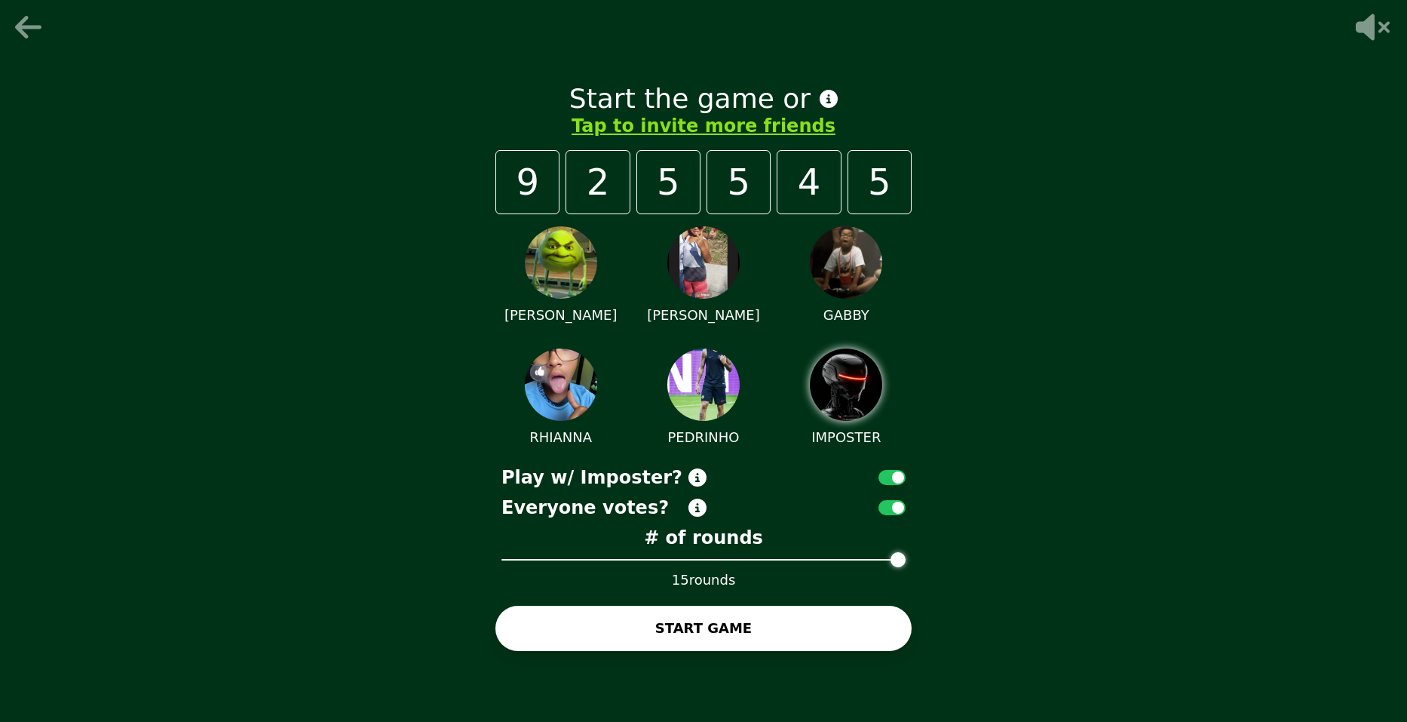
click at [785, 633] on button "START GAME" at bounding box center [704, 628] width 416 height 45
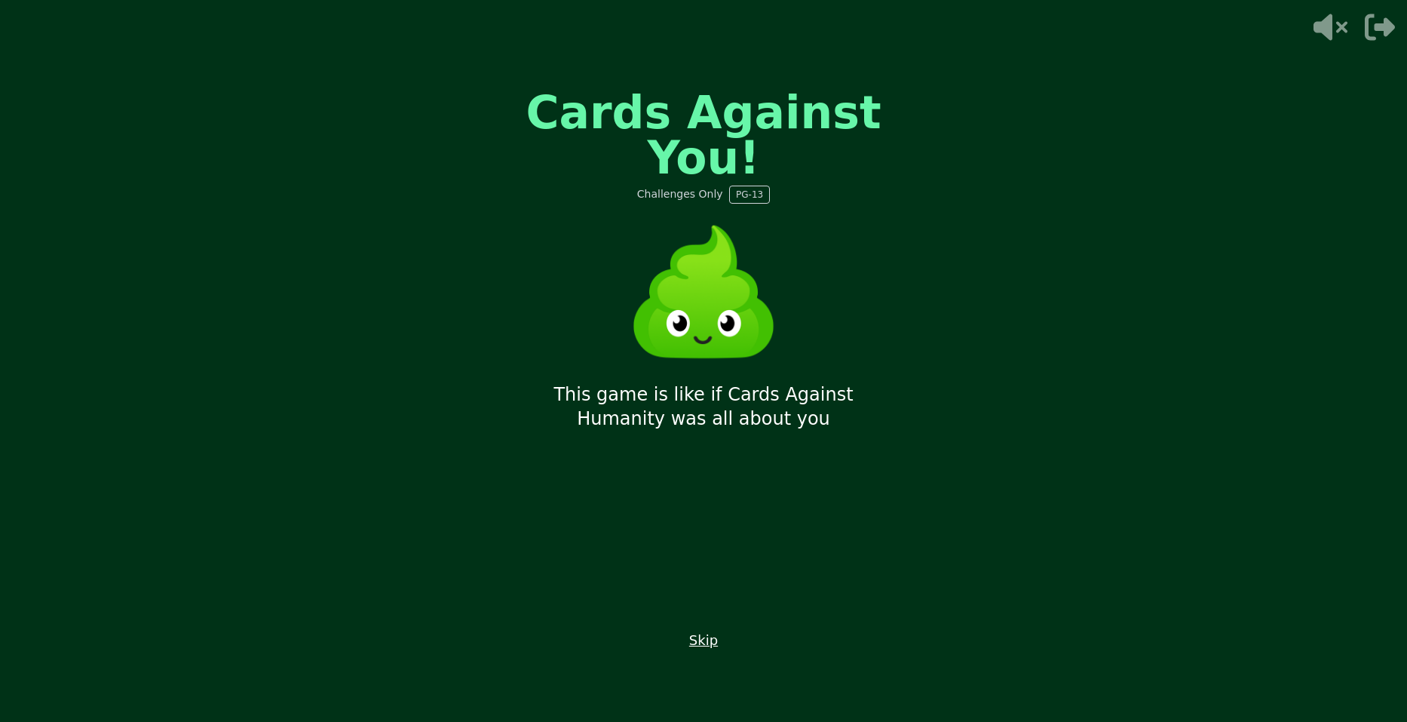
click at [710, 646] on button "Skip" at bounding box center [703, 640] width 29 height 21
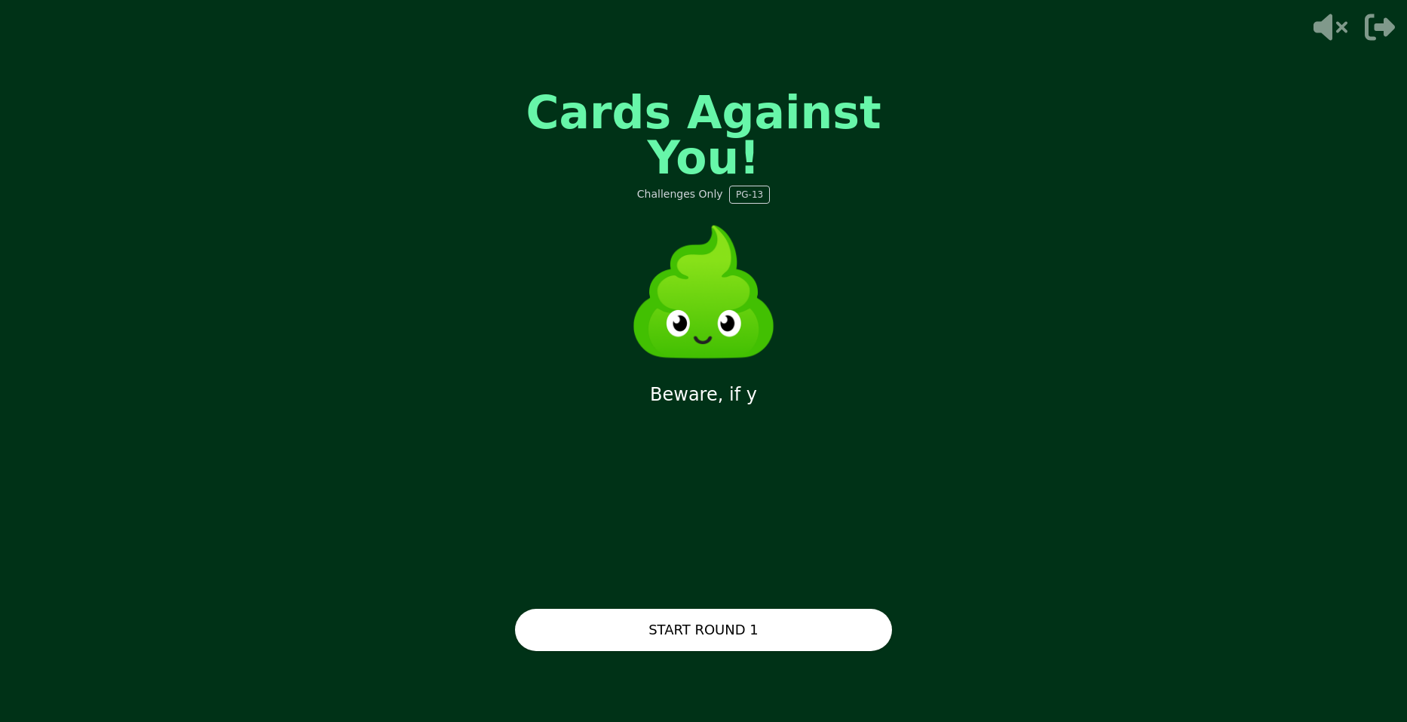
click at [717, 637] on button "START ROUND 1" at bounding box center [703, 630] width 377 height 42
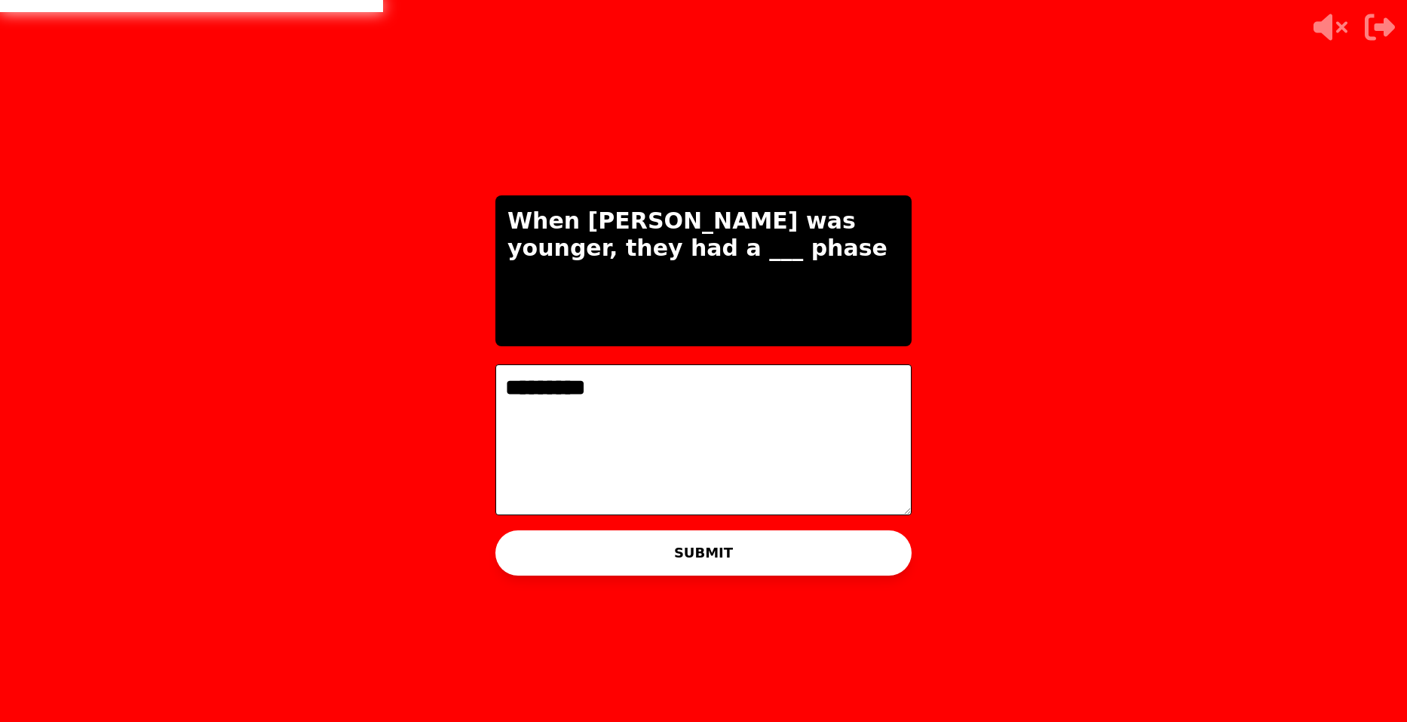
type textarea "*********"
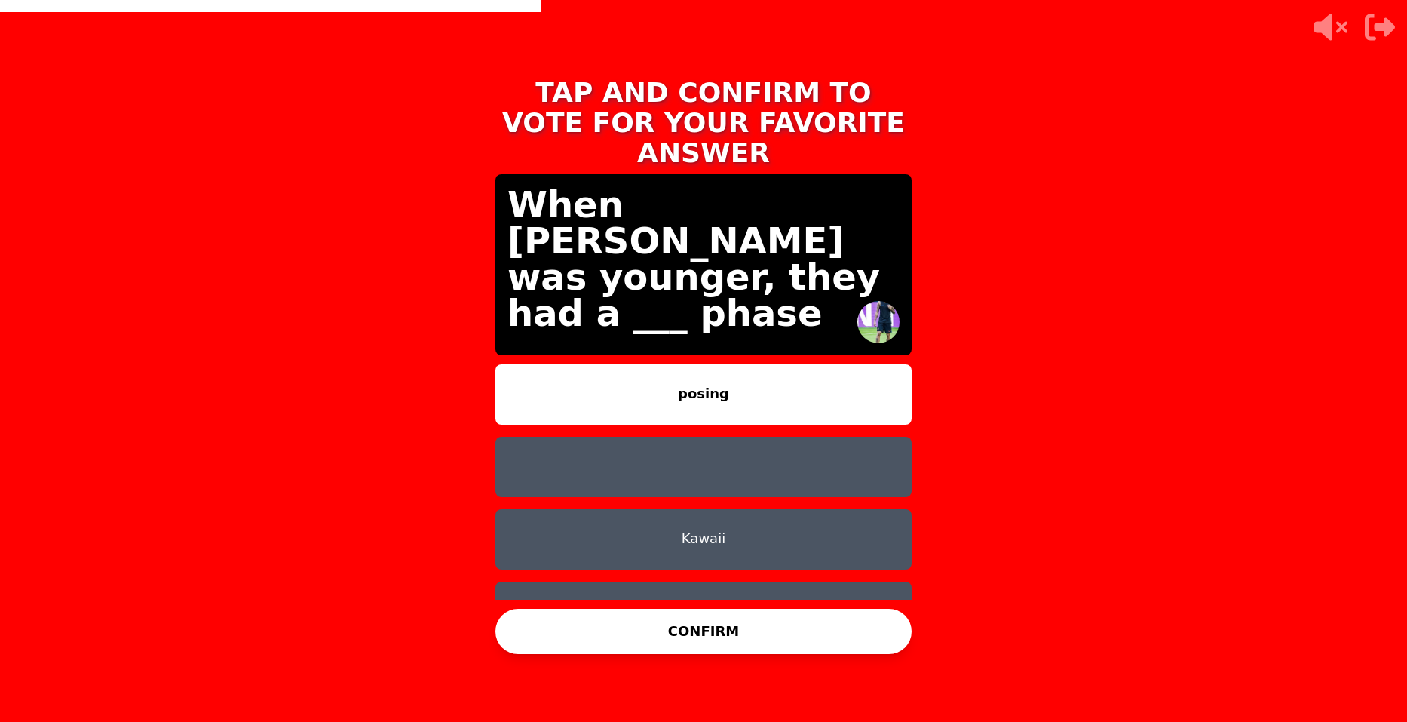
click at [665, 520] on button "Kawaii" at bounding box center [704, 539] width 416 height 60
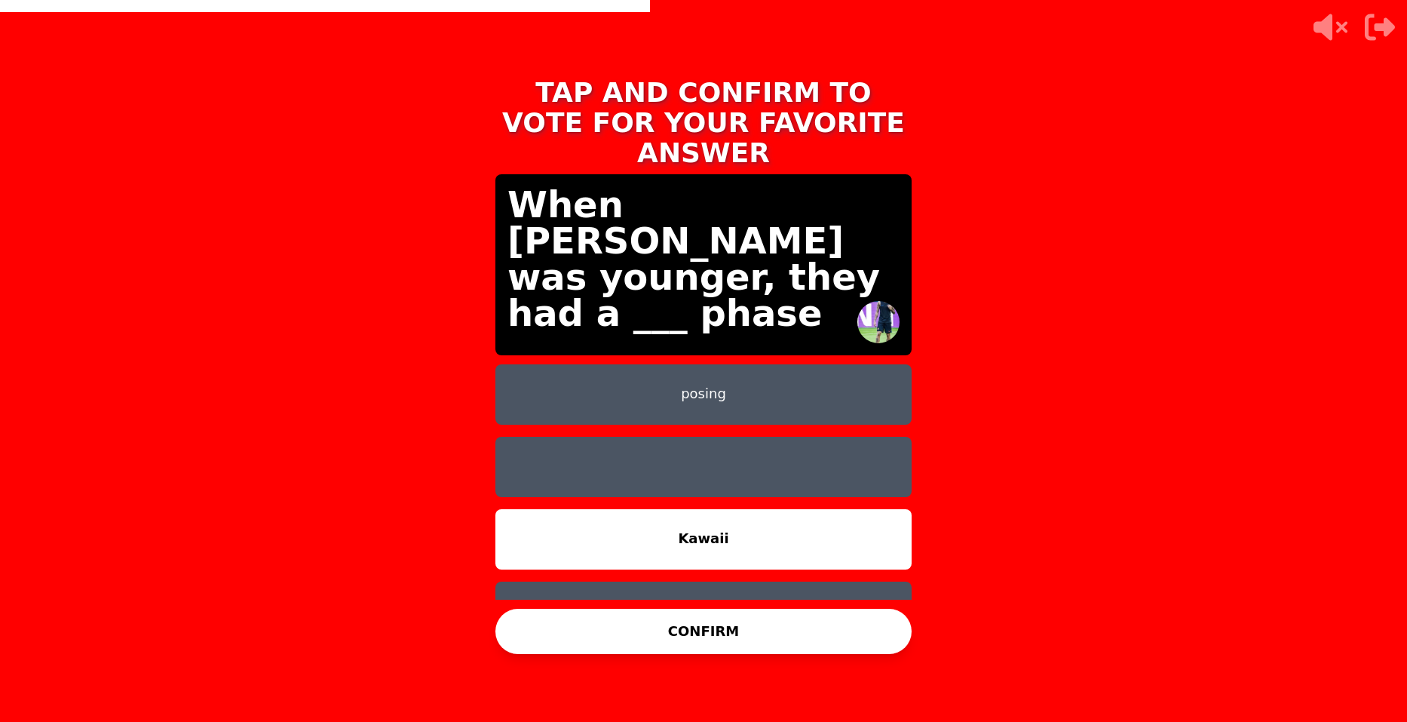
click at [727, 364] on button "posing" at bounding box center [704, 394] width 416 height 60
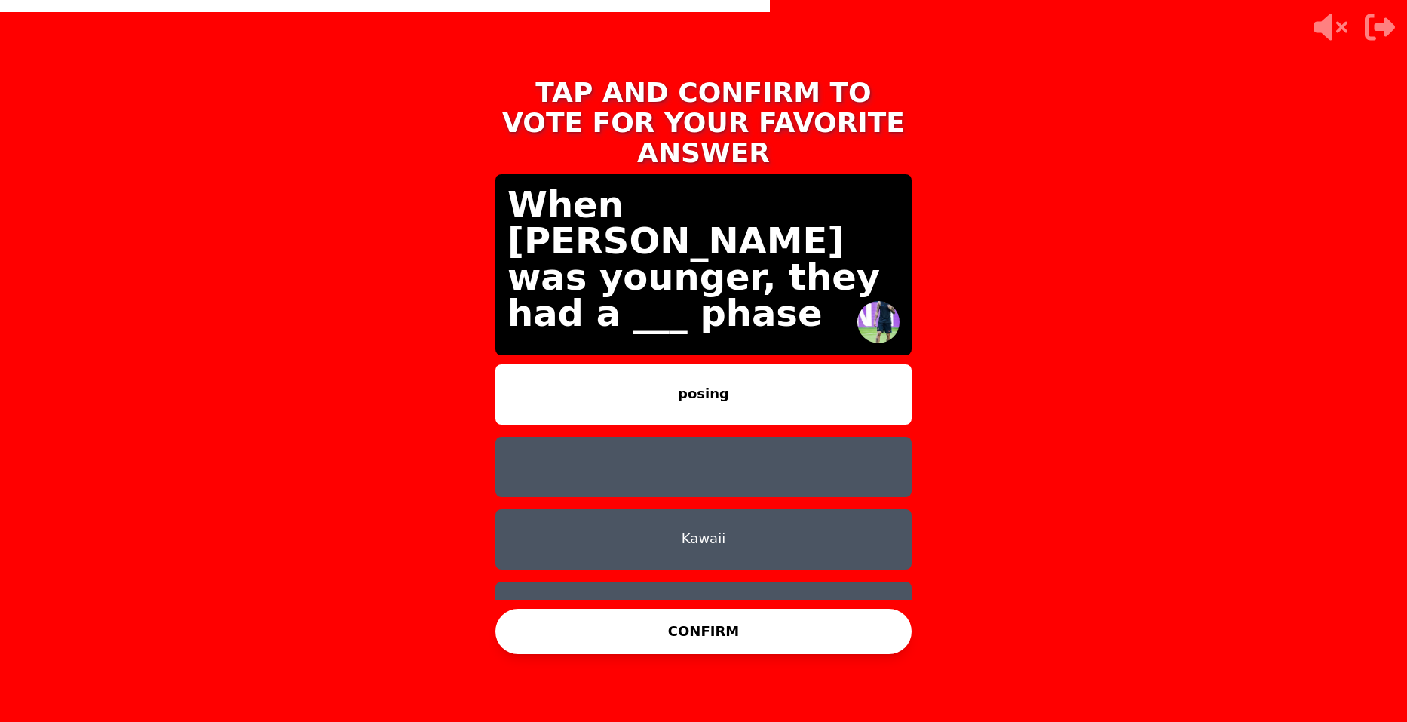
click at [740, 529] on button "Kawaii" at bounding box center [704, 539] width 416 height 60
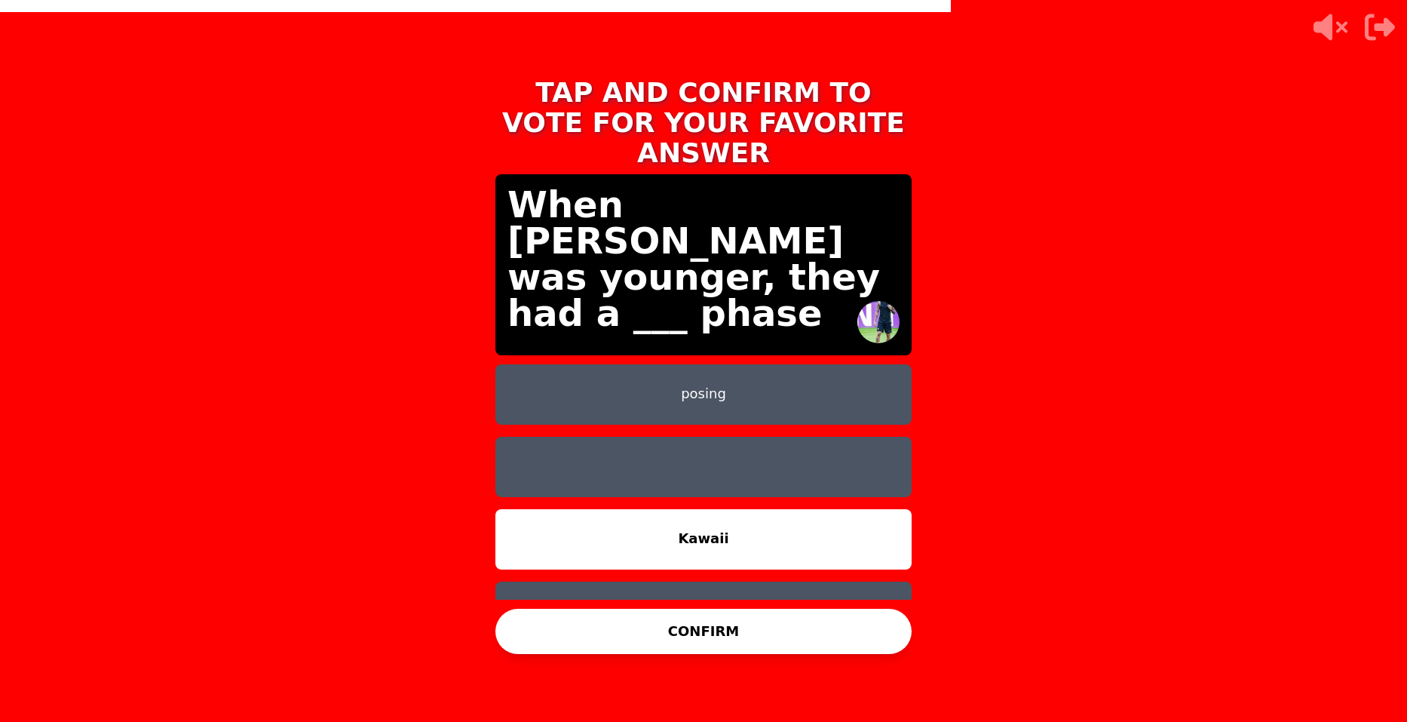
click at [765, 440] on button at bounding box center [704, 467] width 416 height 60
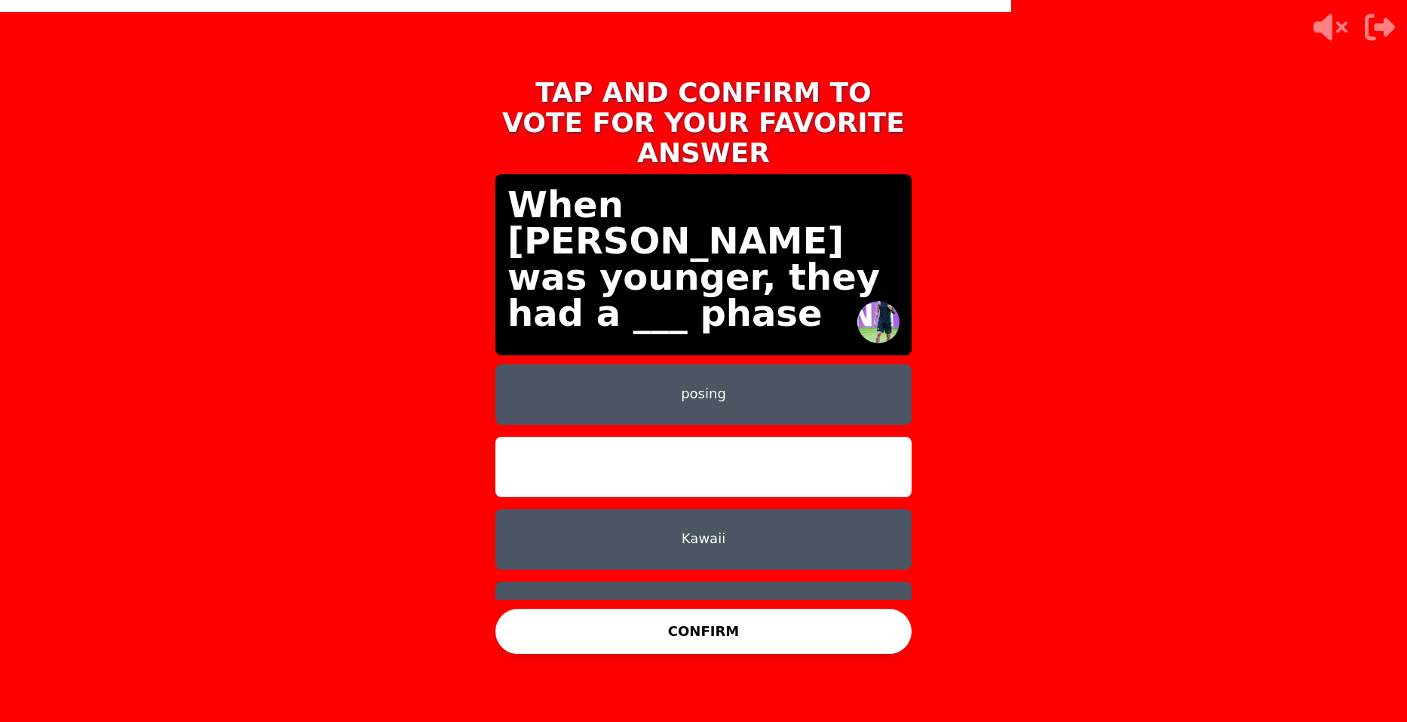
click at [784, 631] on button "CONFIRM" at bounding box center [704, 631] width 416 height 45
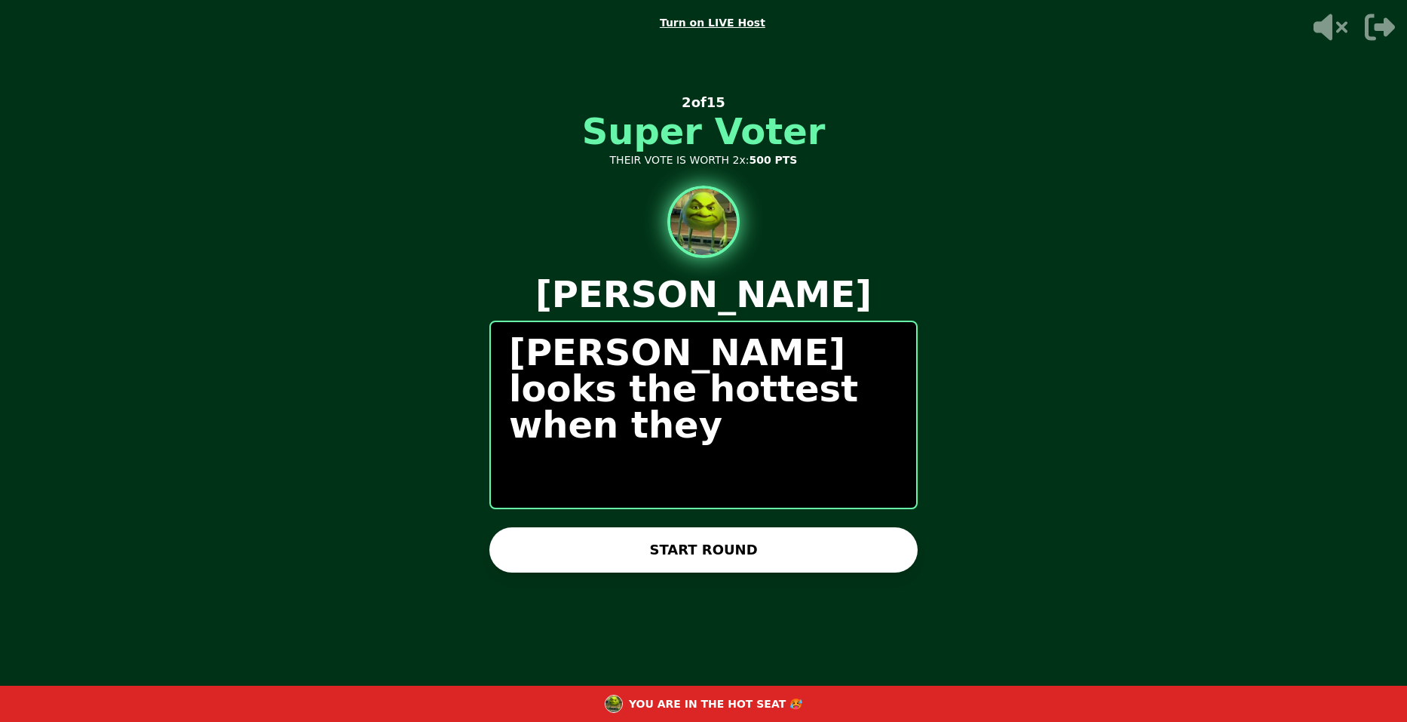
click at [883, 544] on button "START ROUND" at bounding box center [704, 549] width 428 height 45
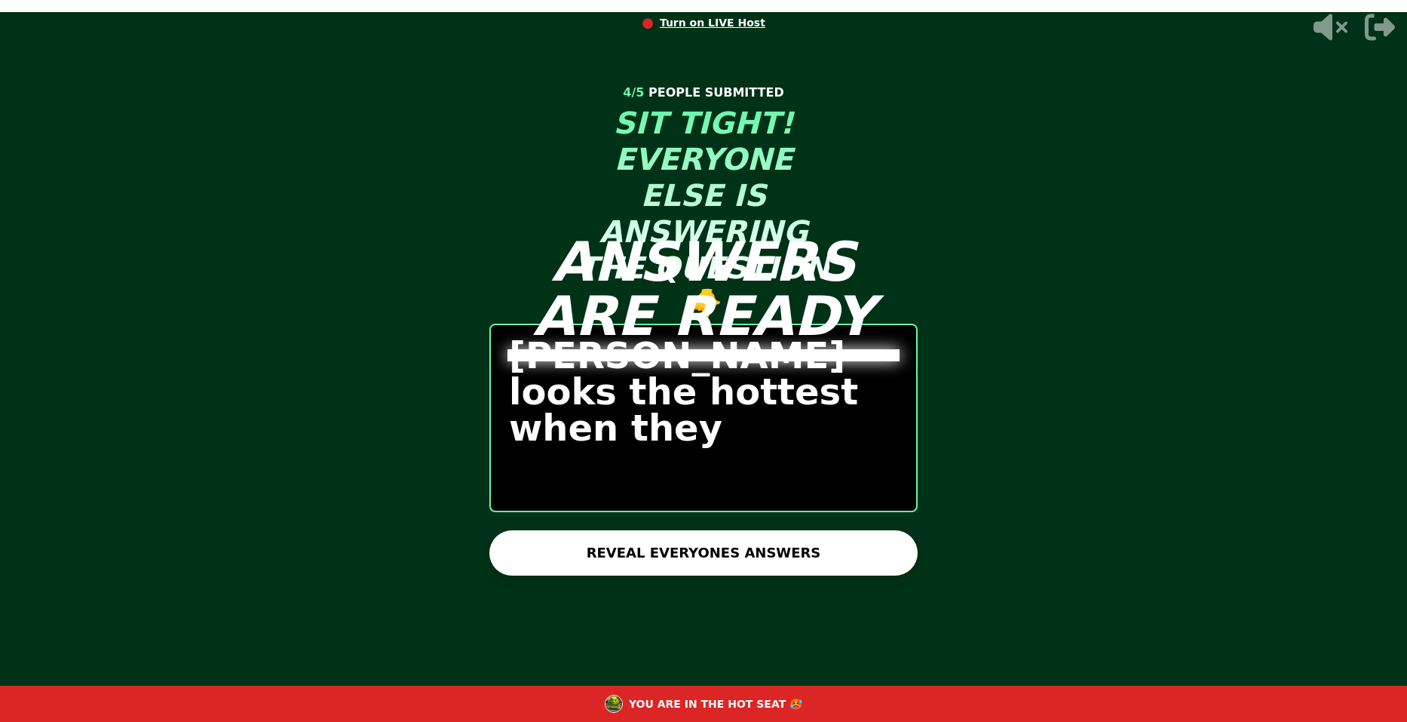
drag, startPoint x: 883, startPoint y: 544, endPoint x: 865, endPoint y: 424, distance: 121.3
click at [870, 452] on div "ANSWERS ARE READY ● Turn on LIVE Host 4 / 5 PEOPLE SUBMITTED SIT TIGHT! EVERYON…" at bounding box center [703, 361] width 453 height 722
click at [732, 516] on div "ANSWERS ARE READY" at bounding box center [703, 361] width 453 height 603
click at [759, 539] on button "REVEAL EVERYONES ANSWERS" at bounding box center [704, 552] width 428 height 45
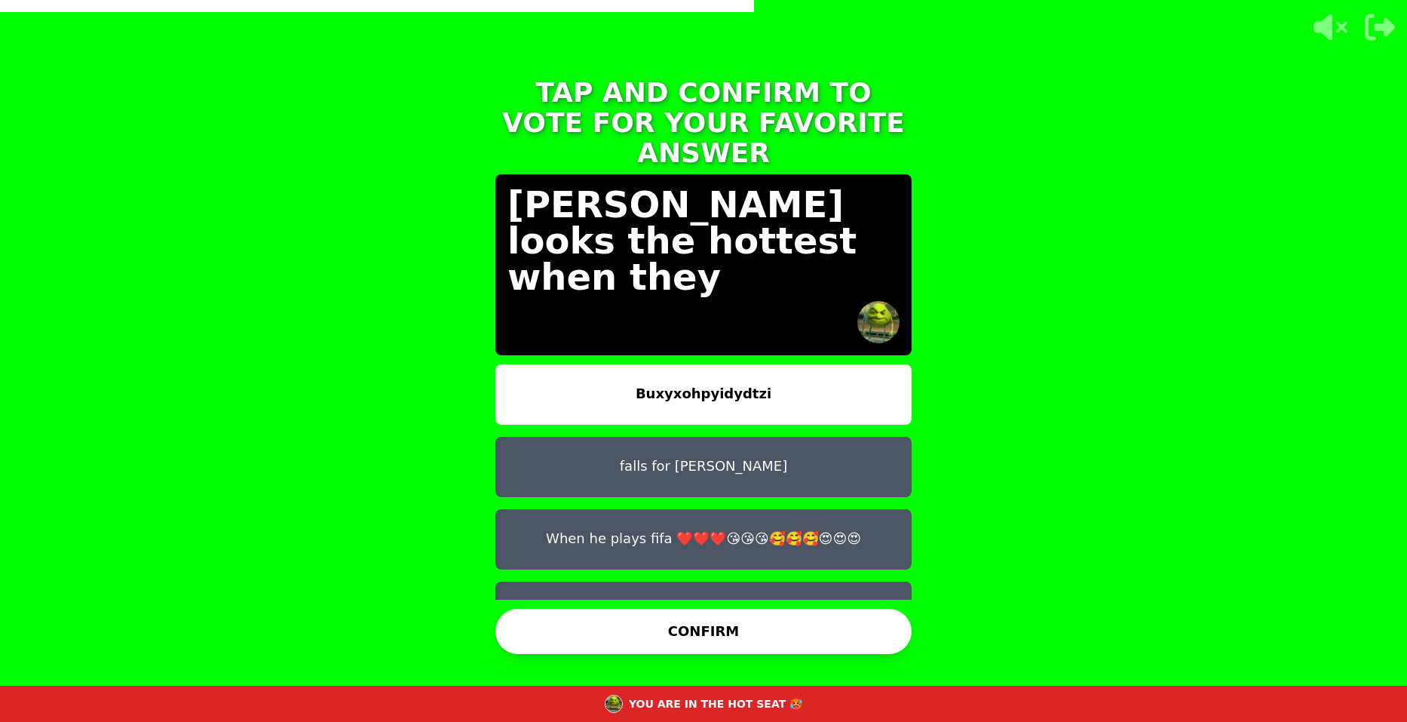
drag, startPoint x: 657, startPoint y: 497, endPoint x: 671, endPoint y: 499, distance: 13.7
click at [664, 509] on button "When he plays fifa ❤️❤️❤️😘😘😘🥰🥰🥰😍😍😍" at bounding box center [704, 539] width 416 height 60
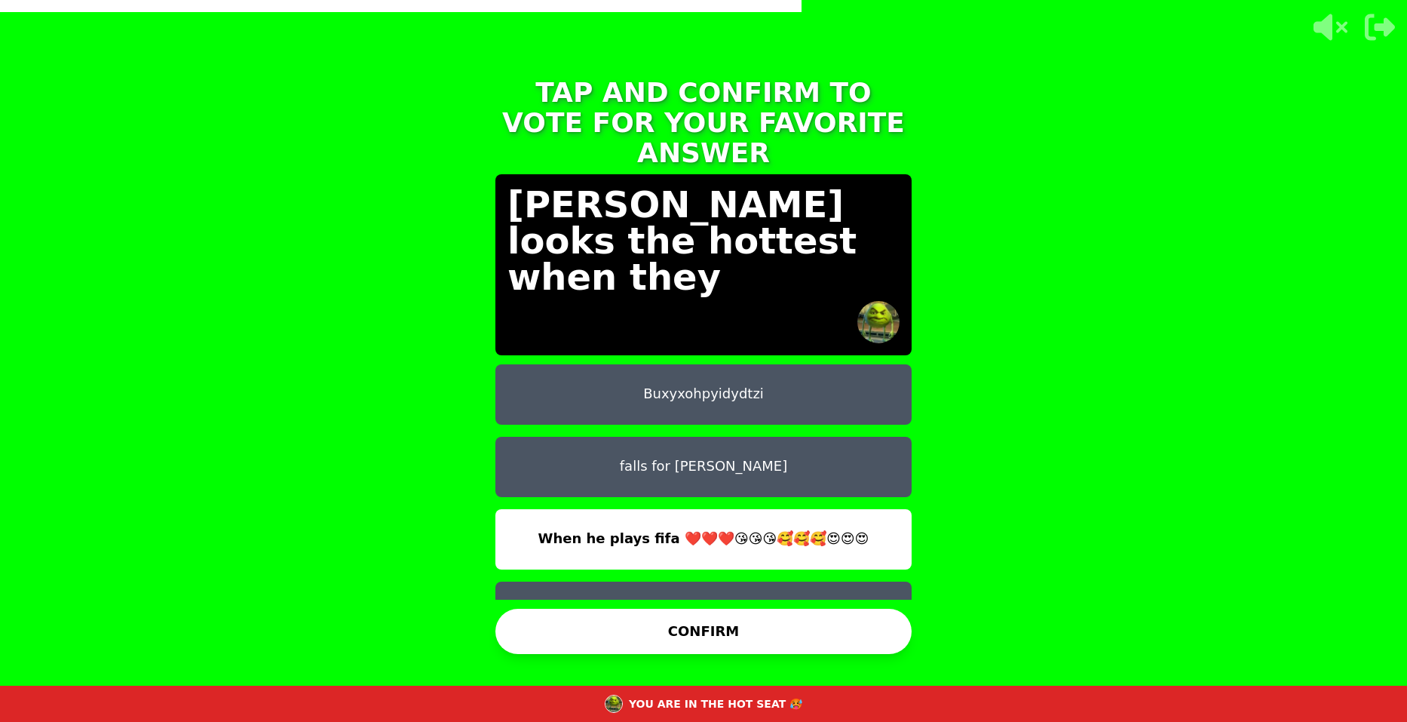
click at [704, 644] on button "CONFIRM" at bounding box center [704, 631] width 416 height 45
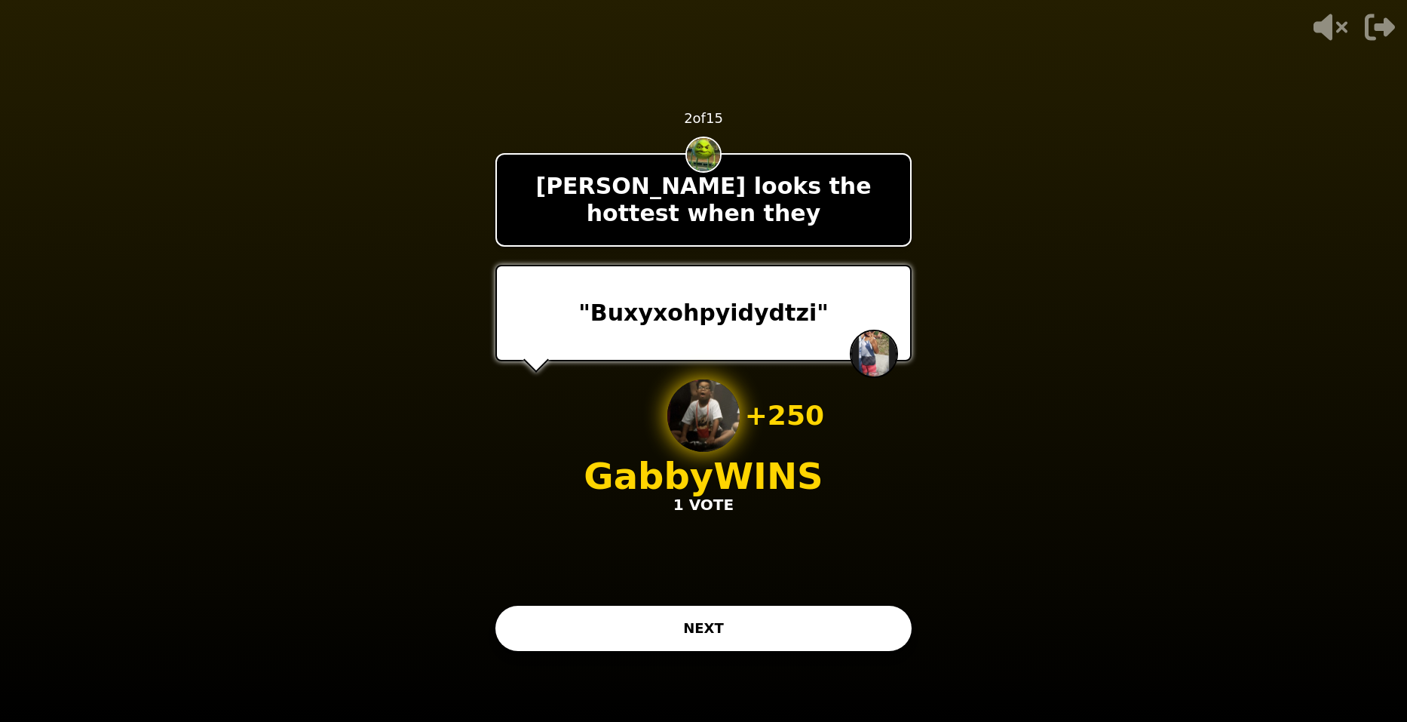
click at [774, 650] on button "NEXT" at bounding box center [704, 628] width 416 height 45
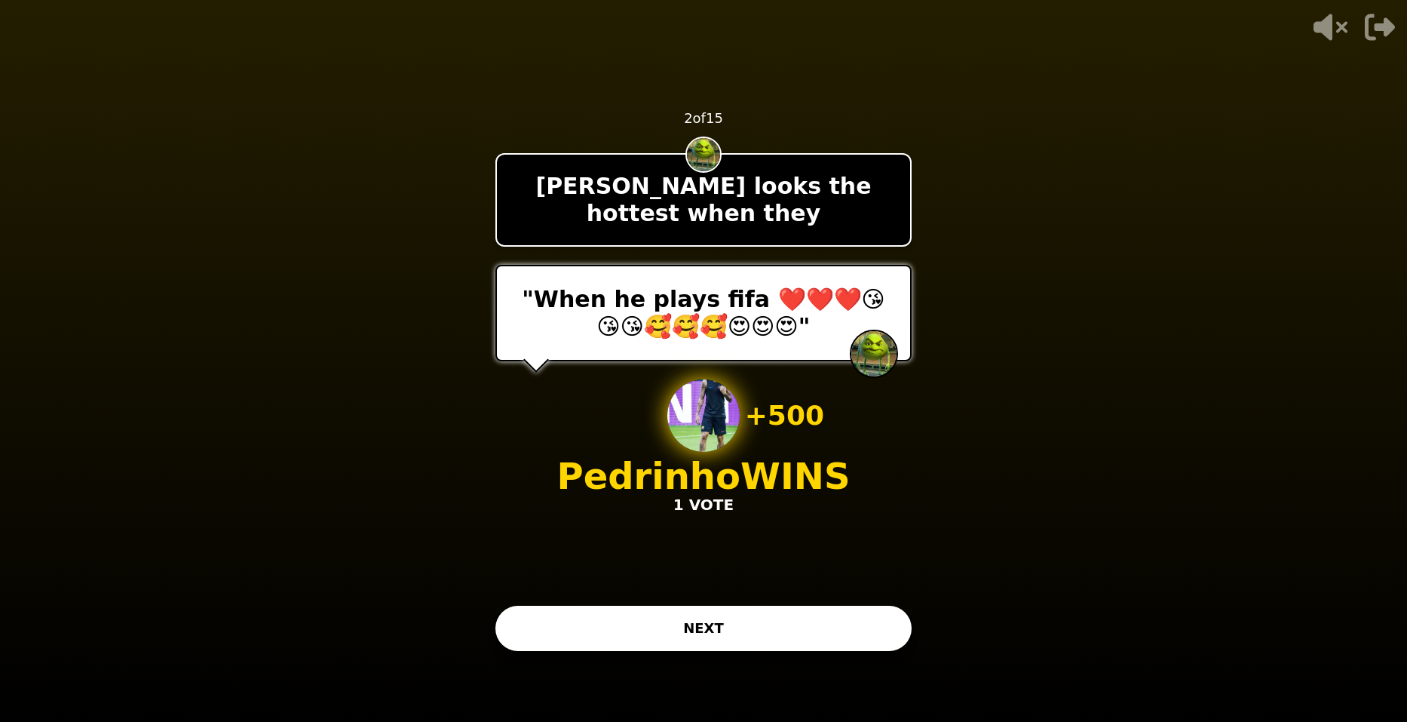
click at [780, 606] on button "NEXT" at bounding box center [704, 628] width 416 height 45
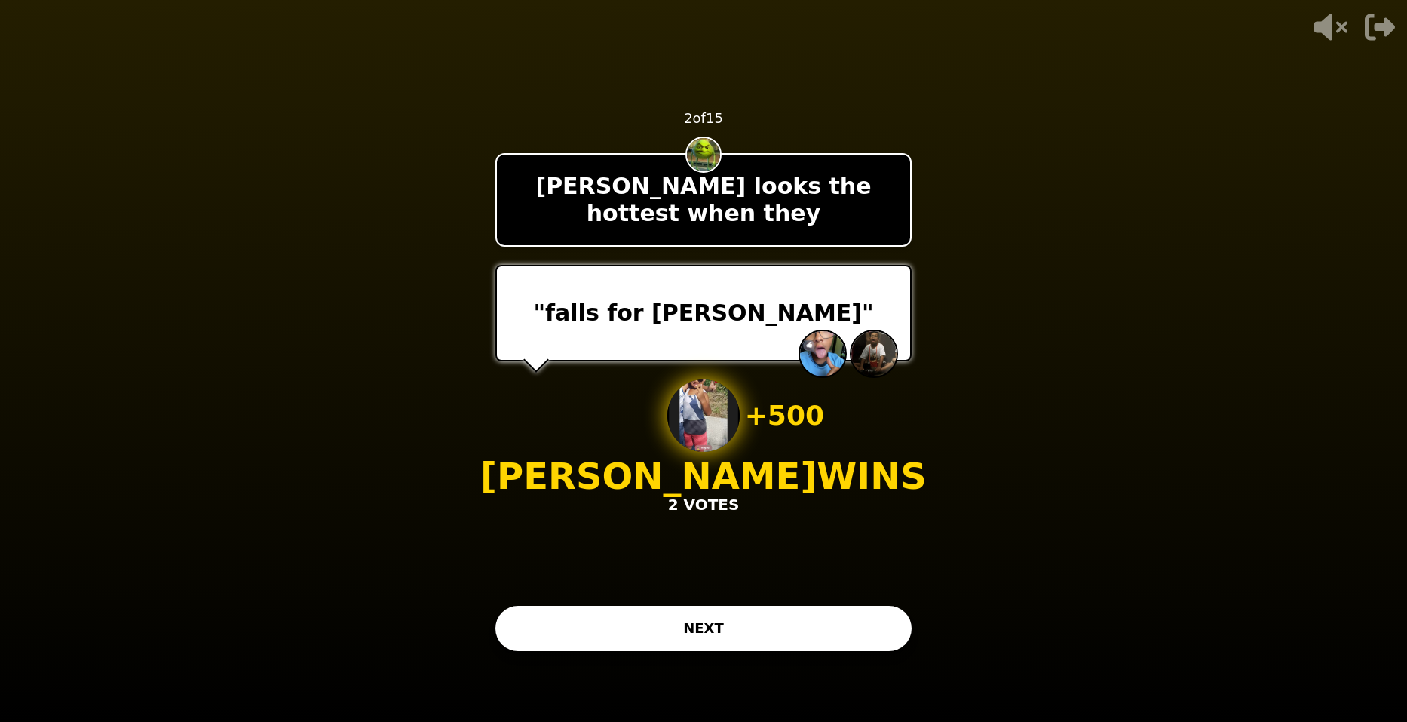
click at [752, 627] on button "NEXT" at bounding box center [704, 628] width 416 height 45
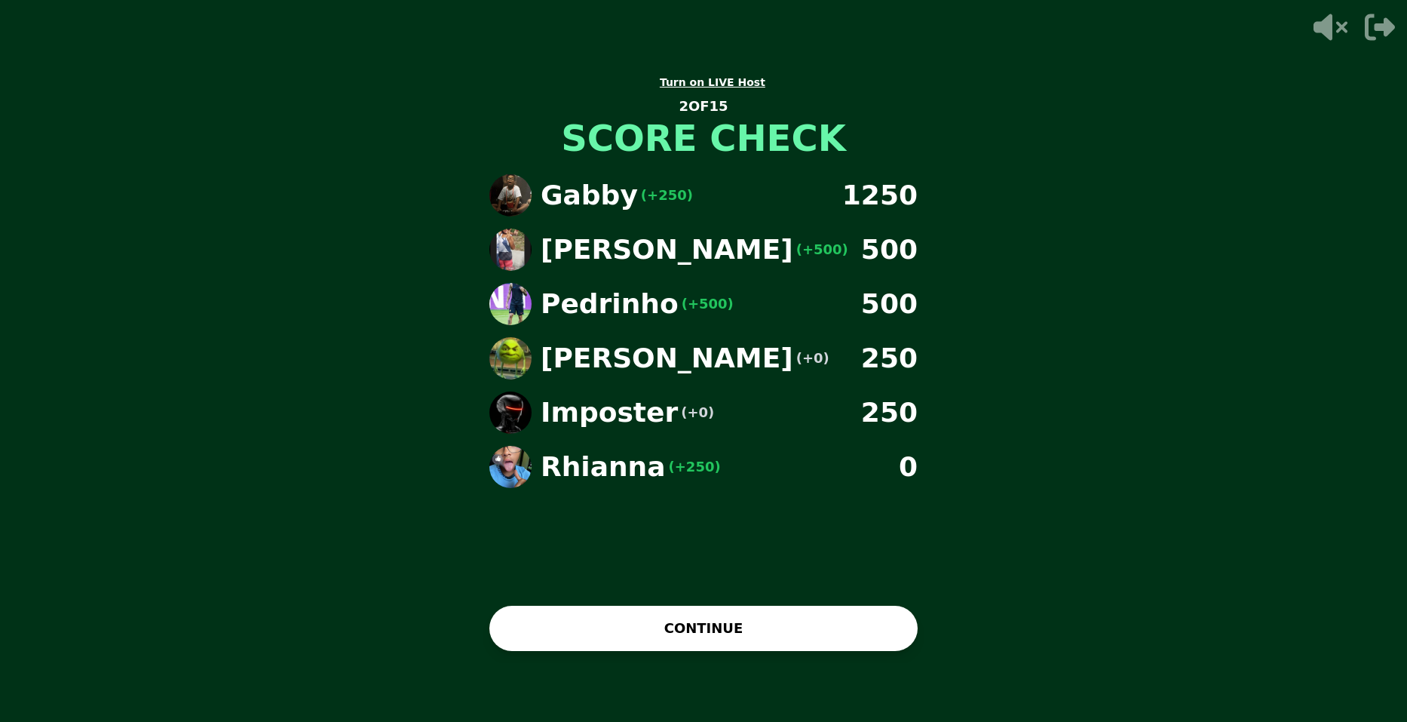
click at [869, 606] on button "CONTINUE" at bounding box center [704, 628] width 428 height 45
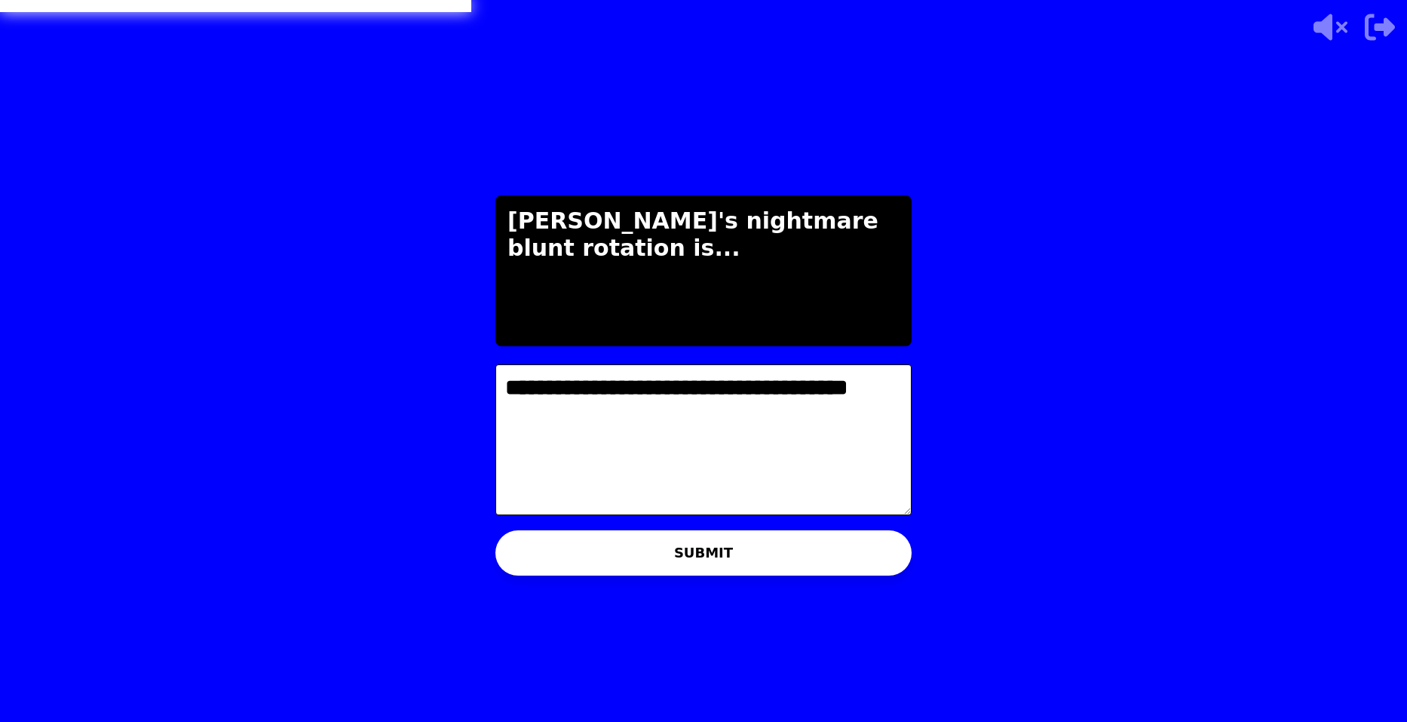
type textarea "**********"
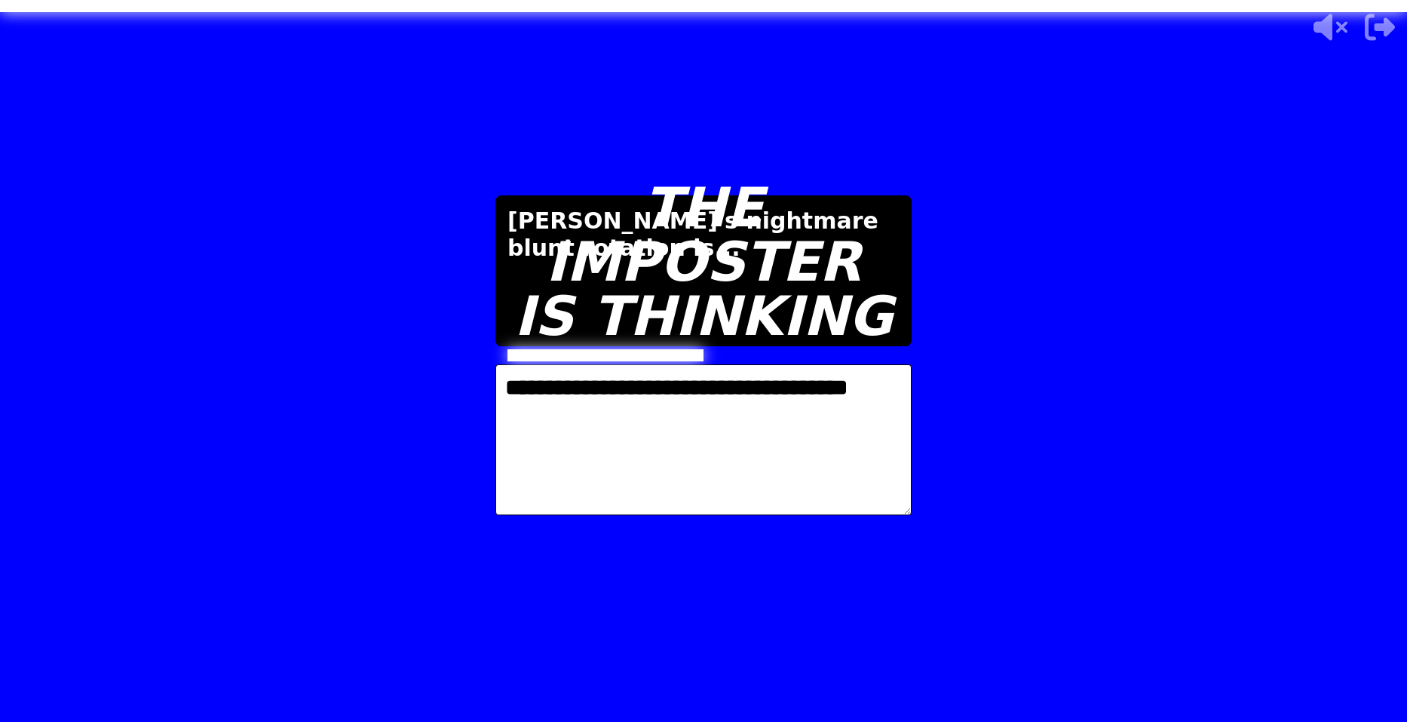
click at [1364, 308] on video at bounding box center [703, 361] width 1407 height 722
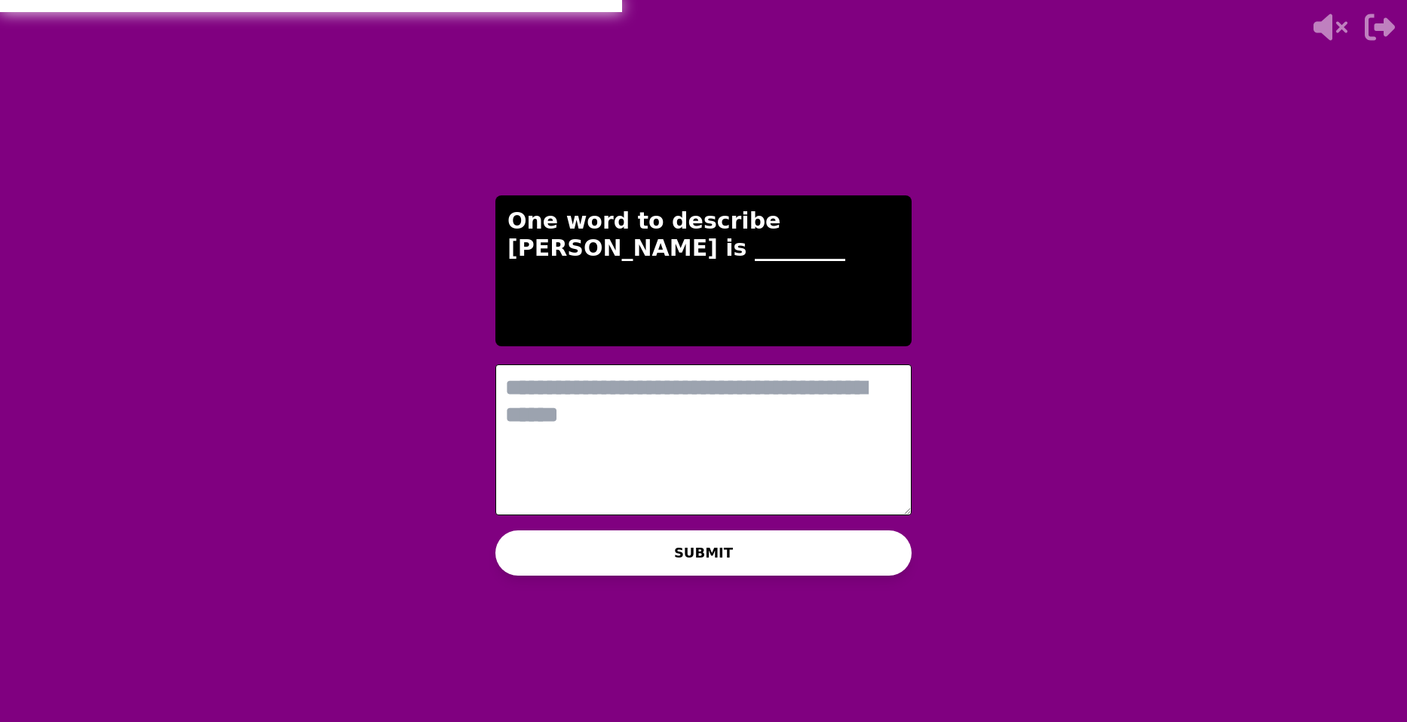
type textarea "*"
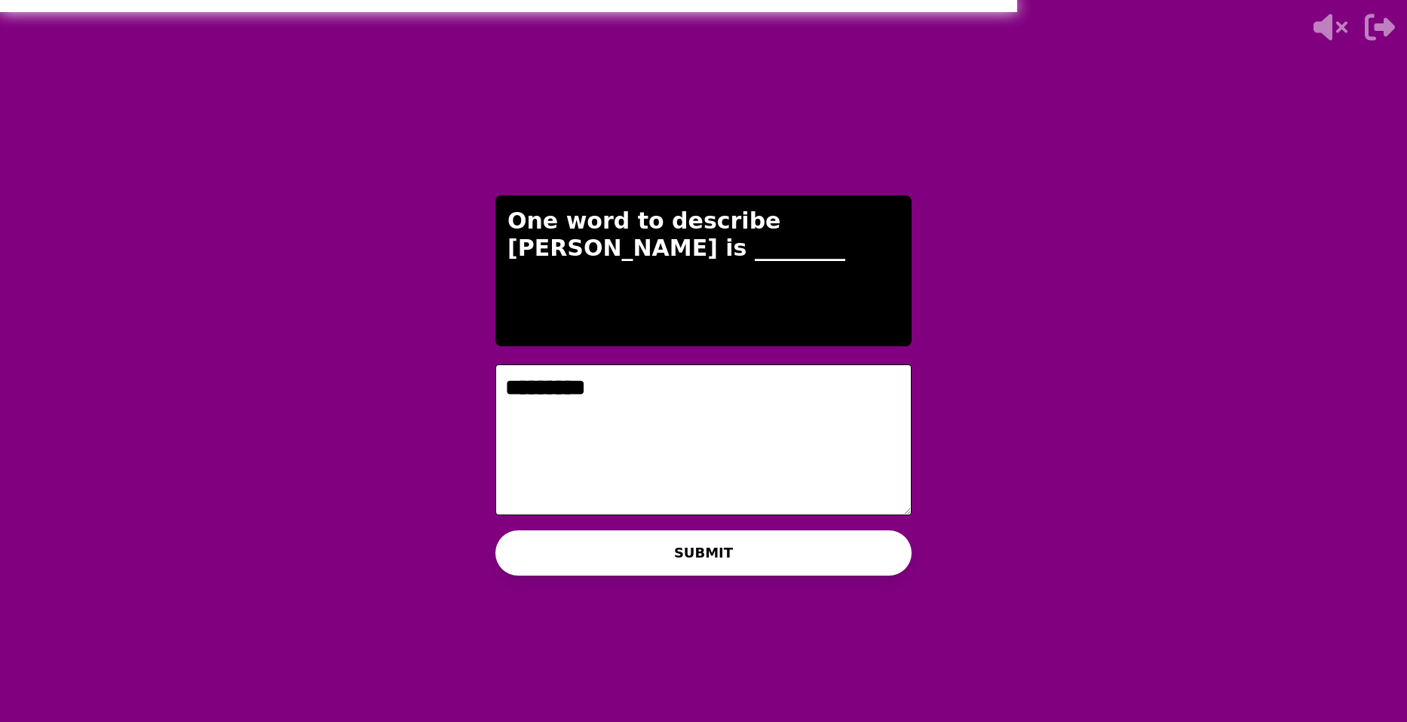
type textarea "*********"
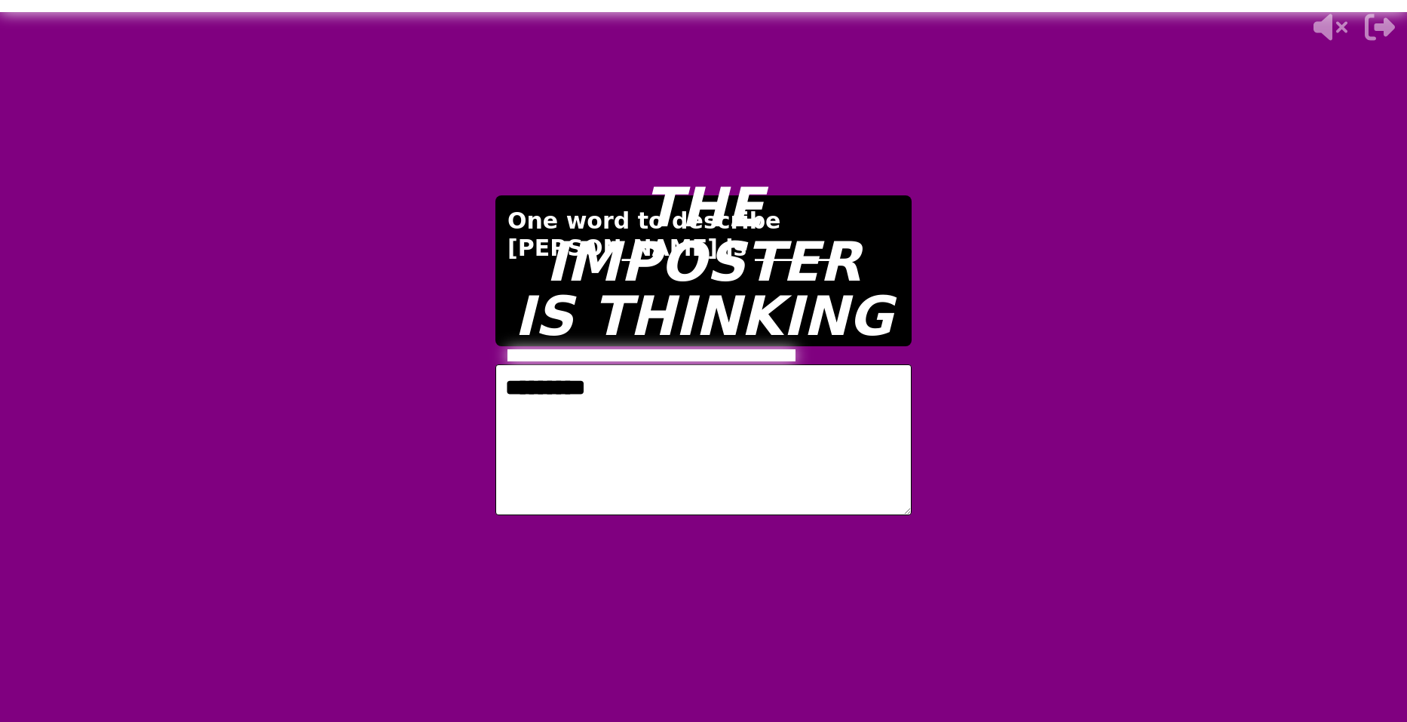
click at [1334, 484] on video at bounding box center [703, 361] width 1407 height 722
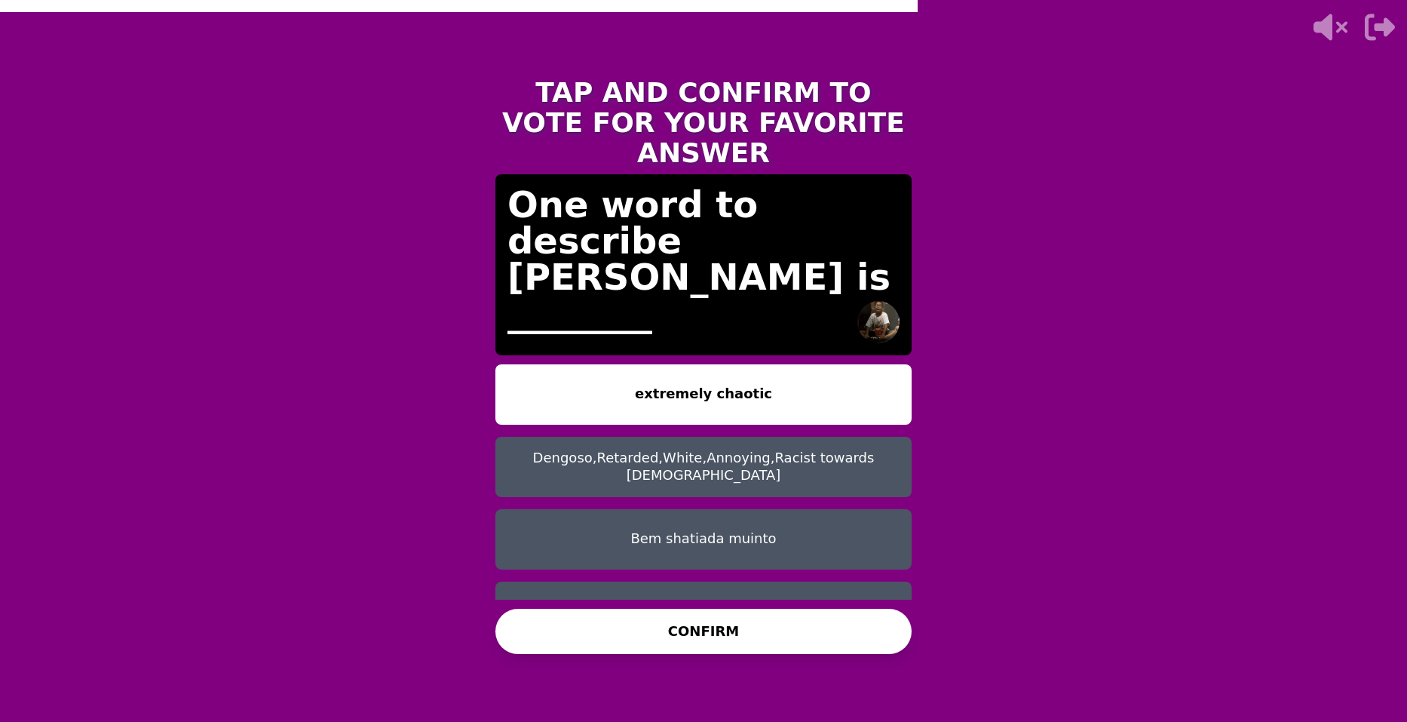
click at [784, 437] on button "Dengoso,Retarded,White,Annoying,Racist towards blacks" at bounding box center [704, 467] width 416 height 60
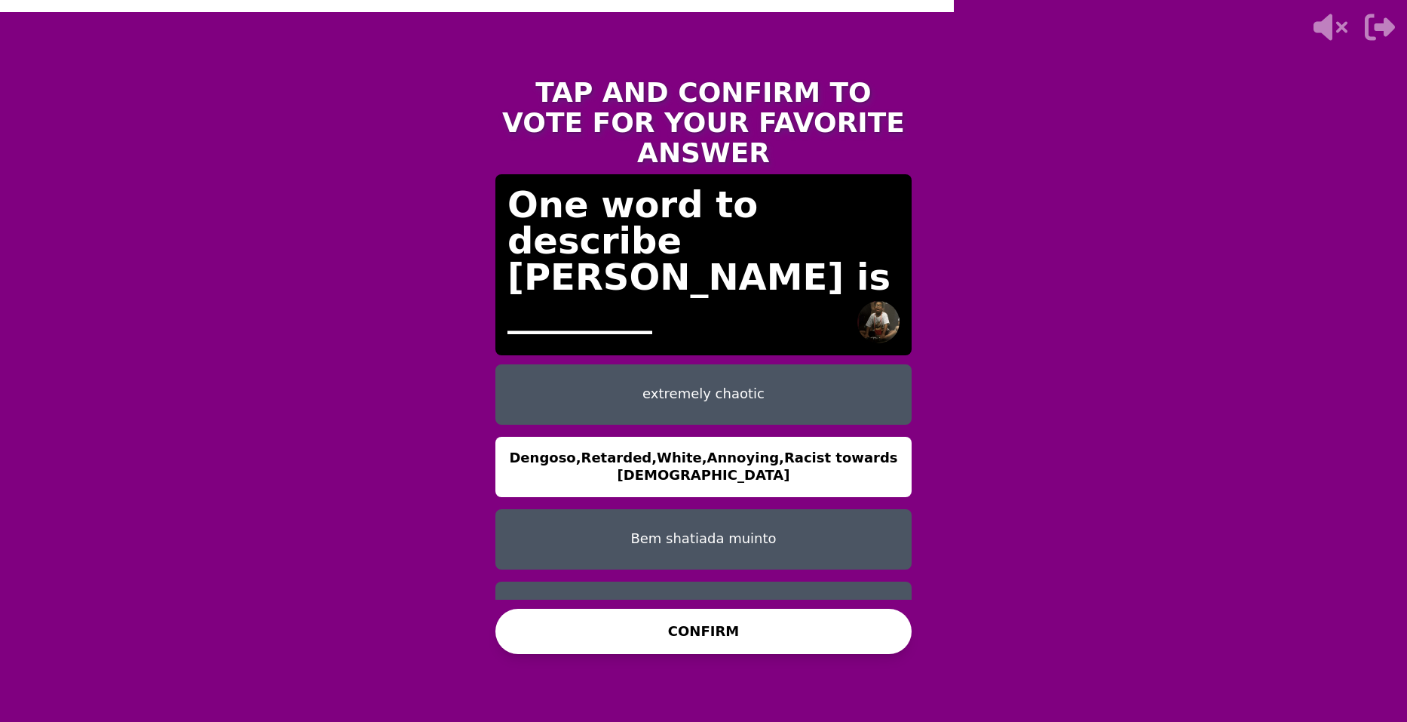
click at [753, 628] on button "CONFIRM" at bounding box center [704, 631] width 416 height 45
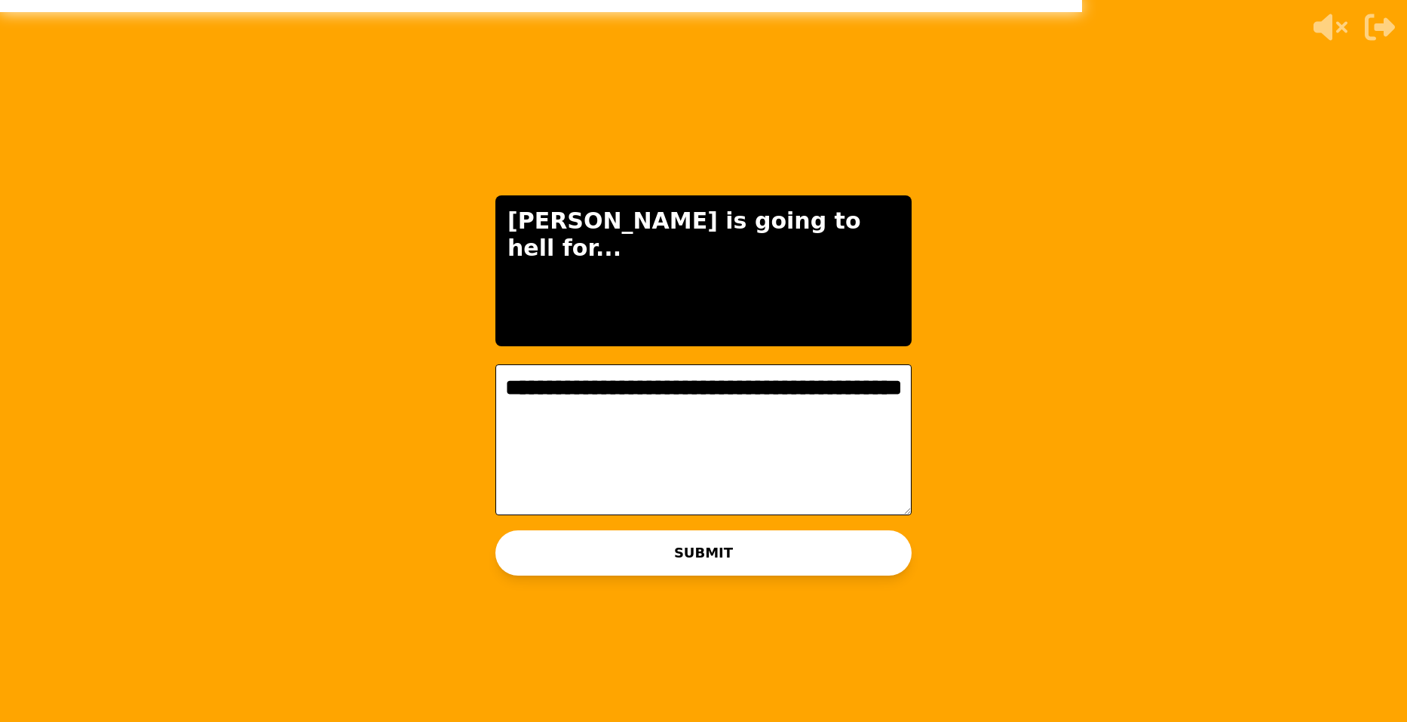
type textarea "**********"
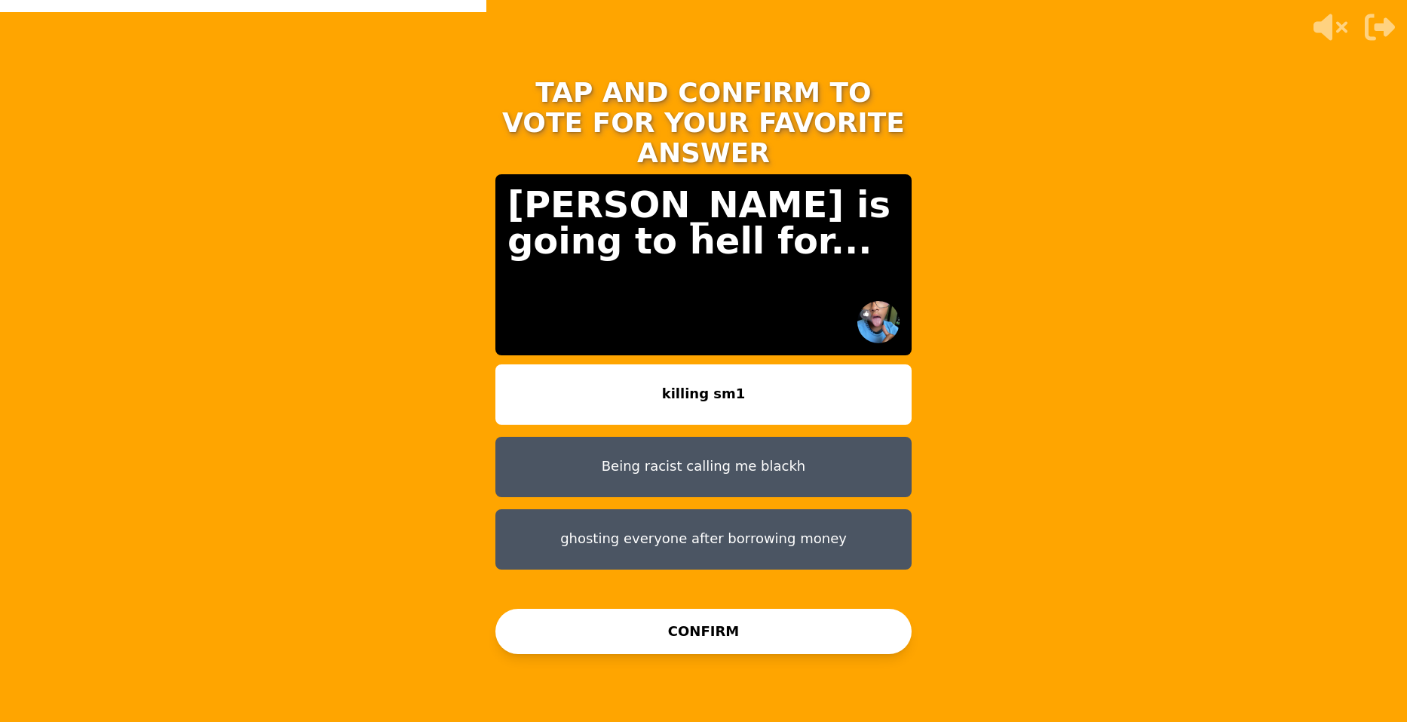
click at [859, 437] on button "Being racist calling me blackh" at bounding box center [704, 467] width 416 height 60
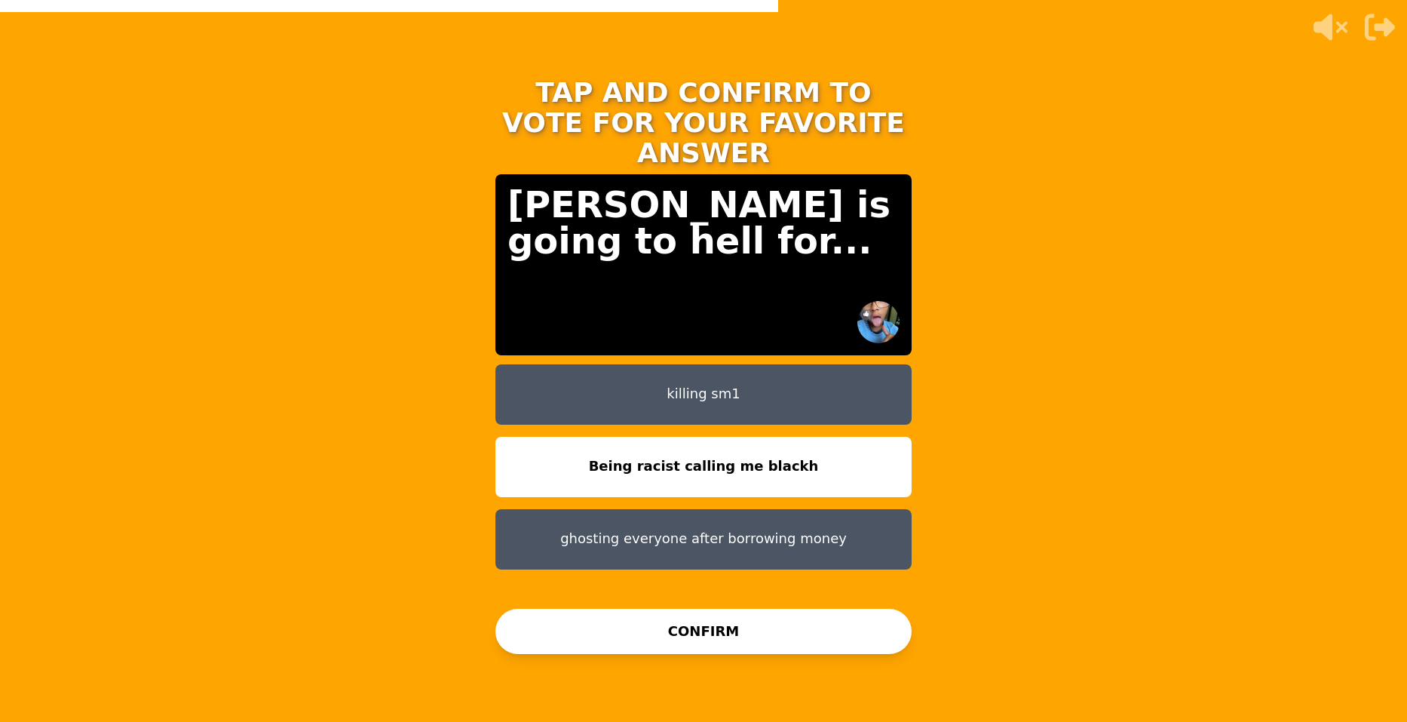
drag, startPoint x: 834, startPoint y: 436, endPoint x: 842, endPoint y: 465, distance: 30.6
click at [836, 439] on button "Being racist calling me blackh" at bounding box center [704, 467] width 416 height 60
click at [884, 366] on button "killing sm1" at bounding box center [704, 394] width 416 height 60
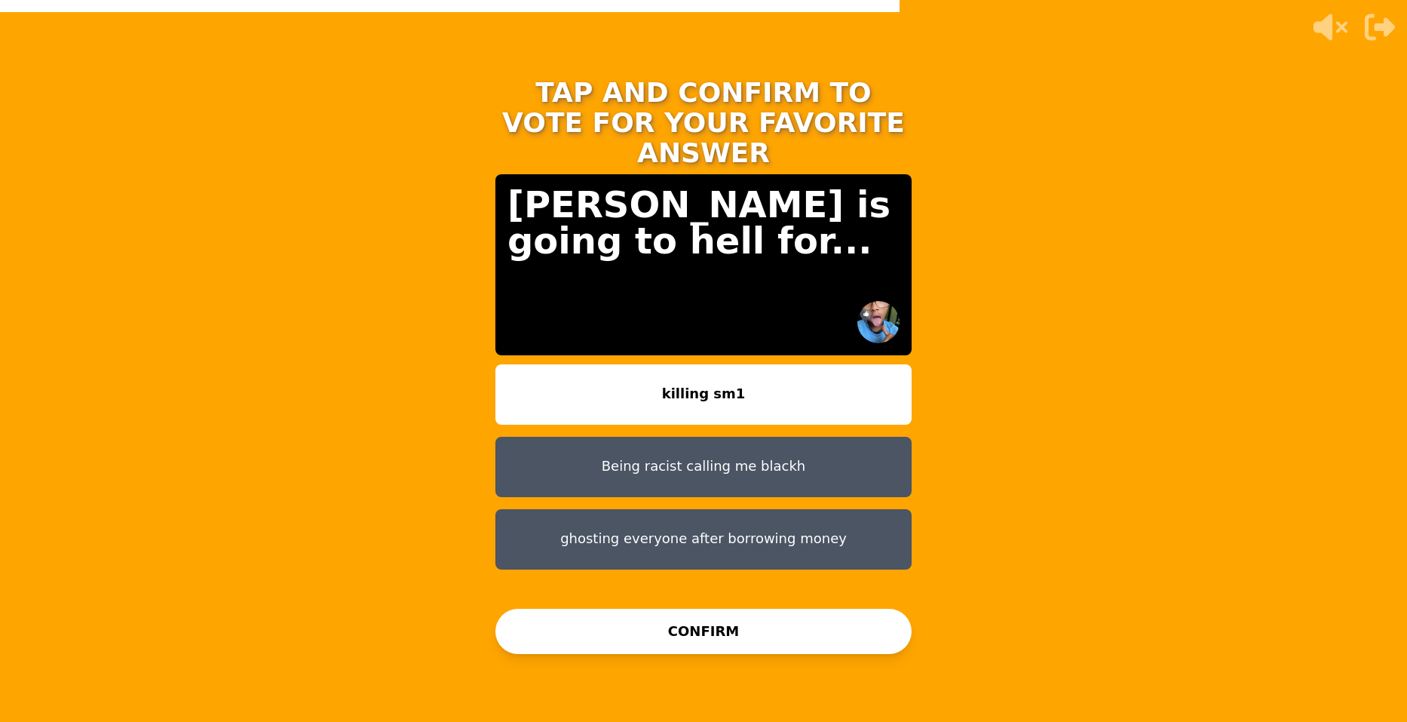
click at [833, 437] on button "Being racist calling me blackh" at bounding box center [704, 467] width 416 height 60
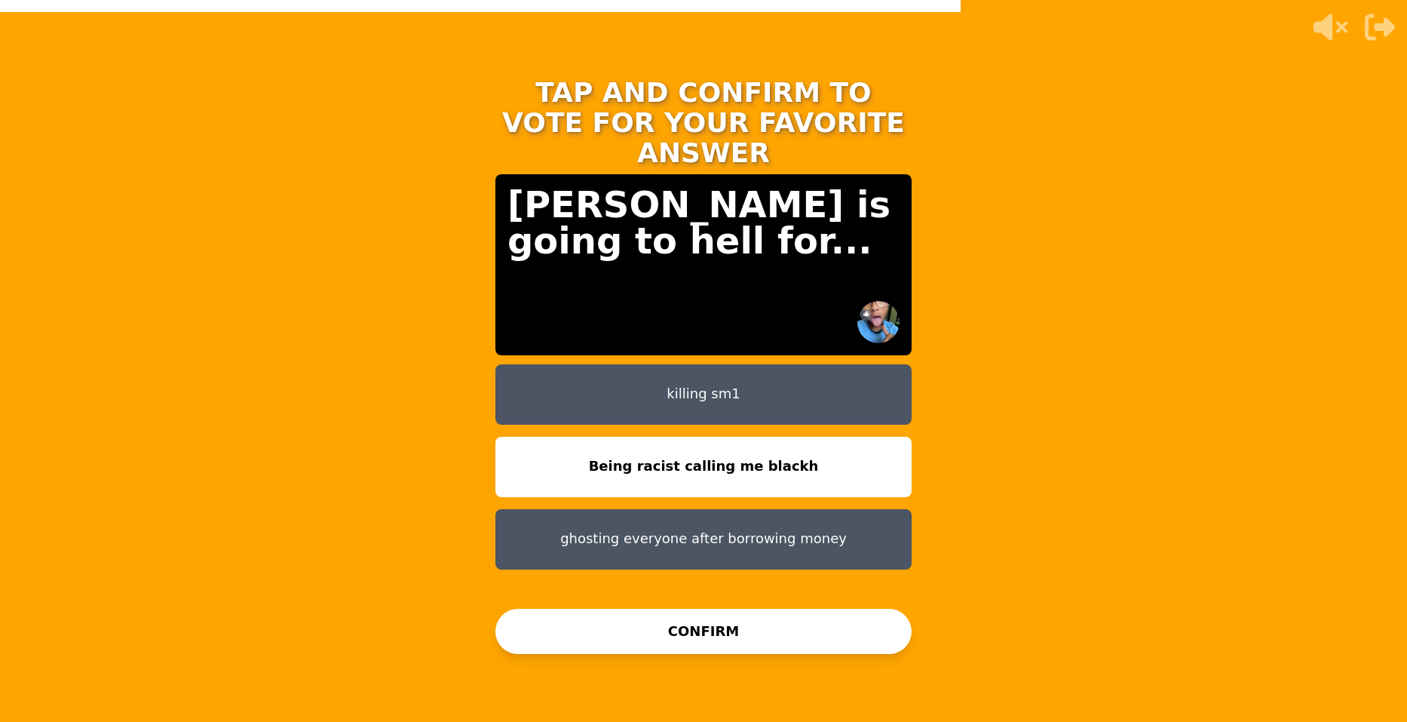
click at [704, 634] on button "CONFIRM" at bounding box center [704, 631] width 416 height 45
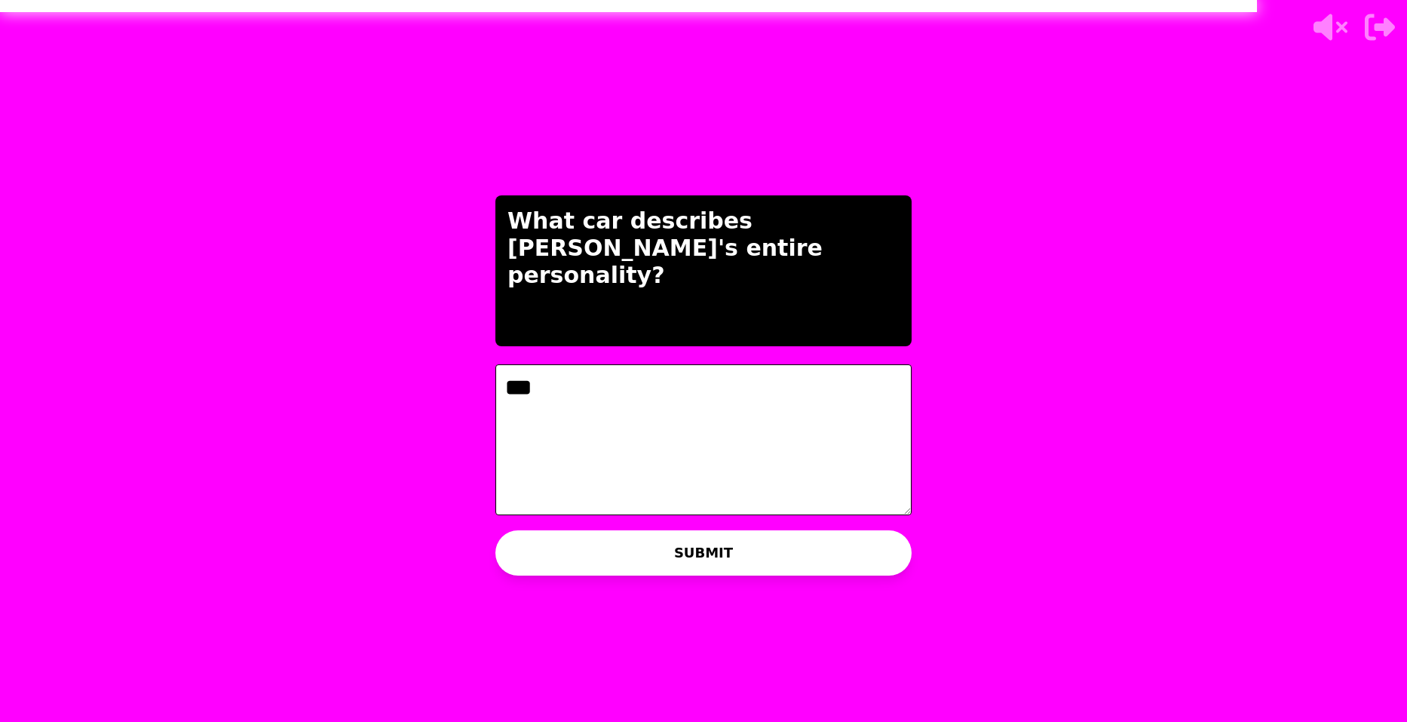
type textarea "***"
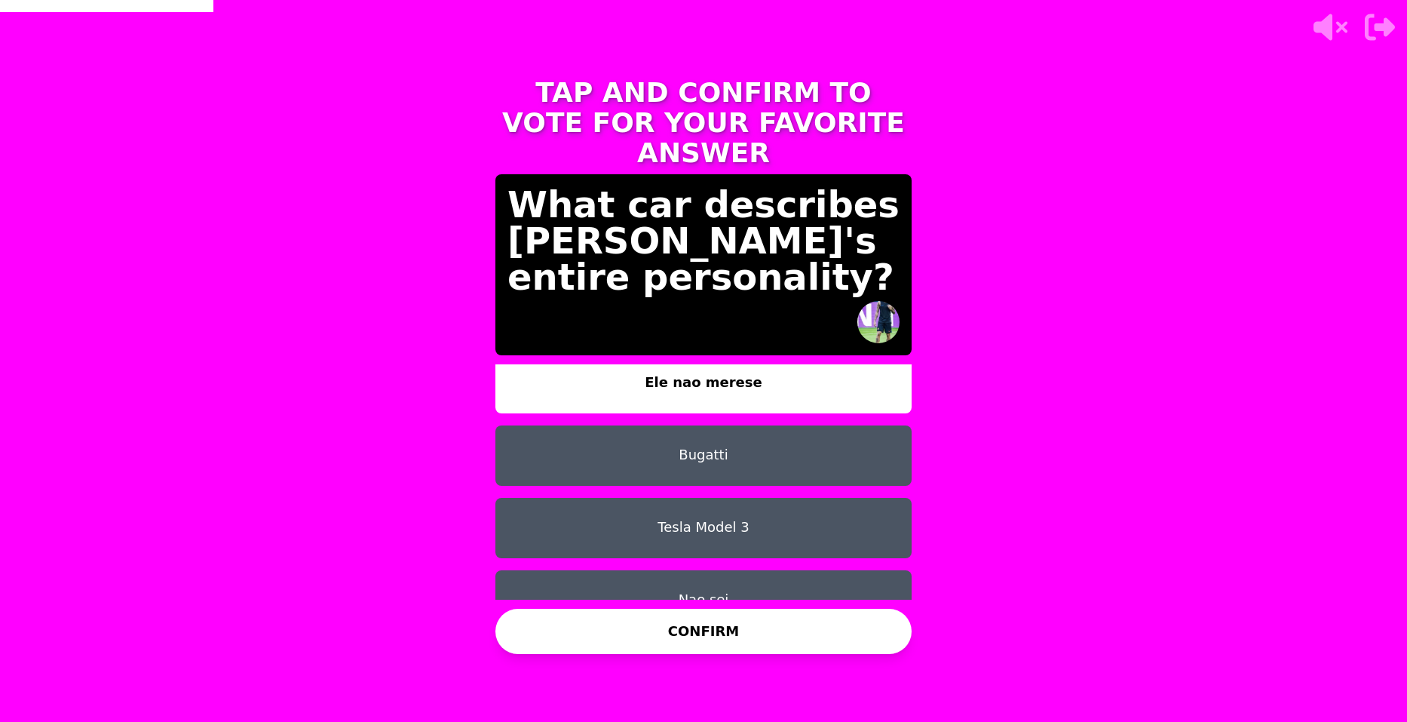
scroll to position [12, 0]
click at [755, 586] on button "Nao sei" at bounding box center [704, 599] width 416 height 60
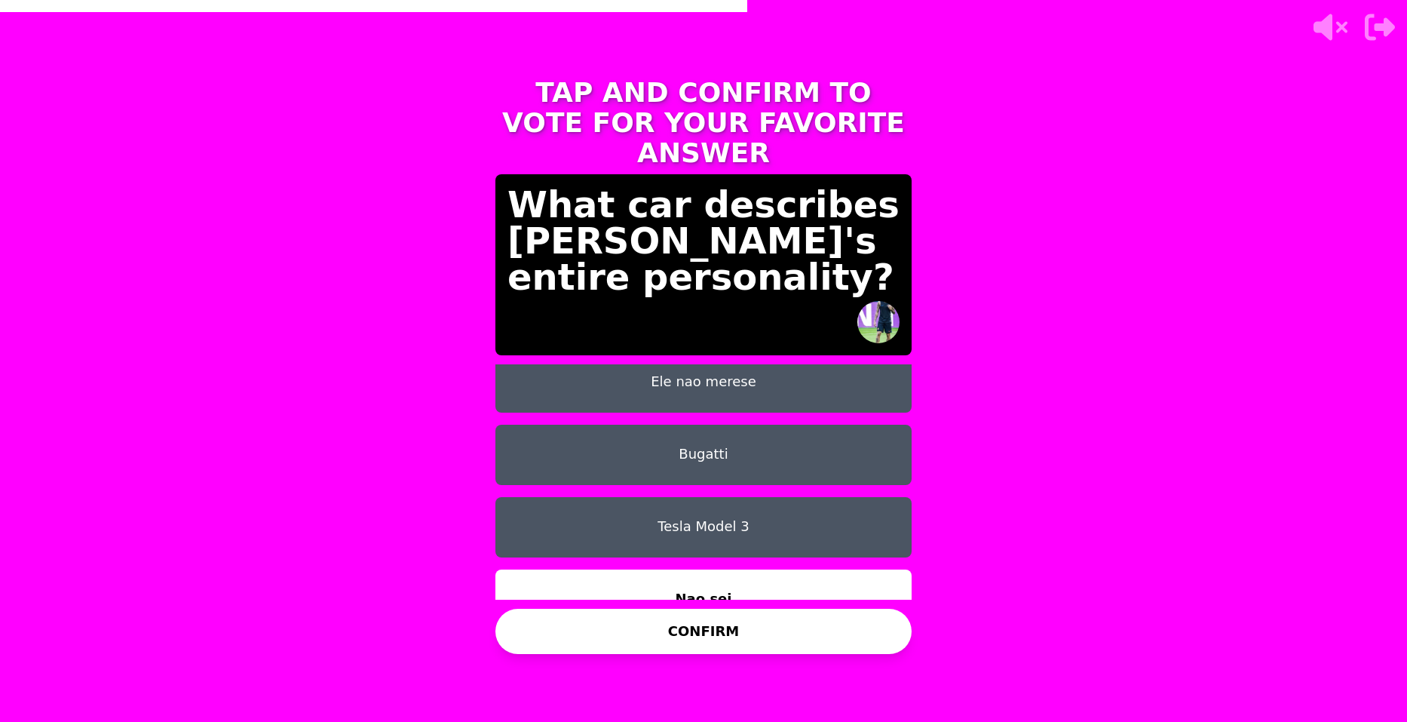
click at [658, 644] on button "CONFIRM" at bounding box center [704, 631] width 416 height 45
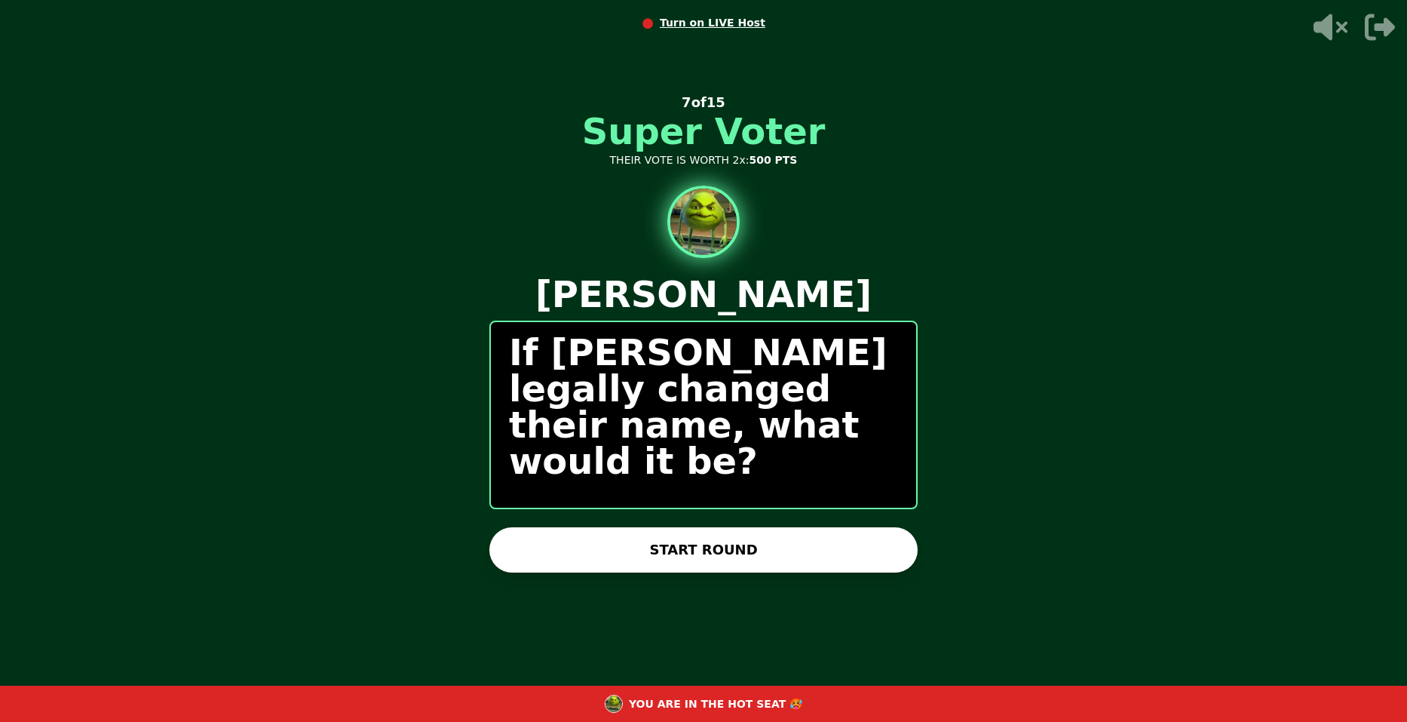
click at [840, 555] on button "START ROUND" at bounding box center [704, 549] width 428 height 45
